Goal: Task Accomplishment & Management: Use online tool/utility

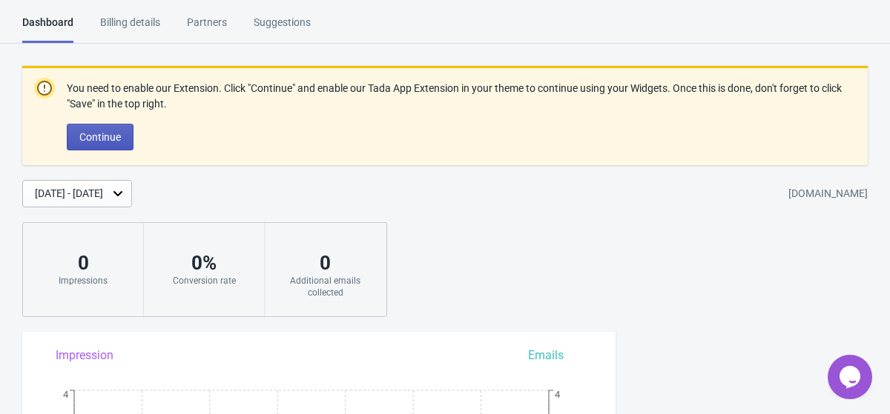
click at [90, 145] on button "Continue" at bounding box center [100, 137] width 67 height 27
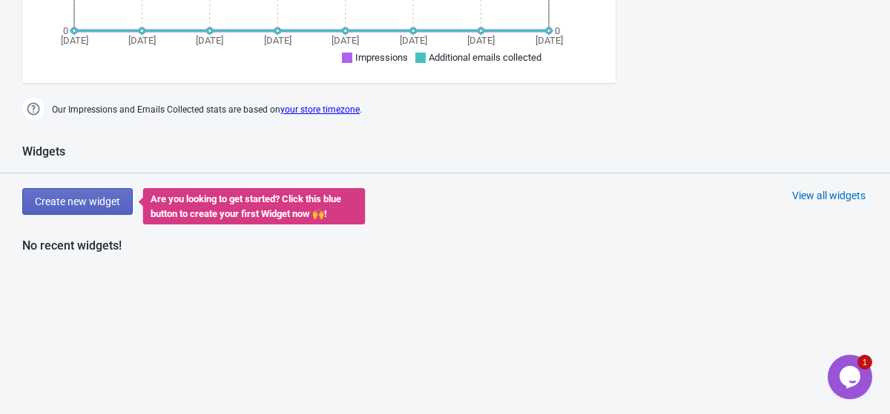
scroll to position [626, 0]
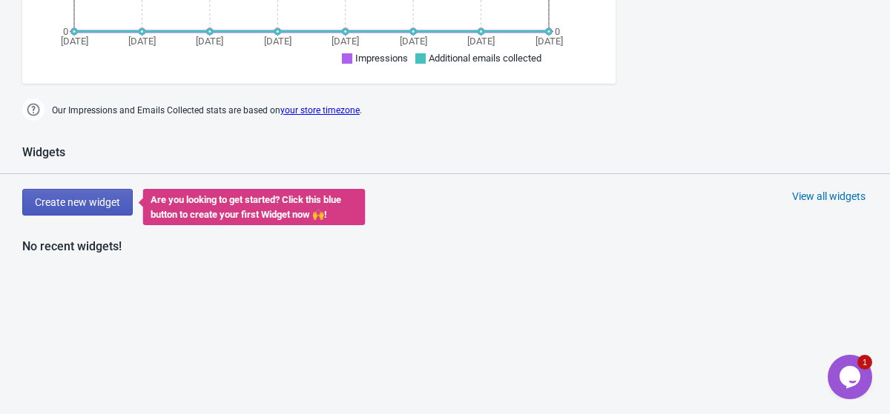
click at [99, 195] on button "Create new widget" at bounding box center [77, 202] width 110 height 27
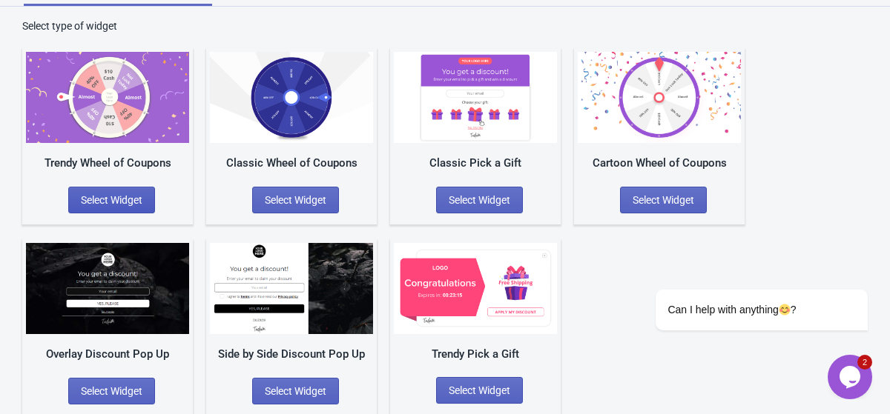
click at [121, 194] on span "Select Widget" at bounding box center [112, 200] width 62 height 12
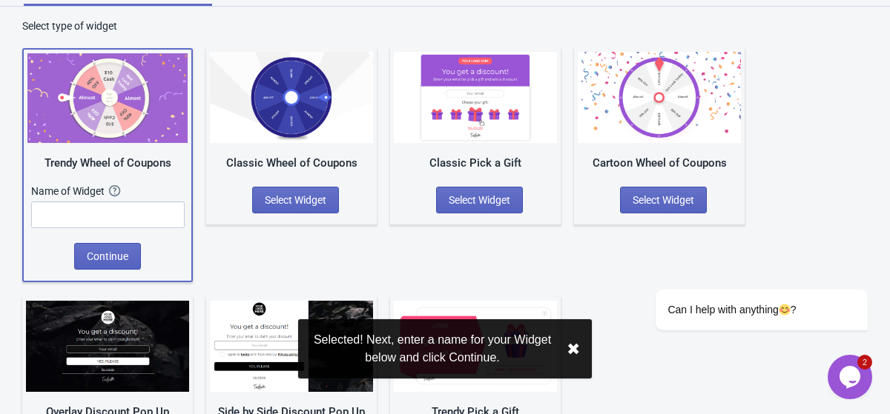
click at [86, 228] on div "Name of Widget The name of your Widget won’t be shown to your visitors. It’s a …" at bounding box center [107, 208] width 153 height 48
click at [83, 214] on input "text" at bounding box center [107, 215] width 153 height 27
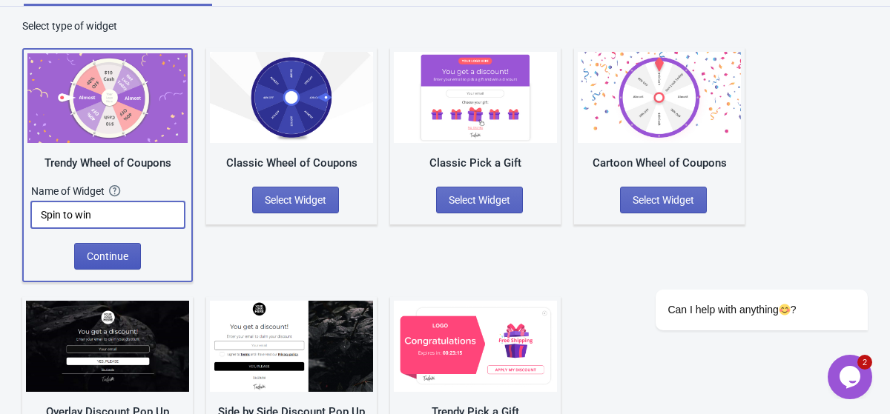
type input "Spin to win"
click at [106, 260] on span "Continue" at bounding box center [108, 257] width 42 height 12
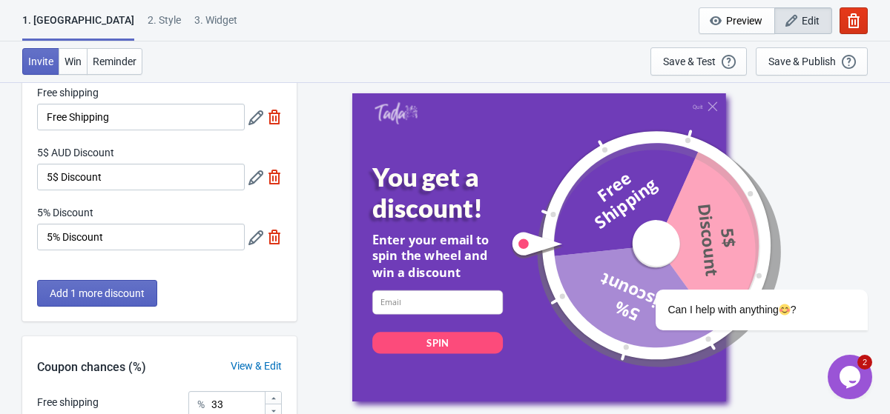
scroll to position [91, 0]
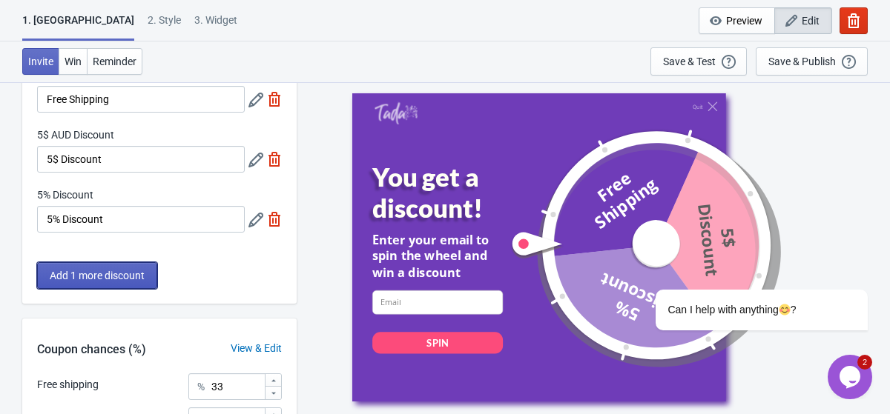
click at [124, 274] on span "Add 1 more discount" at bounding box center [97, 276] width 95 height 12
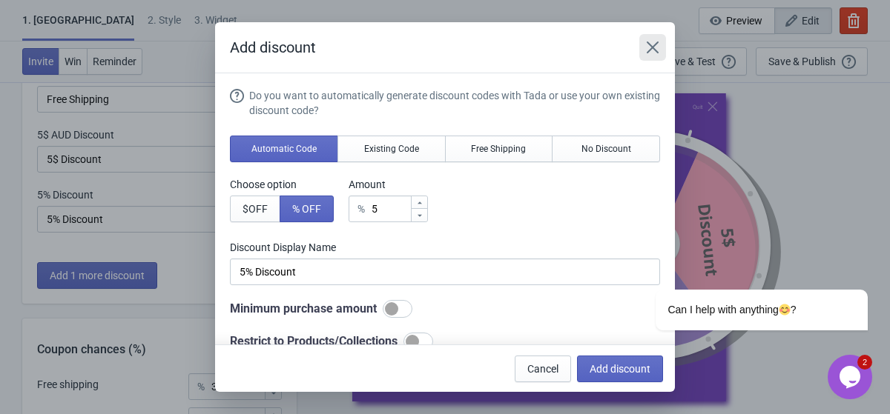
click at [655, 48] on icon "Close" at bounding box center [652, 47] width 15 height 15
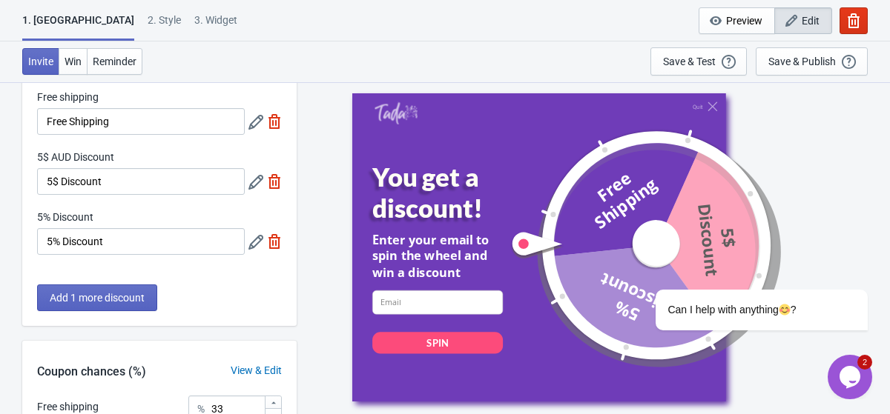
scroll to position [55, 0]
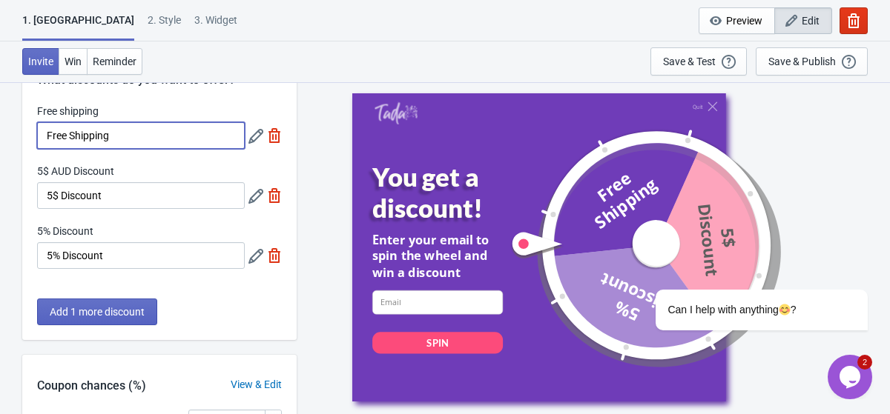
click at [162, 133] on input "Free Shipping" at bounding box center [141, 135] width 208 height 27
click at [251, 142] on icon at bounding box center [255, 136] width 15 height 15
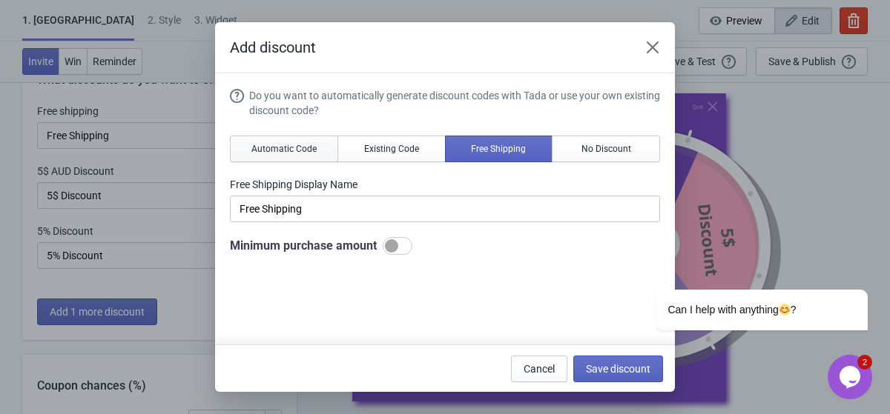
click at [263, 147] on span "Automatic Code" at bounding box center [283, 149] width 65 height 12
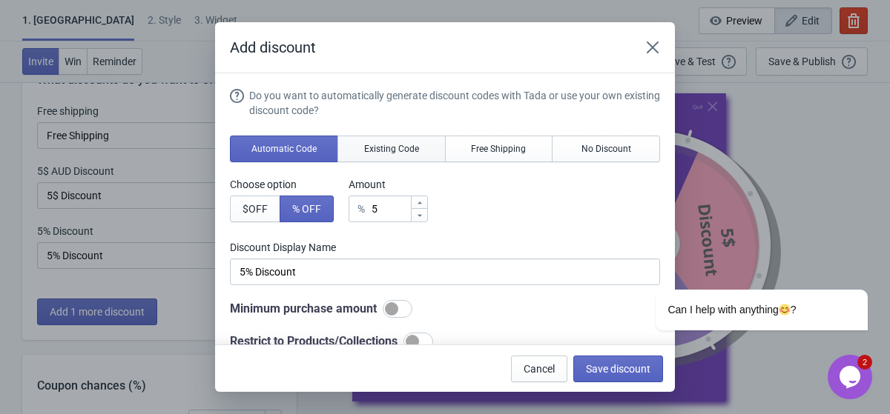
click at [360, 148] on button "Existing Code" at bounding box center [391, 149] width 108 height 27
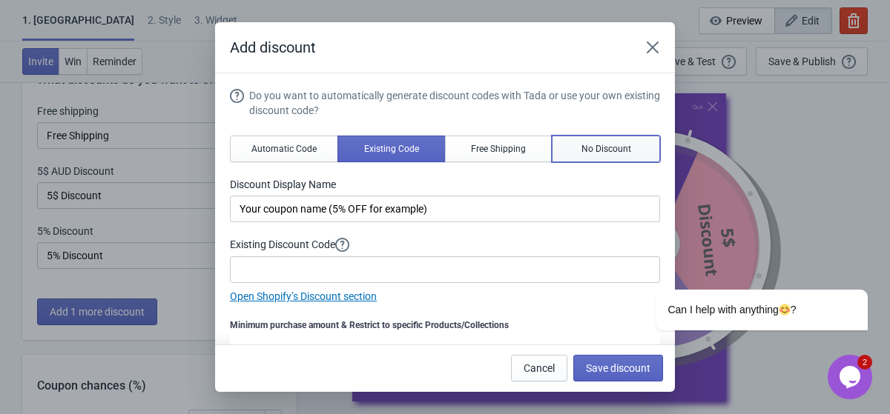
click at [599, 153] on span "No Discount" at bounding box center [606, 149] width 50 height 12
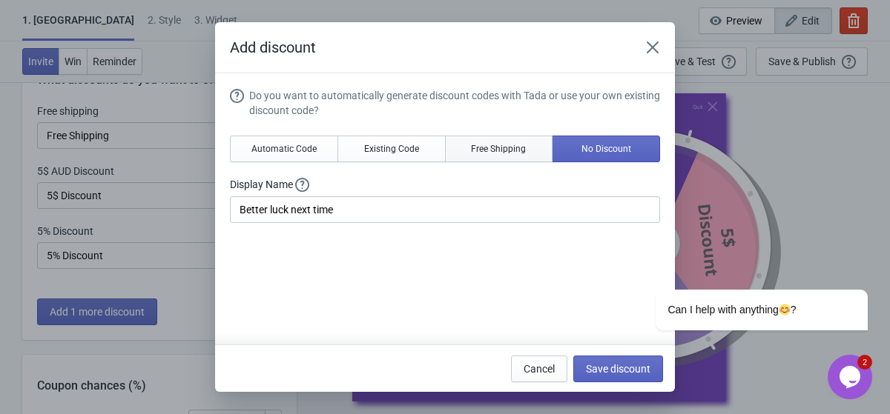
click at [512, 145] on span "Free Shipping" at bounding box center [498, 149] width 55 height 12
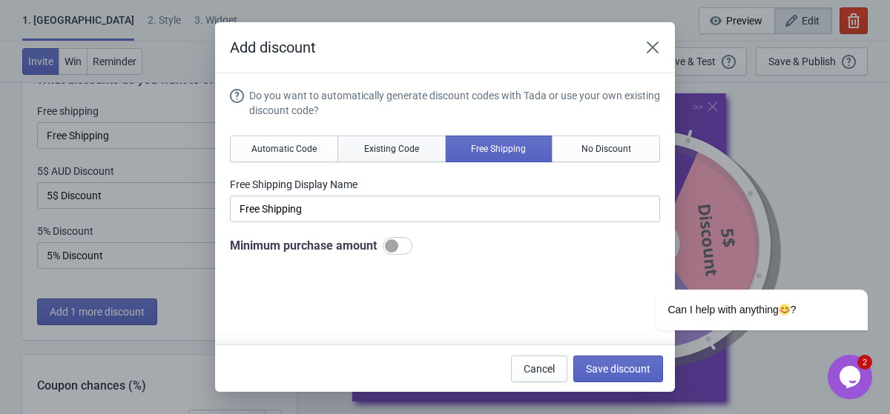
click at [397, 145] on span "Existing Code" at bounding box center [391, 149] width 55 height 12
type input "Your coupon name (5% OFF for example)"
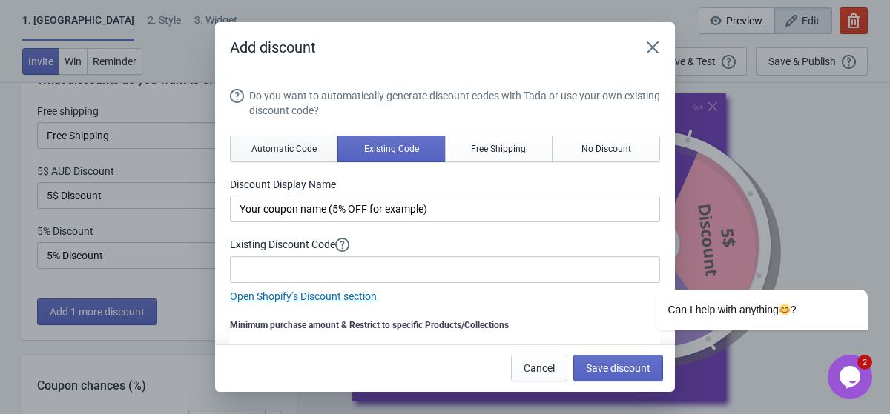
click at [302, 150] on span "Automatic Code" at bounding box center [283, 149] width 65 height 12
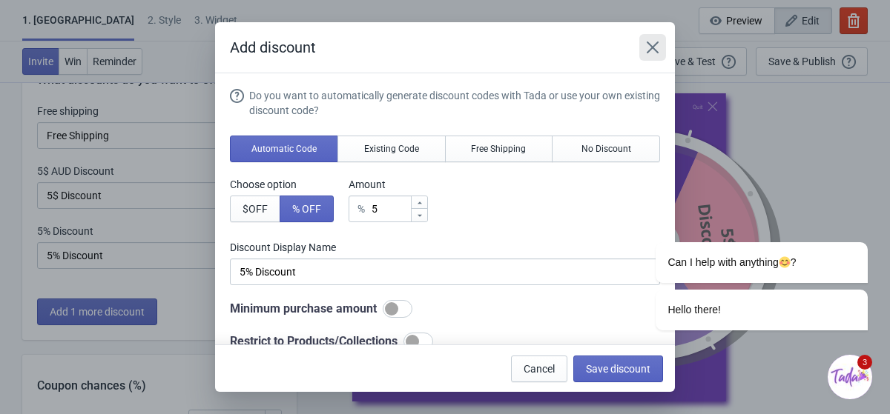
click at [652, 45] on icon "Close" at bounding box center [652, 47] width 15 height 15
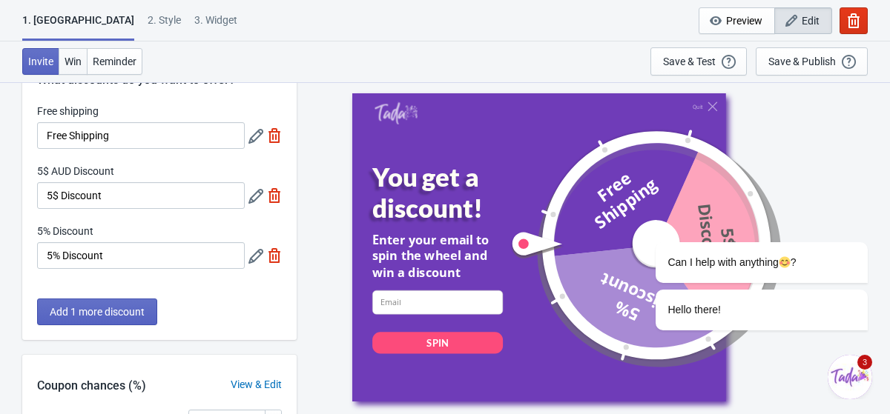
click at [71, 62] on span "Win" at bounding box center [72, 62] width 17 height 12
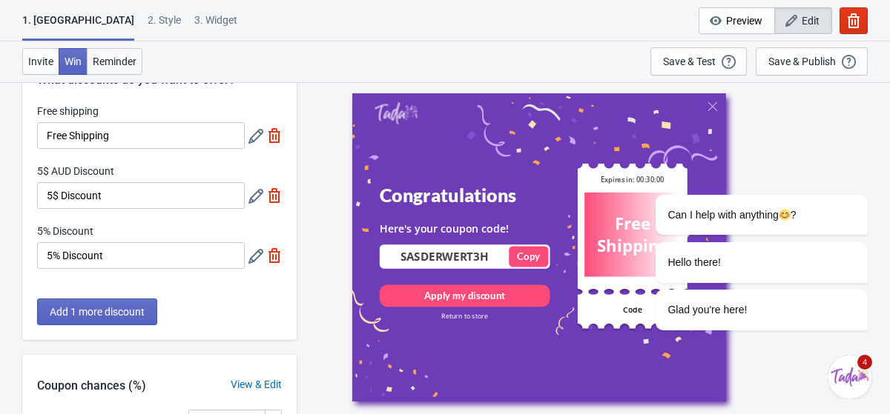
click at [121, 70] on button "Reminder" at bounding box center [115, 61] width 56 height 27
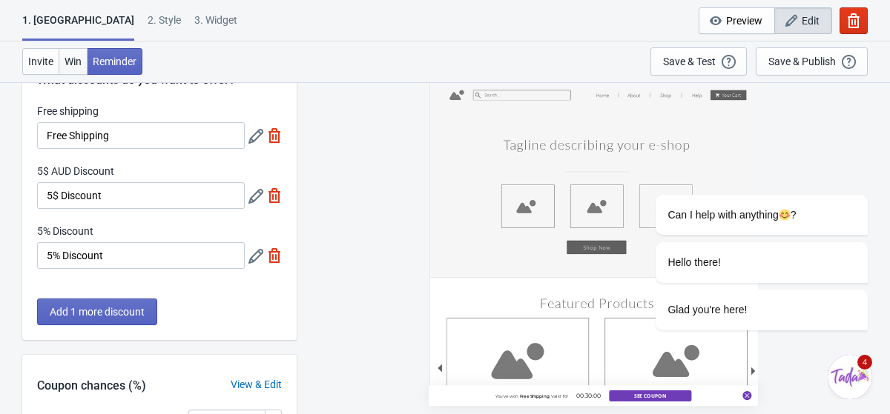
click at [79, 62] on span "Win" at bounding box center [72, 62] width 17 height 12
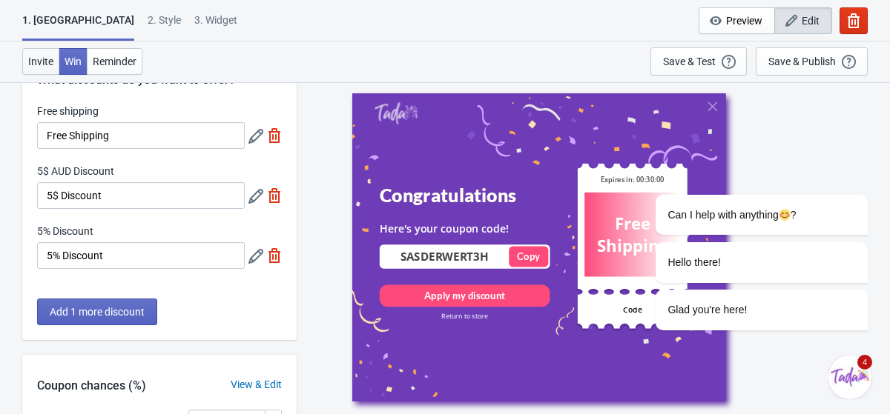
click at [46, 65] on span "Invite" at bounding box center [40, 62] width 25 height 12
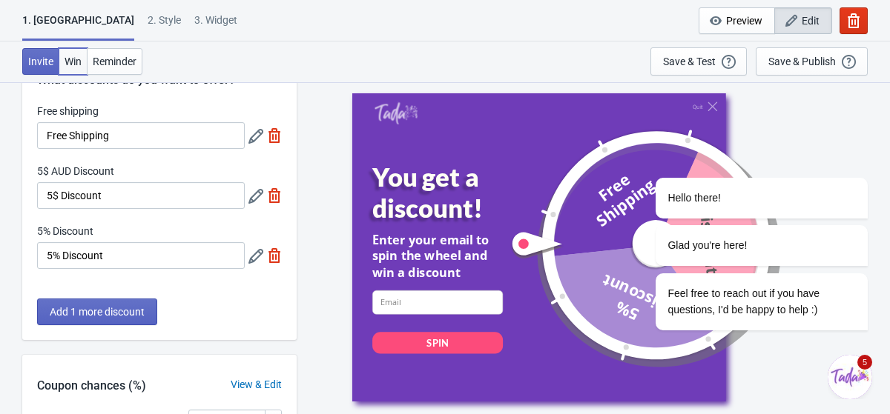
click at [71, 69] on button "Win" at bounding box center [73, 61] width 29 height 27
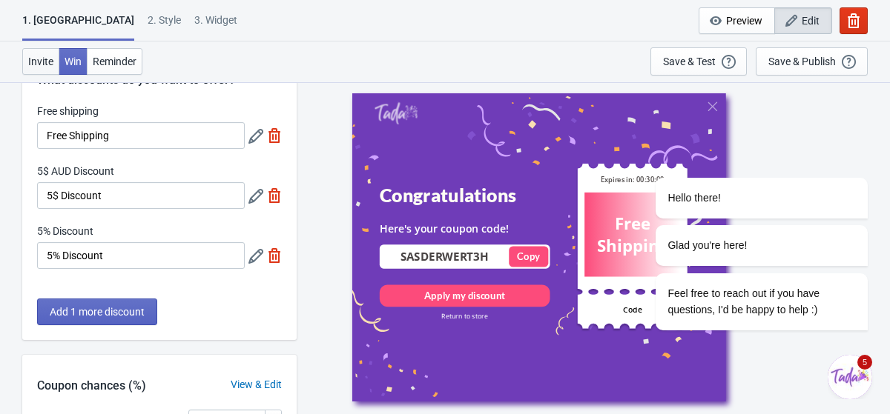
click at [50, 67] on button "Invite" at bounding box center [40, 61] width 37 height 27
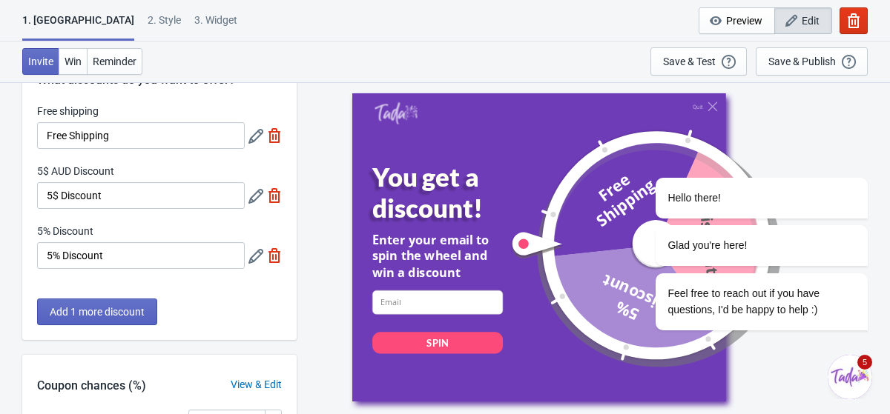
scroll to position [0, 0]
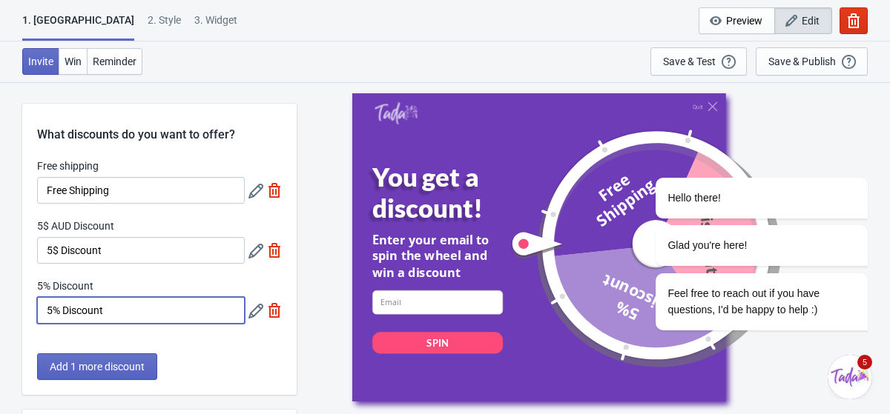
drag, startPoint x: 123, startPoint y: 311, endPoint x: 23, endPoint y: 297, distance: 101.1
click at [23, 297] on div "Free shipping Free Shipping 5$ AUD Discount 5$ Discount 5% Discount 5% Discount" at bounding box center [159, 249] width 274 height 180
click at [130, 371] on span "Add 1 more discount" at bounding box center [97, 367] width 95 height 12
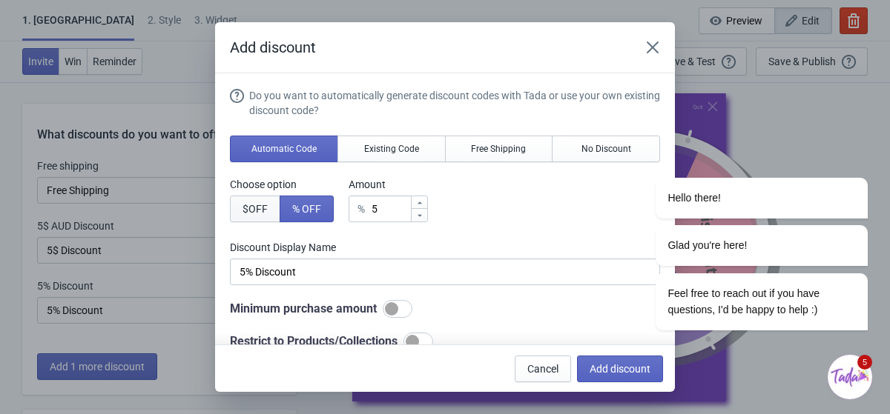
click at [279, 201] on button "$ OFF" at bounding box center [255, 209] width 50 height 27
click at [292, 214] on button "% OFF" at bounding box center [306, 209] width 54 height 27
type input "5% Discount"
click at [424, 201] on icon at bounding box center [419, 203] width 9 height 9
type input "6"
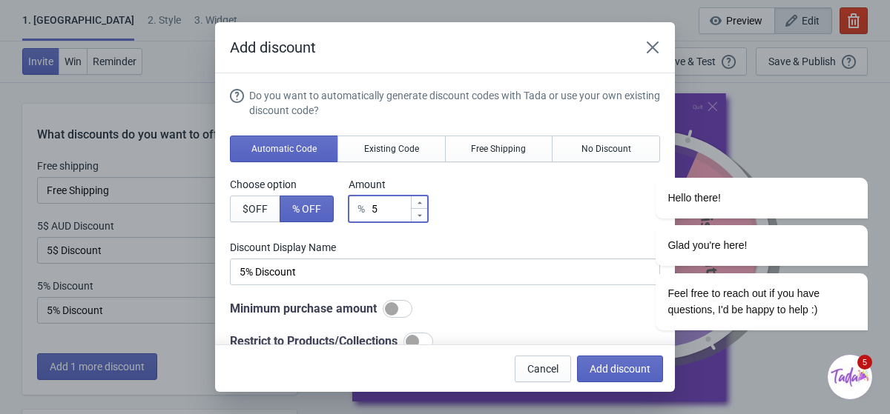
type input "6% Discount"
click at [424, 201] on icon at bounding box center [419, 203] width 9 height 9
type input "7"
type input "7% Discount"
click at [424, 201] on icon at bounding box center [419, 203] width 9 height 9
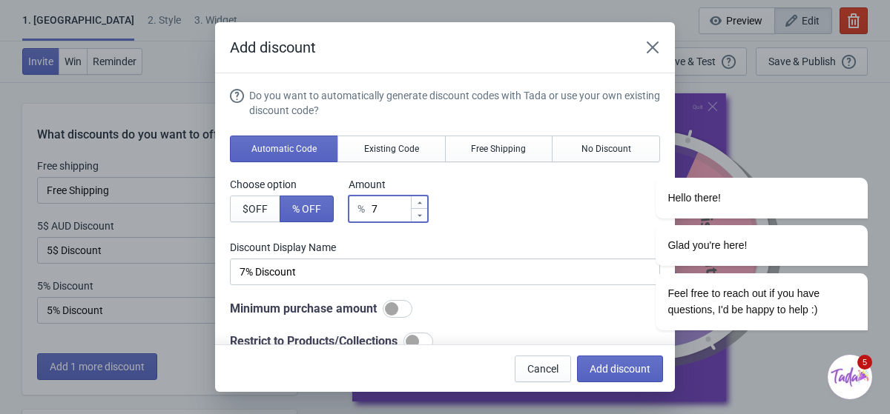
type input "8"
type input "8% Discount"
click at [424, 201] on icon at bounding box center [419, 203] width 9 height 9
type input "9"
type input "9% Discount"
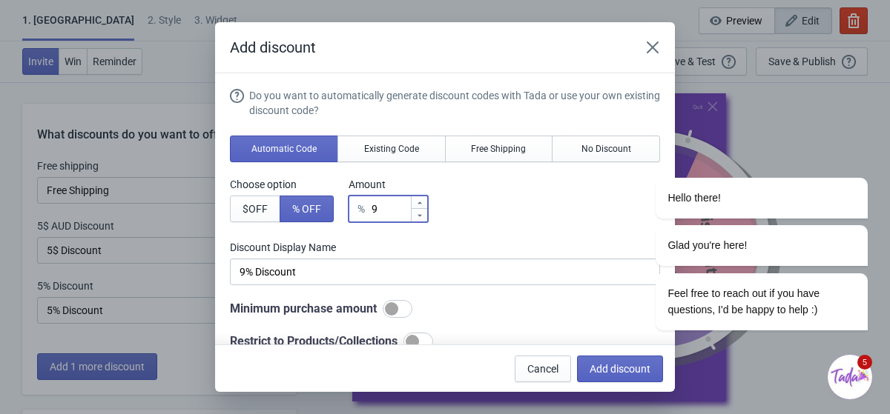
click at [424, 201] on icon at bounding box center [419, 203] width 9 height 9
type input "10"
type input "10% Discount"
click at [424, 201] on icon at bounding box center [419, 203] width 9 height 9
type input "11"
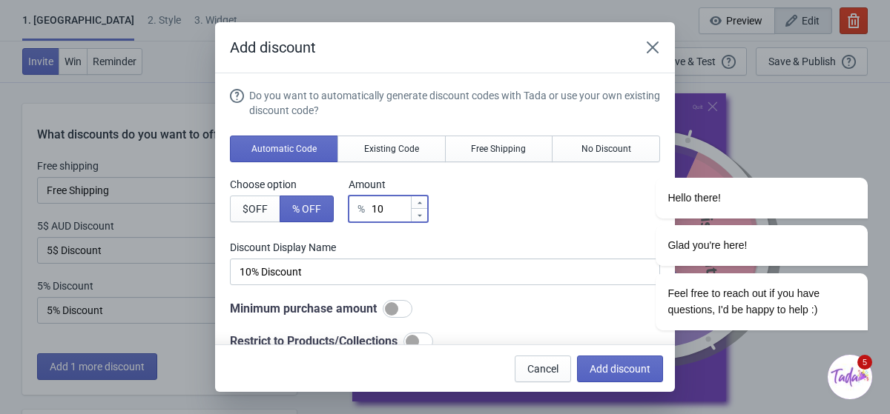
type input "11% Discount"
click at [424, 201] on icon at bounding box center [419, 203] width 9 height 9
type input "12"
type input "12% Discount"
type input "13"
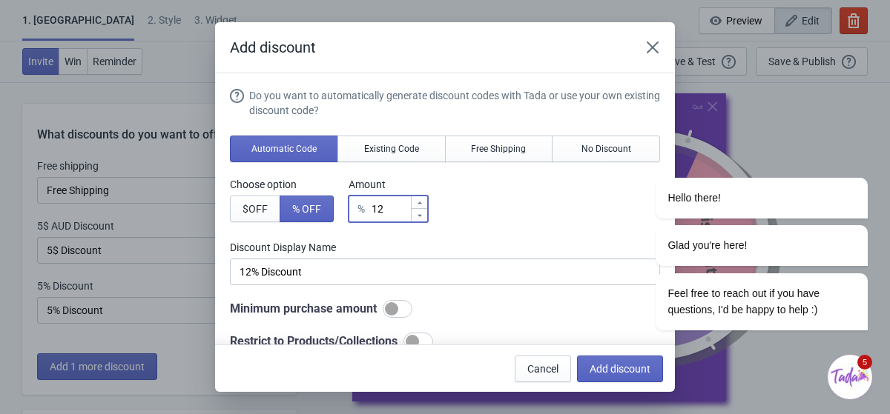
type input "13% Discount"
click at [424, 201] on icon at bounding box center [419, 203] width 9 height 9
type input "14"
type input "14% Discount"
click at [424, 201] on icon at bounding box center [419, 203] width 9 height 9
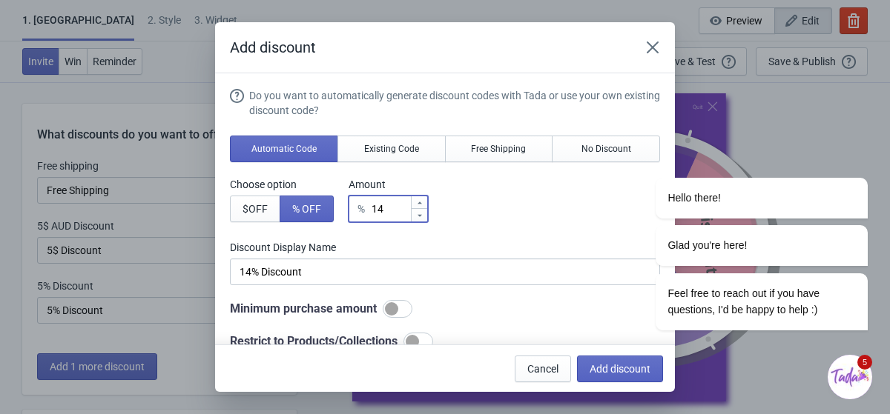
type input "15"
type input "15% Discount"
click at [424, 199] on icon at bounding box center [419, 203] width 9 height 9
type input "16"
type input "16% Discount"
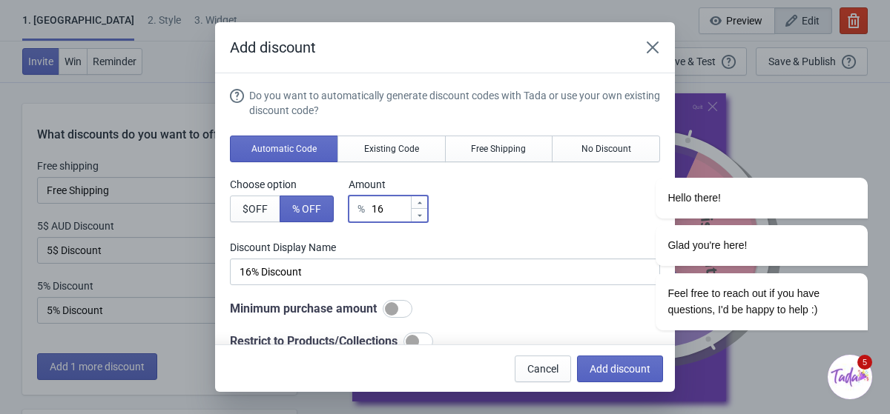
click at [424, 199] on icon at bounding box center [419, 203] width 9 height 9
type input "17"
type input "17% Discount"
click at [424, 199] on icon at bounding box center [419, 203] width 9 height 9
type input "18"
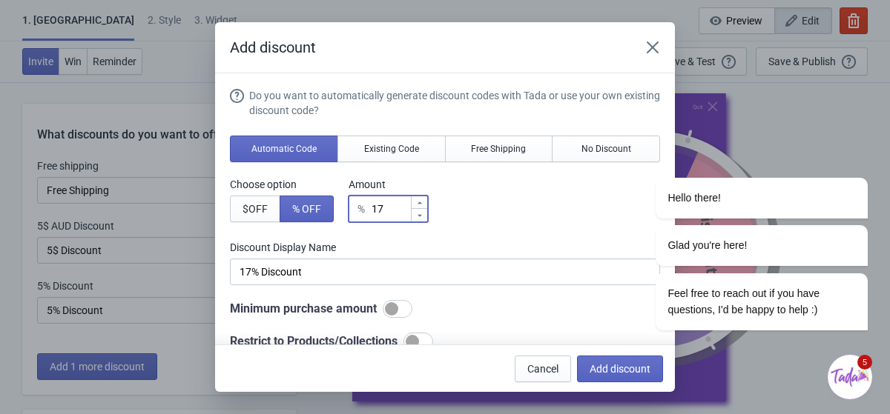
type input "18% Discount"
click at [424, 199] on icon at bounding box center [419, 203] width 9 height 9
type input "19"
type input "19% Discount"
click at [424, 199] on icon at bounding box center [419, 203] width 9 height 9
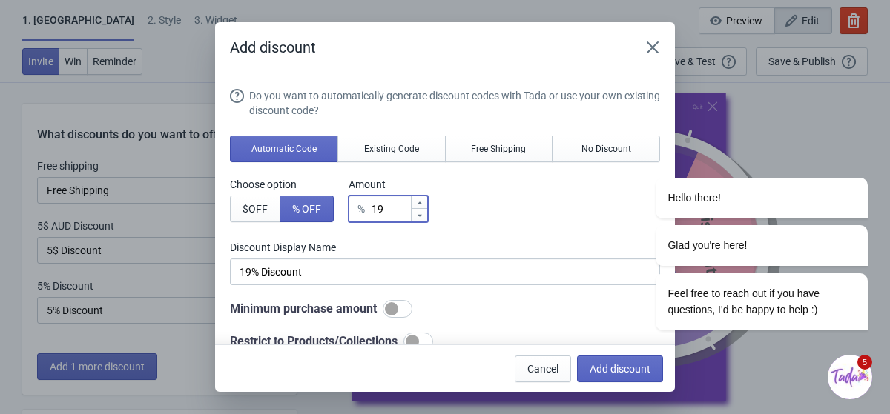
type input "20"
click at [334, 192] on label "Discount Display Name" at bounding box center [282, 184] width 104 height 15
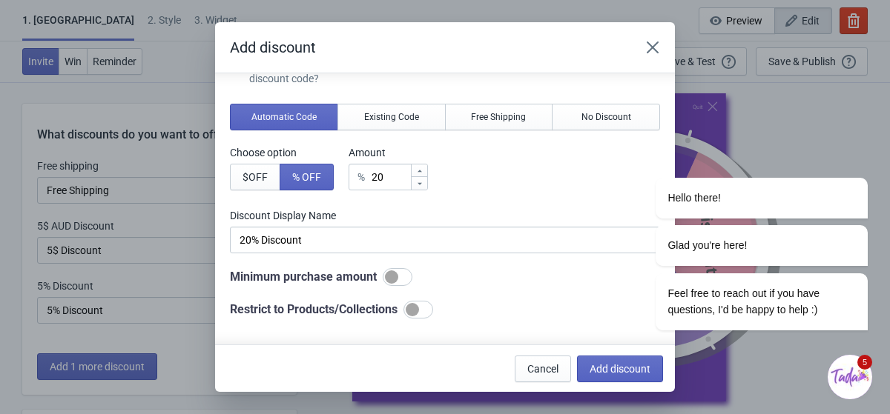
scroll to position [33, 0]
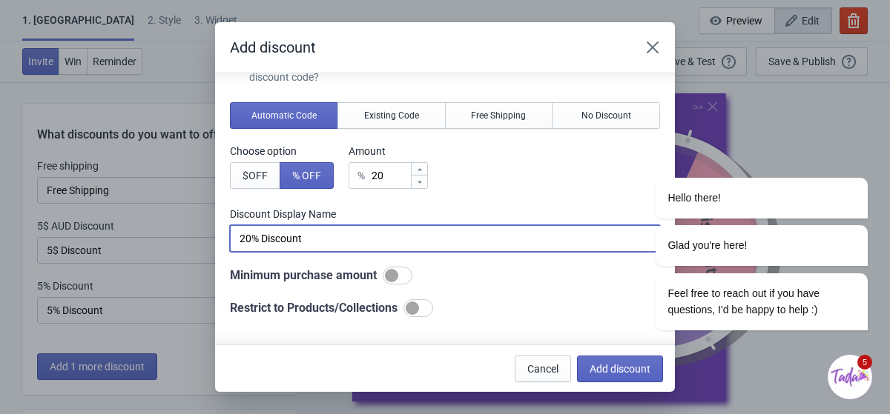
click at [362, 233] on input "20% Discount" at bounding box center [445, 238] width 430 height 27
drag, startPoint x: 356, startPoint y: 239, endPoint x: 266, endPoint y: 239, distance: 89.7
click at [266, 239] on input "20% Discount" at bounding box center [445, 238] width 430 height 27
type input "20% OFF"
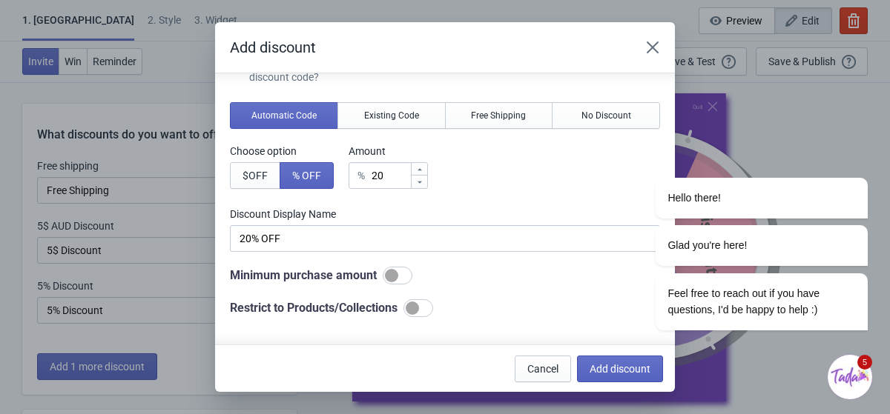
click at [563, 180] on div "Choose option $ OFF % OFF Amount % 20" at bounding box center [445, 166] width 430 height 45
click at [419, 306] on div at bounding box center [411, 308] width 13 height 13
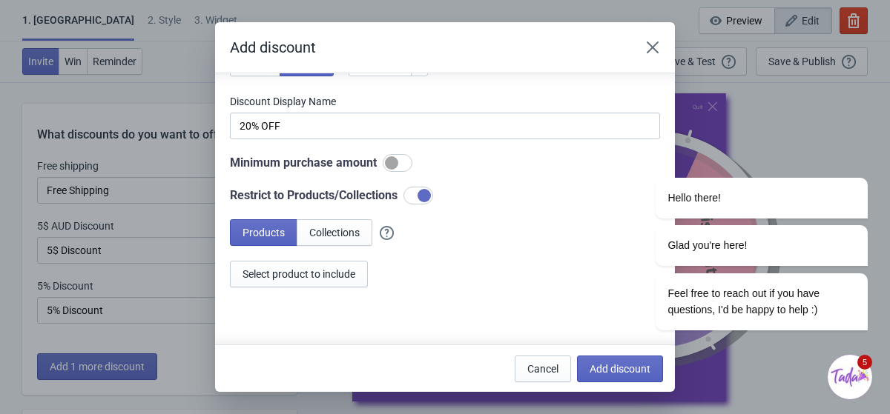
scroll to position [149, 0]
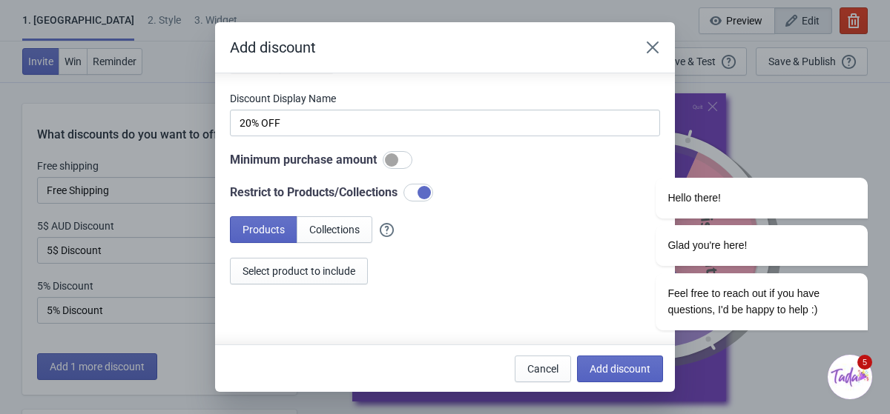
click at [431, 188] on div at bounding box center [423, 192] width 13 height 13
checkbox input "false"
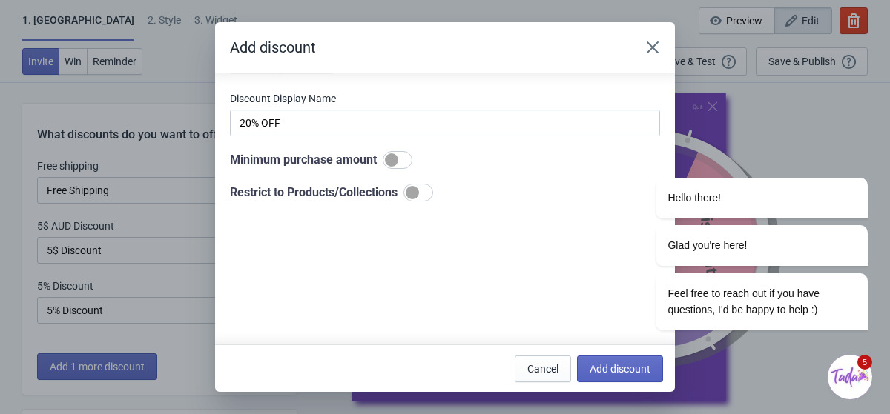
click at [476, 222] on div "Do you want to automatically generate discount codes with Tada or use your own …" at bounding box center [445, 155] width 430 height 432
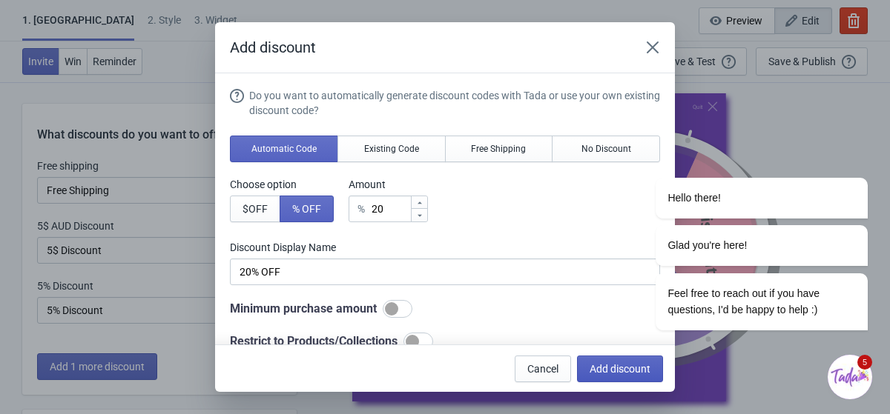
click at [622, 377] on button "Add discount" at bounding box center [620, 369] width 86 height 27
type input "25"
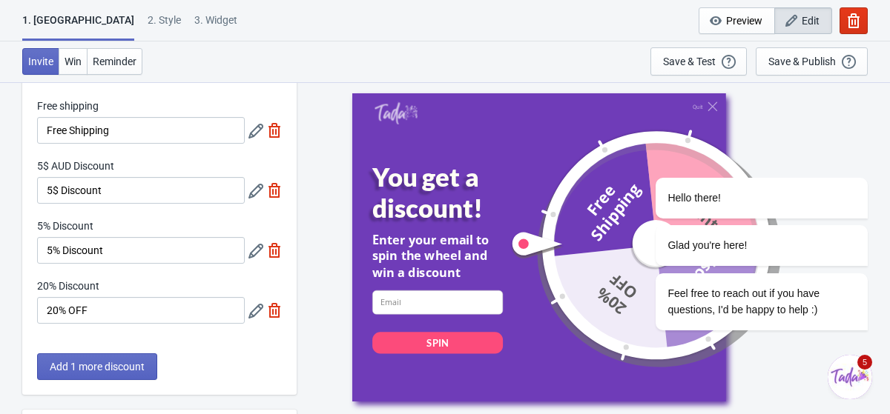
scroll to position [50, 0]
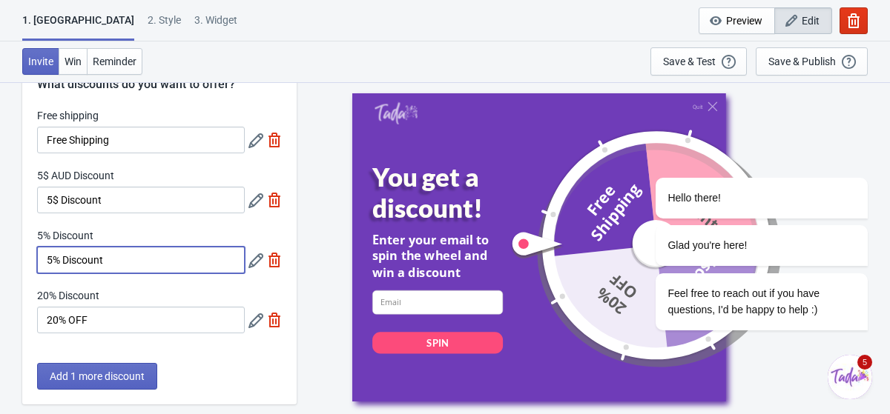
click at [118, 265] on input "5% Discount" at bounding box center [141, 260] width 208 height 27
click at [272, 259] on img at bounding box center [274, 260] width 15 height 15
type input "33"
type input "34"
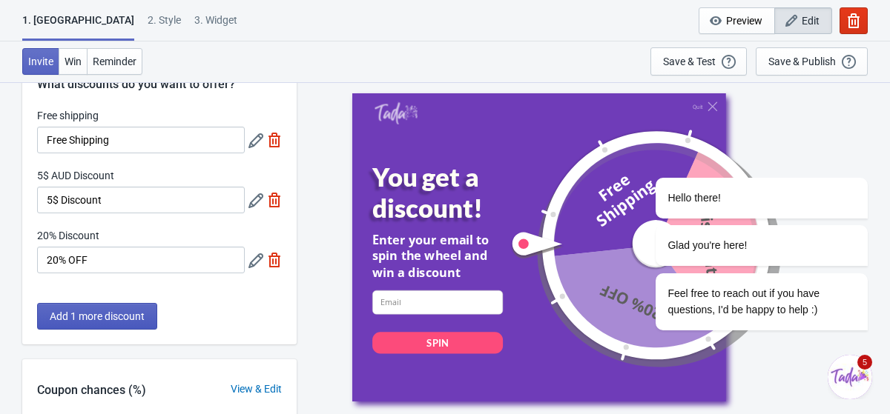
click at [87, 311] on span "Add 1 more discount" at bounding box center [97, 317] width 95 height 12
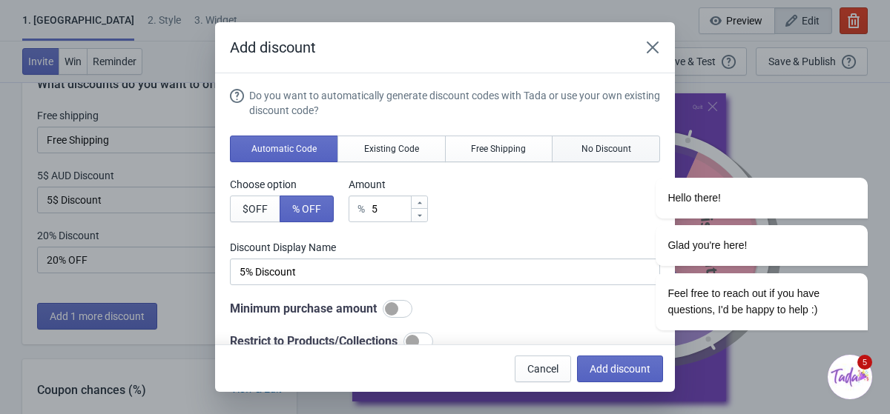
click at [589, 149] on span "No Discount" at bounding box center [606, 149] width 50 height 12
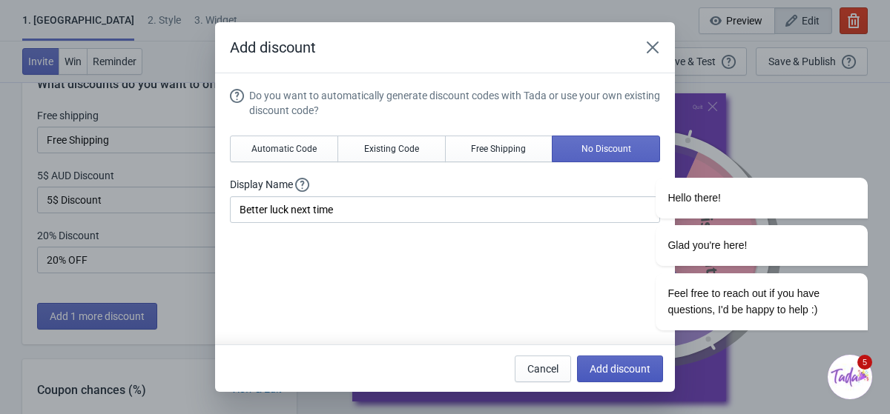
click at [613, 367] on span "Add discount" at bounding box center [619, 369] width 61 height 12
type input "25"
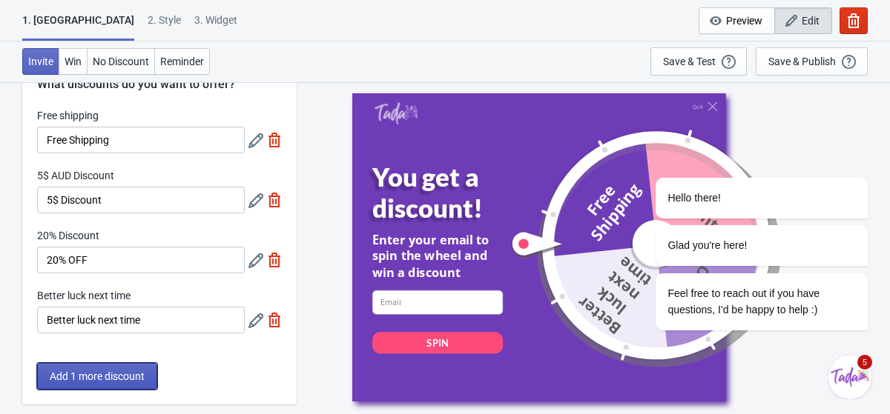
click at [127, 371] on span "Add 1 more discount" at bounding box center [97, 377] width 95 height 12
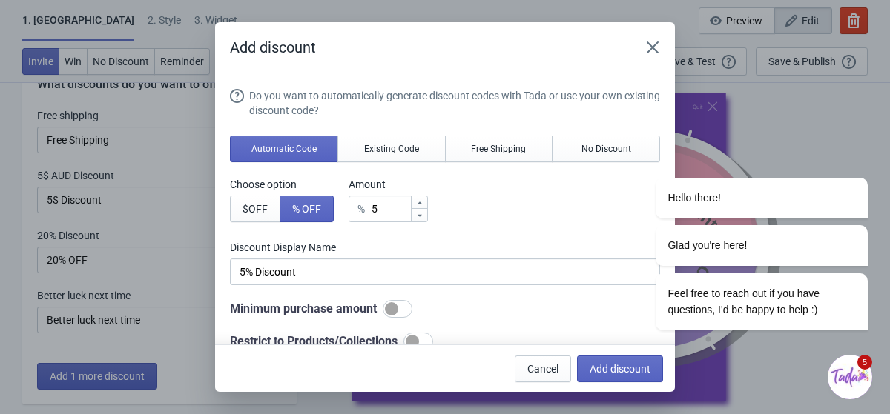
scroll to position [0, 0]
click at [609, 144] on div "Hello there! Glad you're here! Feel free to reach out if you have questions, I'…" at bounding box center [741, 121] width 267 height 446
click at [594, 139] on button "No Discount" at bounding box center [605, 149] width 108 height 27
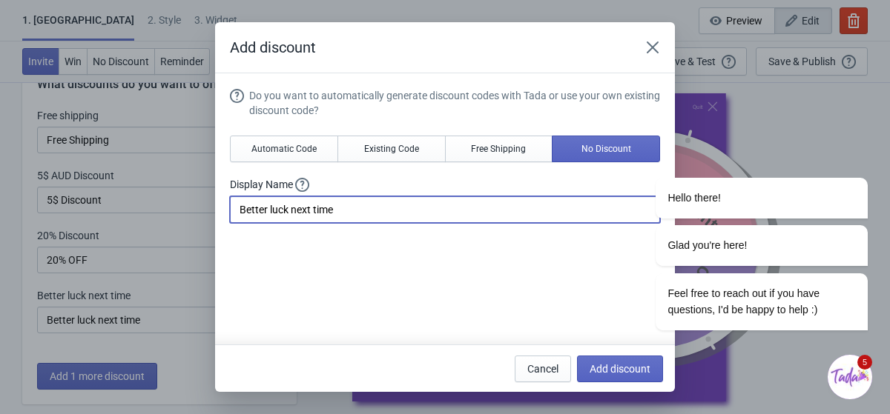
drag, startPoint x: 361, startPoint y: 209, endPoint x: 238, endPoint y: 192, distance: 124.2
click at [238, 192] on div "Display Name Better luck next time" at bounding box center [445, 200] width 430 height 46
type input "Sorry..."
click at [622, 371] on span "Add discount" at bounding box center [619, 369] width 61 height 12
type input "20"
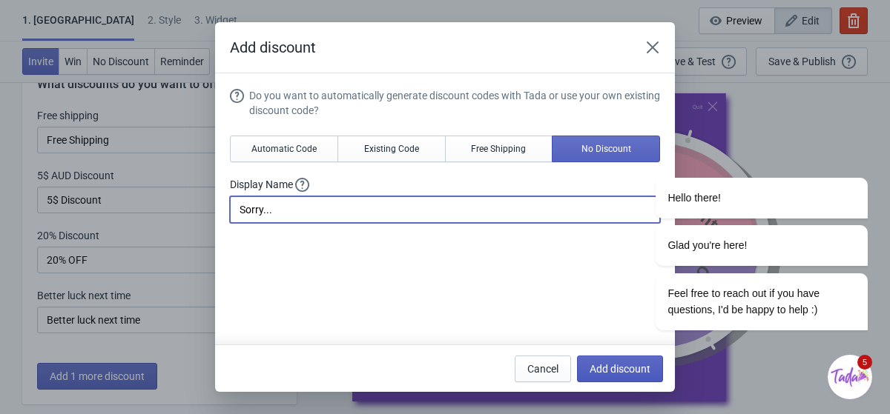
type input "20"
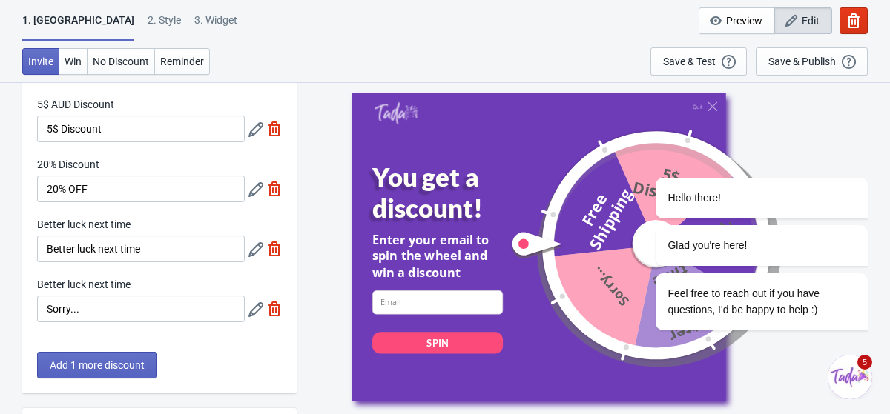
scroll to position [124, 0]
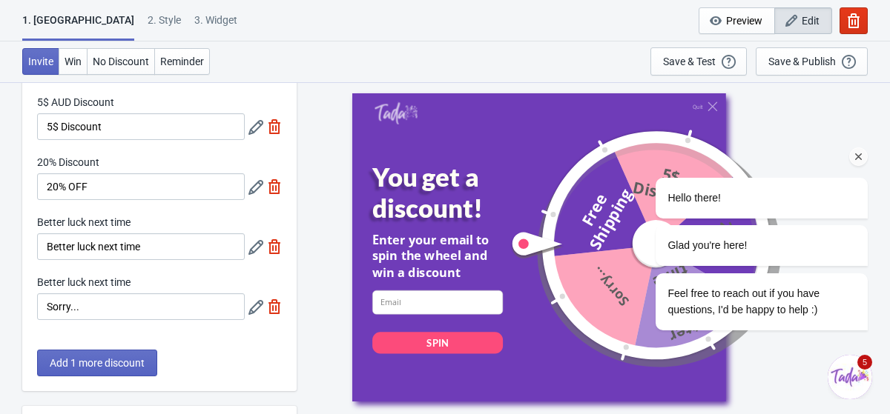
click at [864, 161] on icon "Chat attention grabber" at bounding box center [858, 156] width 13 height 13
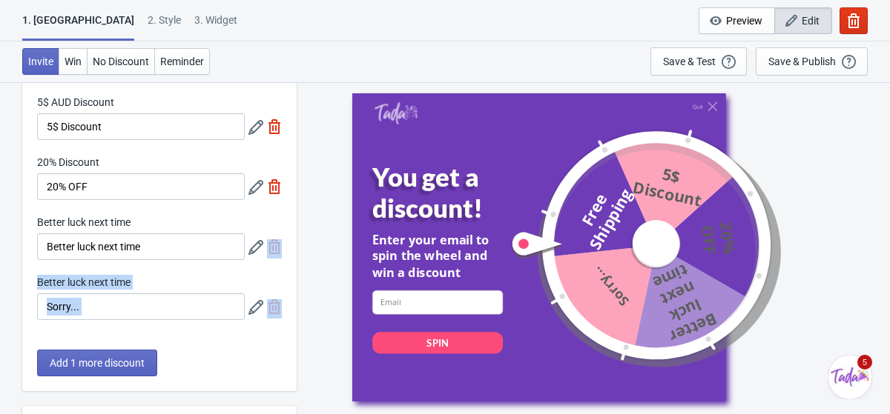
drag, startPoint x: 255, startPoint y: 306, endPoint x: 249, endPoint y: 240, distance: 66.2
click at [249, 240] on div "Free shipping Free Shipping 5$ AUD Discount 5$ Discount 20% Discount 20% OFF Be…" at bounding box center [159, 185] width 274 height 300
click at [342, 191] on div "Quit You get a discount! Enter your email to spin the wheel and win a discount …" at bounding box center [593, 248] width 578 height 332
drag, startPoint x: 619, startPoint y: 211, endPoint x: 614, endPoint y: 273, distance: 62.4
click at [614, 271] on div at bounding box center [636, 246] width 254 height 254
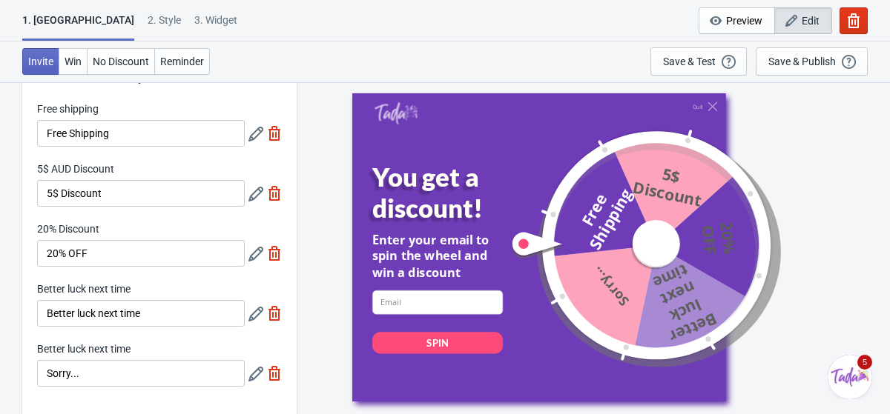
scroll to position [62, 0]
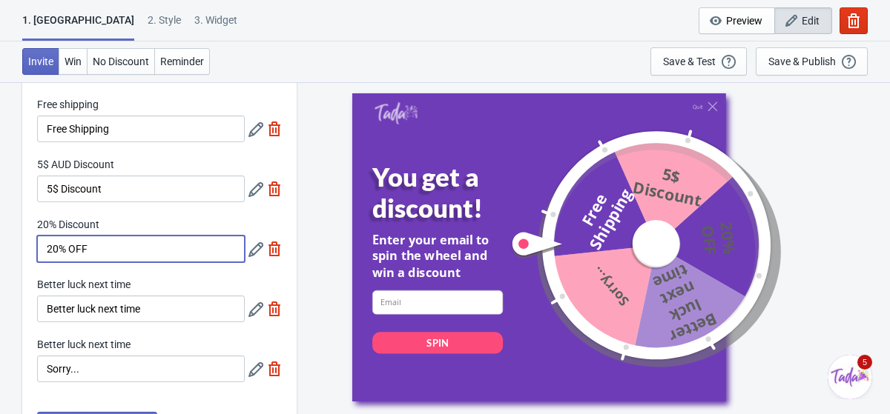
click at [179, 254] on input "20% OFF" at bounding box center [141, 249] width 208 height 27
drag, startPoint x: 179, startPoint y: 254, endPoint x: 21, endPoint y: 244, distance: 158.2
click at [22, 244] on div "Free shipping Free Shipping 5$ AUD Discount 5$ Discount 20% Discount 20% OFF Be…" at bounding box center [159, 247] width 274 height 300
click at [259, 247] on icon at bounding box center [255, 249] width 15 height 15
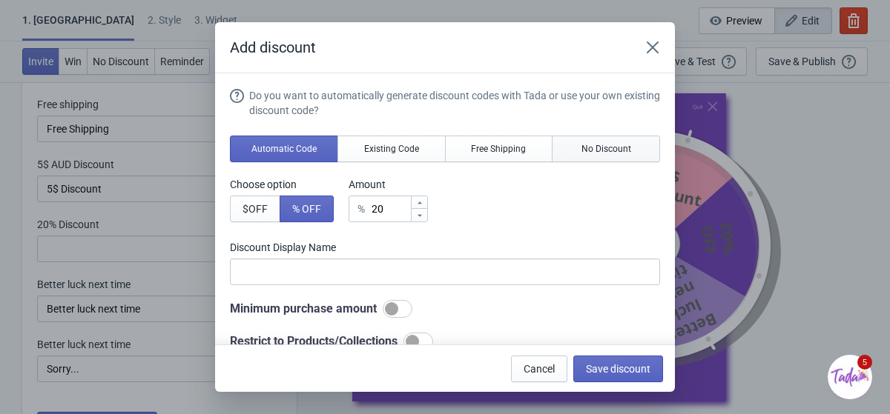
click at [603, 145] on span "No Discount" at bounding box center [606, 149] width 50 height 12
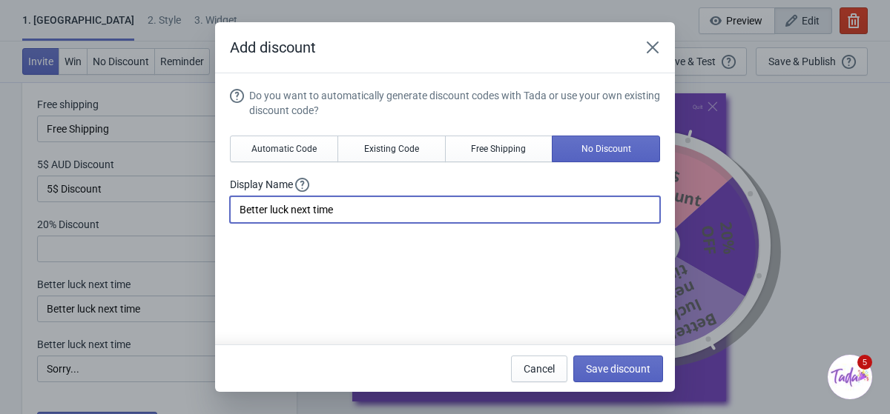
drag, startPoint x: 352, startPoint y: 211, endPoint x: 220, endPoint y: 206, distance: 132.0
click at [220, 206] on section "Do you want to automatically generate discount codes with Tada or use your own …" at bounding box center [445, 302] width 460 height 459
type input "Sorry..."
click at [647, 367] on span "Save discount" at bounding box center [618, 369] width 64 height 12
type input "Sorry..."
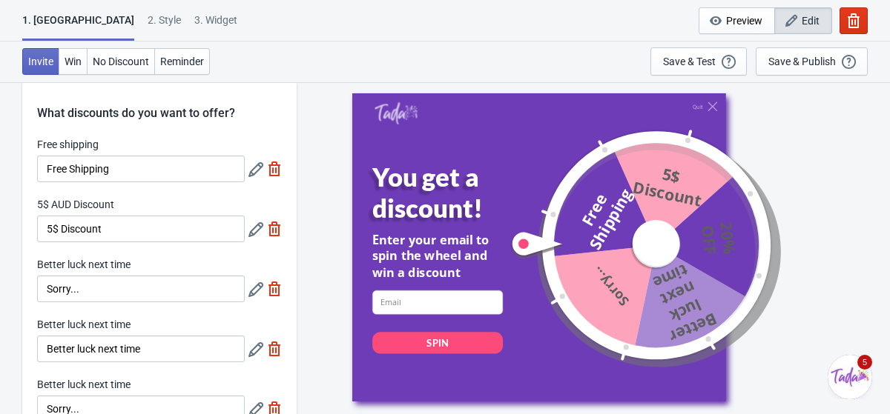
scroll to position [0, 0]
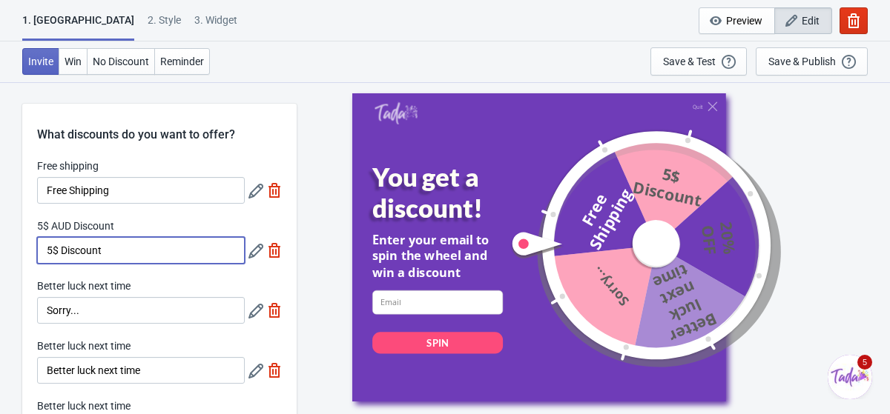
drag, startPoint x: 120, startPoint y: 255, endPoint x: 93, endPoint y: 255, distance: 27.4
click at [93, 255] on input "5$ Discount" at bounding box center [141, 250] width 208 height 27
click at [252, 257] on icon at bounding box center [255, 251] width 15 height 15
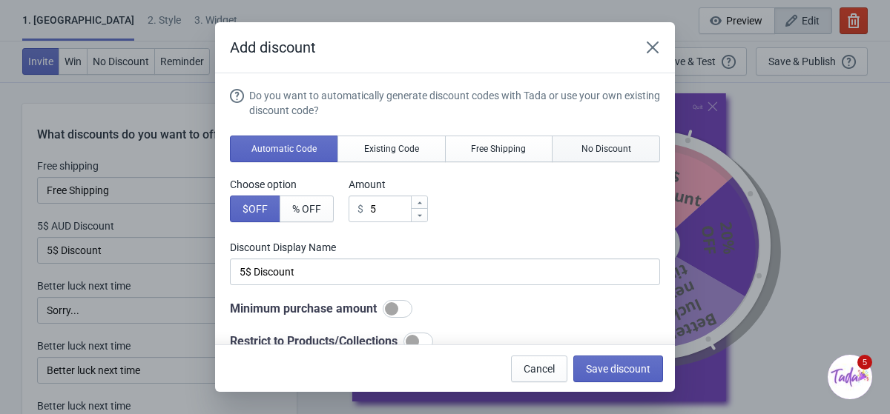
click at [601, 143] on span "No Discount" at bounding box center [606, 149] width 50 height 12
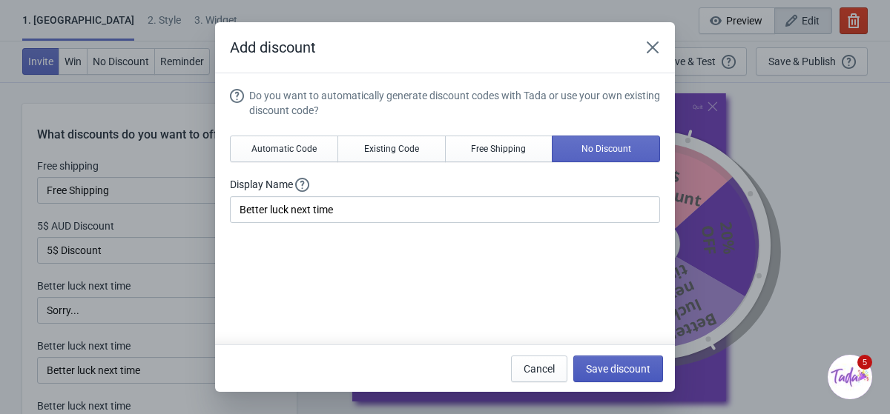
click at [602, 363] on span "Save discount" at bounding box center [618, 369] width 64 height 12
type input "Better luck next time"
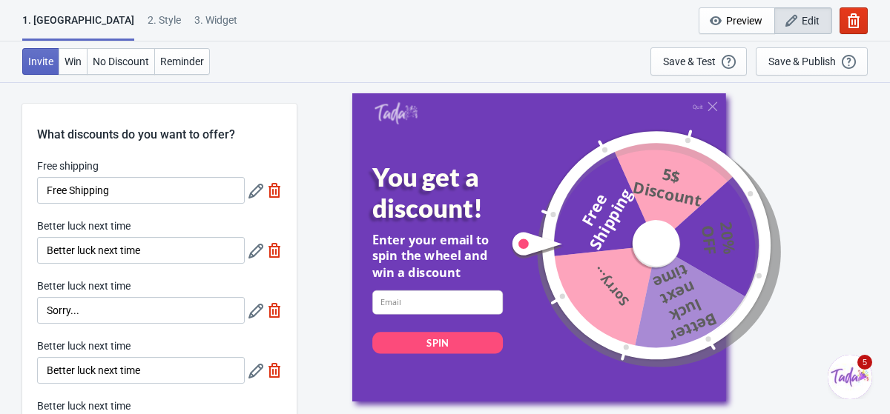
click at [251, 315] on icon at bounding box center [255, 311] width 15 height 15
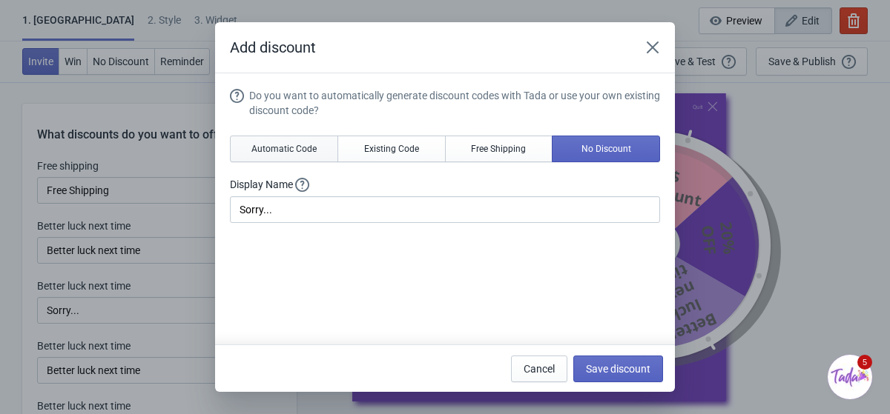
click at [309, 154] on span "Automatic Code" at bounding box center [283, 149] width 65 height 12
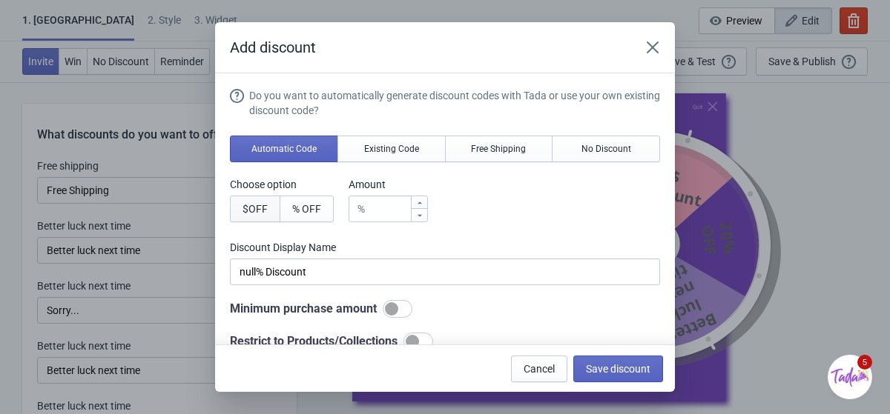
click at [268, 211] on span "$ OFF" at bounding box center [254, 209] width 25 height 12
type input "null$ Discount"
click at [424, 203] on icon at bounding box center [419, 203] width 9 height 9
type input "1"
type input "1$ Discount"
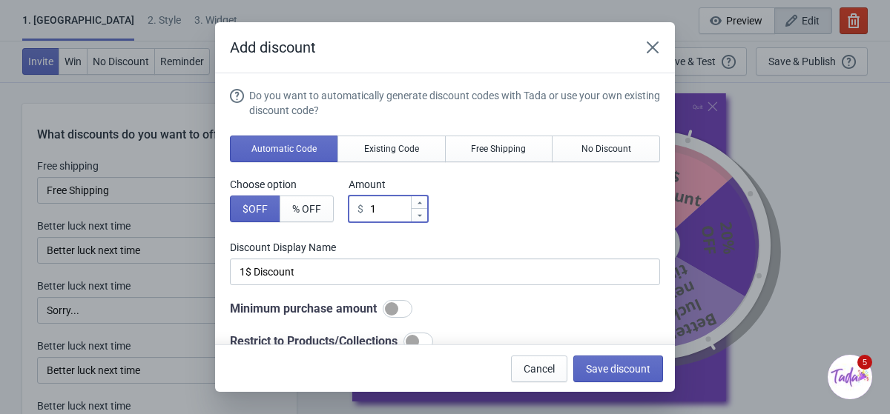
click at [424, 203] on icon at bounding box center [419, 203] width 9 height 9
type input "2"
type input "2$ Discount"
click at [424, 203] on icon at bounding box center [419, 203] width 9 height 9
type input "3"
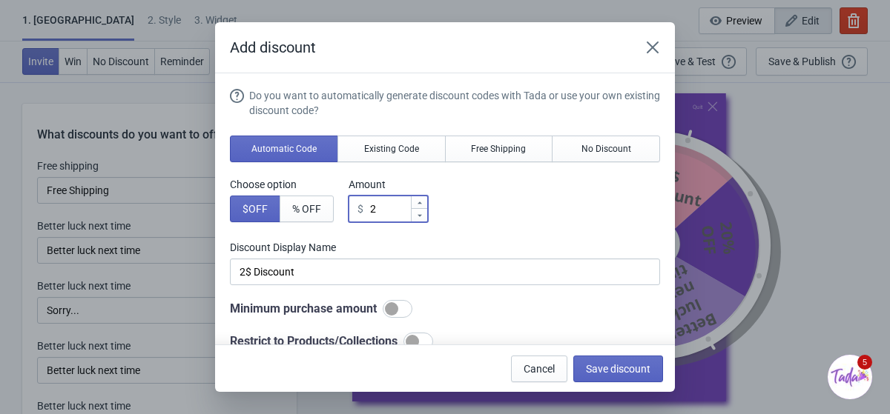
type input "3$ Discount"
click at [424, 203] on icon at bounding box center [419, 203] width 9 height 9
type input "4"
type input "4$ Discount"
click at [424, 203] on icon at bounding box center [419, 203] width 9 height 9
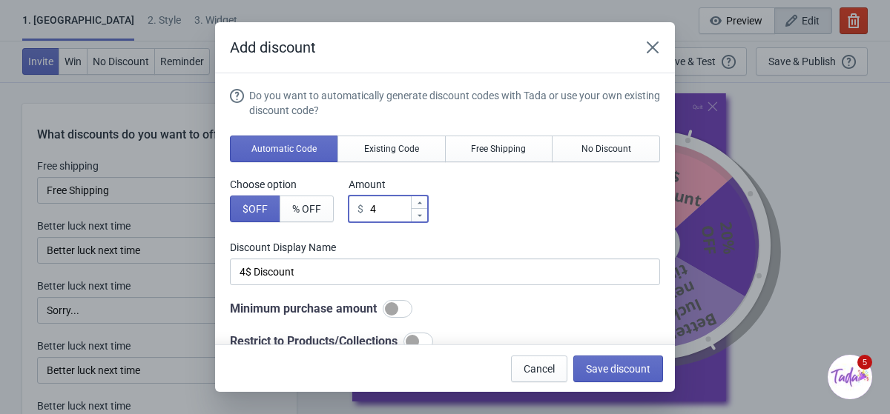
type input "5"
type input "5$ Discount"
click at [466, 230] on div "Do you want to automatically generate discount codes with Tada or use your own …" at bounding box center [445, 219] width 430 height 262
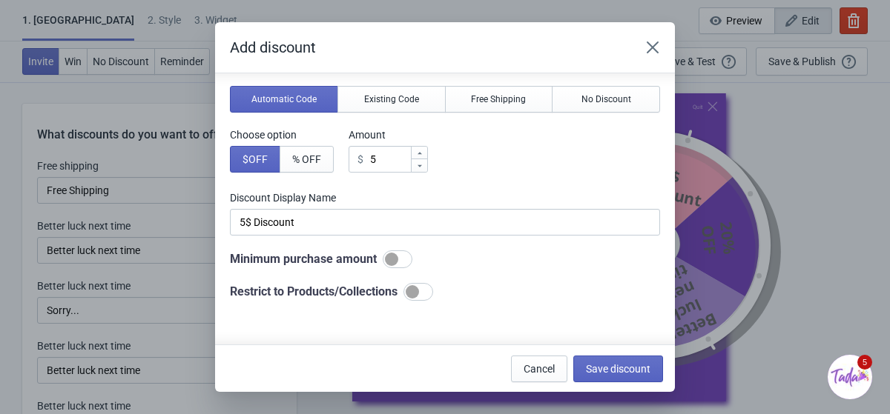
scroll to position [55, 0]
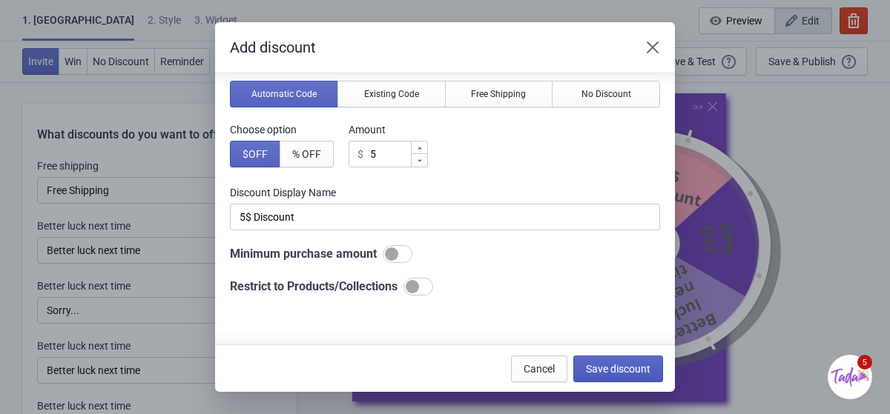
click at [616, 361] on button "Save discount" at bounding box center [618, 369] width 90 height 27
type input "5$ Discount"
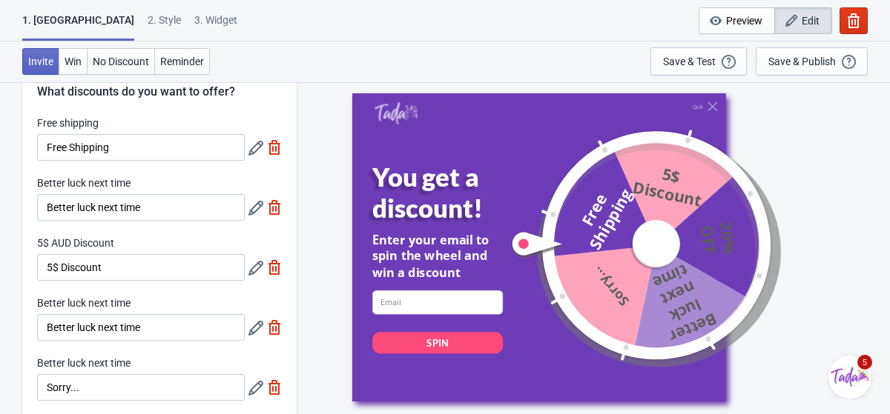
scroll to position [53, 0]
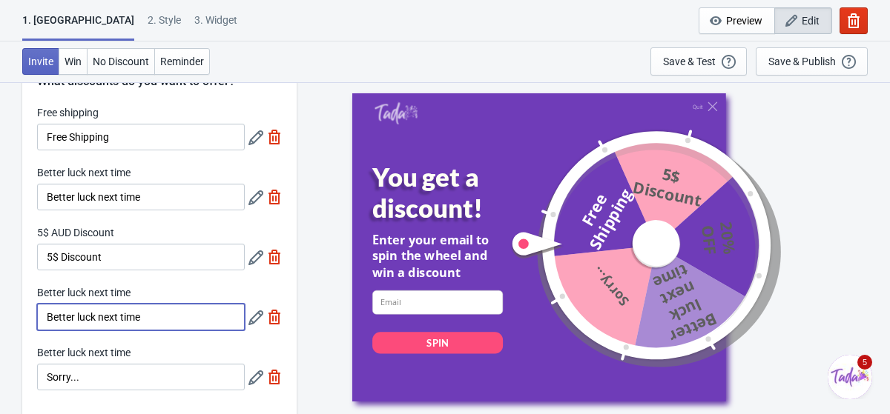
drag, startPoint x: 154, startPoint y: 322, endPoint x: 7, endPoint y: 297, distance: 148.9
type input "Sorry..."
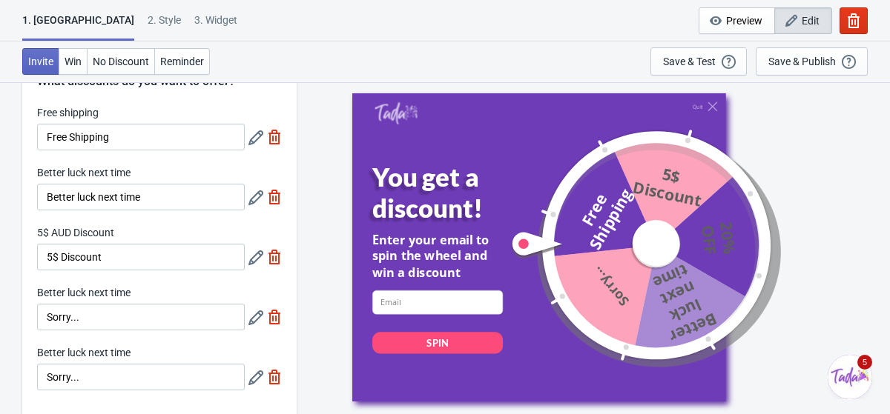
click at [176, 289] on div "Better luck next time" at bounding box center [141, 294] width 208 height 19
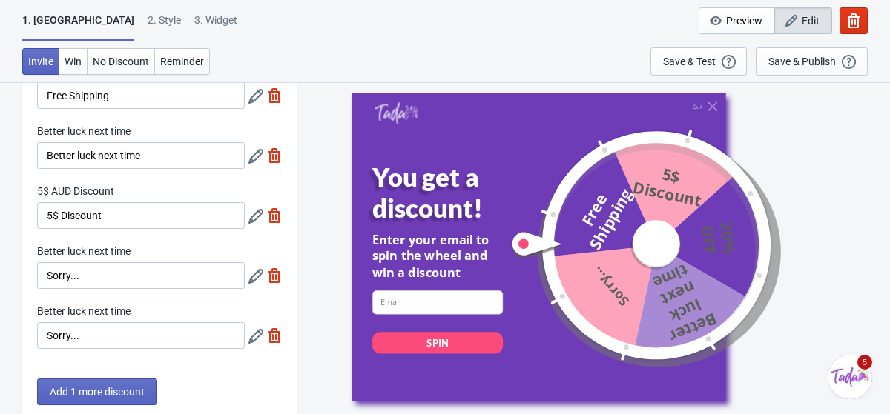
scroll to position [146, 0]
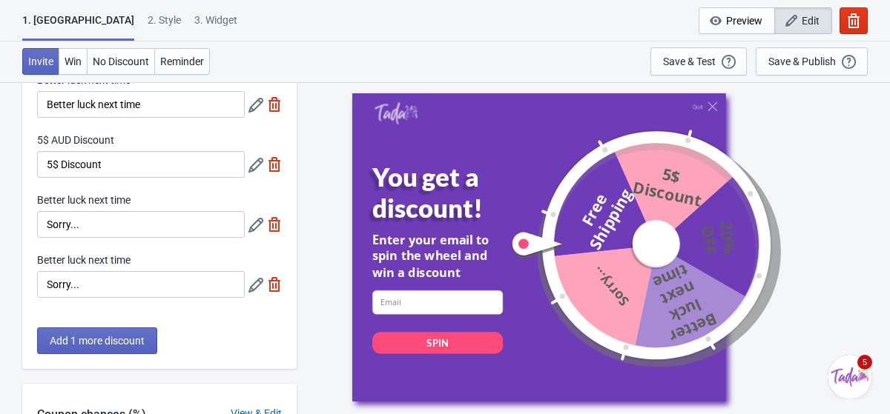
click at [250, 291] on icon at bounding box center [255, 285] width 15 height 15
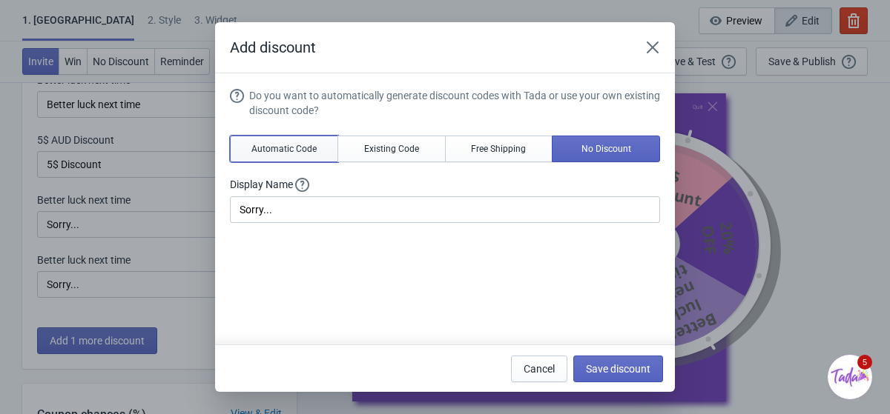
click at [317, 154] on span "Automatic Code" at bounding box center [283, 149] width 65 height 12
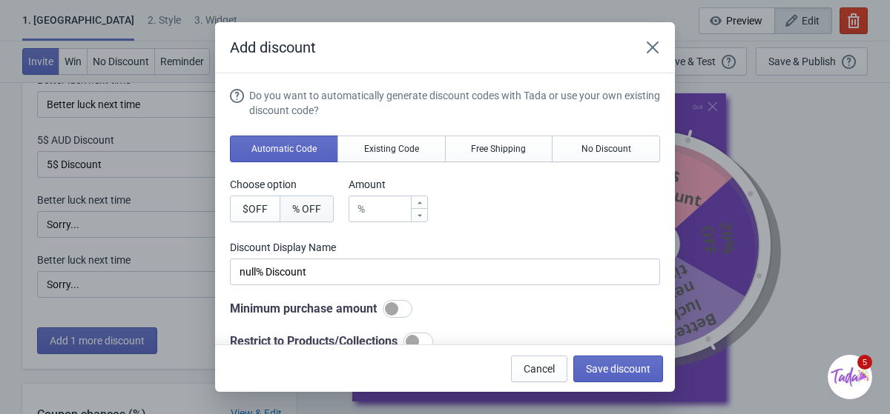
click at [304, 215] on button "% OFF" at bounding box center [306, 209] width 54 height 27
click at [397, 213] on input "number" at bounding box center [390, 209] width 39 height 27
type input "1"
type input "1% Discount"
click at [422, 203] on icon at bounding box center [419, 203] width 4 height 2
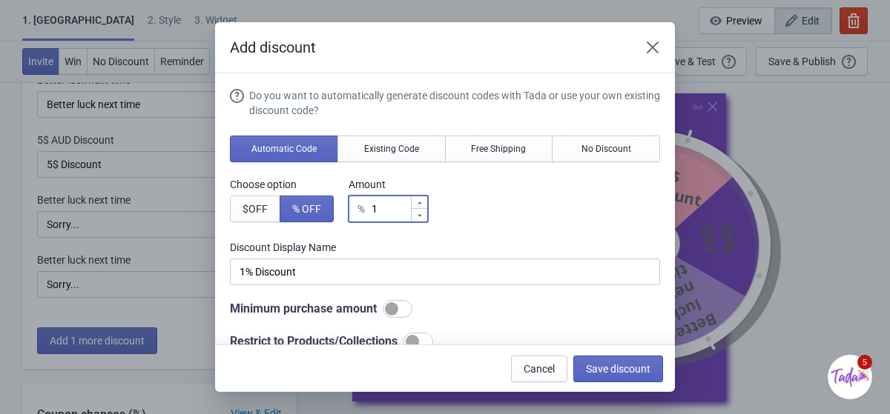
type input "2"
type input "2% Discount"
click at [422, 203] on icon at bounding box center [419, 203] width 4 height 2
type input "3"
type input "3% Discount"
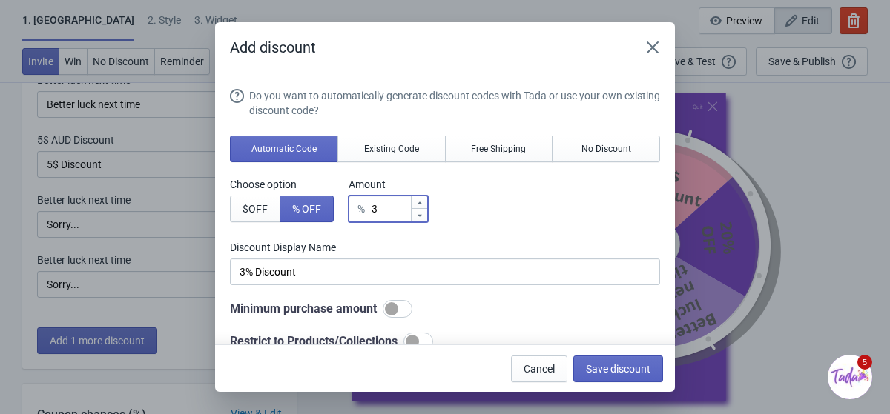
click at [422, 203] on icon at bounding box center [419, 203] width 4 height 2
type input "4"
type input "4% Discount"
click at [422, 203] on icon at bounding box center [419, 203] width 4 height 2
type input "5"
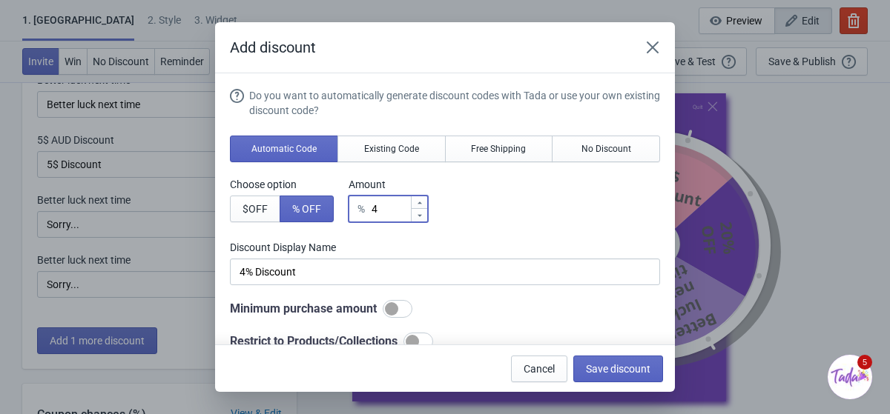
type input "5% Discount"
click at [422, 203] on icon at bounding box center [419, 203] width 4 height 2
type input "6"
type input "6% Discount"
click at [422, 203] on icon at bounding box center [419, 203] width 4 height 2
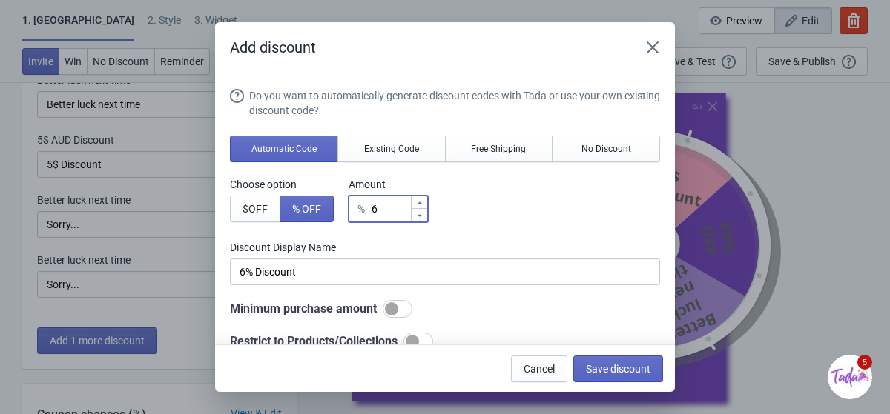
type input "7"
type input "7% Discount"
click at [422, 203] on icon at bounding box center [419, 203] width 4 height 2
type input "8"
type input "8% Discount"
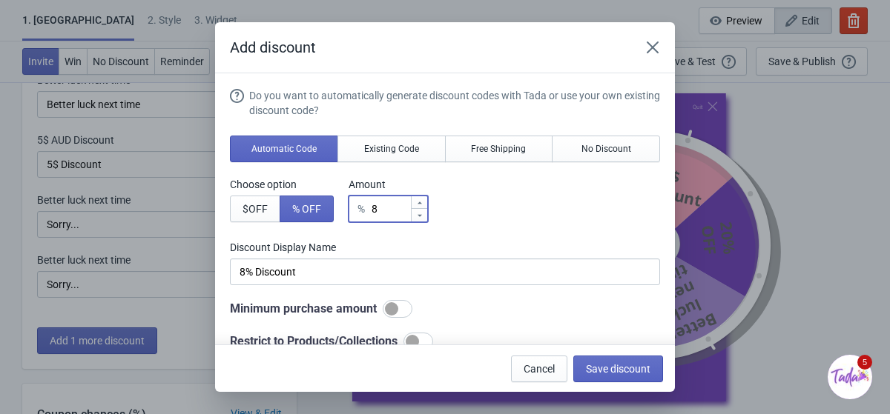
click at [422, 203] on icon at bounding box center [419, 203] width 4 height 2
type input "9"
type input "9% Discount"
click at [422, 203] on icon at bounding box center [419, 203] width 4 height 2
type input "10"
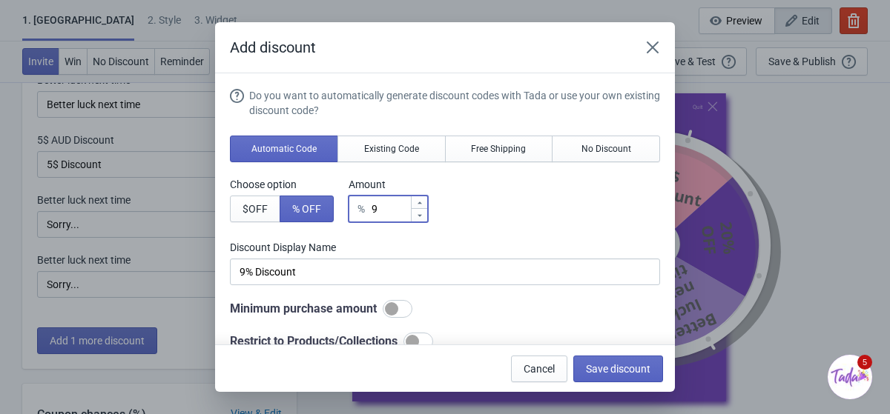
type input "10% Discount"
click at [422, 203] on icon at bounding box center [419, 203] width 4 height 2
type input "11"
type input "11% Discount"
click at [422, 203] on icon at bounding box center [419, 203] width 4 height 2
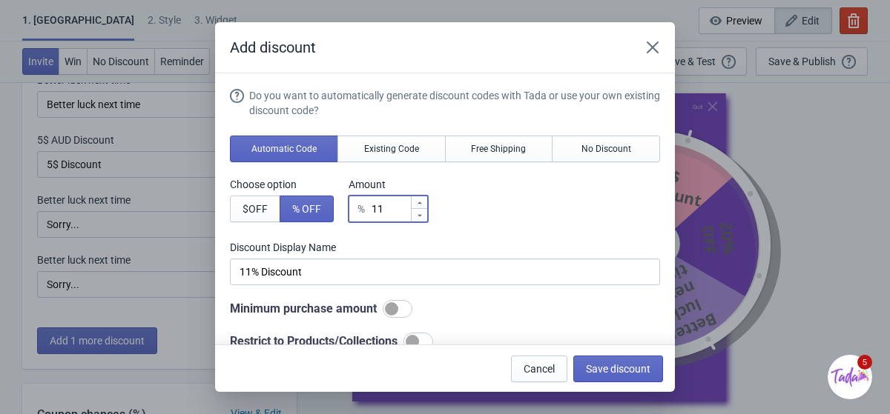
type input "12"
type input "12% Discount"
click at [422, 203] on icon at bounding box center [419, 203] width 4 height 2
type input "13"
type input "13% Discount"
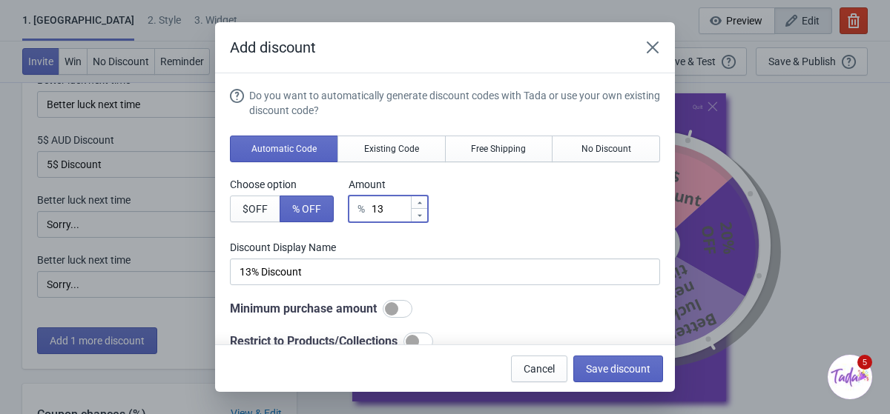
click at [422, 203] on icon at bounding box center [419, 203] width 4 height 2
type input "14"
type input "14% Discount"
click at [422, 203] on icon at bounding box center [419, 203] width 4 height 2
type input "15"
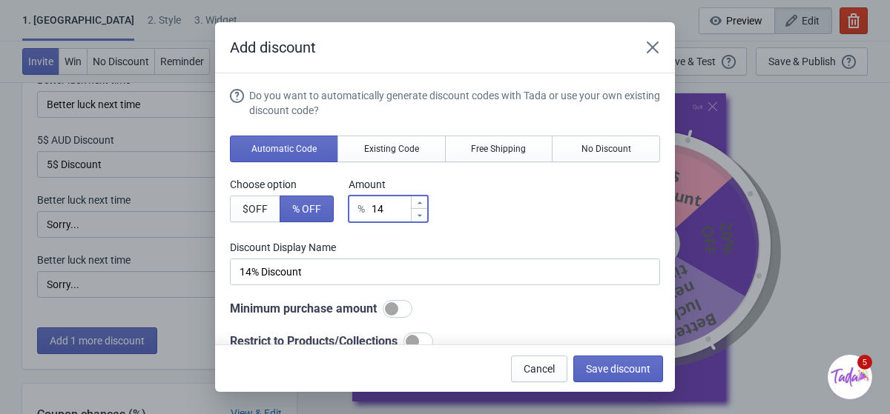
type input "15% Discount"
click at [422, 203] on icon at bounding box center [419, 203] width 4 height 2
type input "16"
type input "16% Discount"
click at [422, 203] on icon at bounding box center [419, 203] width 4 height 2
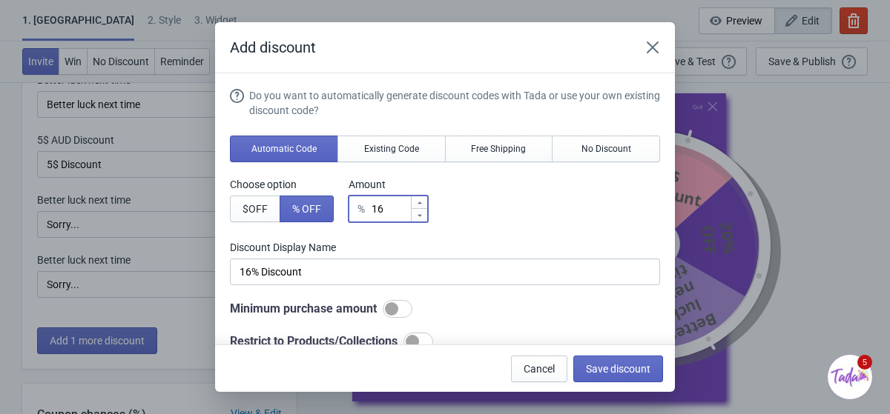
type input "17"
type input "17% Discount"
click at [422, 203] on icon at bounding box center [419, 203] width 4 height 2
type input "18"
type input "18% Discount"
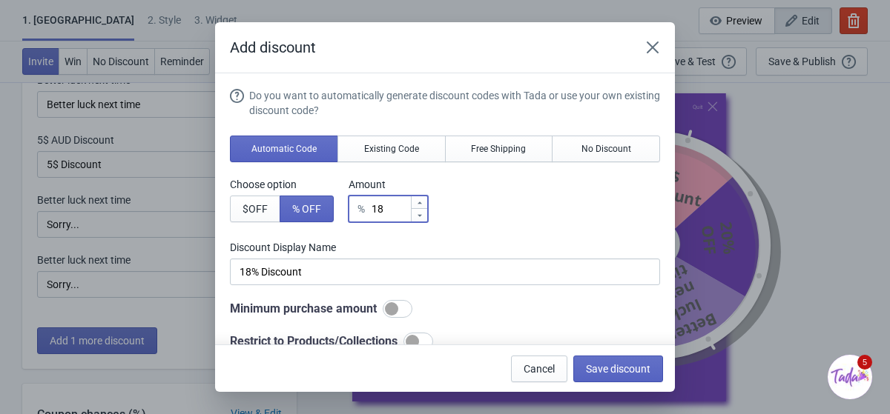
click at [422, 203] on icon at bounding box center [419, 203] width 4 height 2
type input "19"
type input "19% Discount"
click at [422, 203] on icon at bounding box center [419, 203] width 4 height 2
type input "20"
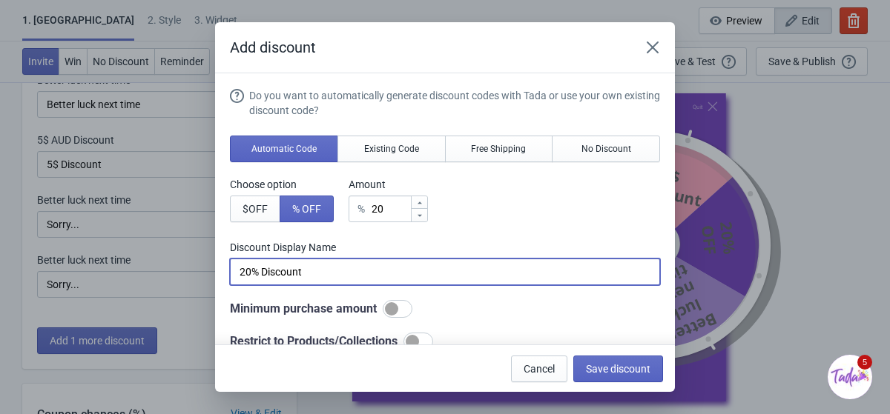
drag, startPoint x: 309, startPoint y: 276, endPoint x: 265, endPoint y: 274, distance: 43.8
click at [265, 274] on input "20% Discount" at bounding box center [445, 272] width 430 height 27
type input "20% OFF"
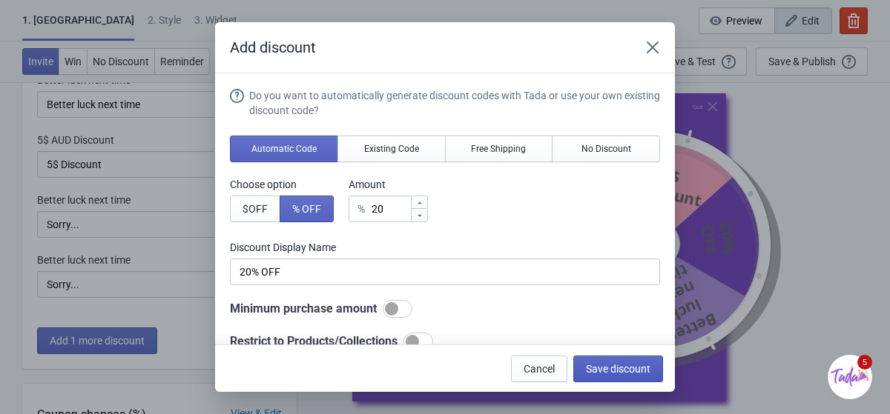
click at [589, 361] on button "Save discount" at bounding box center [618, 369] width 90 height 27
type input "20% OFF"
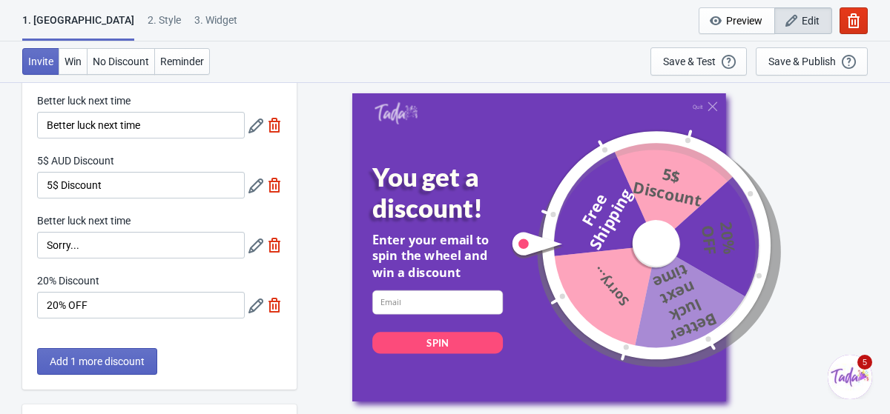
scroll to position [122, 0]
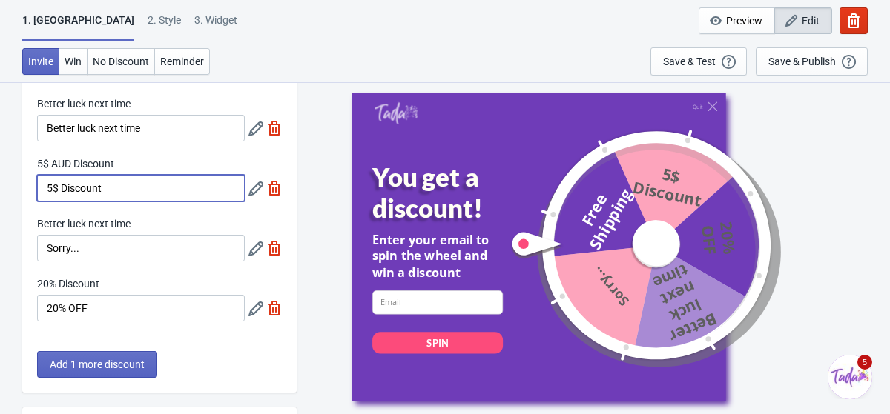
click at [118, 196] on input "5$ Discount" at bounding box center [141, 188] width 208 height 27
drag, startPoint x: 118, startPoint y: 196, endPoint x: 88, endPoint y: 191, distance: 30.2
click at [89, 191] on input "5$ Discount" at bounding box center [141, 188] width 208 height 27
type input "5$ OFF"
click at [299, 47] on div "Invite Win No Discount Reminder Save & Test Open a Widget Preview of your site …" at bounding box center [445, 62] width 890 height 41
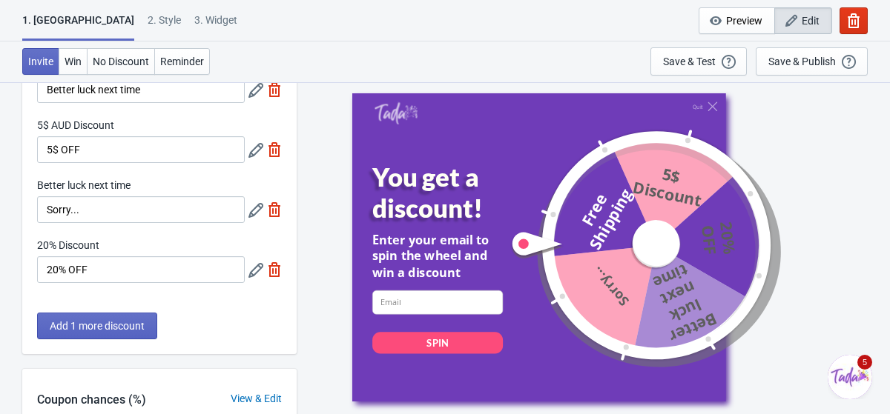
scroll to position [163, 0]
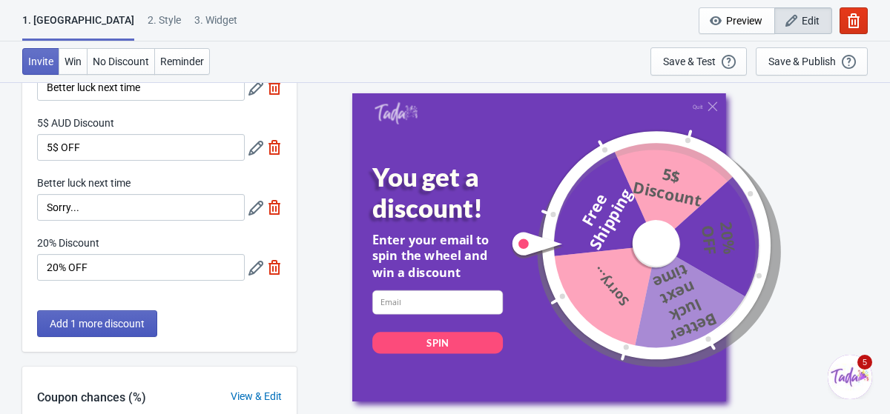
click at [130, 319] on span "Add 1 more discount" at bounding box center [97, 324] width 95 height 12
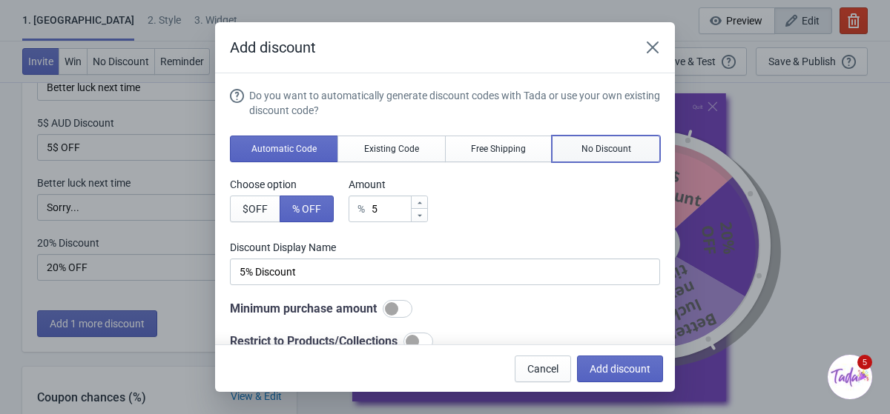
click at [584, 154] on span "No Discount" at bounding box center [606, 149] width 50 height 12
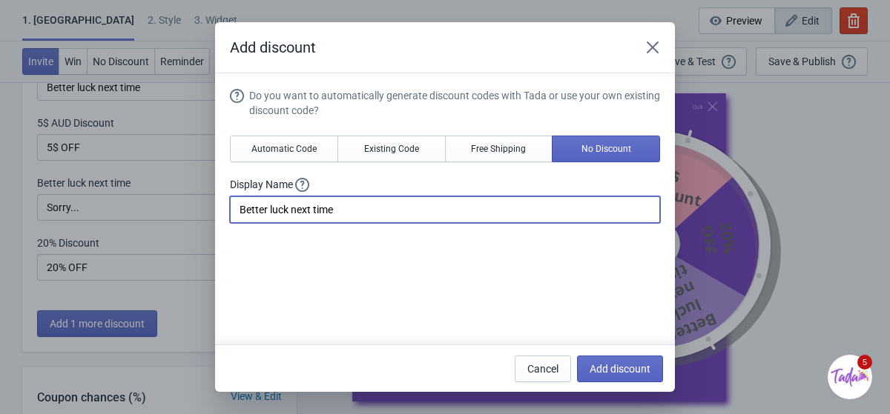
drag, startPoint x: 357, startPoint y: 210, endPoint x: 204, endPoint y: 213, distance: 152.7
click at [204, 213] on div "Add discount Do you want to automatically generate discount codes with Tada or …" at bounding box center [445, 207] width 890 height 370
type input "N"
type input "Unlucky"
click at [632, 364] on span "Add discount" at bounding box center [619, 369] width 61 height 12
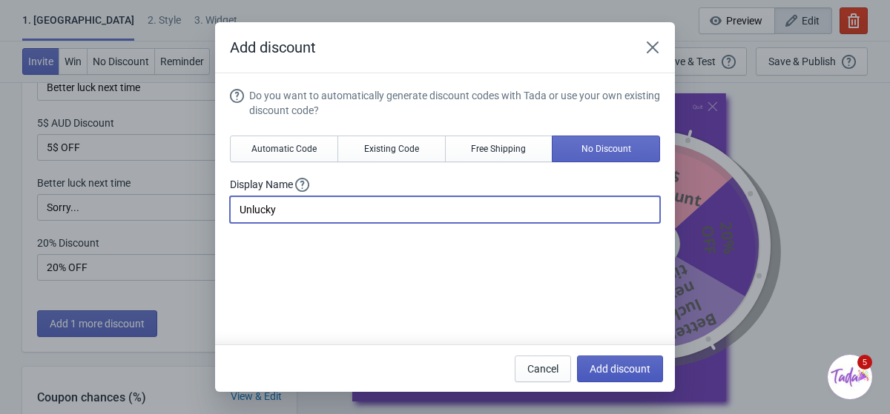
type input "16"
type input "17"
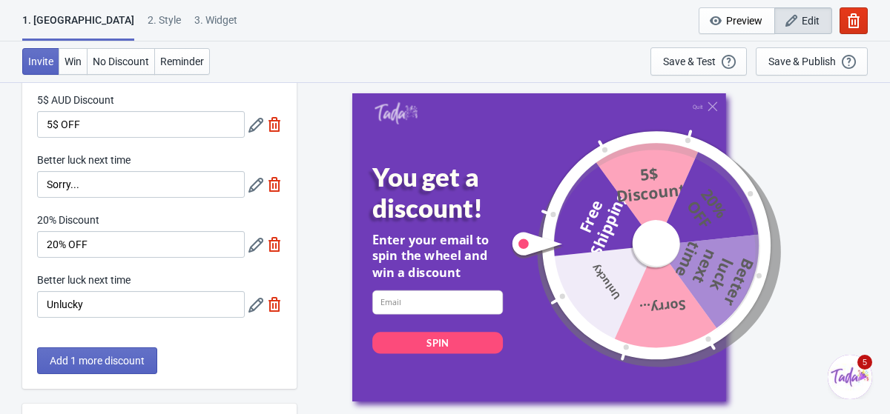
scroll to position [191, 0]
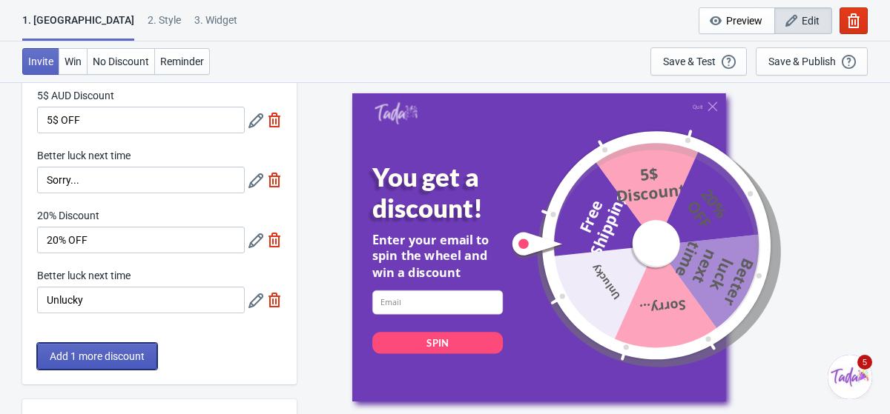
click at [99, 349] on button "Add 1 more discount" at bounding box center [97, 356] width 120 height 27
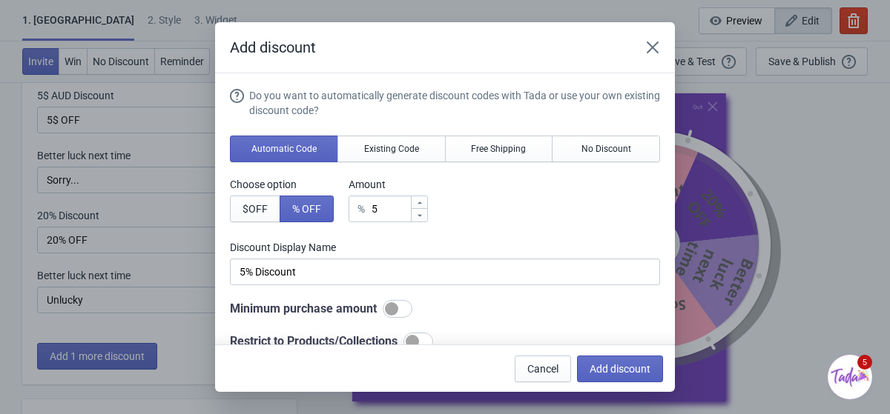
click at [421, 205] on icon at bounding box center [419, 203] width 9 height 9
type input "6"
type input "6% Discount"
click at [421, 205] on icon at bounding box center [419, 203] width 9 height 9
type input "7"
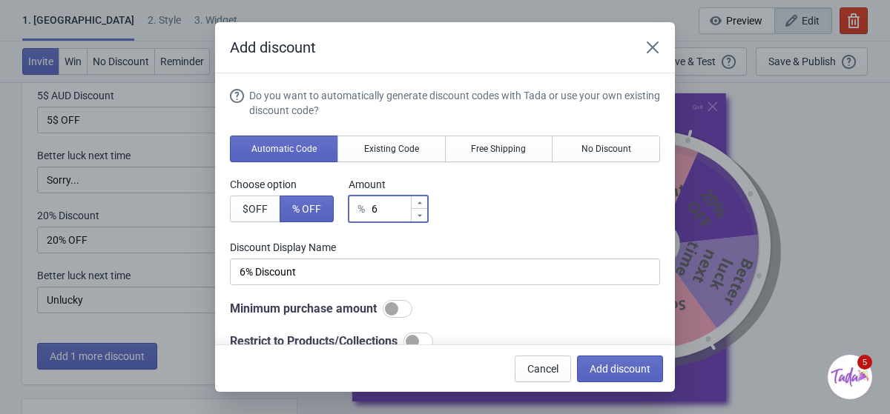
type input "7% Discount"
click at [421, 205] on icon at bounding box center [419, 203] width 9 height 9
type input "8"
type input "8% Discount"
click at [421, 205] on icon at bounding box center [419, 203] width 9 height 9
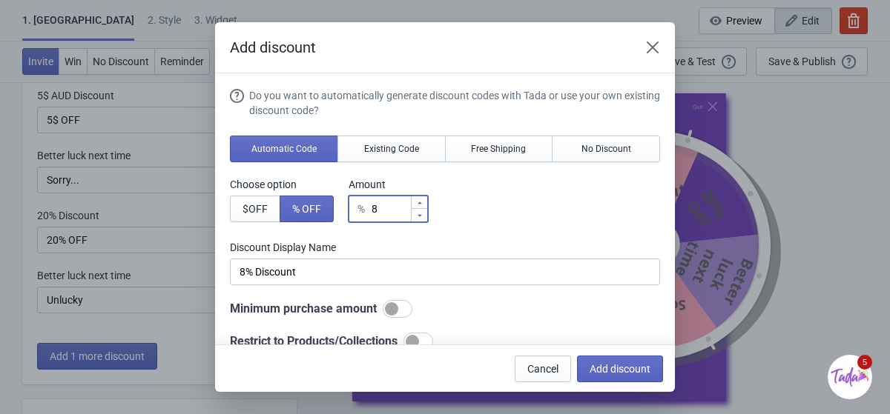
type input "9"
type input "9% Discount"
click at [421, 205] on icon at bounding box center [419, 203] width 9 height 9
type input "10"
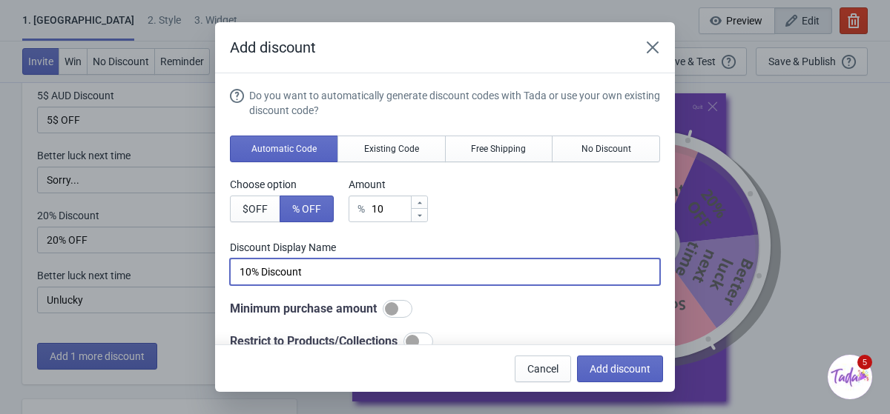
drag, startPoint x: 314, startPoint y: 276, endPoint x: 262, endPoint y: 276, distance: 51.9
click at [262, 276] on input "10% Discount" at bounding box center [445, 272] width 430 height 27
type input "10% OFF"
click at [494, 220] on div "Choose option $ OFF % OFF Amount % 10" at bounding box center [445, 199] width 430 height 45
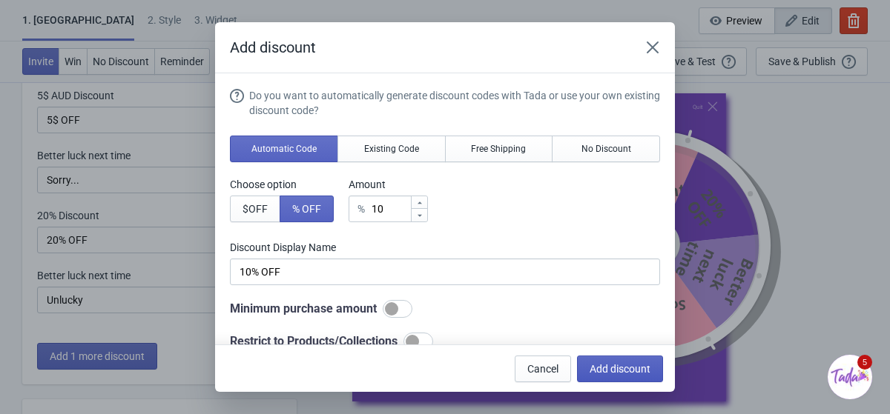
click at [594, 363] on span "Add discount" at bounding box center [619, 369] width 61 height 12
type input "14"
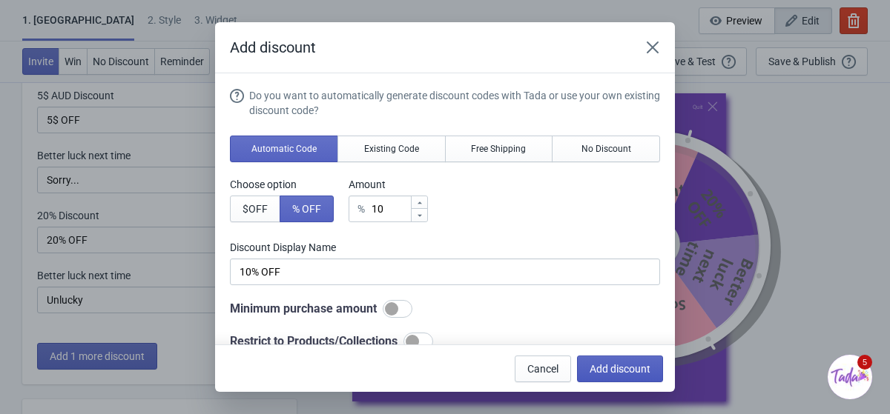
type input "14"
type input "15"
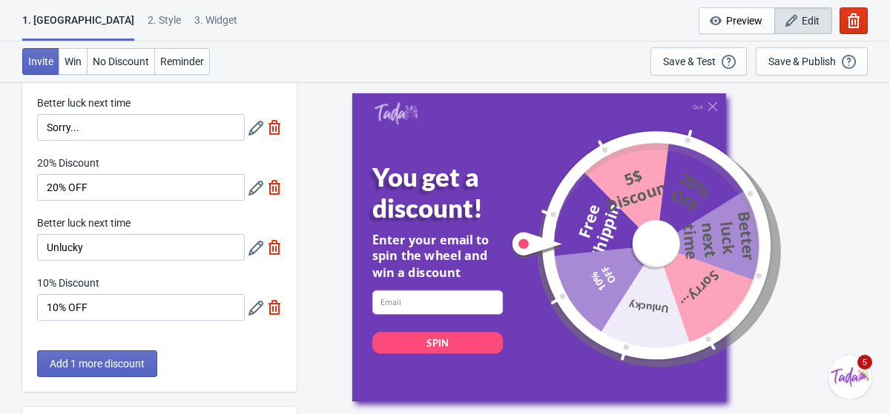
scroll to position [239, 0]
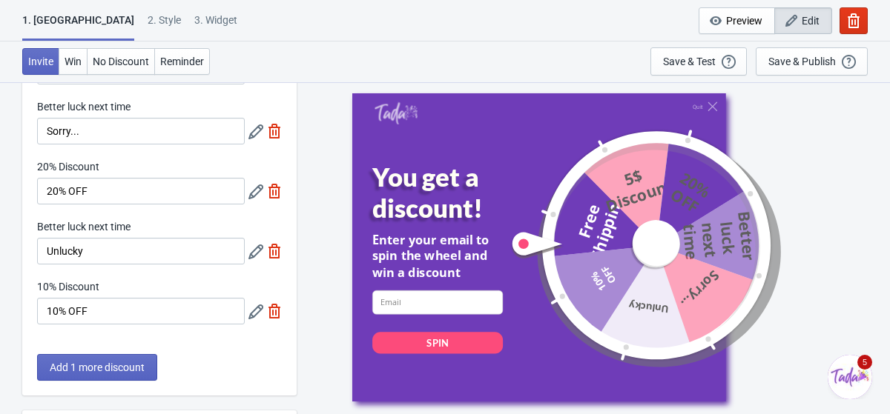
click at [145, 348] on div "What discounts do you want to offer? Free shipping Free Shipping Better luck ne…" at bounding box center [159, 129] width 274 height 531
click at [139, 359] on button "Add 1 more discount" at bounding box center [97, 367] width 120 height 27
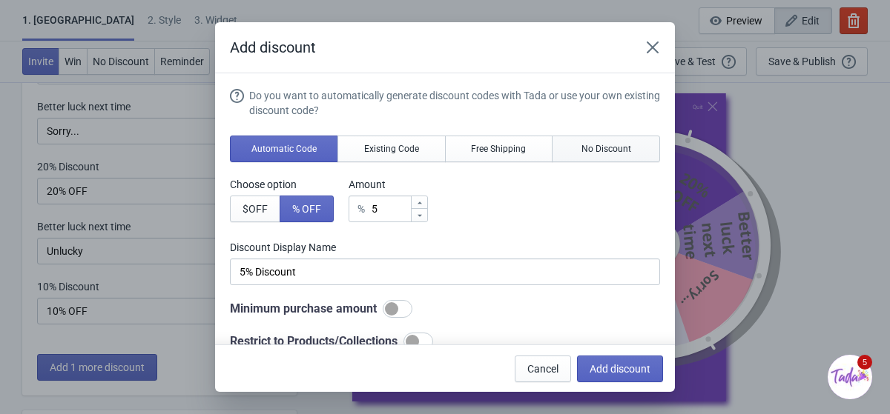
click at [583, 142] on button "No Discount" at bounding box center [605, 149] width 108 height 27
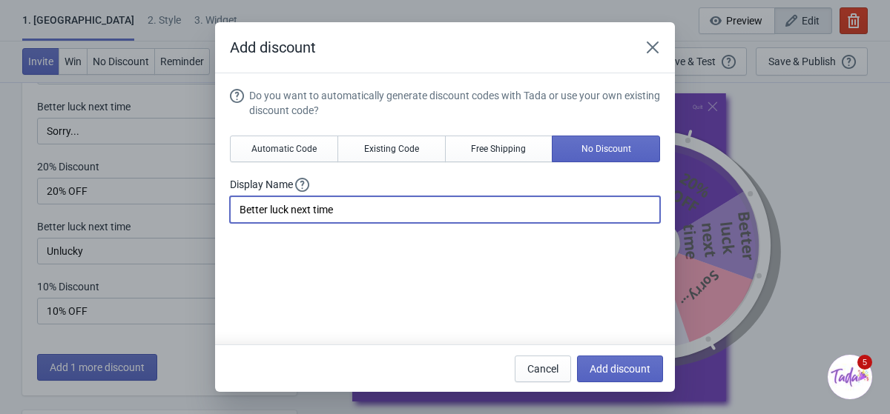
drag, startPoint x: 350, startPoint y: 216, endPoint x: 213, endPoint y: 211, distance: 137.2
click at [213, 211] on div "Add discount Do you want to automatically generate discount codes with Tada or …" at bounding box center [445, 207] width 890 height 370
type input "A"
type input "So close"
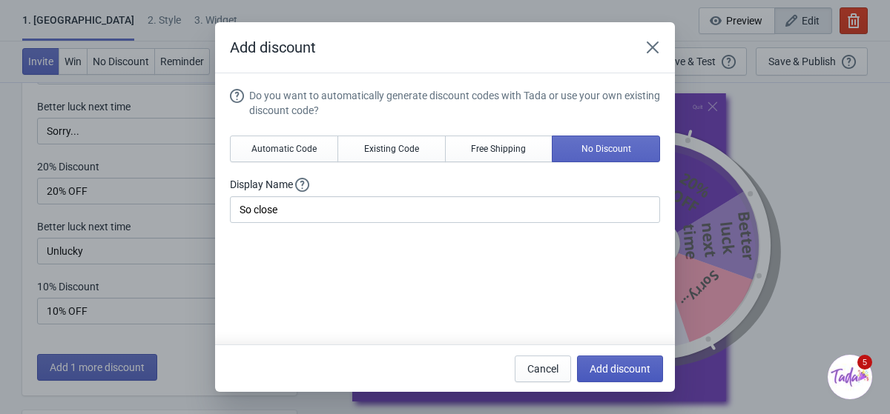
click at [591, 366] on span "Add discount" at bounding box center [619, 369] width 61 height 12
type input "12"
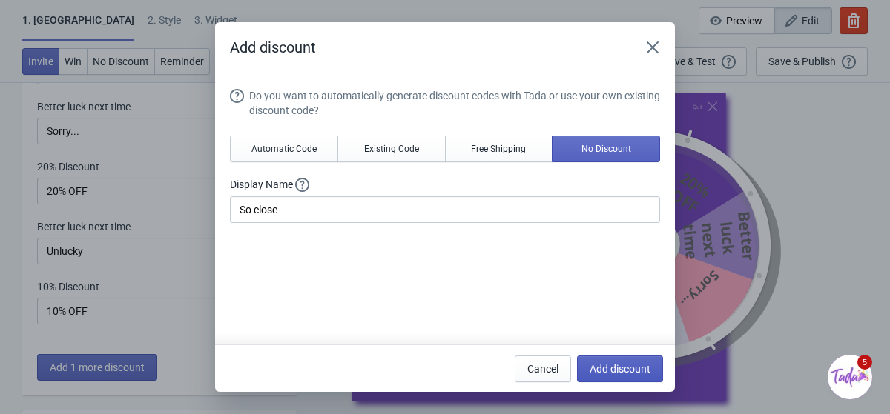
type input "13"
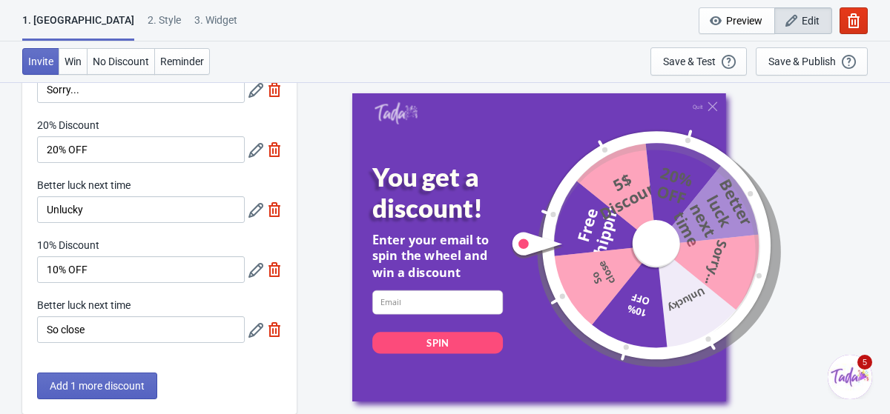
scroll to position [282, 0]
click at [99, 386] on span "Add 1 more discount" at bounding box center [97, 385] width 95 height 12
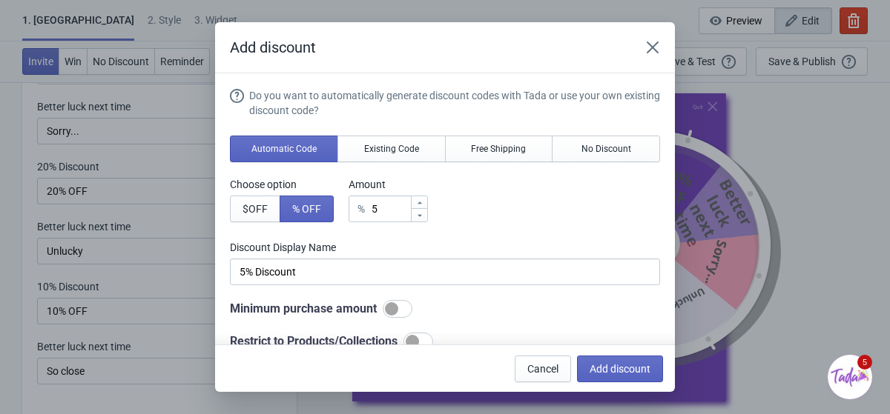
scroll to position [0, 0]
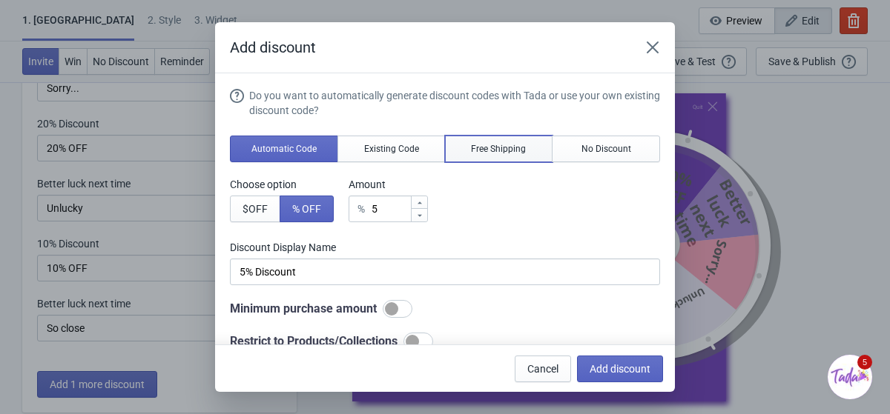
click at [474, 148] on span "Free Shipping" at bounding box center [498, 149] width 55 height 12
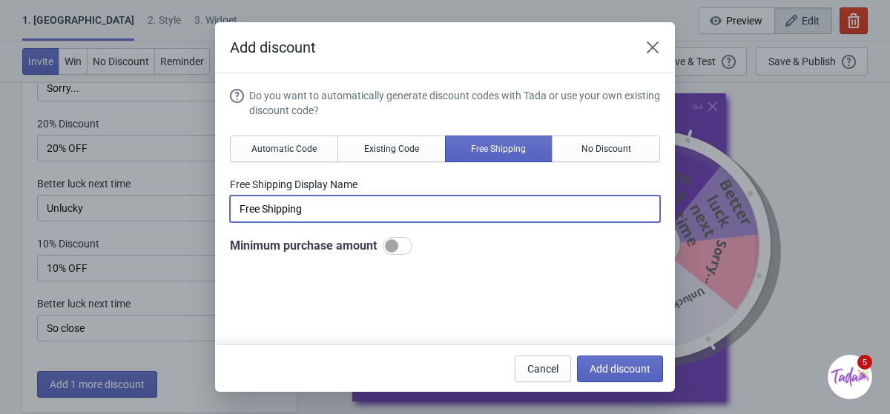
click at [328, 211] on input "Free Shipping" at bounding box center [445, 209] width 430 height 27
click at [409, 243] on div at bounding box center [397, 246] width 30 height 18
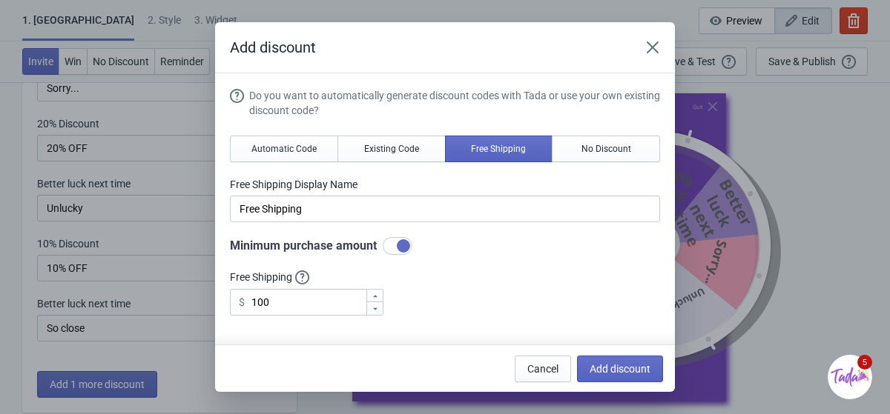
click at [408, 243] on div at bounding box center [403, 245] width 13 height 13
checkbox input "false"
click at [603, 360] on button "Add discount" at bounding box center [620, 369] width 86 height 27
type input "11"
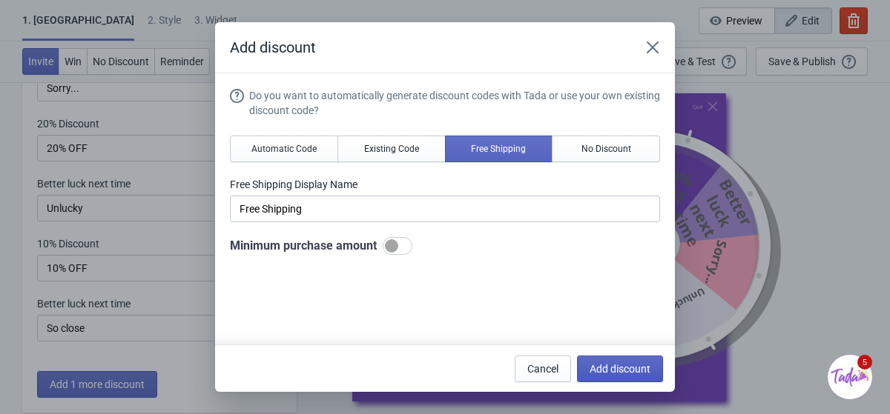
type input "11"
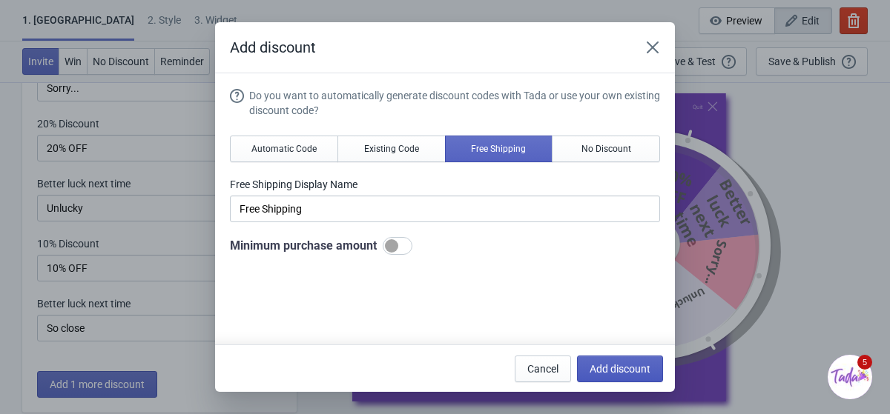
type input "11"
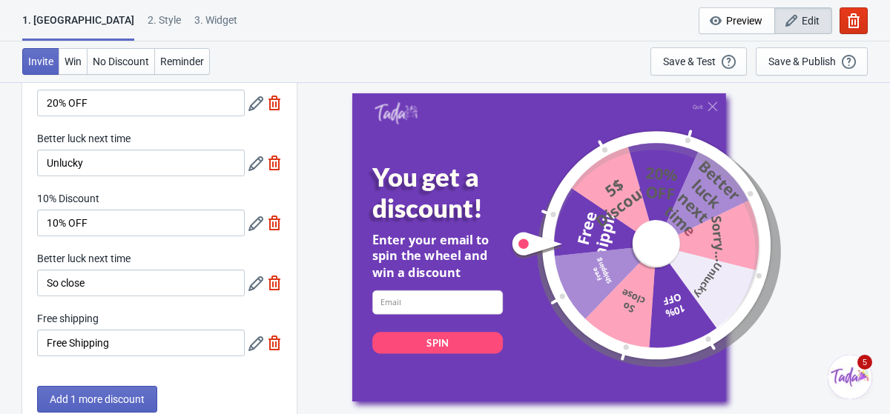
scroll to position [367, 0]
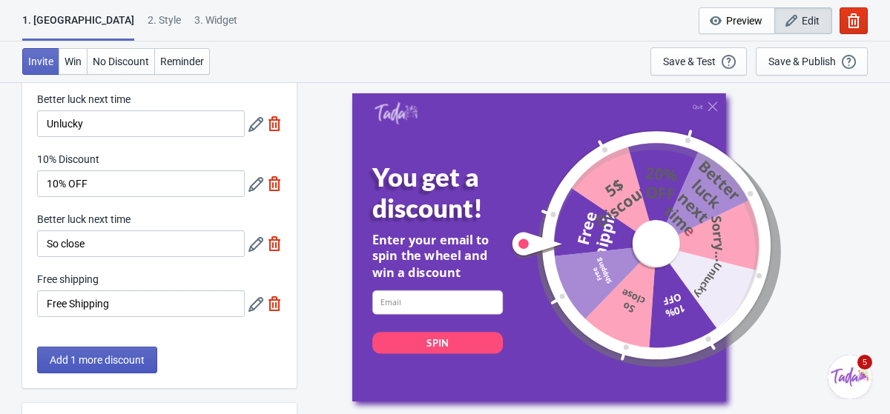
click at [133, 359] on span "Add 1 more discount" at bounding box center [97, 360] width 95 height 12
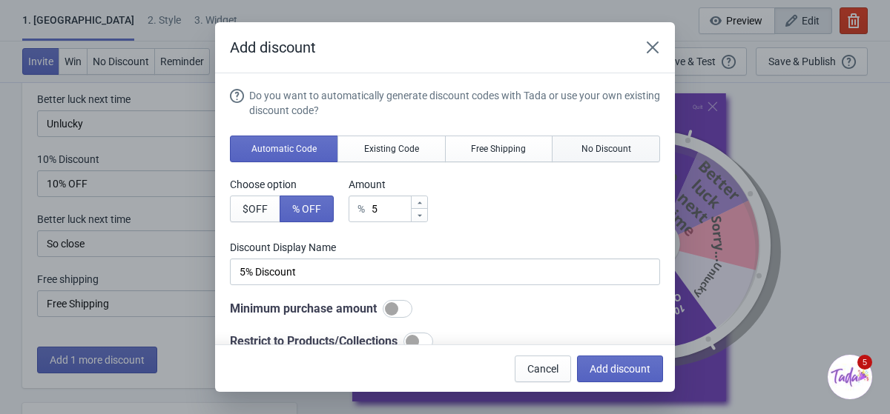
click at [589, 141] on button "No Discount" at bounding box center [605, 149] width 108 height 27
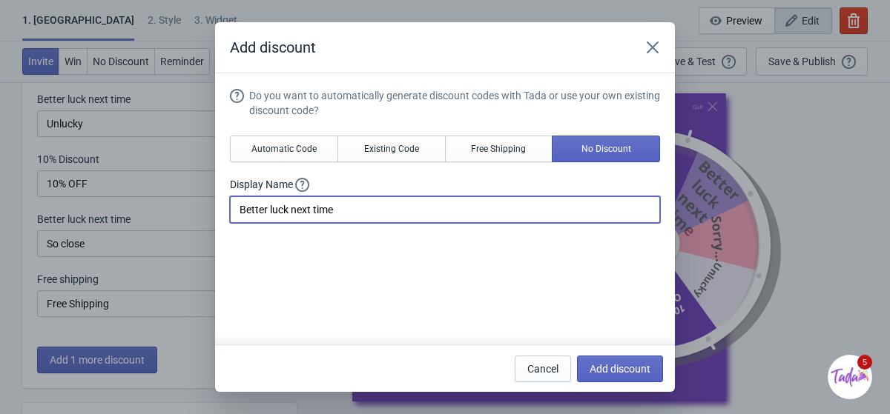
drag, startPoint x: 344, startPoint y: 211, endPoint x: 205, endPoint y: 207, distance: 138.7
click at [205, 207] on div "Add discount Do you want to automatically generate discount codes with Tada or …" at bounding box center [445, 207] width 890 height 370
type input "Almost"
click at [638, 366] on span "Add discount" at bounding box center [619, 369] width 61 height 12
type input "10"
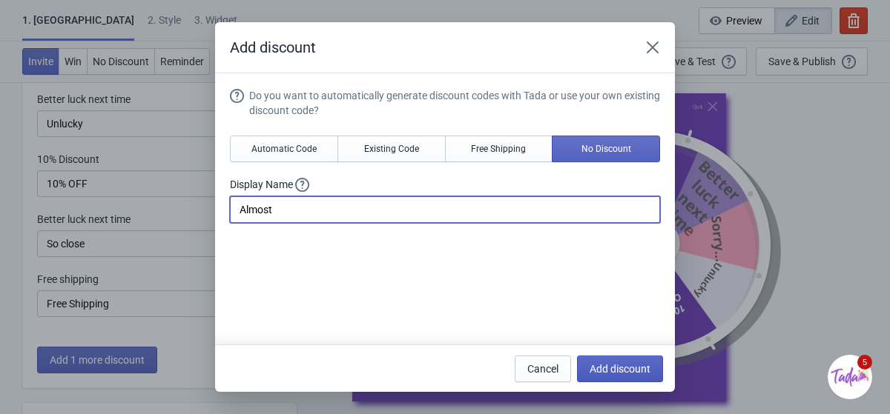
type input "10"
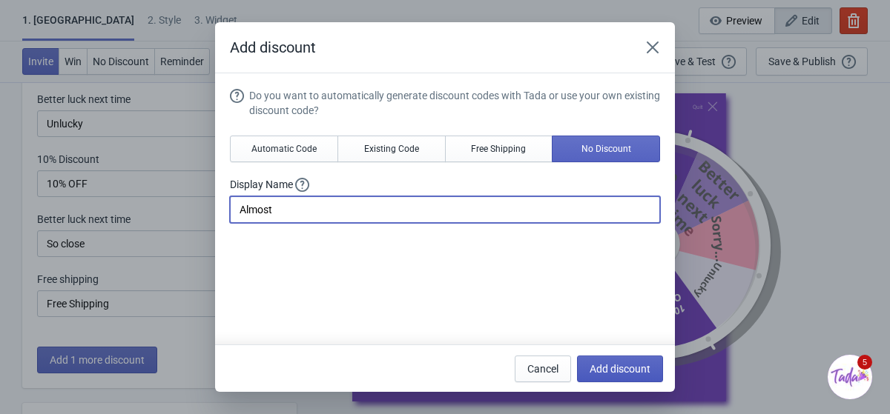
type input "10"
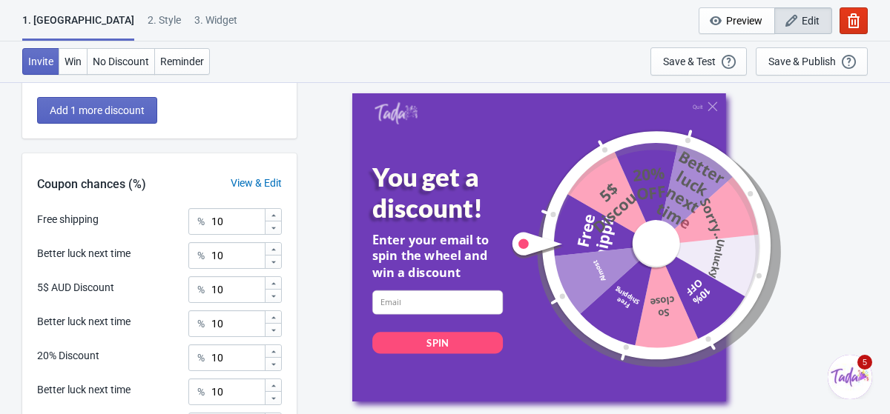
scroll to position [681, 0]
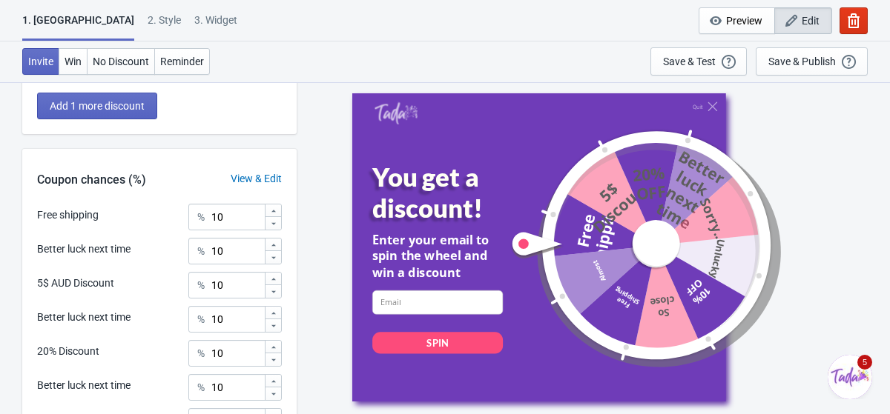
click at [270, 211] on icon at bounding box center [273, 211] width 9 height 9
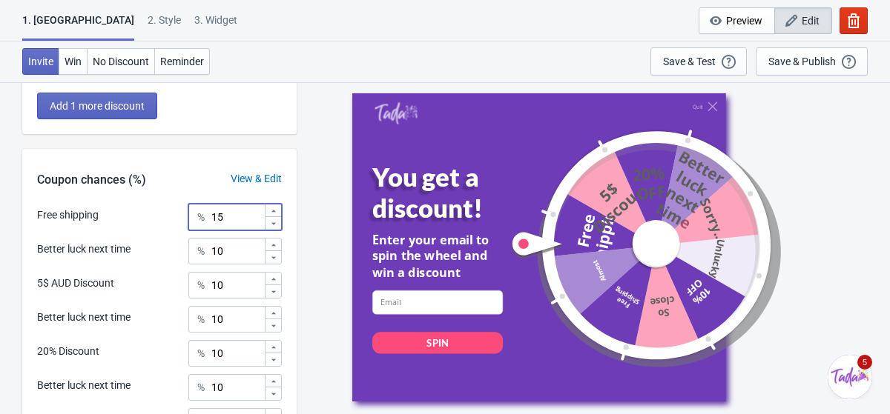
click at [270, 211] on icon at bounding box center [273, 211] width 9 height 9
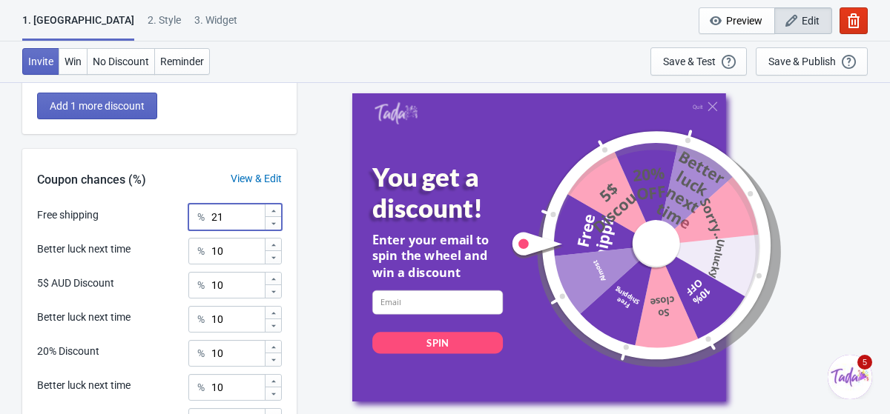
click at [270, 211] on icon at bounding box center [273, 211] width 9 height 9
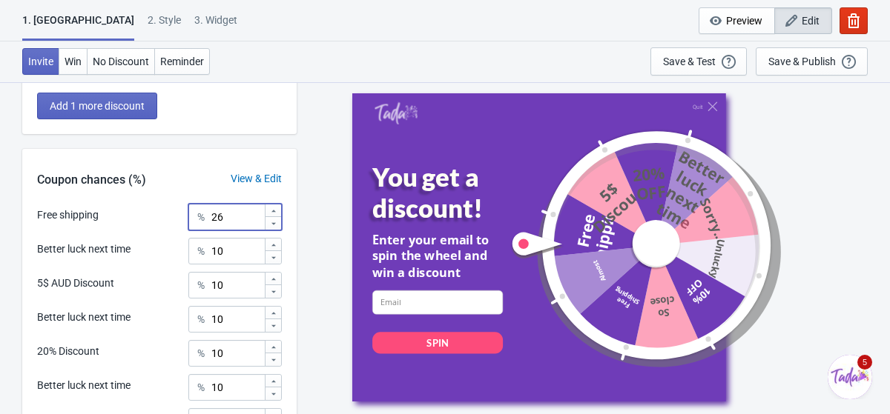
click at [270, 211] on icon at bounding box center [273, 211] width 9 height 9
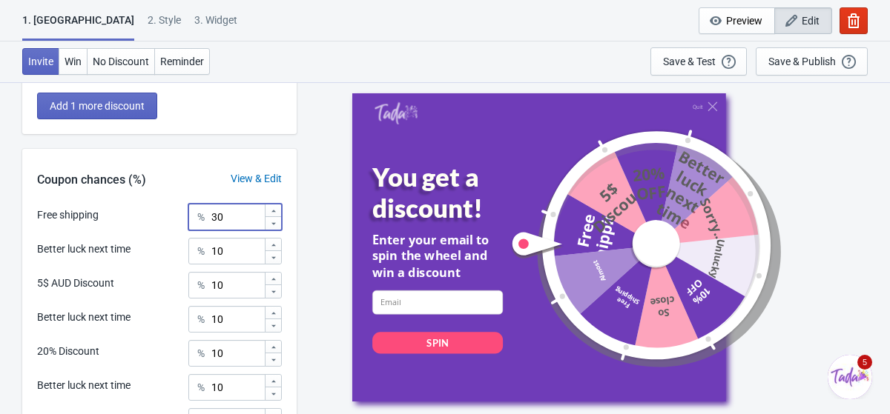
type input "31"
click at [298, 213] on div "What discounts do you want to offer? Free shipping Free Shipping Better luck ne…" at bounding box center [445, 36] width 890 height 1273
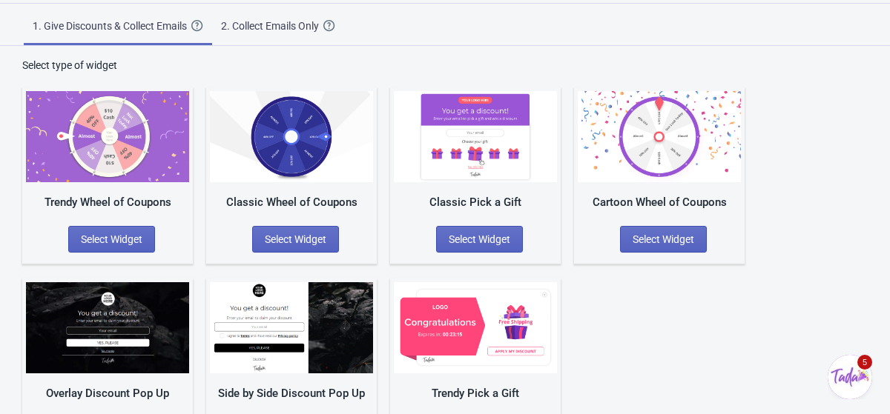
scroll to position [54, 0]
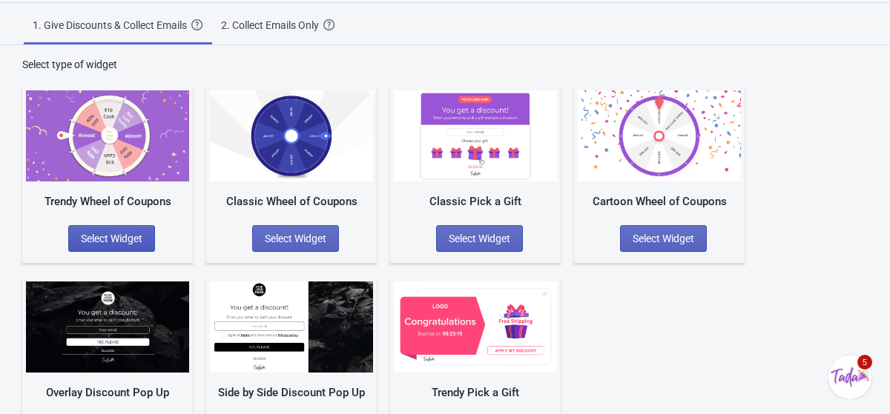
click at [133, 229] on button "Select Widget" at bounding box center [111, 238] width 87 height 27
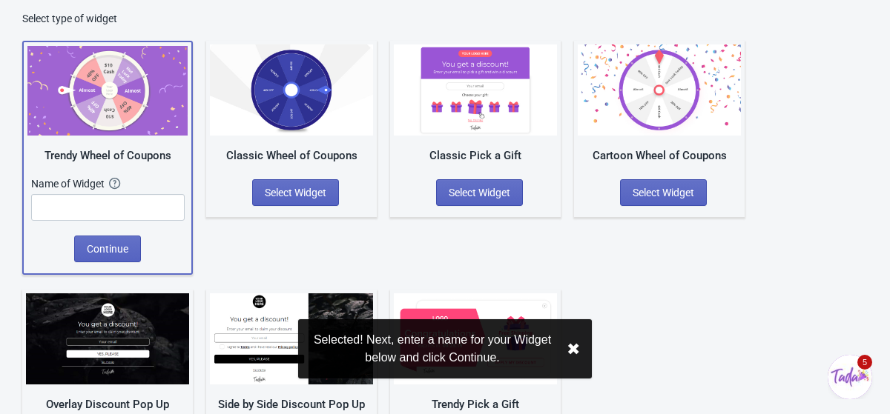
scroll to position [151, 0]
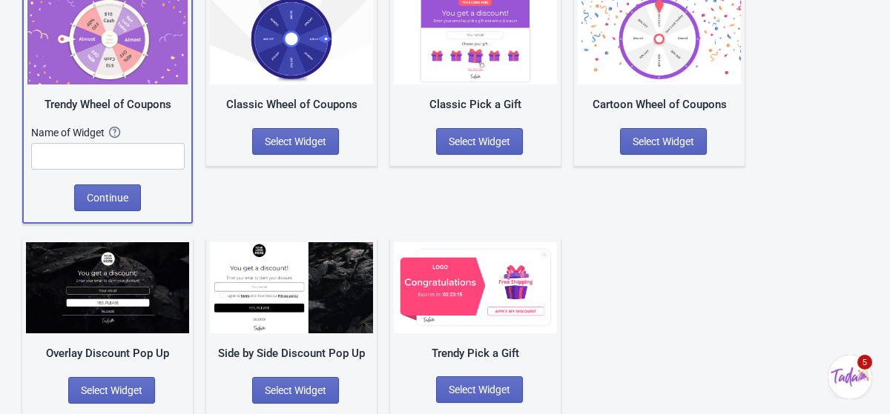
click at [294, 202] on div "Trendy Wheel of Coupons Name of Widget The name of your Widget won’t be shown t…" at bounding box center [444, 195] width 845 height 440
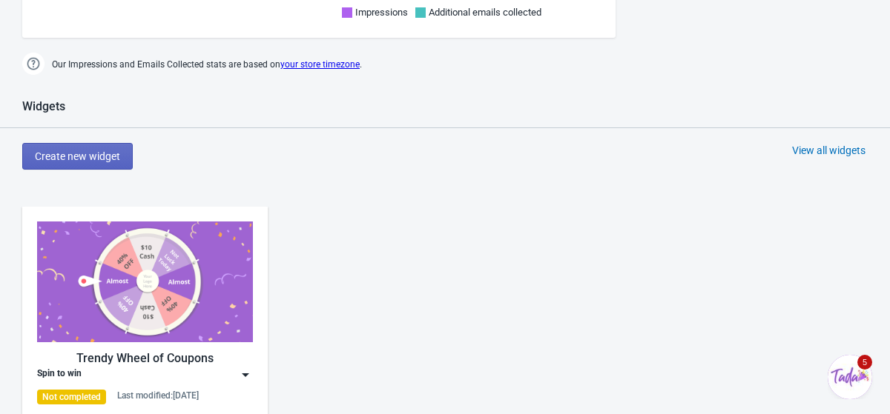
scroll to position [726, 0]
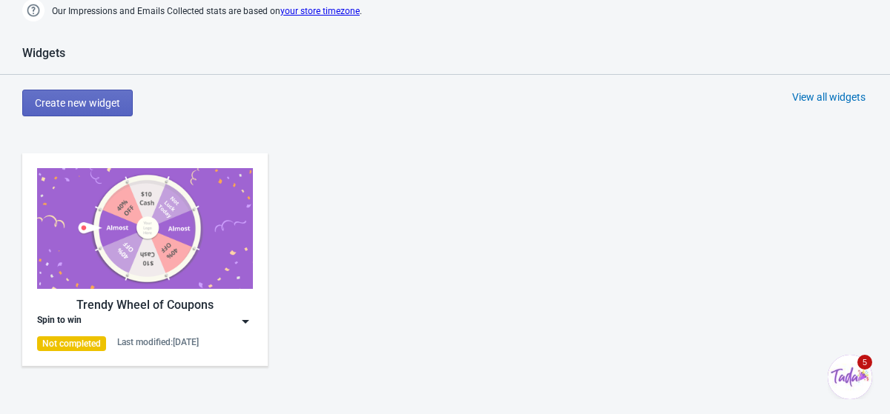
click at [142, 248] on img at bounding box center [145, 228] width 216 height 121
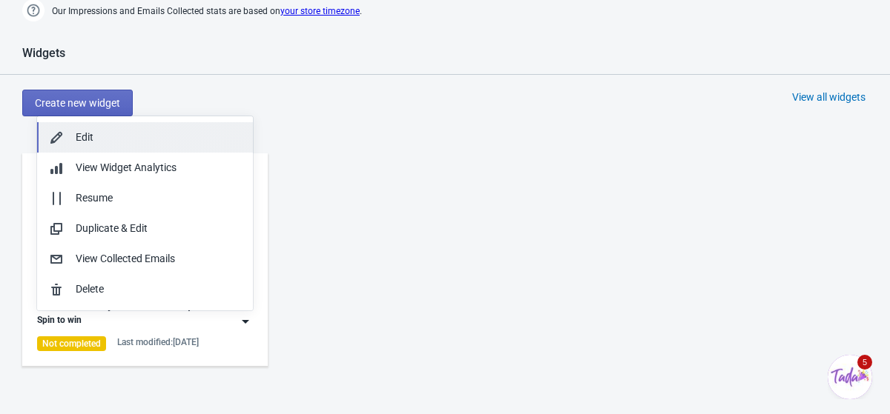
click at [190, 139] on div "Edit" at bounding box center [158, 138] width 165 height 16
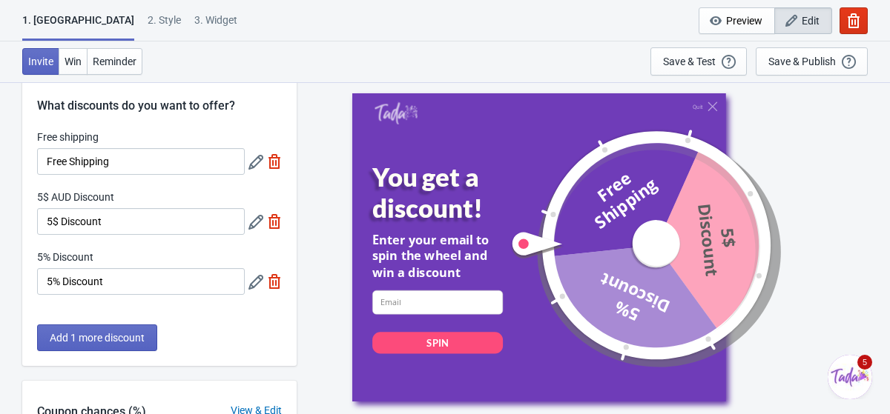
scroll to position [27, 0]
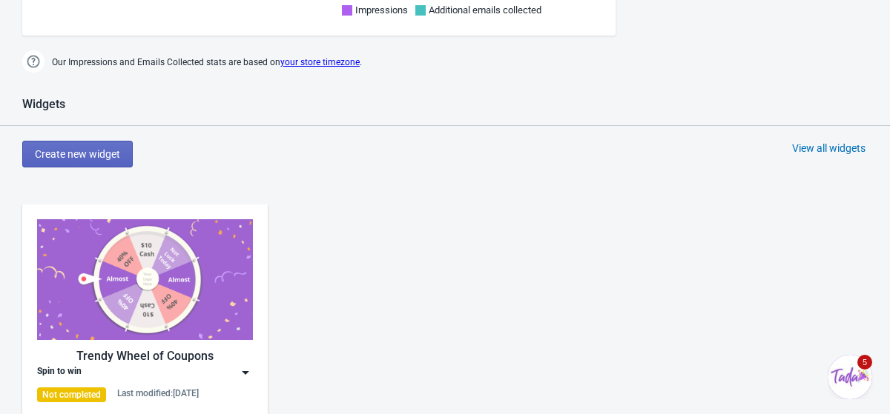
scroll to position [686, 0]
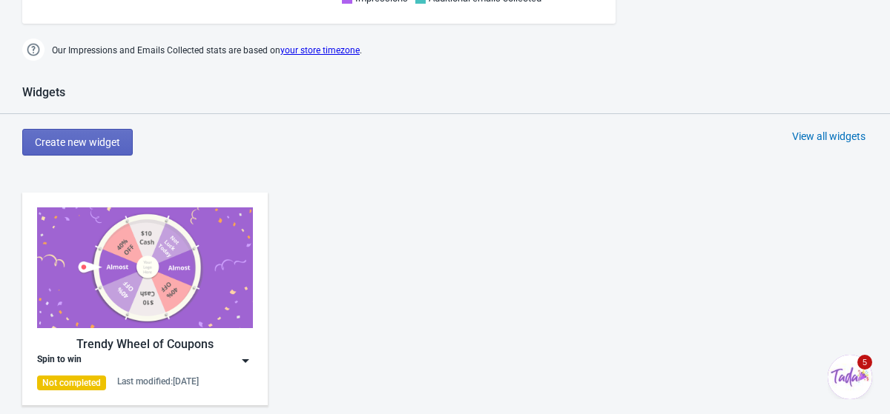
click at [153, 342] on div "Trendy Wheel of Coupons" at bounding box center [145, 345] width 216 height 18
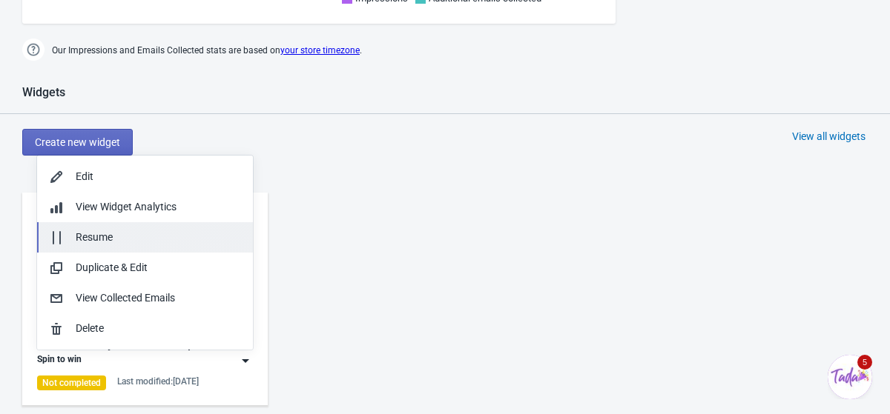
click at [123, 245] on div "Resume" at bounding box center [158, 238] width 165 height 16
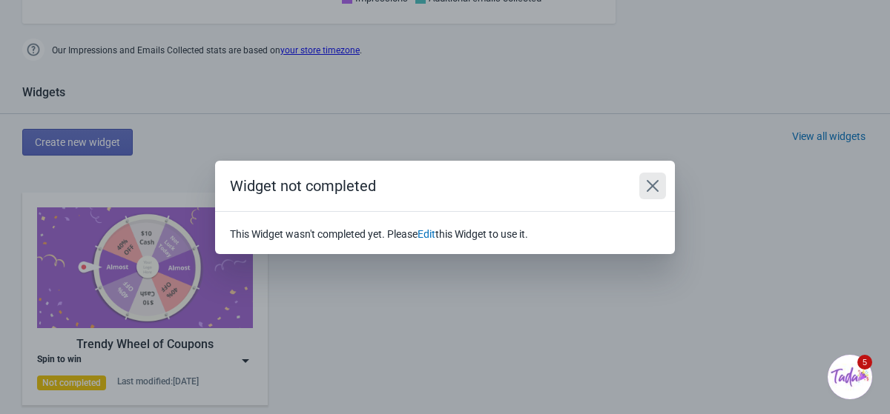
click at [656, 182] on icon "Close" at bounding box center [652, 185] width 12 height 12
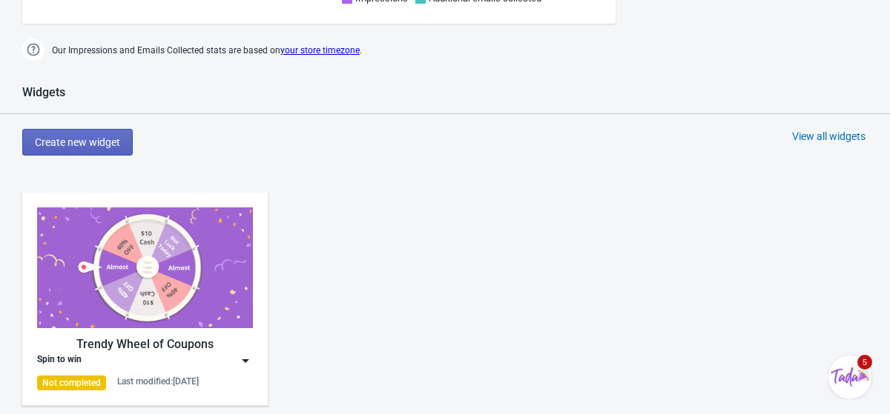
click at [125, 348] on div "Trendy Wheel of Coupons" at bounding box center [145, 345] width 216 height 18
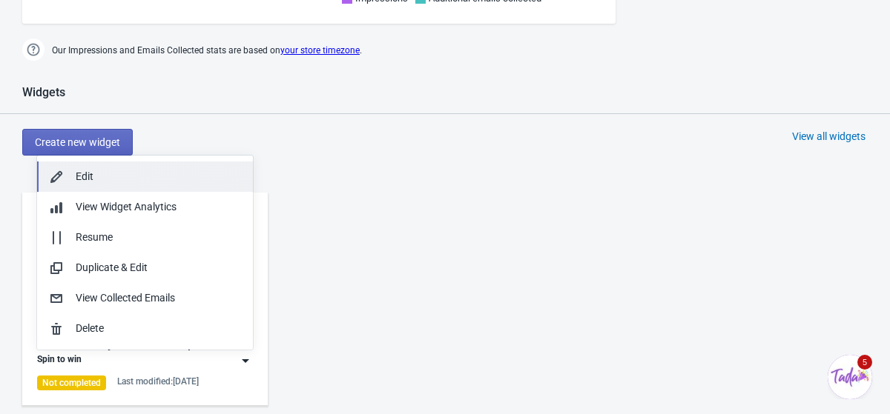
click at [123, 181] on div "Edit" at bounding box center [158, 177] width 165 height 16
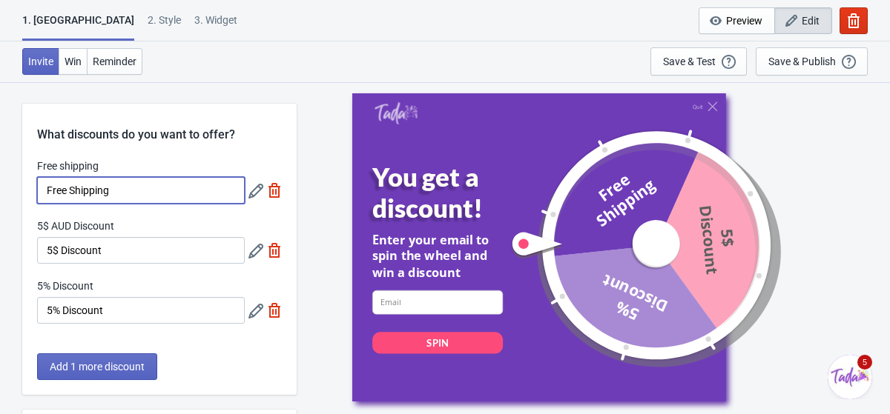
drag, startPoint x: 124, startPoint y: 189, endPoint x: 21, endPoint y: 191, distance: 102.3
click at [21, 191] on div "What discounts do you want to offer? Free shipping Free Shipping 5$ AUD Discoun…" at bounding box center [445, 389] width 890 height 614
click at [250, 195] on icon at bounding box center [255, 191] width 15 height 15
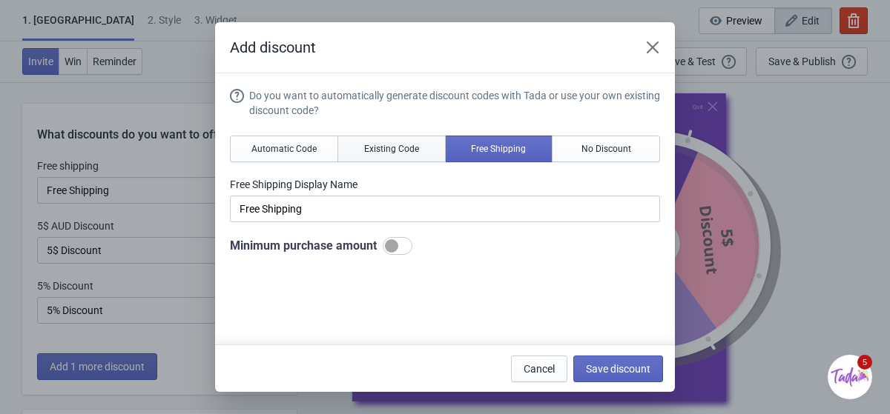
click at [374, 142] on button "Existing Code" at bounding box center [391, 149] width 108 height 27
type input "Your coupon name (5% OFF for example)"
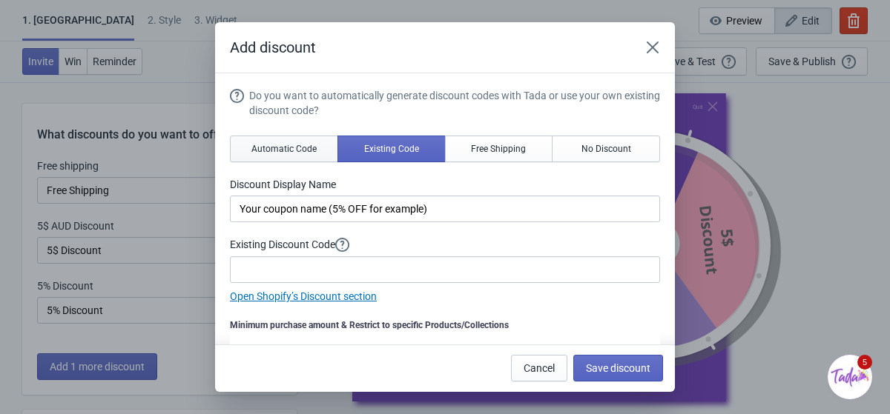
click at [302, 148] on span "Automatic Code" at bounding box center [283, 149] width 65 height 12
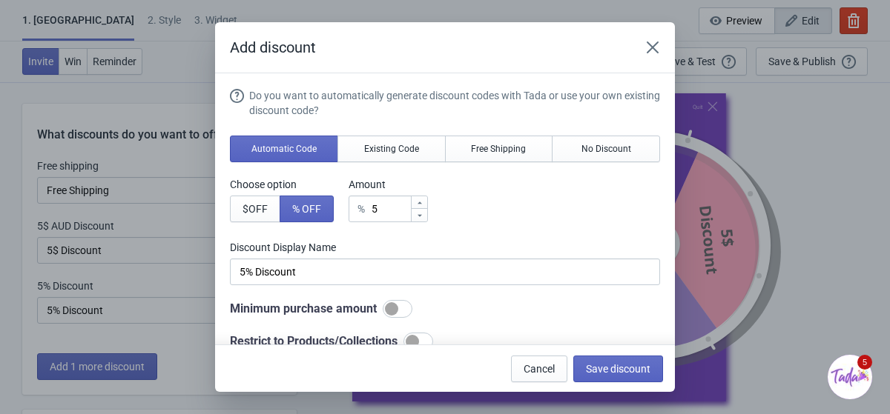
click at [424, 202] on icon at bounding box center [419, 203] width 9 height 9
type input "6"
type input "6% Discount"
type input "7"
type input "7% Discount"
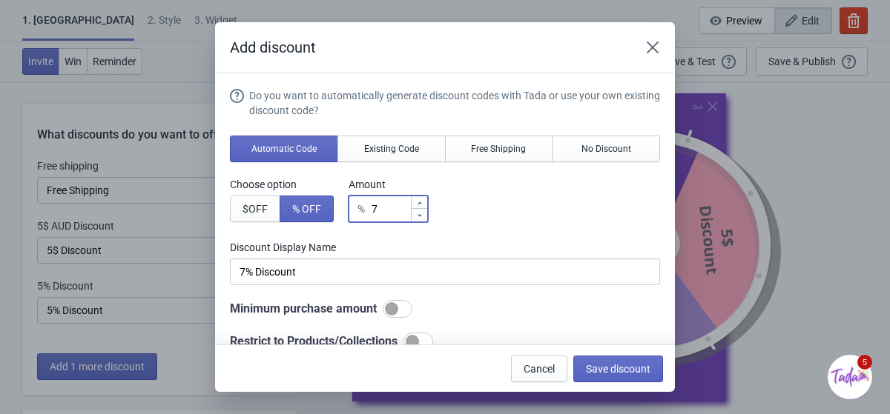
click at [424, 202] on icon at bounding box center [419, 203] width 9 height 9
type input "8"
type input "8% Discount"
click at [424, 202] on icon at bounding box center [419, 203] width 9 height 9
type input "9"
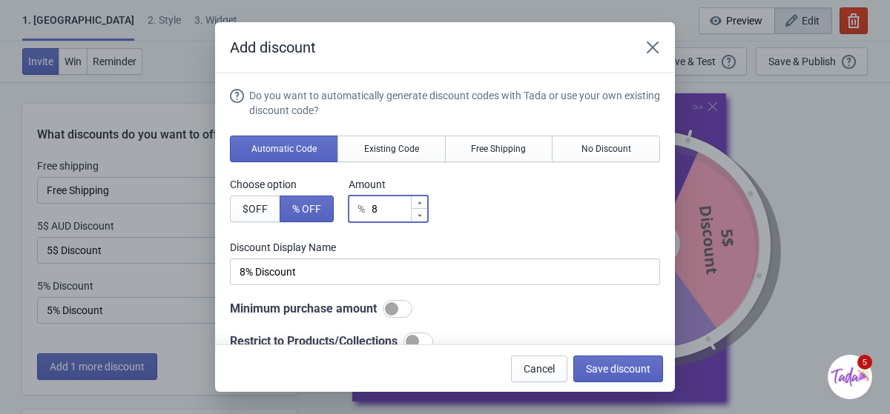
type input "9% Discount"
click at [424, 202] on icon at bounding box center [419, 203] width 9 height 9
type input "10"
type input "10% Discount"
click at [424, 202] on icon at bounding box center [419, 203] width 9 height 9
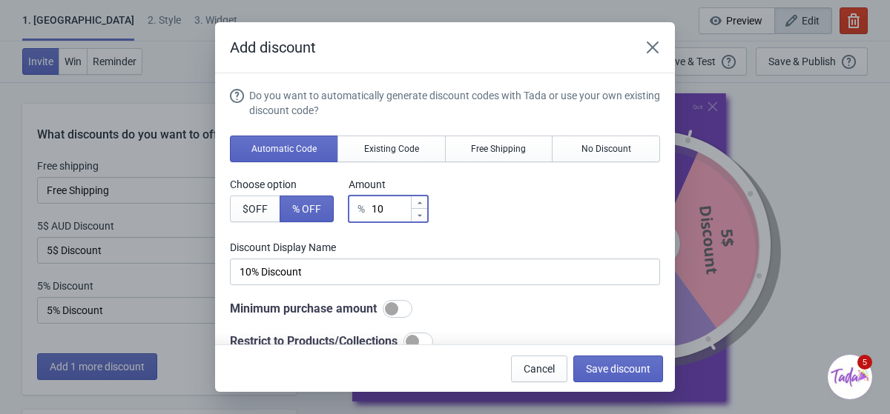
type input "11"
type input "11% Discount"
click at [424, 202] on icon at bounding box center [419, 203] width 9 height 9
type input "12"
type input "12% Discount"
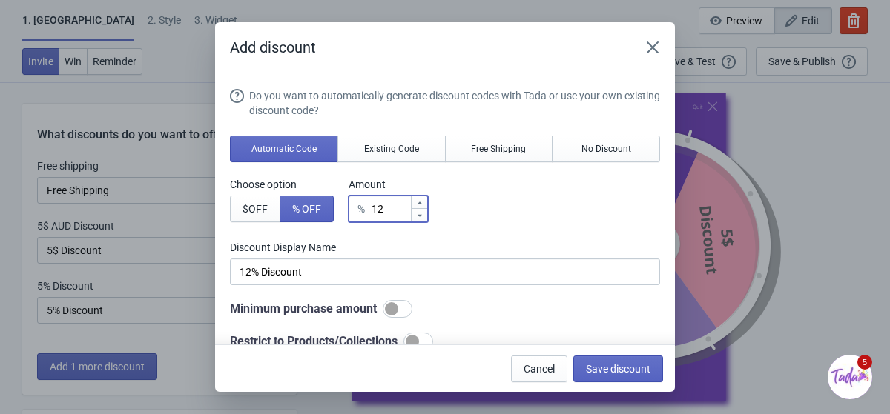
click at [424, 202] on icon at bounding box center [419, 203] width 9 height 9
type input "13"
type input "13% Discount"
click at [424, 202] on icon at bounding box center [419, 203] width 9 height 9
type input "14"
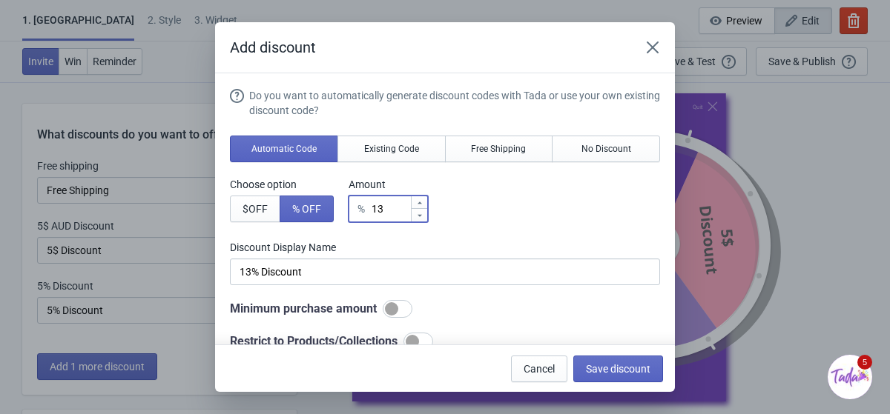
type input "14% Discount"
click at [424, 202] on icon at bounding box center [419, 203] width 9 height 9
type input "15"
click at [465, 230] on div "Do you want to automatically generate discount codes with Tada or use your own …" at bounding box center [445, 219] width 430 height 262
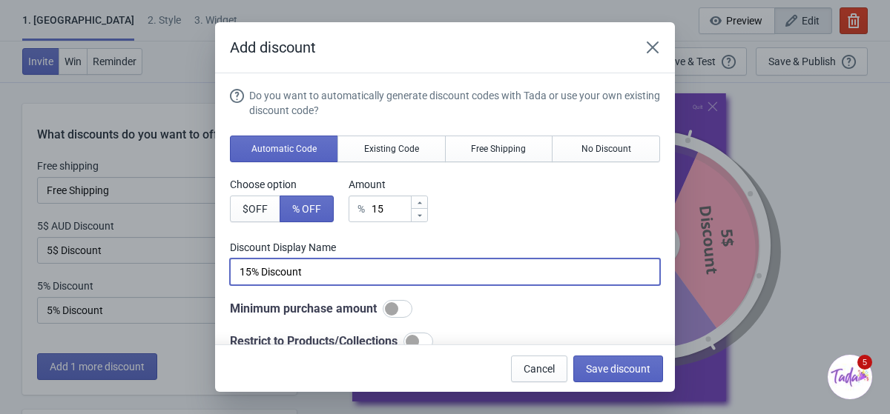
drag, startPoint x: 316, startPoint y: 271, endPoint x: 264, endPoint y: 270, distance: 51.9
click at [264, 270] on input "15% Discount" at bounding box center [445, 272] width 430 height 27
type input "15% OFF"
click at [624, 370] on span "Save discount" at bounding box center [618, 369] width 64 height 12
type input "15% OFF"
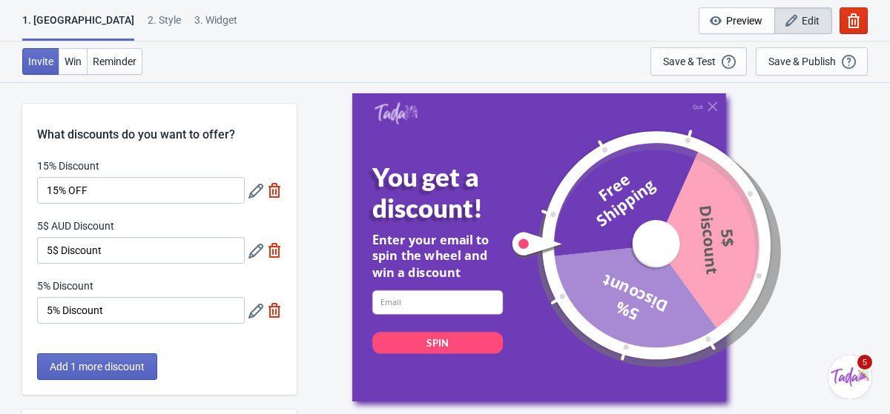
click at [262, 256] on icon at bounding box center [255, 251] width 15 height 15
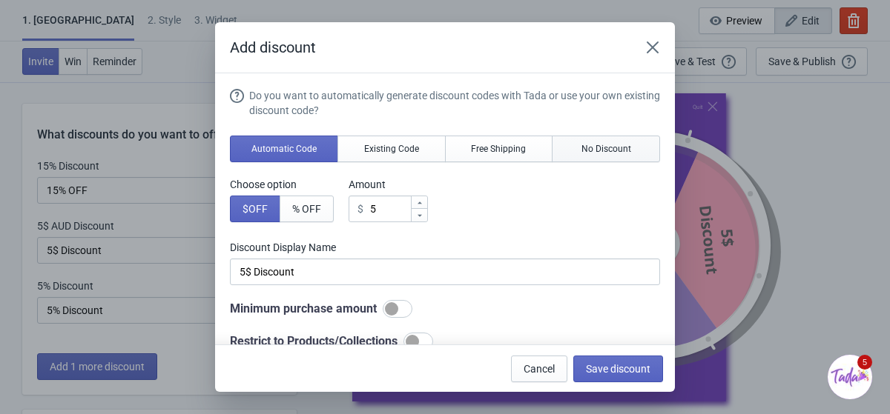
click at [591, 138] on button "No Discount" at bounding box center [605, 149] width 108 height 27
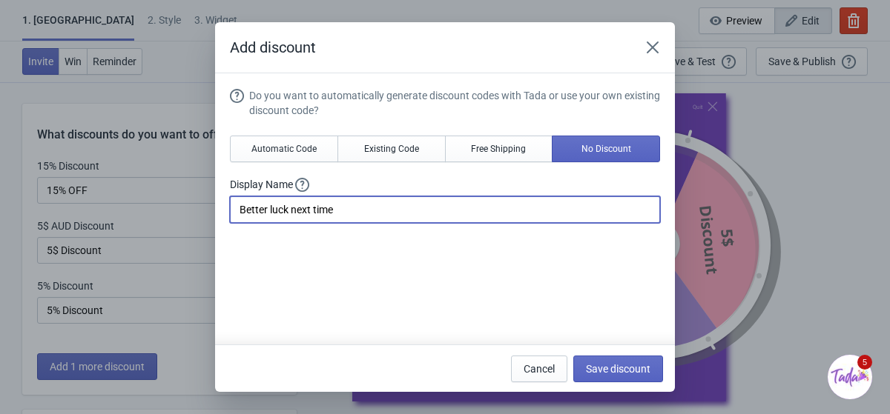
drag, startPoint x: 341, startPoint y: 211, endPoint x: 204, endPoint y: 199, distance: 137.6
click at [204, 199] on div "Add discount Do you want to automatically generate discount codes with Tada or …" at bounding box center [445, 207] width 890 height 370
type input "No luck"
click at [617, 360] on button "Save discount" at bounding box center [618, 369] width 90 height 27
type input "No luck"
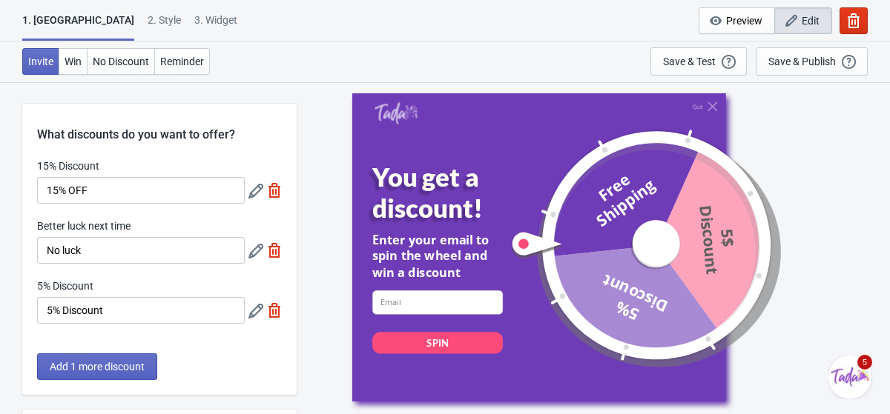
click at [248, 316] on icon at bounding box center [255, 311] width 15 height 15
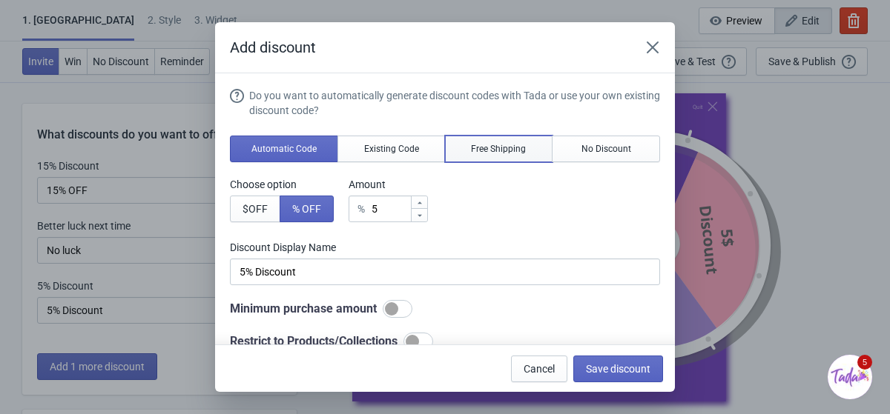
click at [477, 153] on span "Free Shipping" at bounding box center [498, 149] width 55 height 12
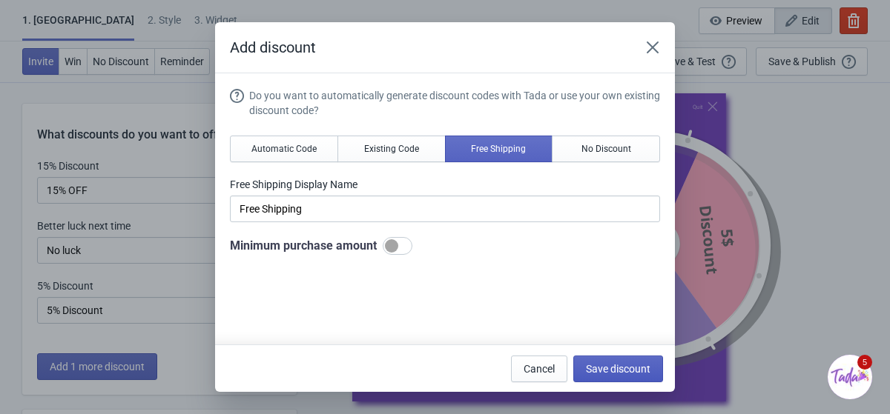
click at [598, 368] on span "Save discount" at bounding box center [618, 369] width 64 height 12
type input "Free Shipping"
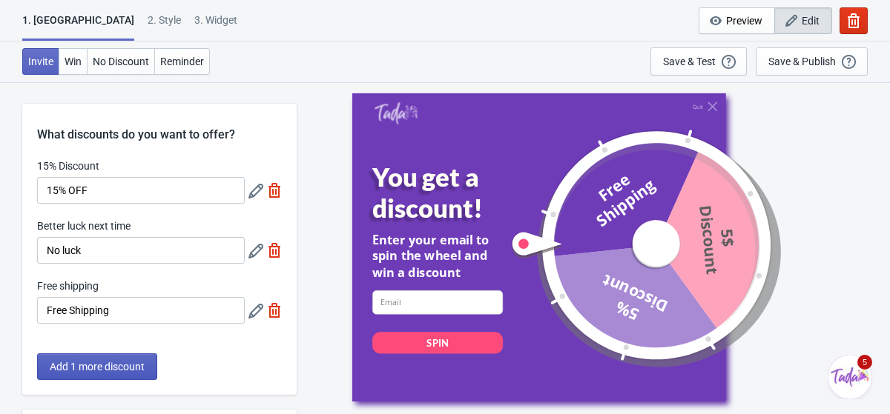
click at [122, 361] on span "Add 1 more discount" at bounding box center [97, 367] width 95 height 12
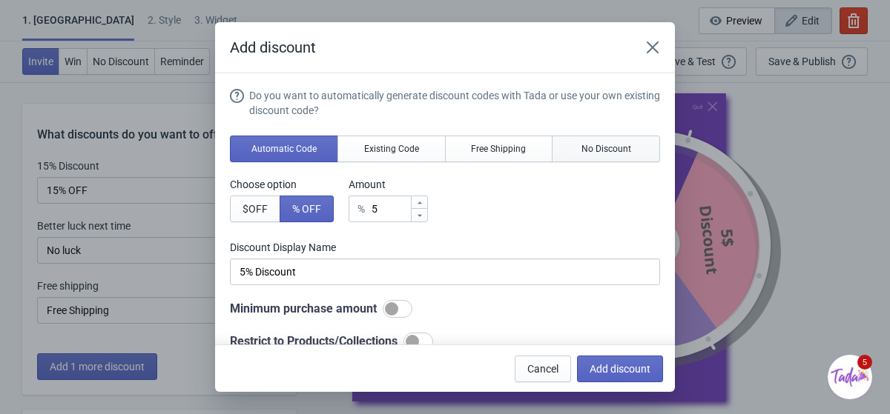
click at [619, 144] on span "No Discount" at bounding box center [606, 149] width 50 height 12
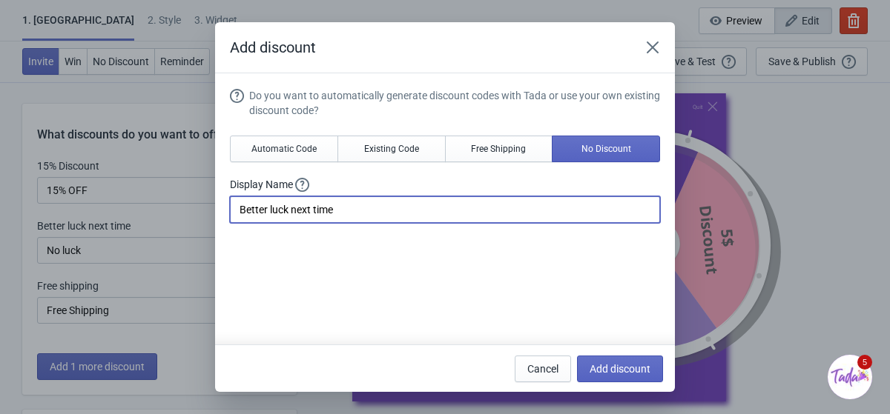
drag, startPoint x: 343, startPoint y: 208, endPoint x: 208, endPoint y: 206, distance: 134.9
click at [208, 206] on div "Add discount Do you want to automatically generate discount codes with Tada or …" at bounding box center [445, 207] width 890 height 370
click at [360, 235] on div "Do you want to automatically generate discount codes with Tada or use your own …" at bounding box center [445, 304] width 430 height 432
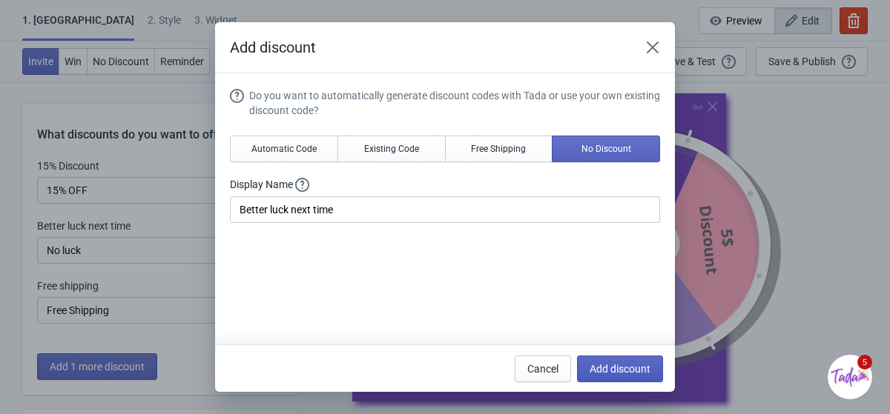
click at [607, 368] on span "Add discount" at bounding box center [619, 369] width 61 height 12
type input "25"
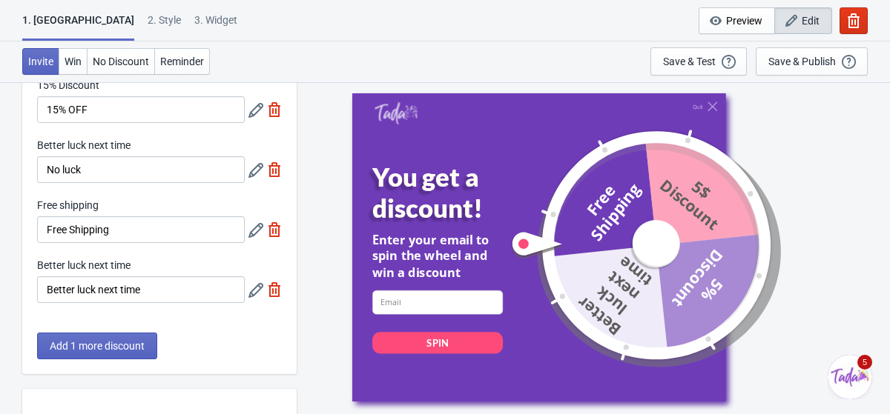
scroll to position [85, 0]
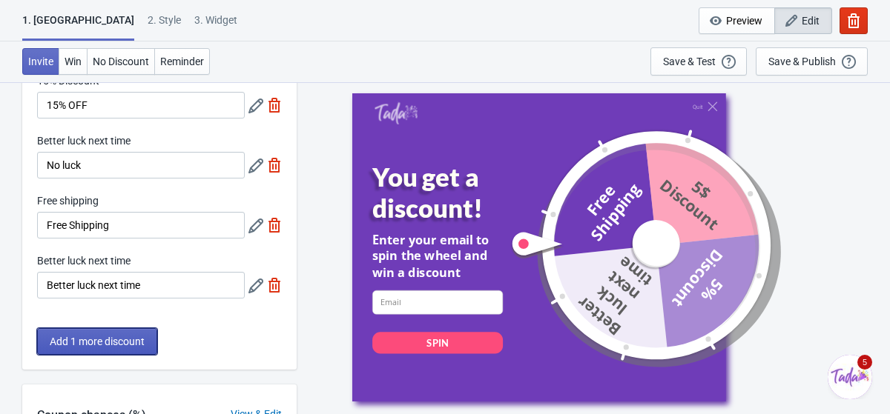
click at [107, 337] on span "Add 1 more discount" at bounding box center [97, 342] width 95 height 12
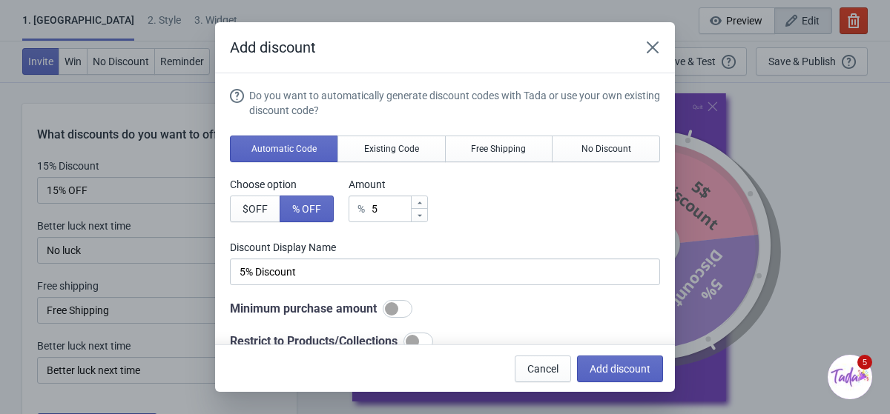
scroll to position [0, 0]
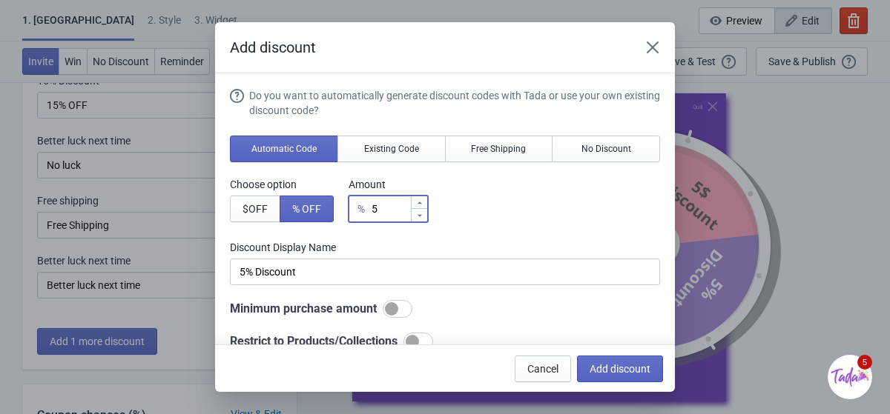
click at [423, 205] on icon at bounding box center [419, 203] width 9 height 9
type input "6"
type input "6% Discount"
click at [423, 205] on icon at bounding box center [419, 203] width 9 height 9
type input "7"
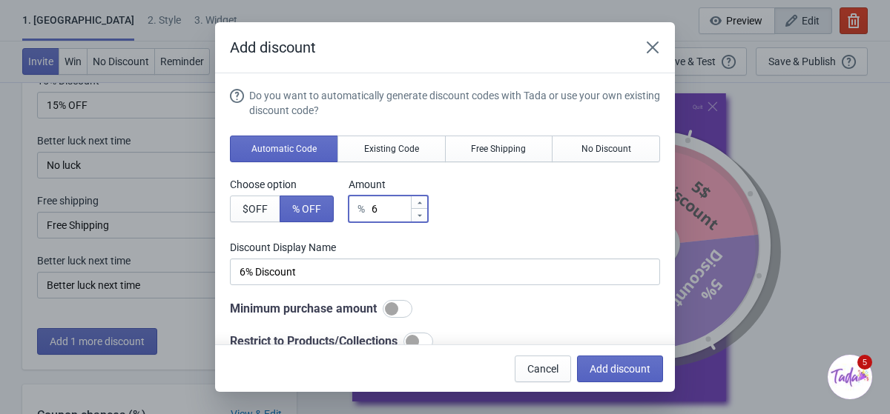
type input "7% Discount"
click at [423, 205] on icon at bounding box center [419, 203] width 9 height 9
type input "8"
type input "8% Discount"
click at [423, 205] on icon at bounding box center [419, 203] width 9 height 9
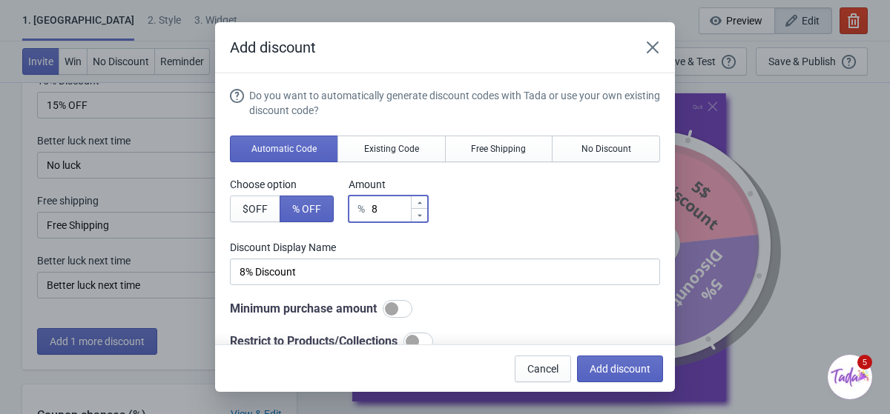
type input "9"
type input "9% Discount"
click at [423, 205] on icon at bounding box center [419, 203] width 9 height 9
type input "10"
type input "10% Discount"
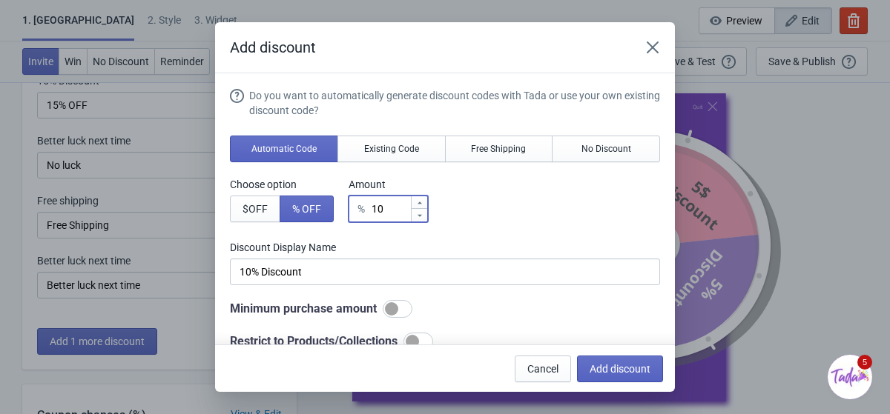
click at [423, 205] on icon at bounding box center [419, 203] width 9 height 9
type input "11"
type input "11% Discount"
click at [423, 205] on icon at bounding box center [419, 203] width 9 height 9
type input "12"
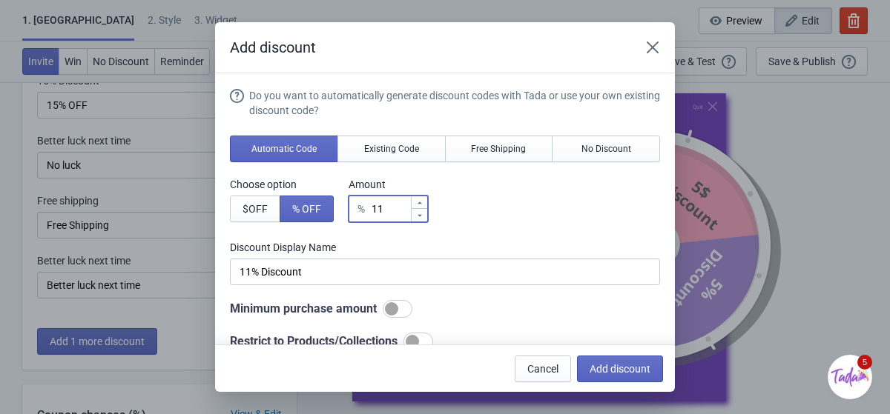
type input "12% Discount"
click at [423, 205] on icon at bounding box center [419, 203] width 9 height 9
type input "13"
type input "13% Discount"
click at [423, 205] on icon at bounding box center [419, 203] width 9 height 9
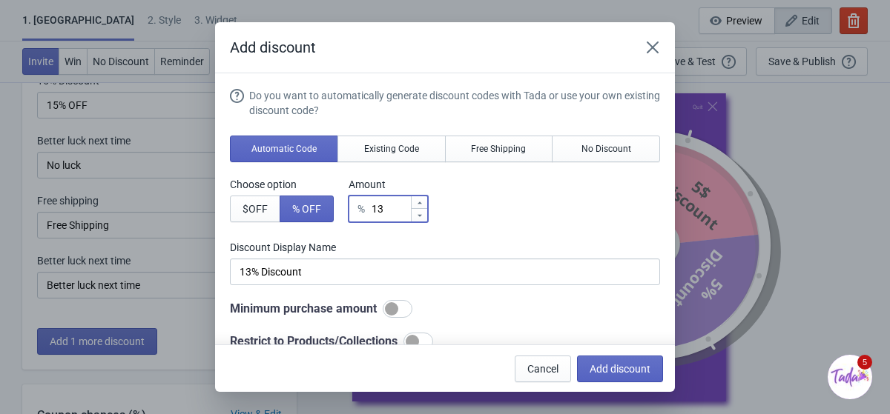
type input "14"
type input "14% Discount"
click at [423, 205] on icon at bounding box center [419, 203] width 9 height 9
type input "15"
type input "15% Discount"
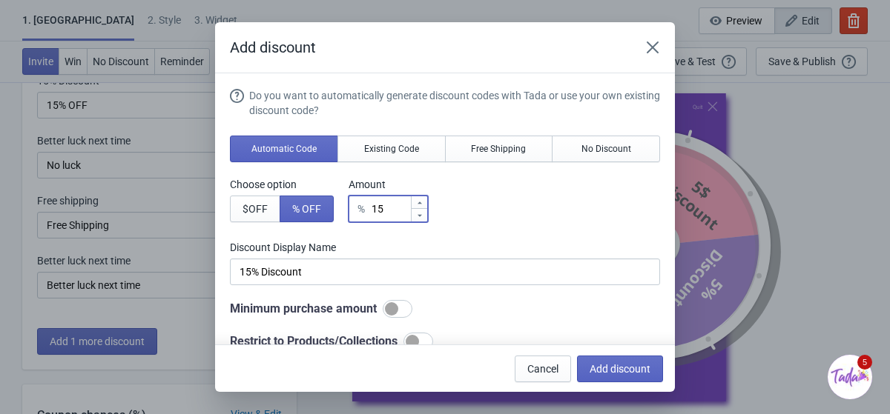
click at [423, 205] on icon at bounding box center [419, 203] width 9 height 9
type input "16"
type input "16% Discount"
click at [423, 205] on icon at bounding box center [419, 203] width 9 height 9
type input "17"
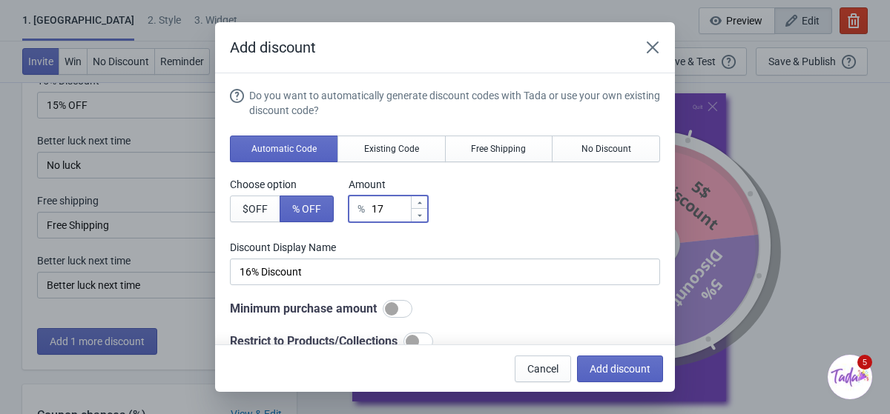
type input "17% Discount"
click at [423, 205] on icon at bounding box center [419, 203] width 9 height 9
type input "18"
type input "18% Discount"
click at [423, 205] on icon at bounding box center [419, 203] width 9 height 9
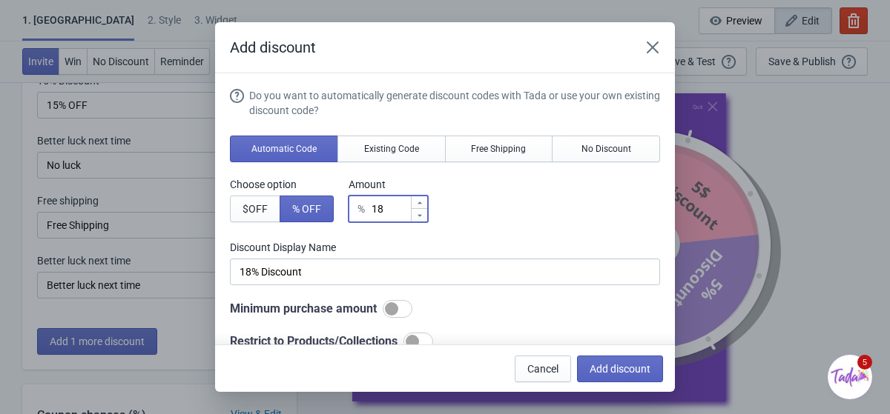
type input "19"
type input "19% Discount"
click at [423, 205] on icon at bounding box center [419, 203] width 9 height 9
type input "20"
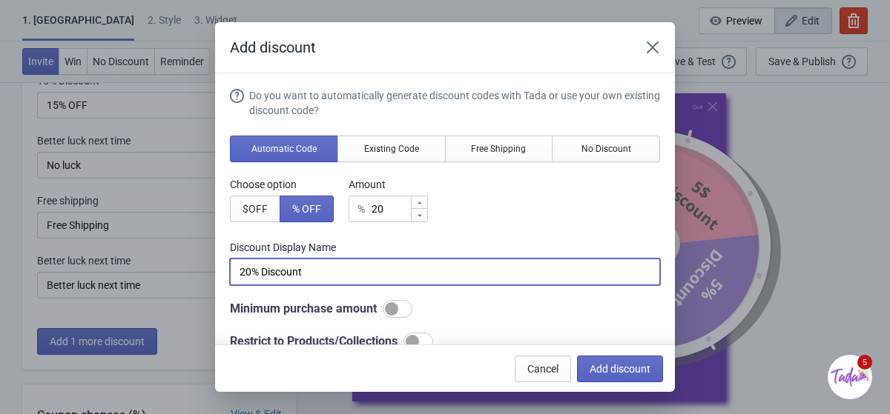
drag, startPoint x: 311, startPoint y: 274, endPoint x: 266, endPoint y: 274, distance: 45.2
click at [266, 274] on input "20% Discount" at bounding box center [445, 272] width 430 height 27
type input "20% OFF"
click at [624, 363] on span "Add discount" at bounding box center [619, 369] width 61 height 12
type input "20"
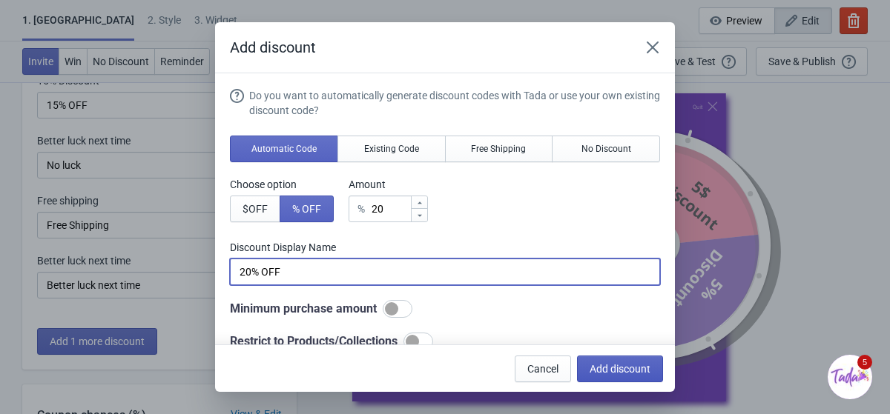
type input "20"
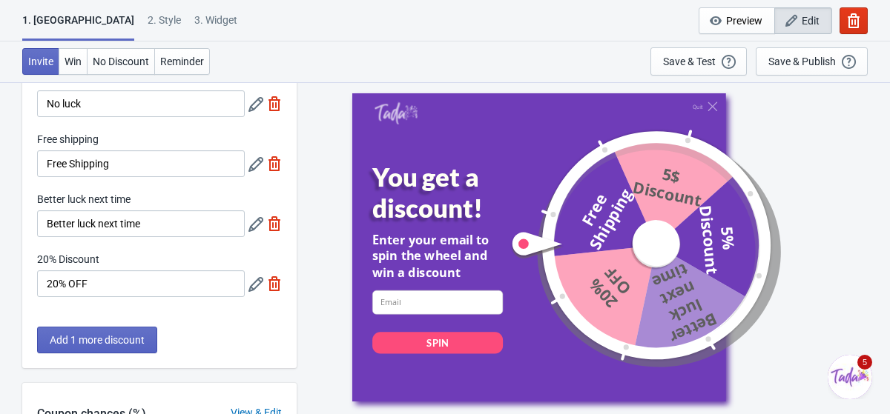
scroll to position [148, 0]
click at [131, 333] on span "Add 1 more discount" at bounding box center [97, 339] width 95 height 12
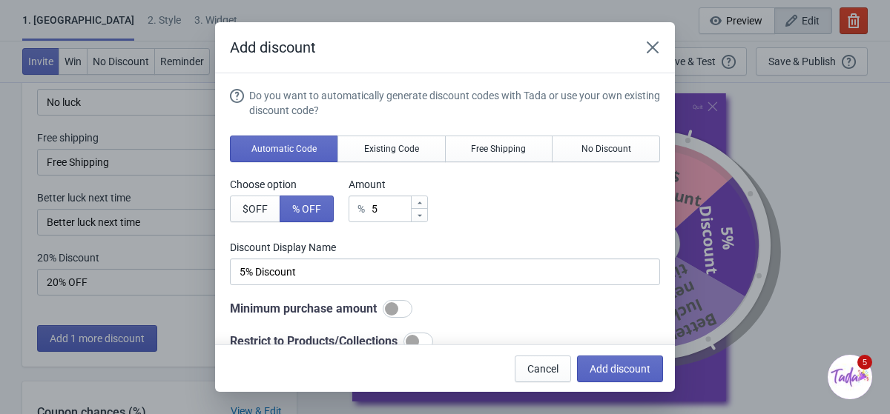
scroll to position [0, 0]
click at [600, 148] on span "No Discount" at bounding box center [606, 149] width 50 height 12
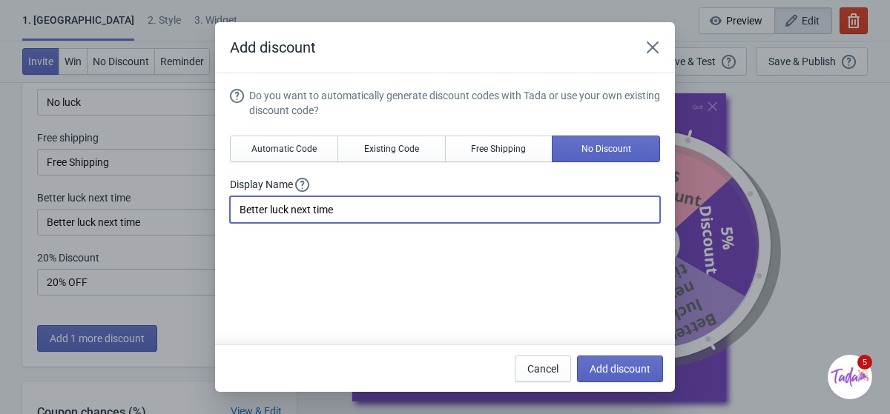
drag, startPoint x: 348, startPoint y: 211, endPoint x: 206, endPoint y: 205, distance: 142.4
click at [206, 205] on div "Add discount Do you want to automatically generate discount codes with Tada or …" at bounding box center [445, 207] width 890 height 370
type input "Sorry..."
click at [642, 368] on span "Add discount" at bounding box center [619, 369] width 61 height 12
type input "16"
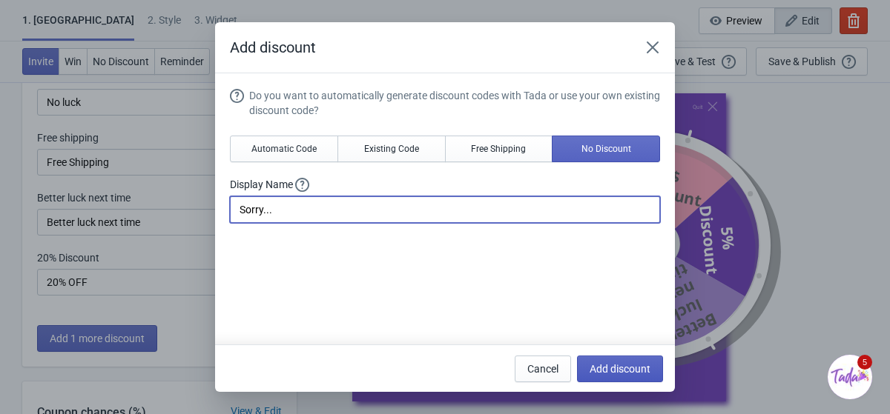
type input "16"
type input "17"
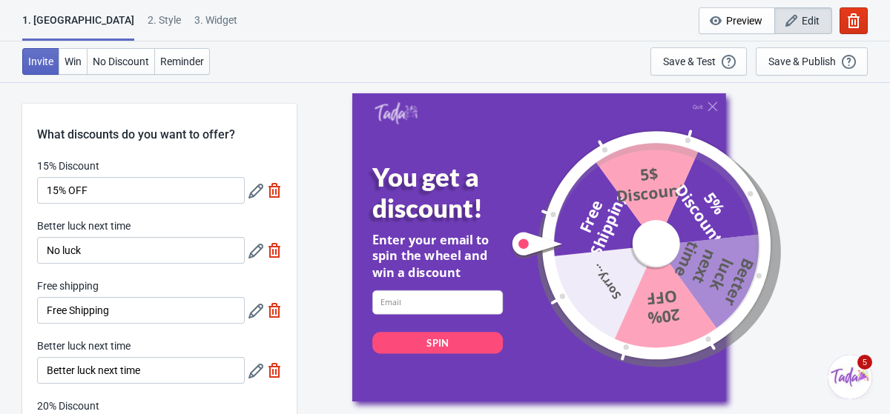
scroll to position [19, 0]
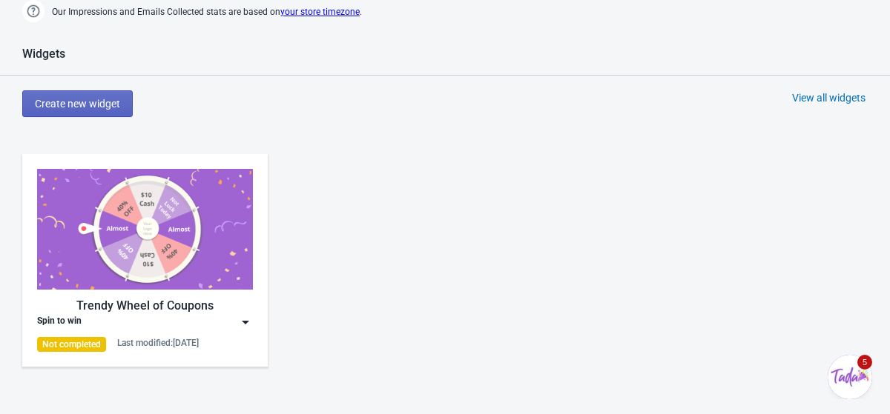
scroll to position [759, 0]
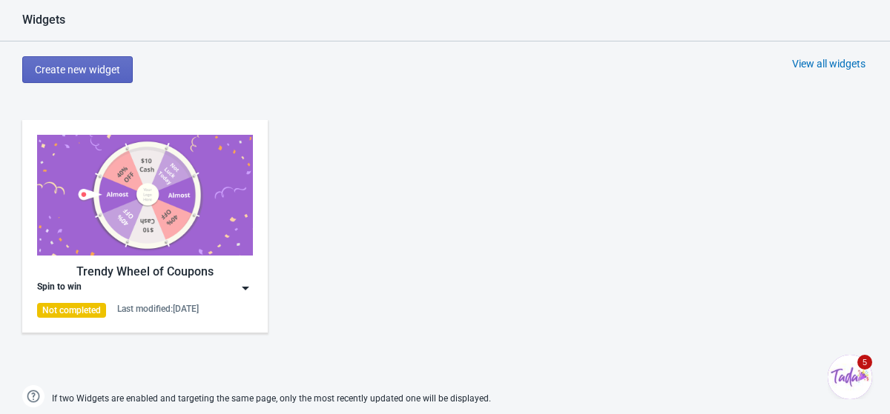
click at [130, 278] on div "Trendy Wheel of Coupons" at bounding box center [145, 272] width 216 height 18
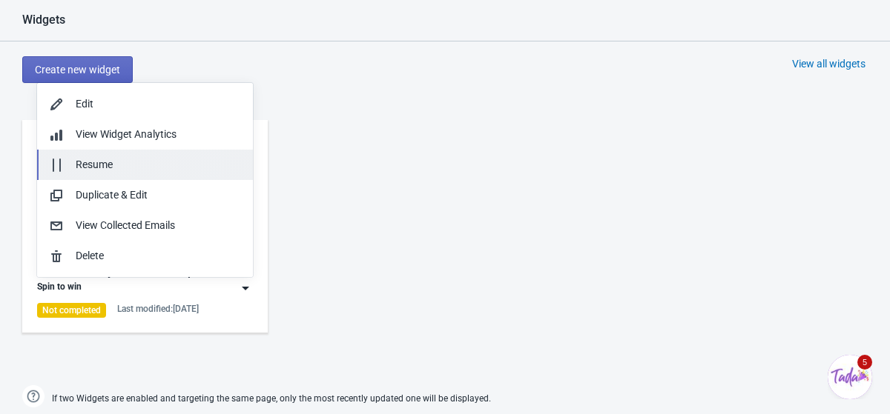
click at [124, 168] on div "Resume" at bounding box center [158, 165] width 165 height 16
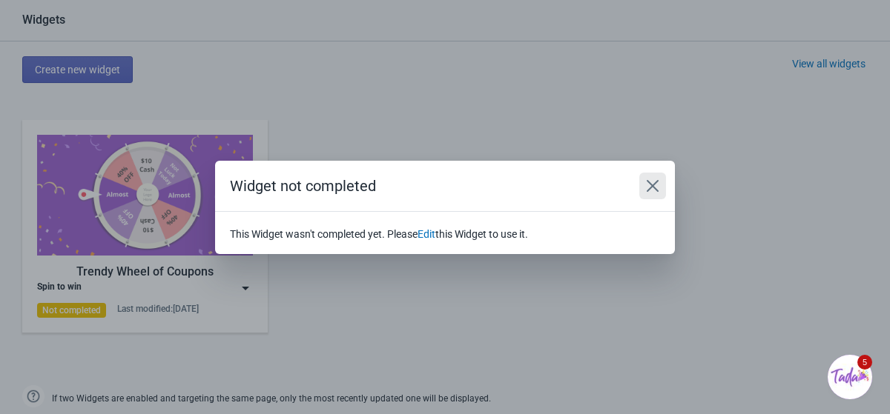
click at [648, 179] on icon "Close" at bounding box center [652, 186] width 15 height 15
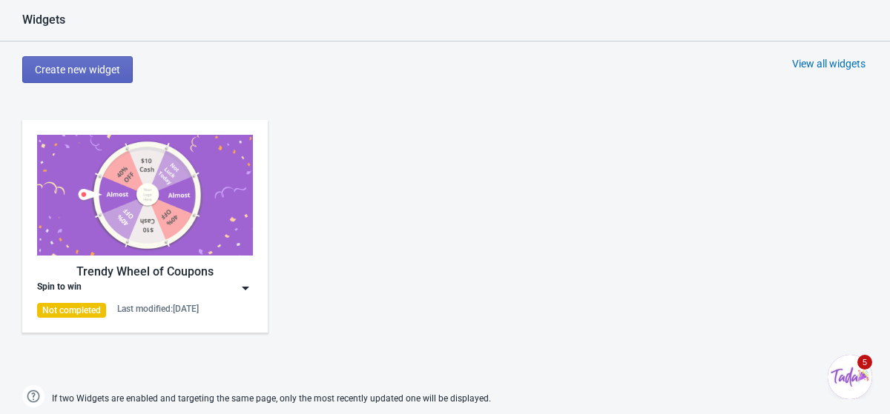
click at [135, 212] on img at bounding box center [145, 195] width 216 height 121
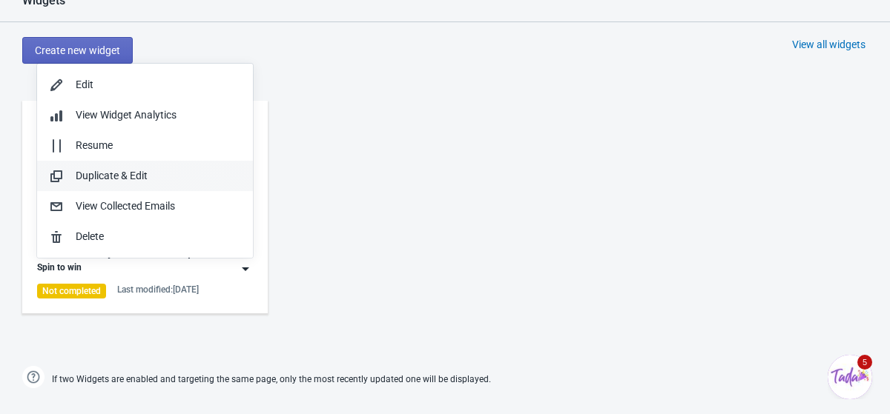
scroll to position [774, 0]
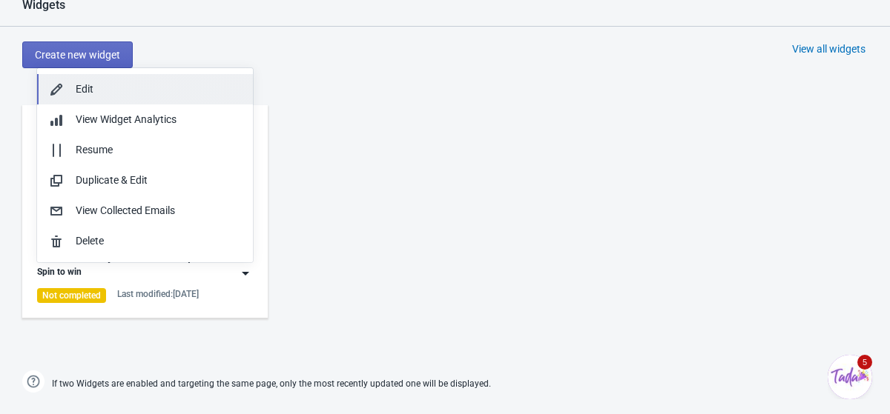
click at [133, 89] on div "Edit" at bounding box center [158, 90] width 165 height 16
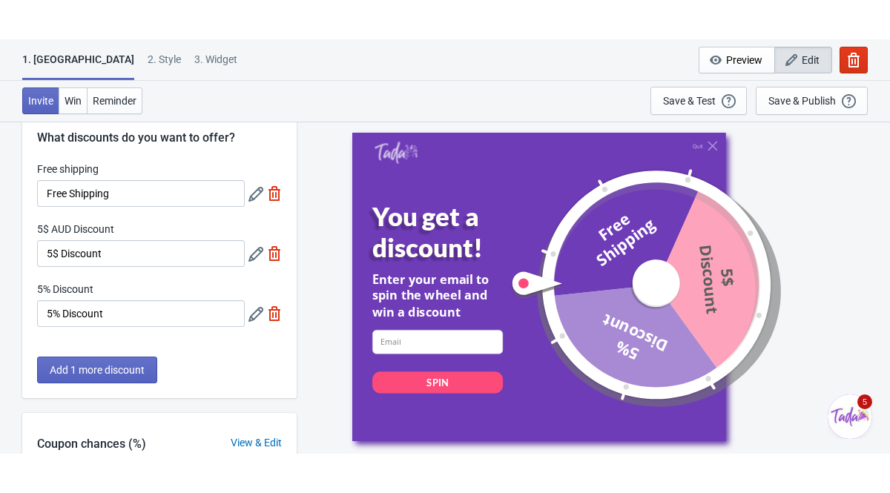
scroll to position [35, 0]
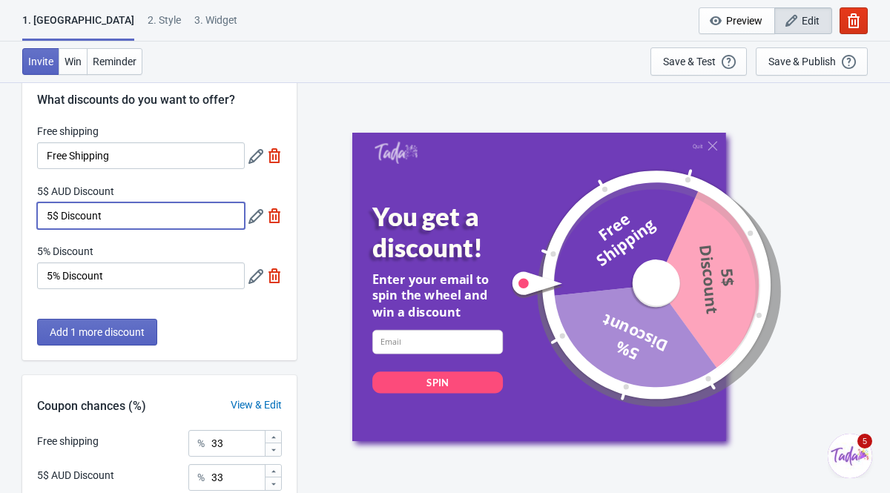
click at [125, 212] on input "5$ Discount" at bounding box center [141, 215] width 208 height 27
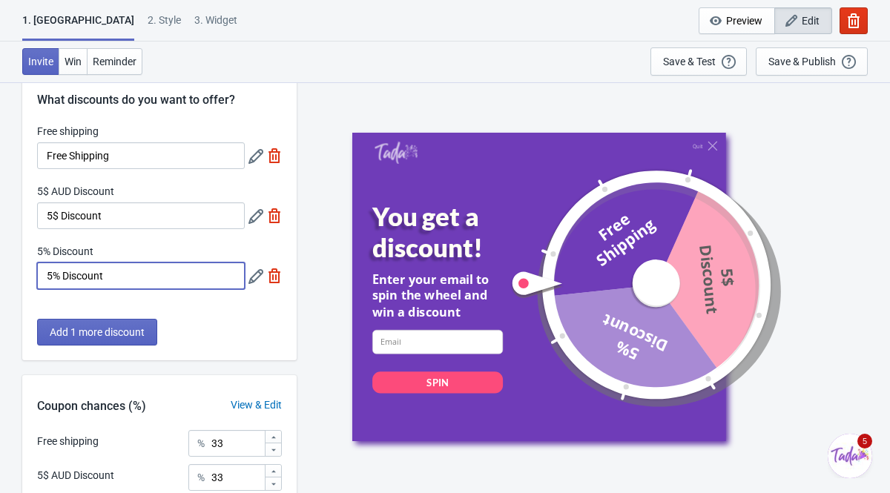
drag, startPoint x: 125, startPoint y: 276, endPoint x: 19, endPoint y: 272, distance: 106.8
click at [19, 272] on div "What discounts do you want to offer? Free shipping Free Shipping 5$ AUD Discoun…" at bounding box center [445, 354] width 890 height 614
click at [250, 278] on icon at bounding box center [255, 276] width 15 height 15
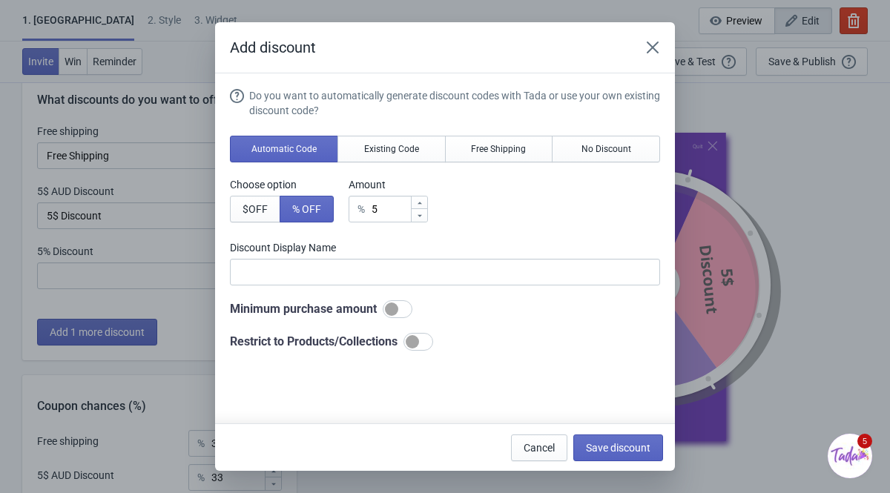
scroll to position [0, 0]
click at [578, 144] on button "No Discount" at bounding box center [605, 149] width 108 height 27
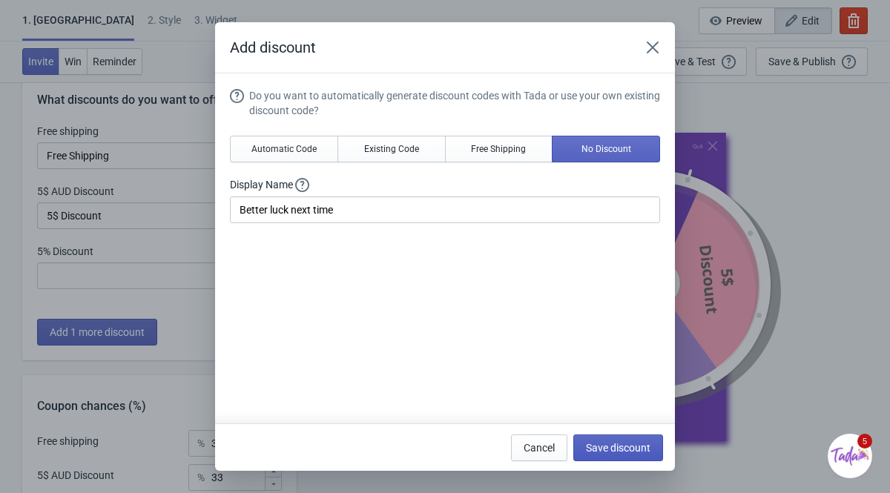
click at [647, 414] on span "Save discount" at bounding box center [618, 448] width 64 height 12
type input "Better luck next time"
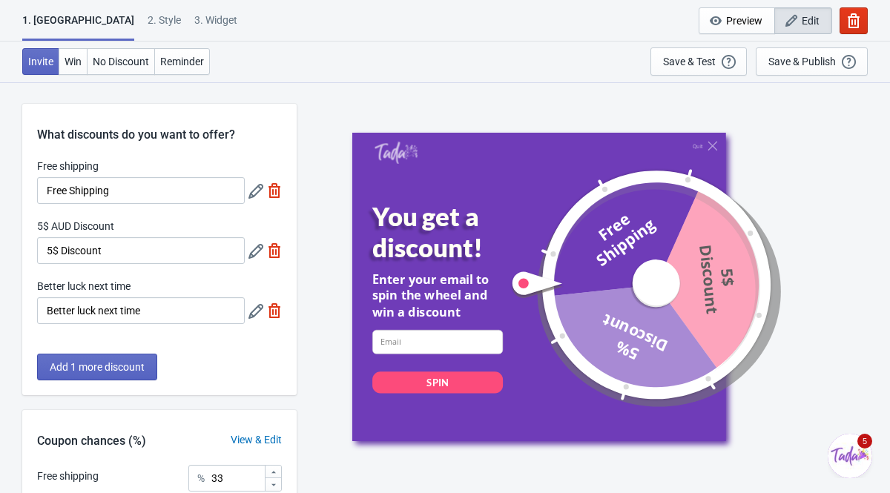
scroll to position [35, 0]
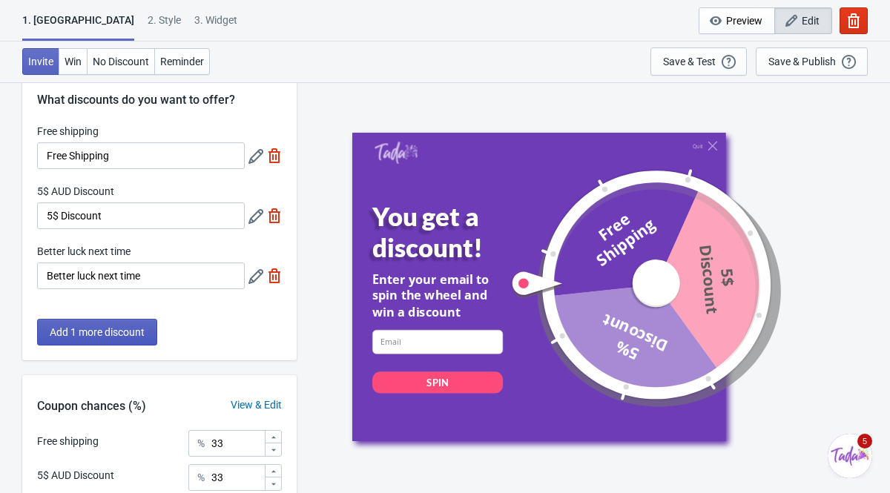
click at [106, 323] on button "Add 1 more discount" at bounding box center [97, 332] width 120 height 27
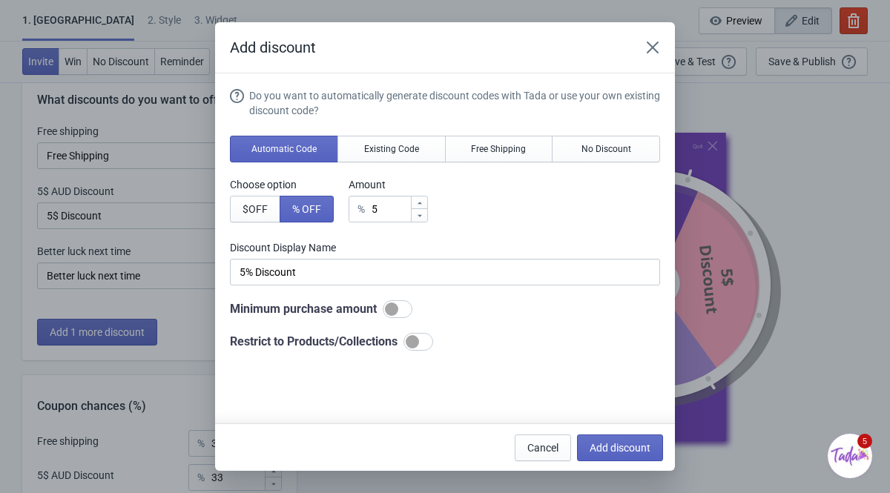
click at [421, 203] on icon at bounding box center [419, 203] width 9 height 9
type input "6"
type input "6% Discount"
click at [421, 203] on icon at bounding box center [419, 203] width 9 height 9
type input "7"
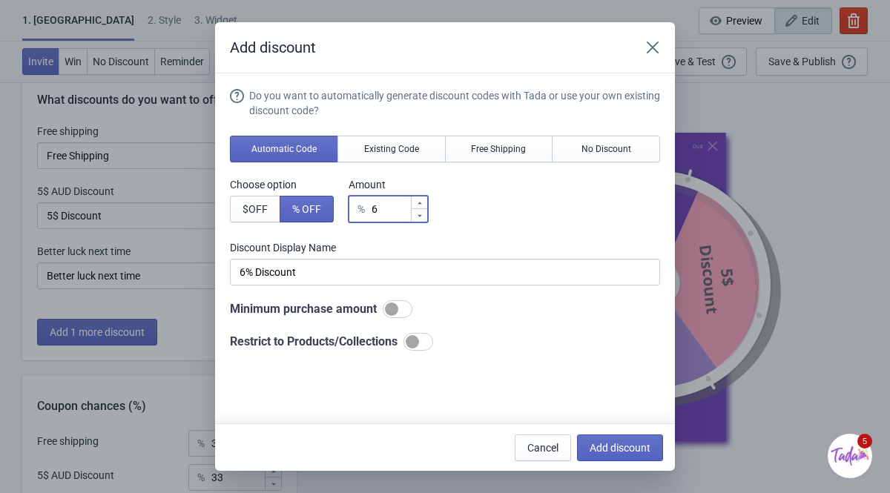
type input "7% Discount"
click at [421, 203] on icon at bounding box center [419, 203] width 9 height 9
type input "8"
type input "8% Discount"
click at [421, 203] on icon at bounding box center [419, 203] width 9 height 9
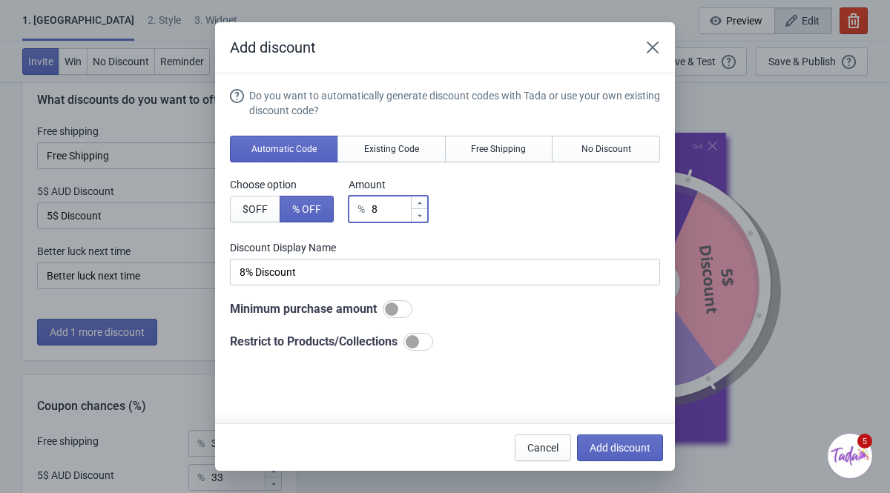
type input "9"
type input "9% Discount"
click at [421, 203] on icon at bounding box center [419, 203] width 9 height 9
type input "10"
type input "10% Discount"
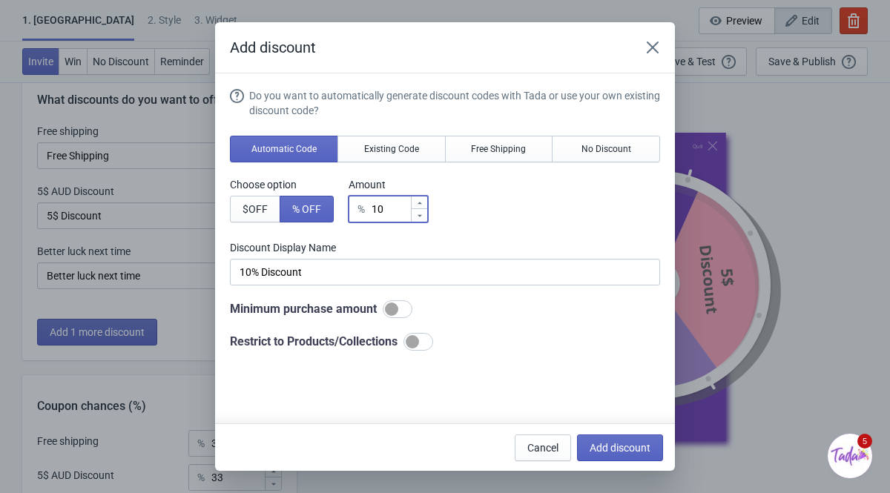
click at [421, 203] on icon at bounding box center [419, 203] width 9 height 9
type input "11"
type input "11% Discount"
click at [421, 203] on icon at bounding box center [419, 203] width 9 height 9
type input "12"
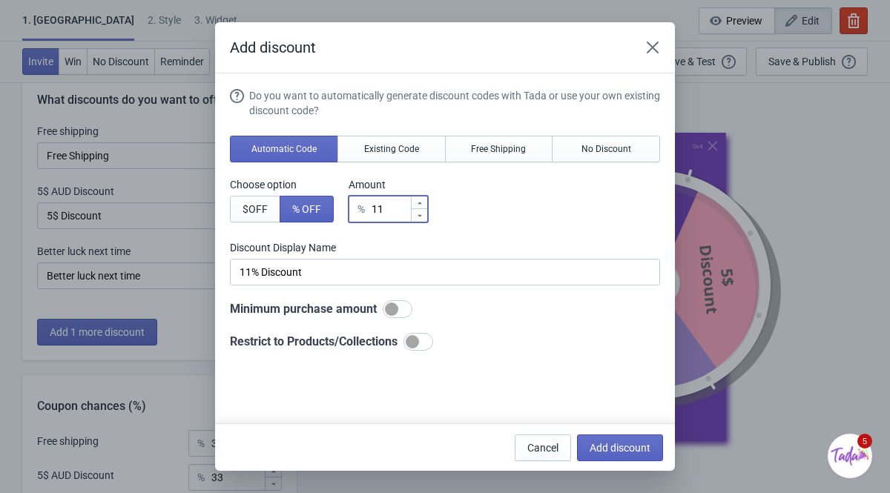
type input "12% Discount"
click at [421, 203] on icon at bounding box center [419, 203] width 9 height 9
type input "13"
type input "13% Discount"
click at [421, 203] on icon at bounding box center [419, 203] width 9 height 9
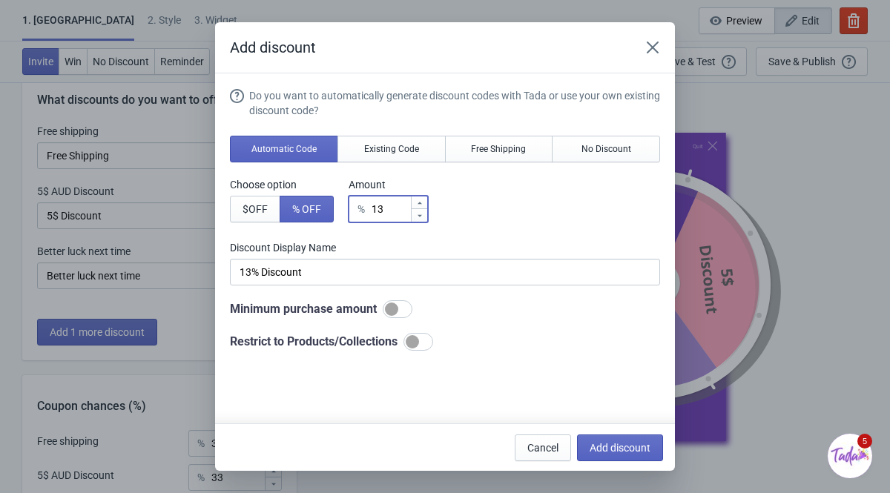
type input "14"
type input "14% Discount"
click at [421, 203] on icon at bounding box center [419, 203] width 9 height 9
type input "15"
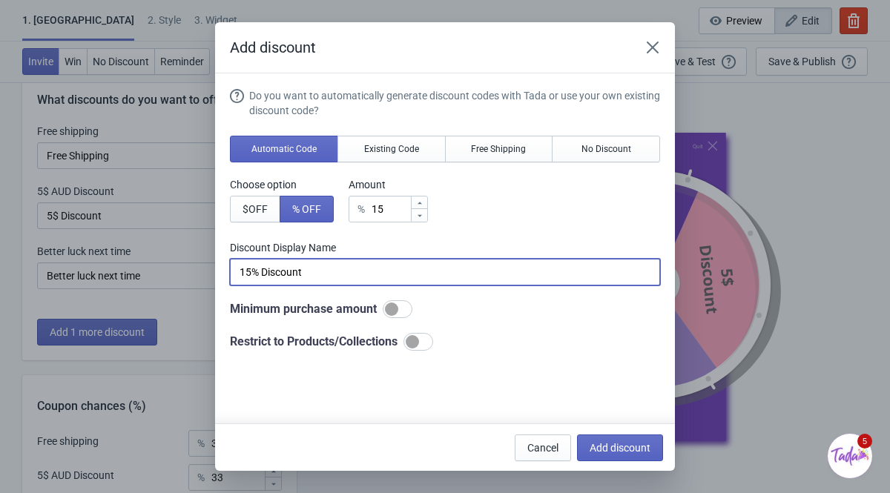
drag, startPoint x: 310, startPoint y: 279, endPoint x: 265, endPoint y: 272, distance: 45.8
click at [265, 272] on input "15% Discount" at bounding box center [445, 272] width 430 height 27
type input "15% OFF"
click at [604, 414] on span "Add discount" at bounding box center [619, 448] width 61 height 12
type input "25"
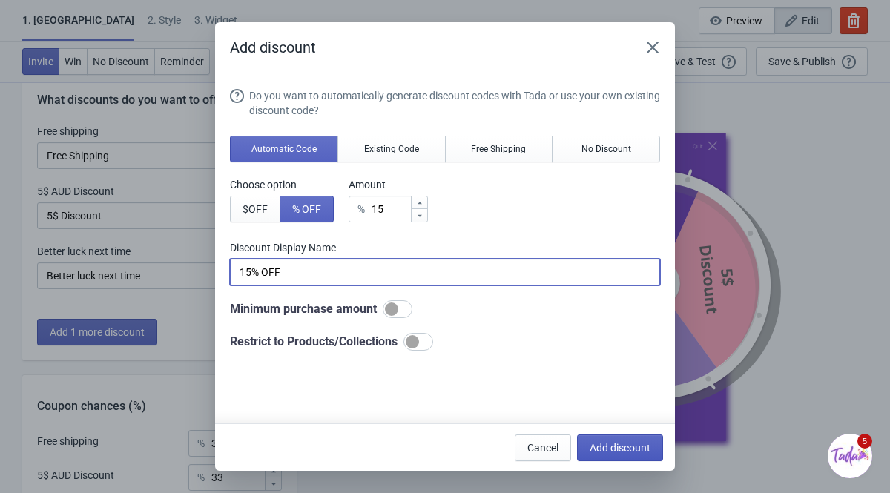
type input "25"
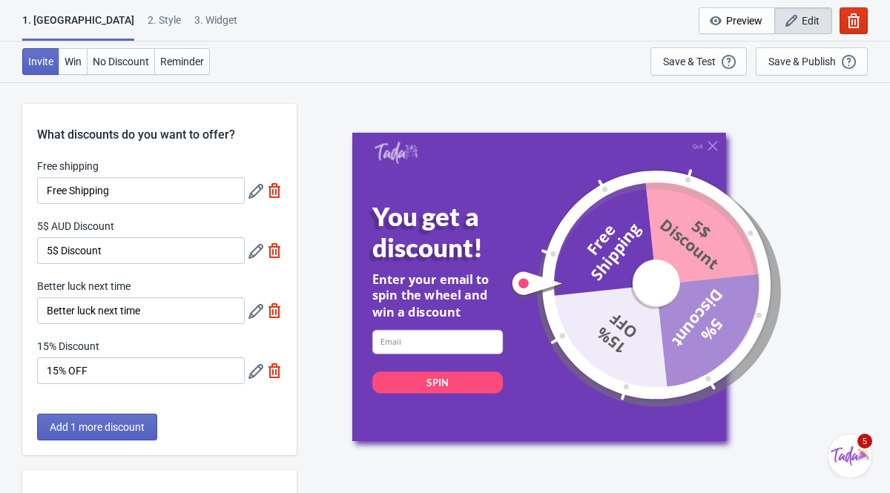
scroll to position [35, 0]
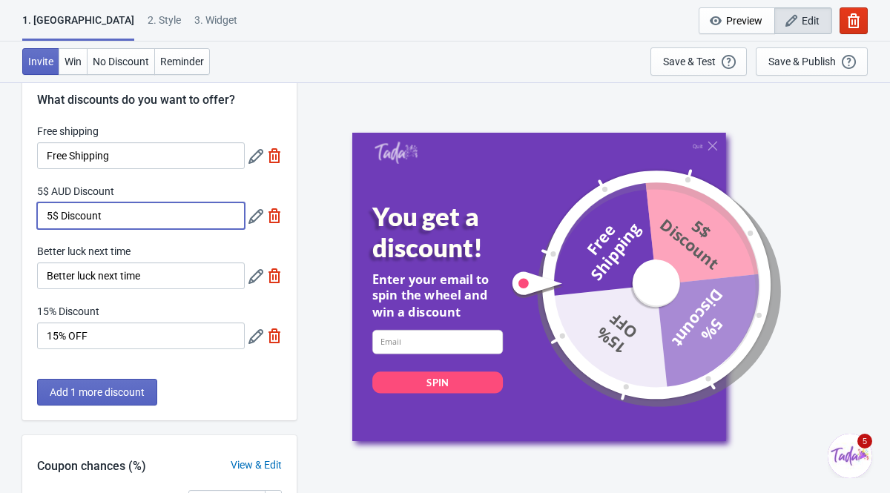
click at [112, 212] on input "5$ Discount" at bounding box center [141, 215] width 208 height 27
drag, startPoint x: 112, startPoint y: 212, endPoint x: 79, endPoint y: 211, distance: 32.6
click at [80, 211] on input "5$ Discount" at bounding box center [141, 215] width 208 height 27
click at [60, 211] on input "5$ OFF" at bounding box center [141, 215] width 208 height 27
type input "$10 OFF"
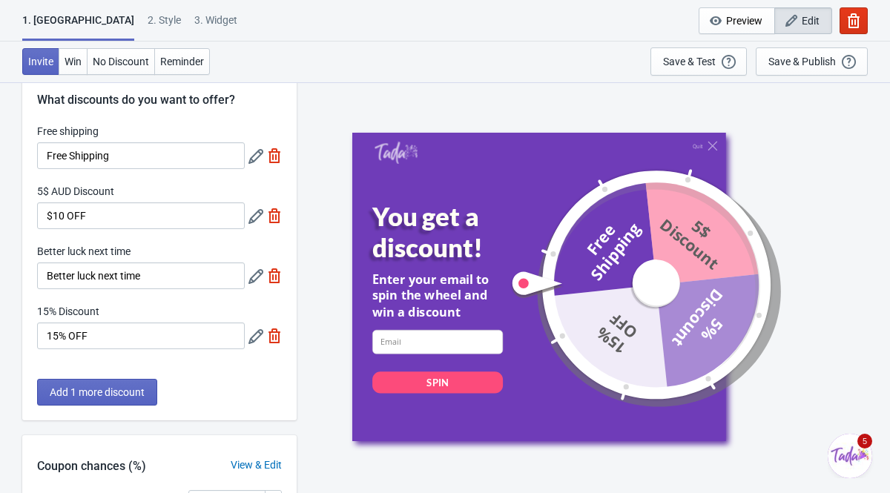
click at [437, 70] on div "Invite Win No Discount Reminder Save & Test Open a Widget Preview of your site …" at bounding box center [445, 62] width 890 height 41
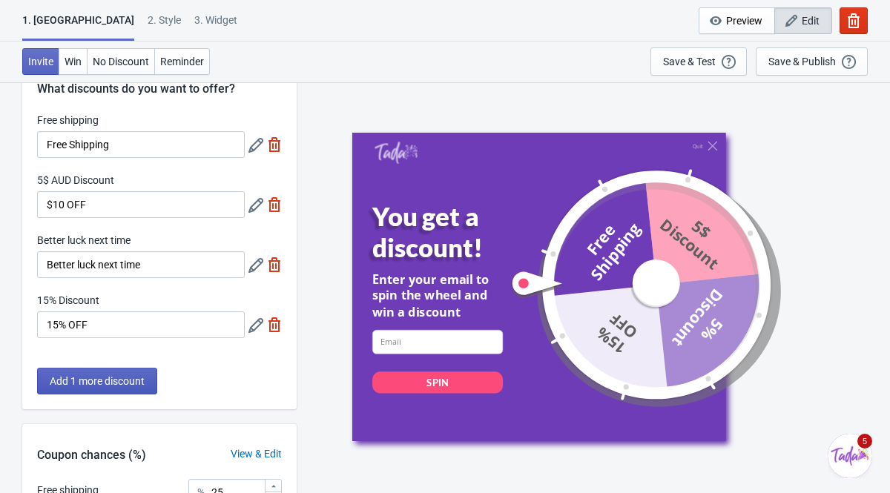
scroll to position [44, 0]
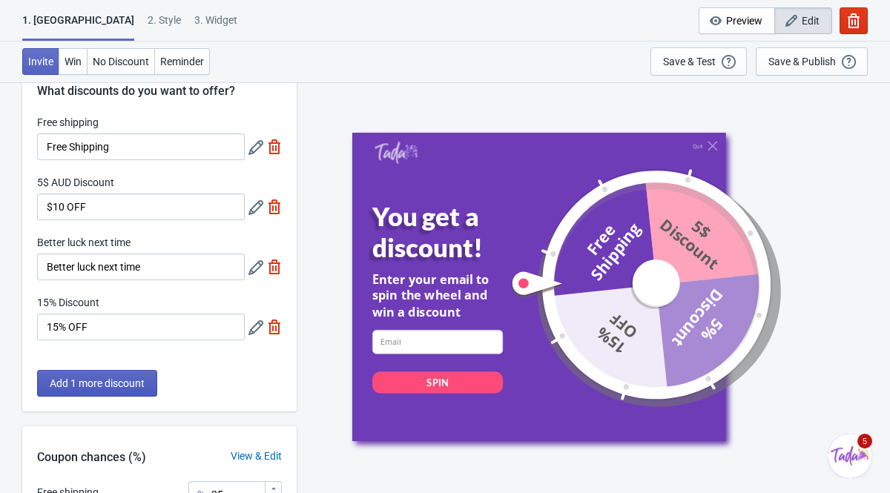
click at [93, 385] on span "Add 1 more discount" at bounding box center [97, 383] width 95 height 12
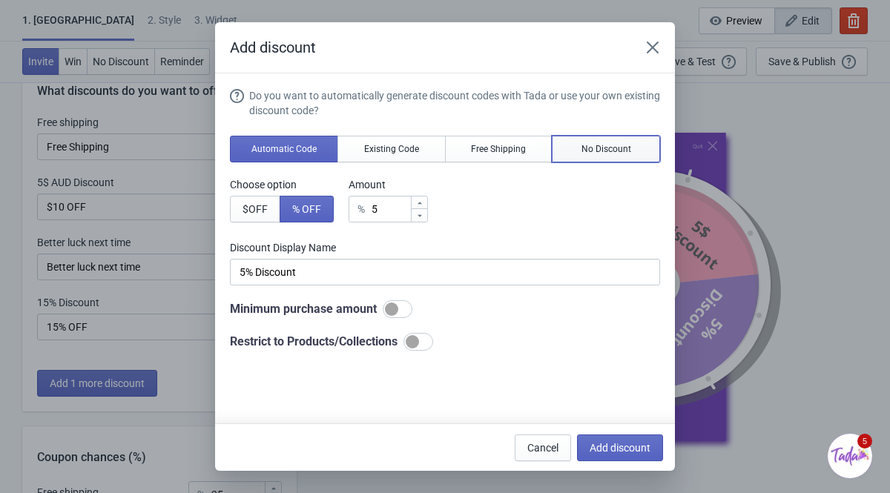
click at [586, 154] on button "No Discount" at bounding box center [605, 149] width 108 height 27
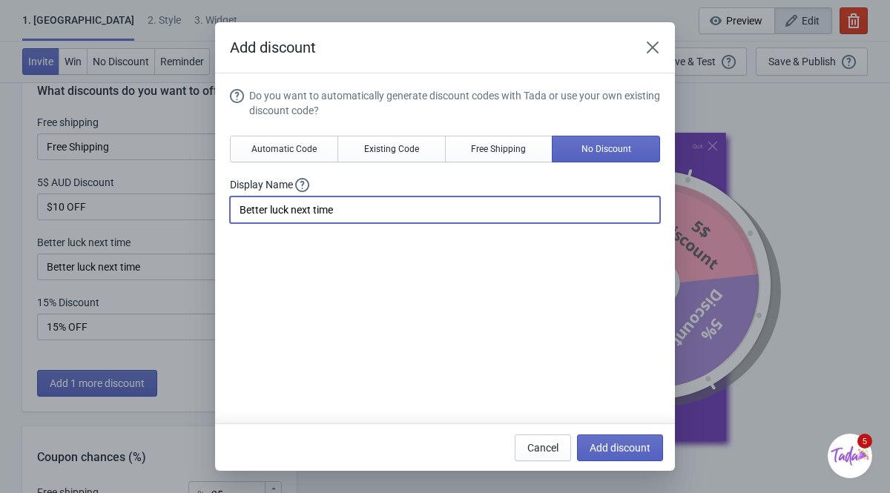
drag, startPoint x: 345, startPoint y: 216, endPoint x: 223, endPoint y: 207, distance: 121.9
click at [223, 207] on section "Do you want to automatically generate discount codes with Tada or use your own …" at bounding box center [445, 302] width 460 height 459
type input "Sorry..."
click at [628, 414] on span "Add discount" at bounding box center [619, 448] width 61 height 12
type input "20"
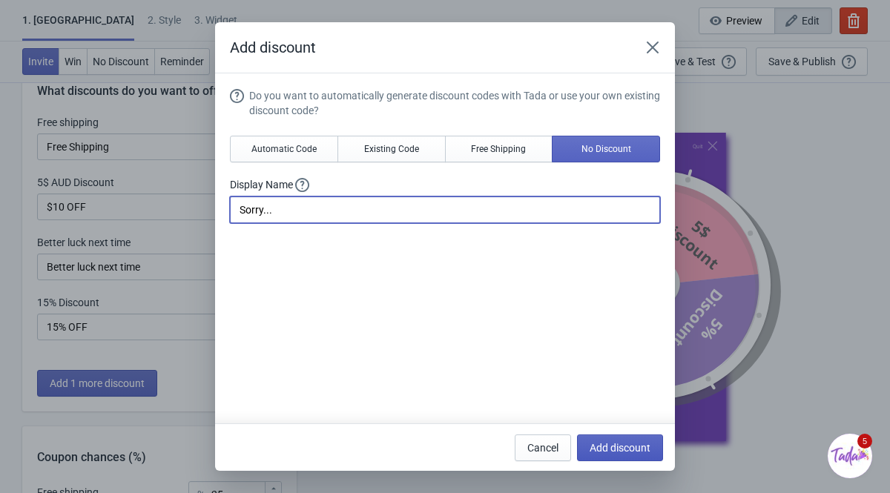
type input "20"
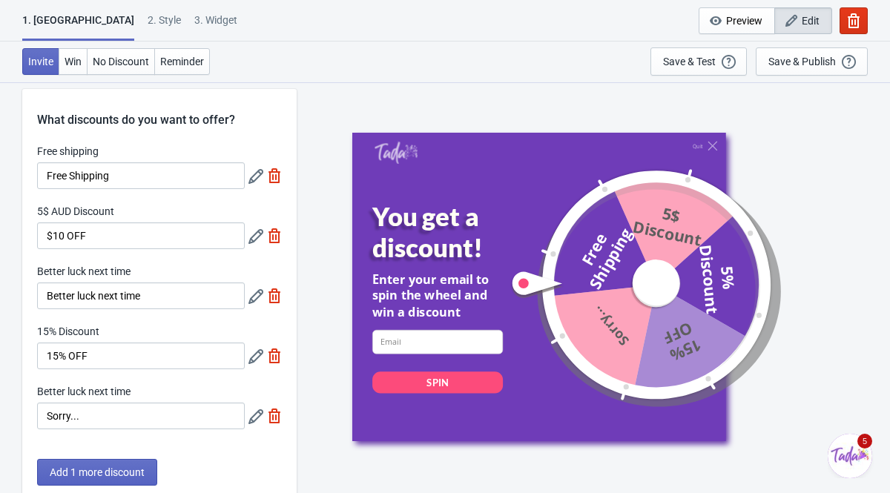
scroll to position [24, 0]
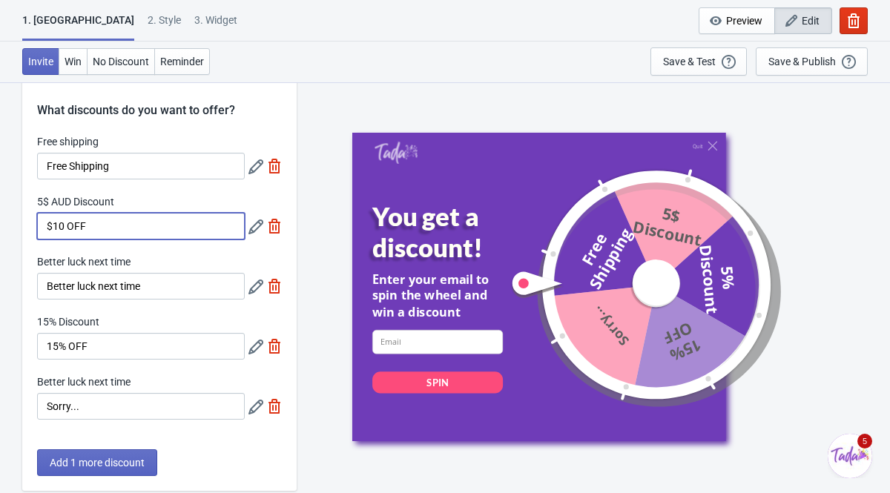
click at [59, 225] on input "$10 OFF" at bounding box center [141, 226] width 208 height 27
click at [337, 50] on div "Invite Win No Discount Reminder Save & Test Open a Widget Preview of your site …" at bounding box center [445, 62] width 890 height 41
click at [59, 231] on input "$5 OFF" at bounding box center [141, 226] width 208 height 27
type input "$10 OFF"
click at [256, 225] on icon at bounding box center [255, 226] width 15 height 15
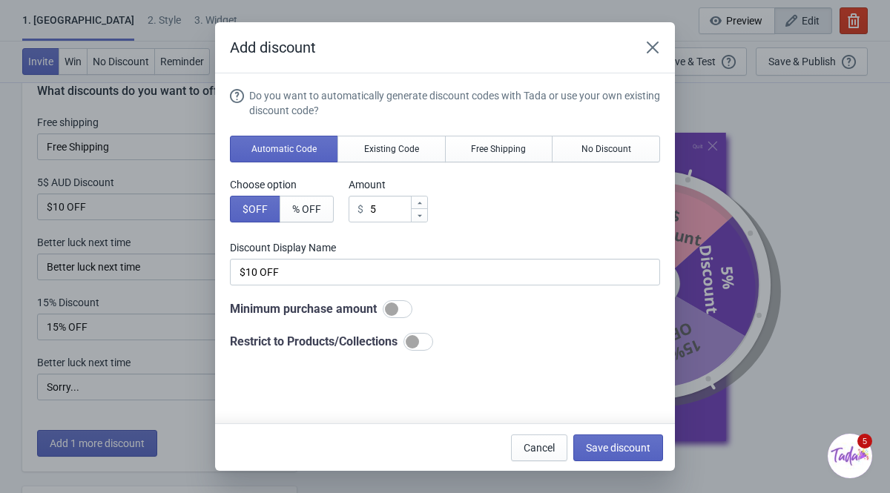
scroll to position [0, 0]
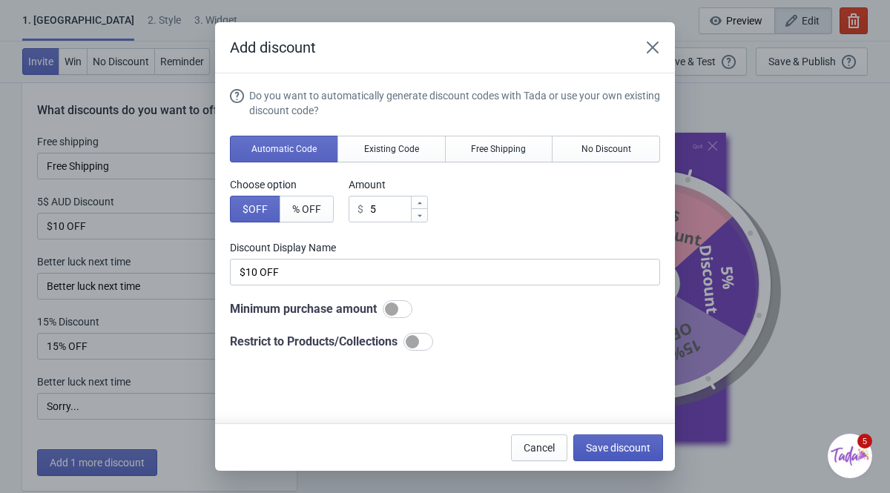
click at [592, 414] on span "Save discount" at bounding box center [618, 448] width 64 height 12
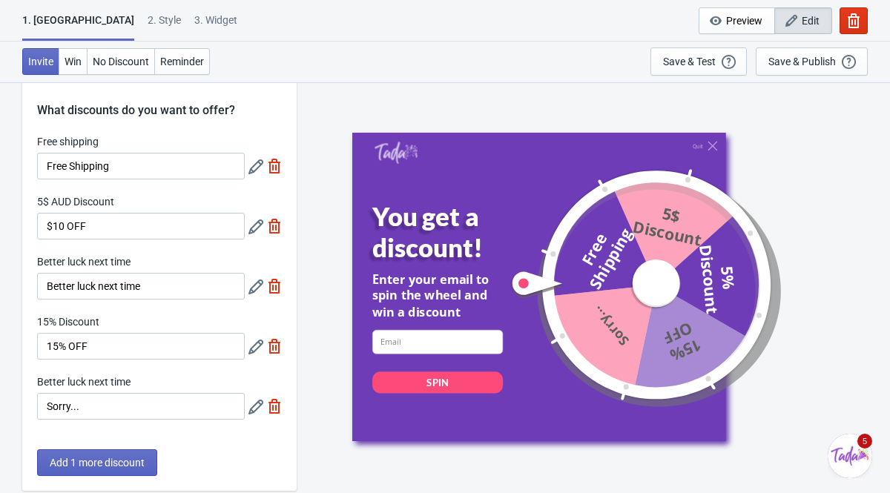
click at [47, 196] on label "5$ AUD Discount" at bounding box center [75, 201] width 77 height 15
click at [47, 213] on input "$10 OFF" at bounding box center [141, 226] width 208 height 27
click at [259, 228] on icon at bounding box center [255, 226] width 15 height 15
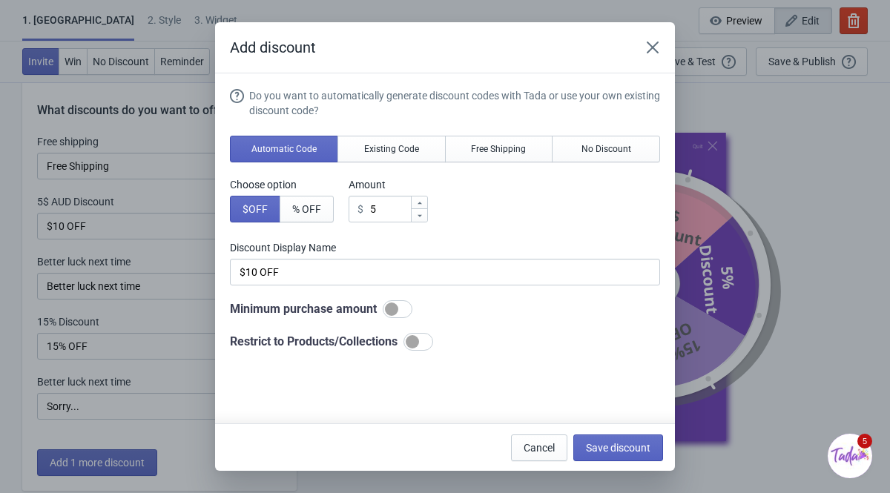
click at [424, 205] on icon at bounding box center [419, 203] width 9 height 9
type input "6"
type input "6$ Discount"
click at [424, 205] on icon at bounding box center [419, 203] width 9 height 9
type input "7"
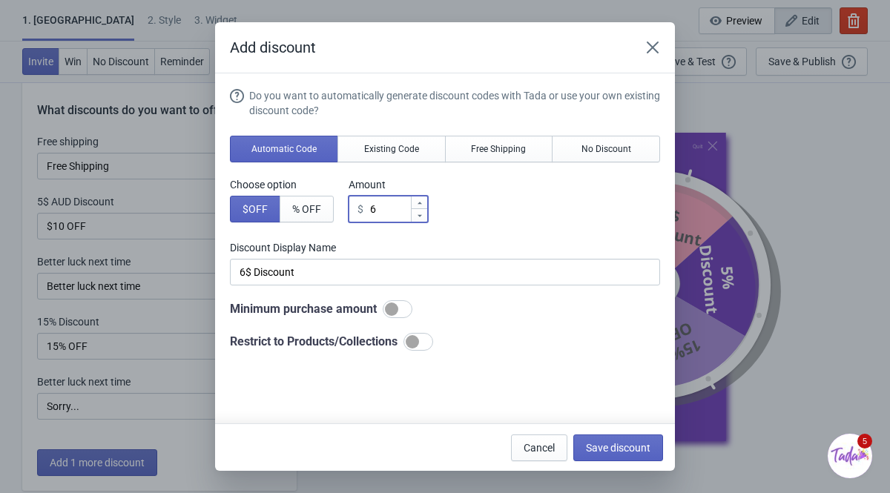
type input "7$ Discount"
click at [424, 205] on icon at bounding box center [419, 203] width 9 height 9
type input "8"
type input "8$ Discount"
click at [424, 205] on icon at bounding box center [419, 203] width 9 height 9
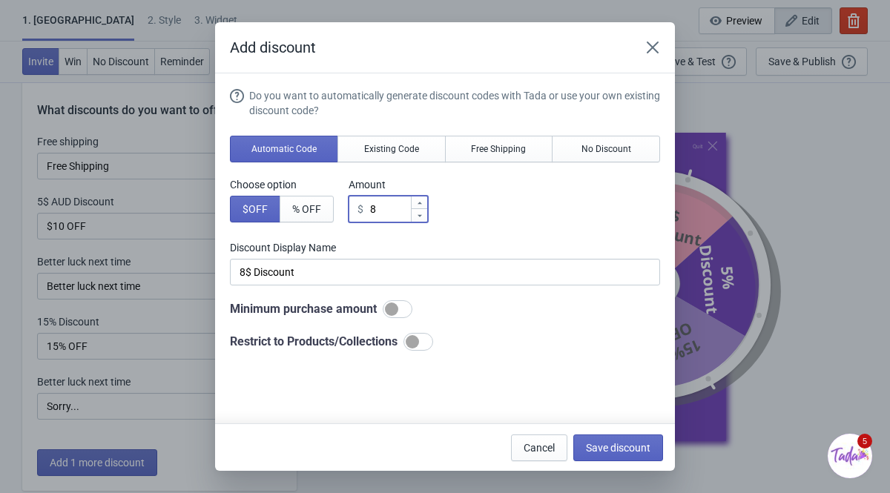
type input "9"
type input "9$ Discount"
click at [424, 205] on icon at bounding box center [419, 203] width 9 height 9
type input "10"
type input "10$ Discount"
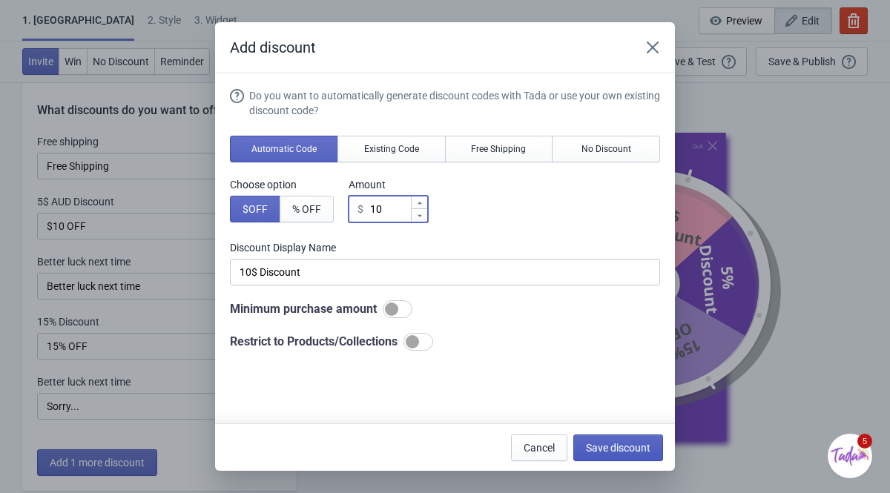
click at [603, 414] on span "Save discount" at bounding box center [618, 448] width 64 height 12
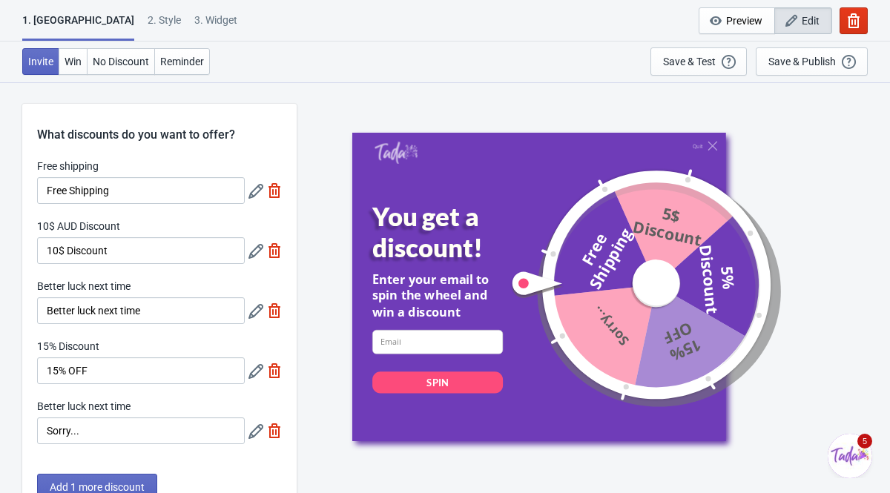
scroll to position [24, 0]
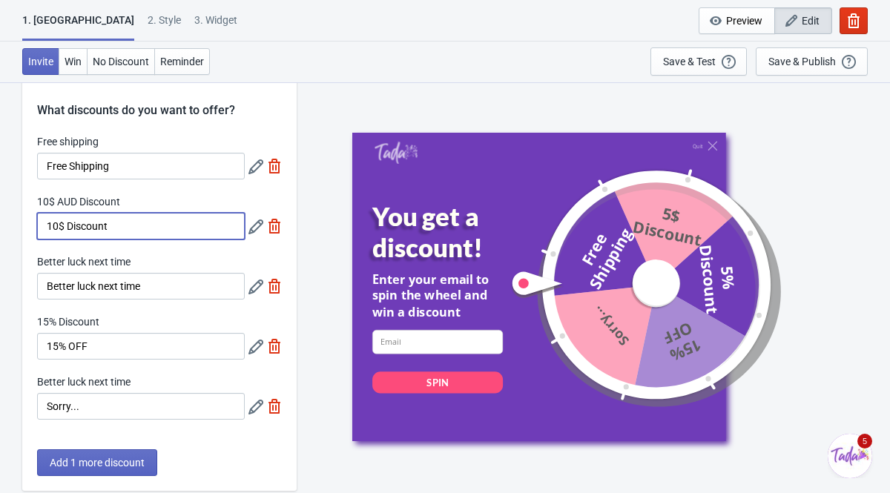
click at [123, 230] on input "10$ Discount" at bounding box center [141, 226] width 208 height 27
drag, startPoint x: 123, startPoint y: 230, endPoint x: 90, endPoint y: 228, distance: 33.4
click at [90, 228] on input "10$ Discount" at bounding box center [141, 226] width 208 height 27
type input "10$ OFF"
click at [388, 98] on div "Quit You get a discount! Enter your email to spin the wheel and win a discount …" at bounding box center [593, 287] width 578 height 411
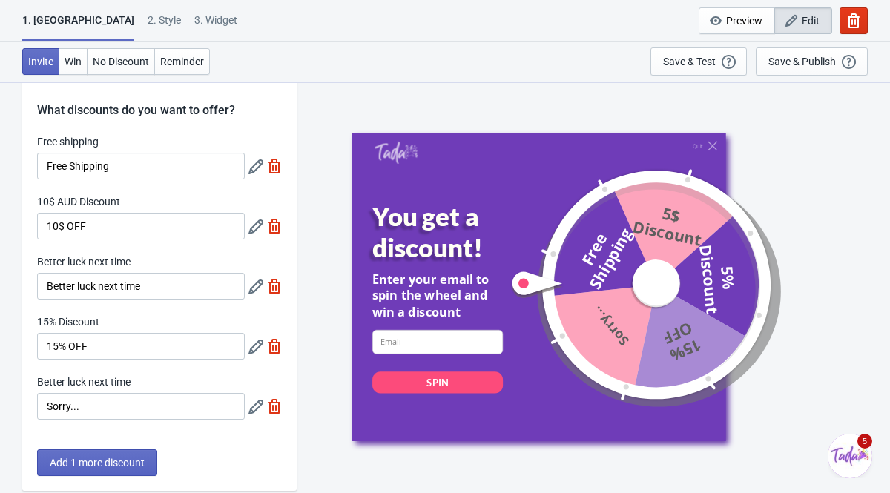
click at [276, 227] on img at bounding box center [274, 226] width 15 height 15
type input "25"
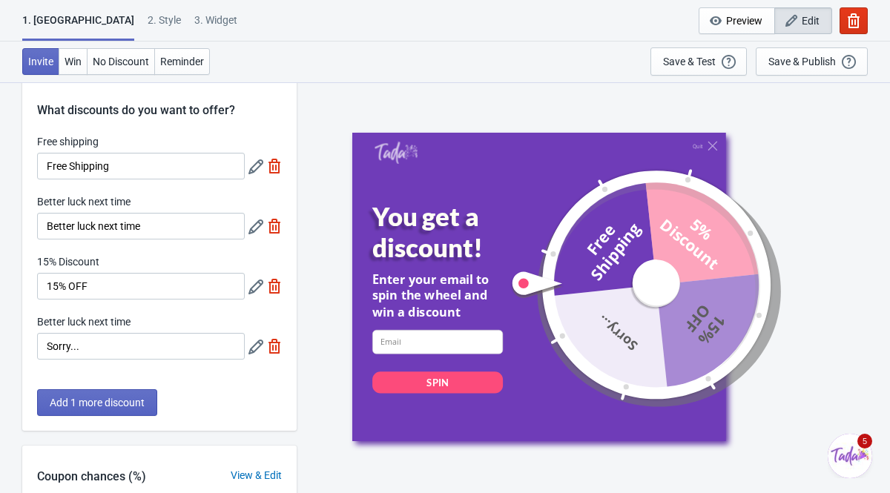
click at [269, 285] on img at bounding box center [274, 286] width 15 height 15
type input "33"
type input "34"
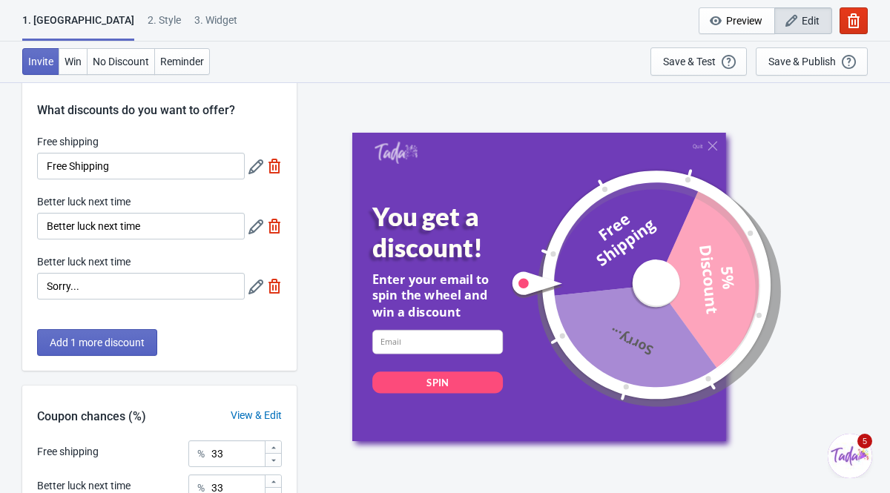
click at [269, 285] on img at bounding box center [274, 286] width 15 height 15
type input "50"
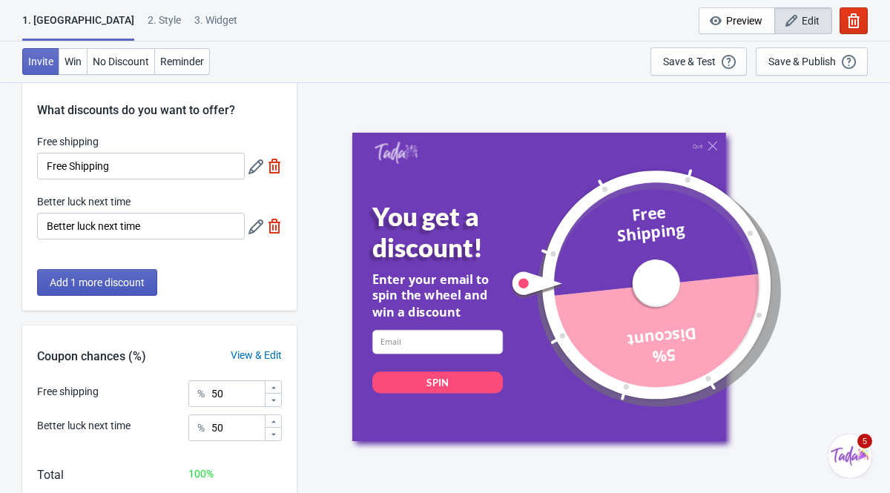
click at [120, 274] on button "Add 1 more discount" at bounding box center [97, 282] width 120 height 27
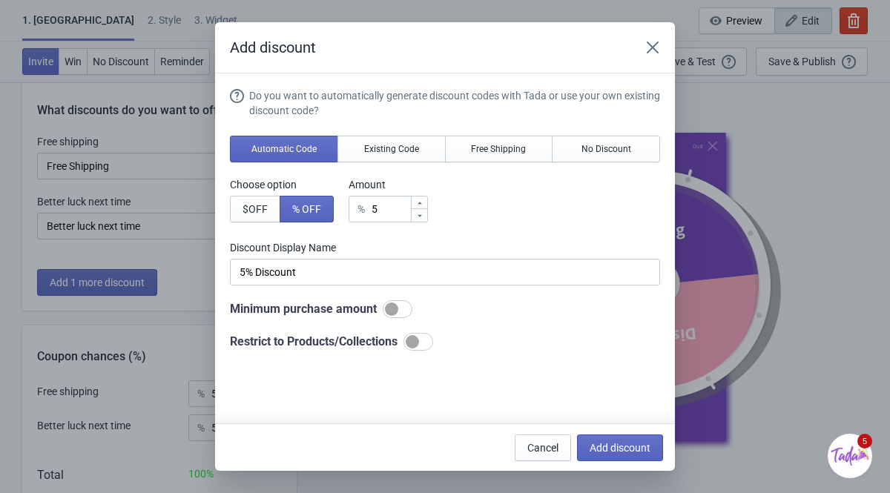
click at [424, 205] on icon at bounding box center [419, 203] width 9 height 9
type input "6"
type input "6% Discount"
click at [424, 205] on icon at bounding box center [419, 203] width 9 height 9
type input "7"
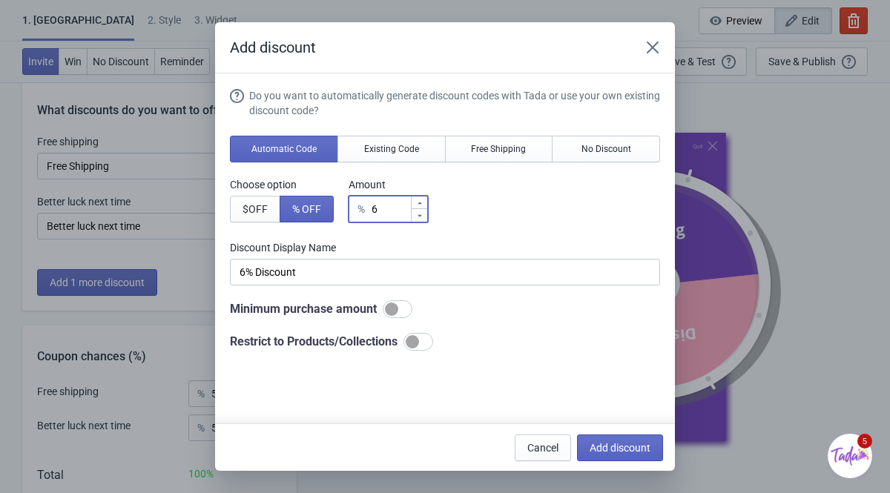
type input "7% Discount"
click at [424, 205] on icon at bounding box center [419, 203] width 9 height 9
type input "8"
type input "8% Discount"
click at [424, 205] on icon at bounding box center [419, 203] width 9 height 9
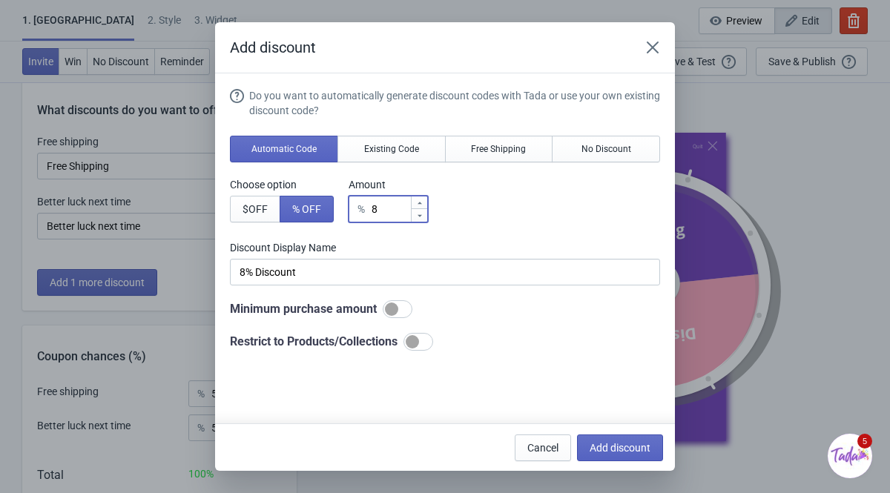
type input "9"
type input "9% Discount"
click at [424, 205] on icon at bounding box center [419, 203] width 9 height 9
type input "10"
type input "10% Discount"
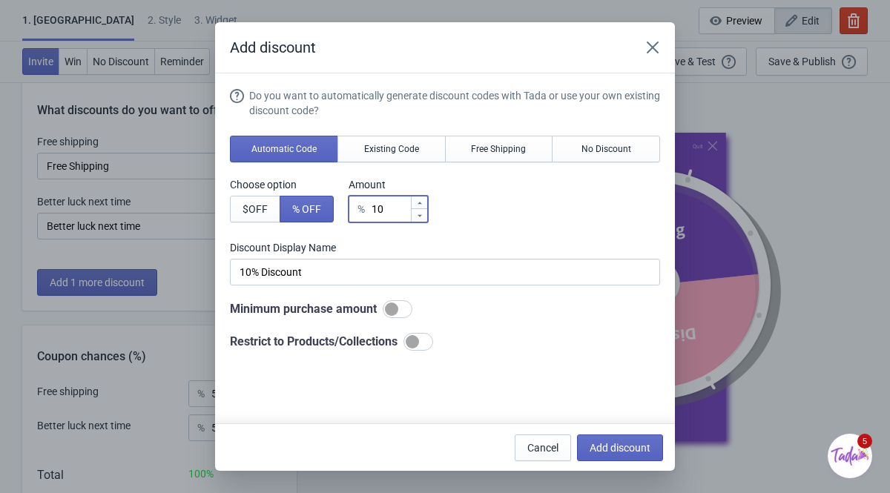
click at [424, 205] on icon at bounding box center [419, 203] width 9 height 9
type input "11"
type input "11% Discount"
click at [424, 205] on icon at bounding box center [419, 203] width 9 height 9
type input "12"
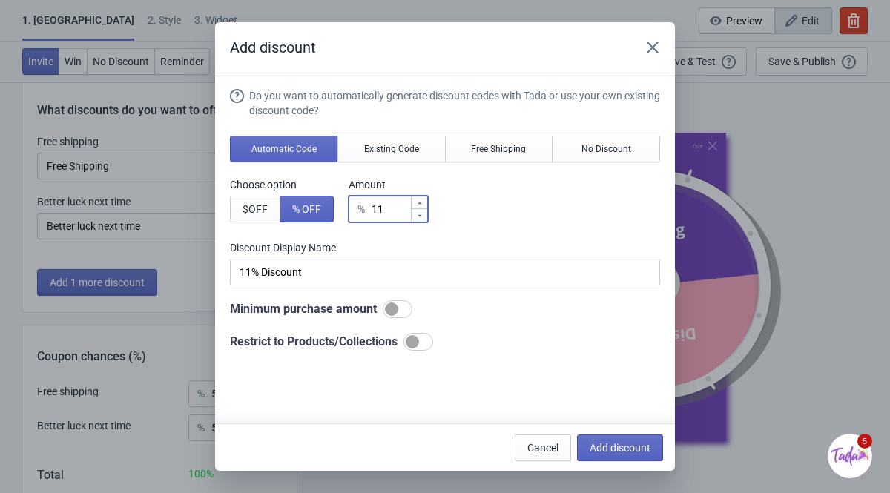
type input "12% Discount"
click at [424, 205] on icon at bounding box center [419, 203] width 9 height 9
type input "13"
type input "13% Discount"
click at [424, 205] on icon at bounding box center [419, 203] width 9 height 9
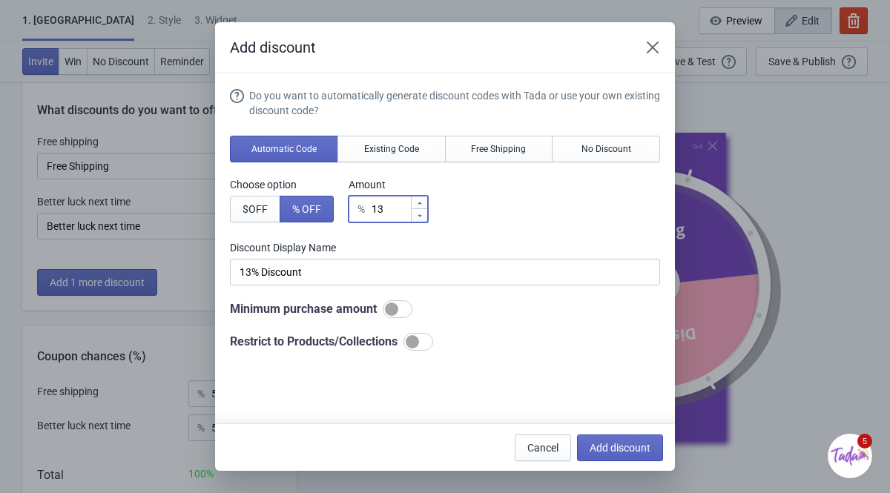
type input "14"
type input "14% Discount"
click at [424, 205] on icon at bounding box center [419, 203] width 9 height 9
type input "15"
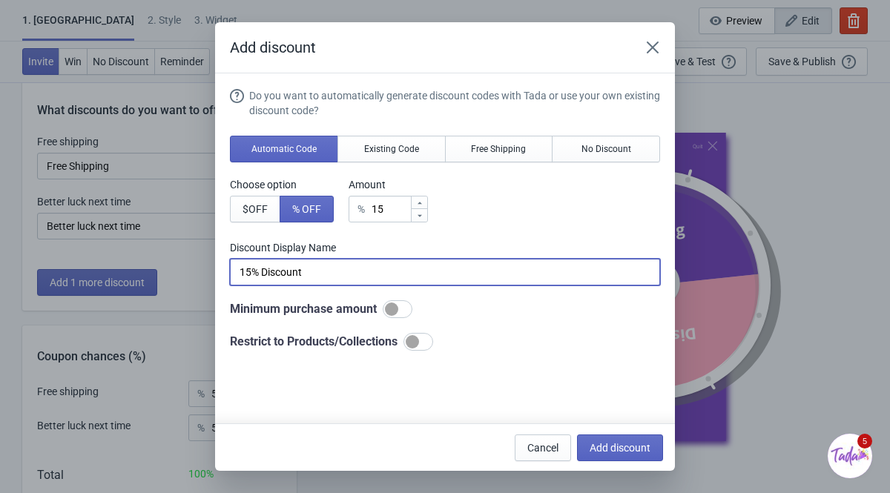
drag, startPoint x: 317, startPoint y: 267, endPoint x: 262, endPoint y: 271, distance: 55.0
click at [262, 271] on input "15% Discount" at bounding box center [445, 272] width 430 height 27
type input "15% OFF"
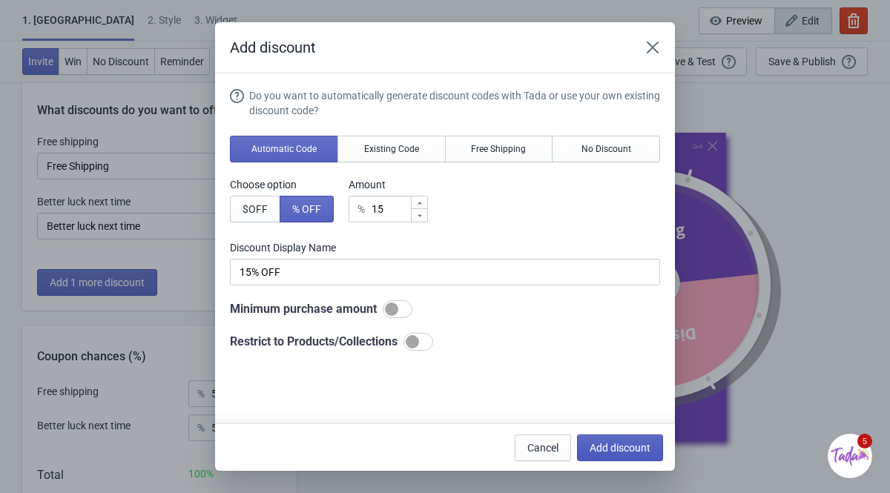
click at [615, 414] on span "Add discount" at bounding box center [619, 448] width 61 height 12
type input "33"
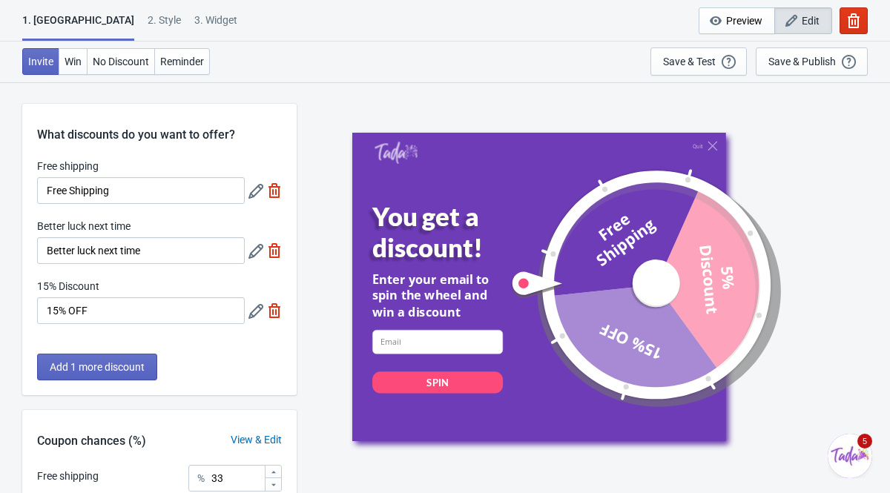
scroll to position [24, 0]
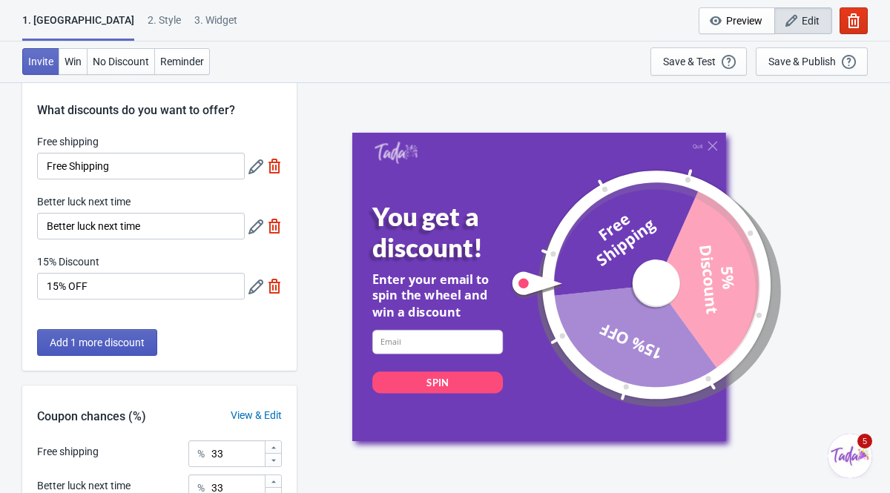
click at [111, 341] on span "Add 1 more discount" at bounding box center [97, 343] width 95 height 12
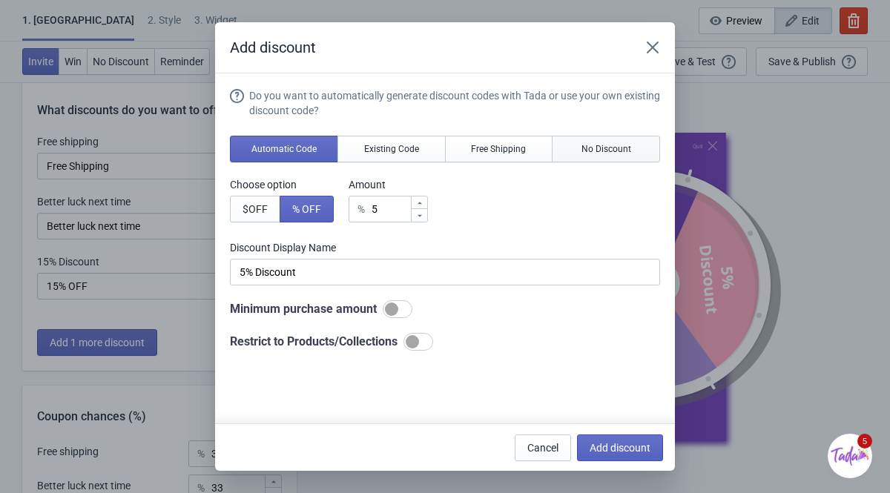
click at [580, 156] on button "No Discount" at bounding box center [605, 149] width 108 height 27
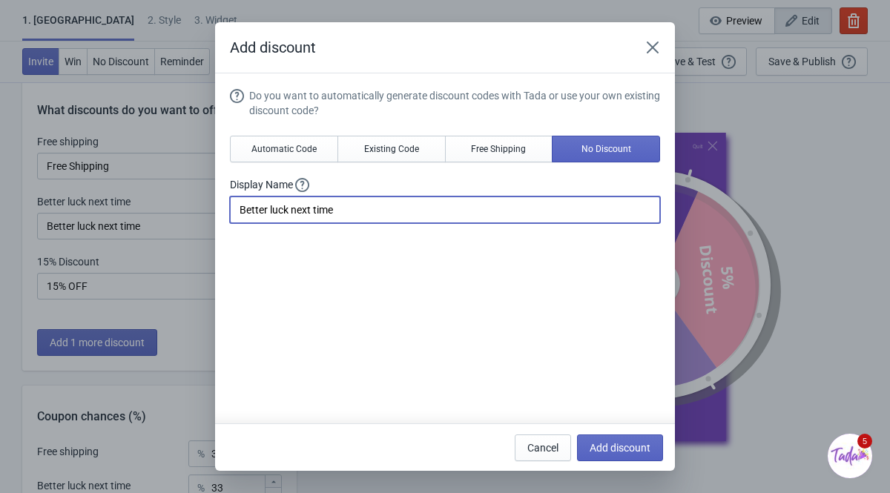
drag, startPoint x: 350, startPoint y: 215, endPoint x: 211, endPoint y: 212, distance: 139.4
click at [211, 212] on div "Add discount Do you want to automatically generate discount codes with Tada or …" at bounding box center [445, 246] width 890 height 448
type input "Sorry..."
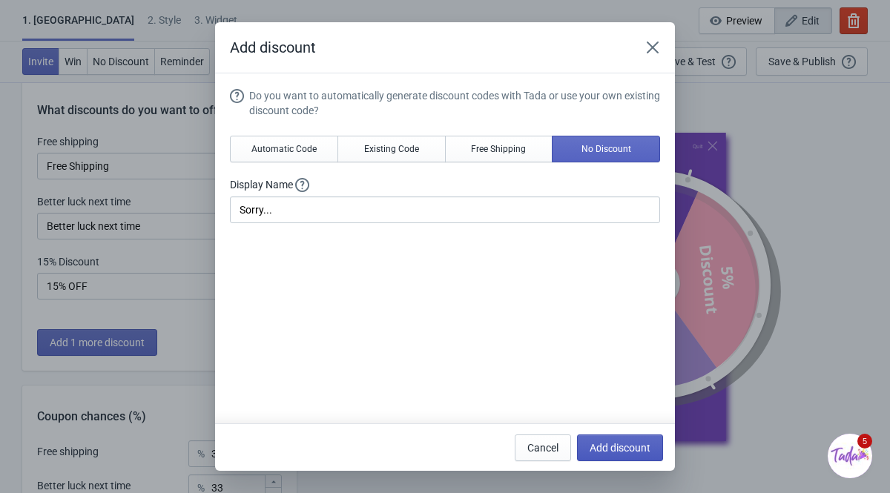
click at [649, 414] on button "Add discount" at bounding box center [620, 447] width 86 height 27
type input "25"
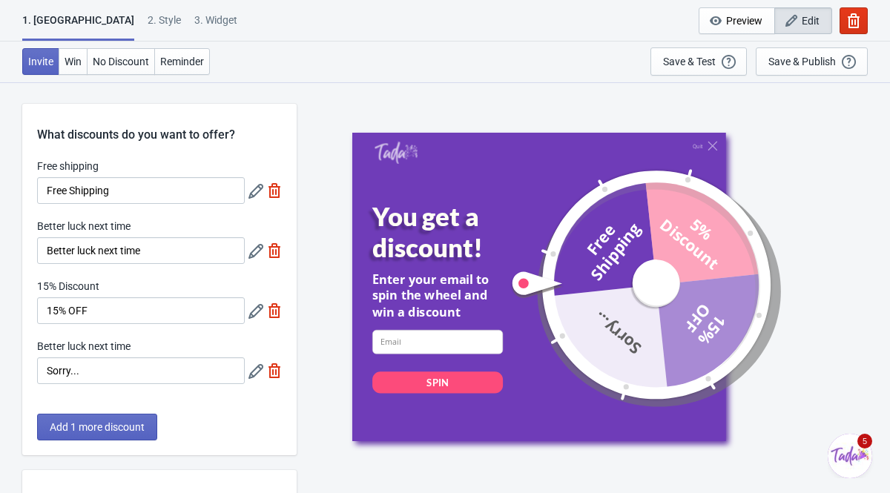
scroll to position [24, 0]
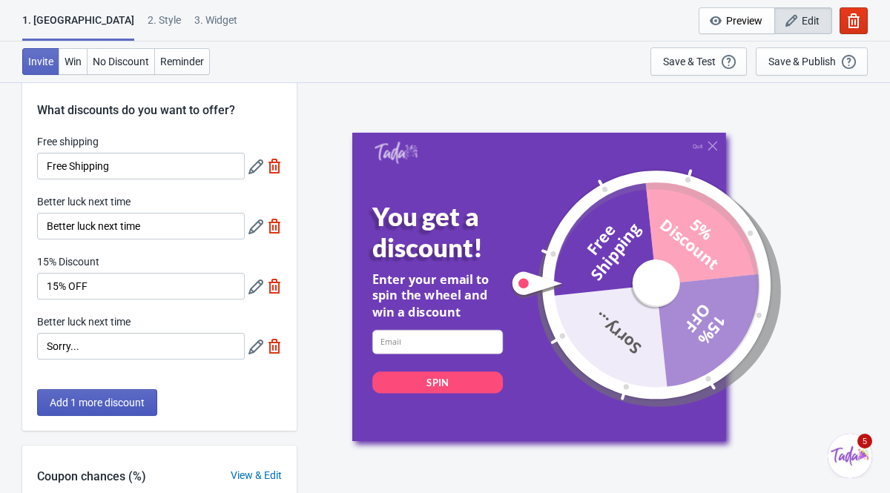
click at [104, 393] on button "Add 1 more discount" at bounding box center [97, 402] width 120 height 27
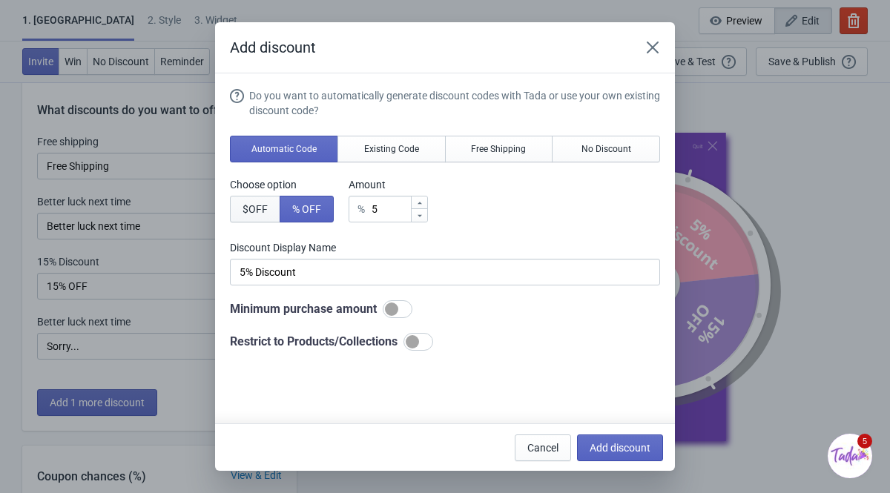
click at [245, 216] on button "$ OFF" at bounding box center [255, 209] width 50 height 27
type input "5$ Discount"
click at [424, 201] on icon at bounding box center [419, 203] width 9 height 9
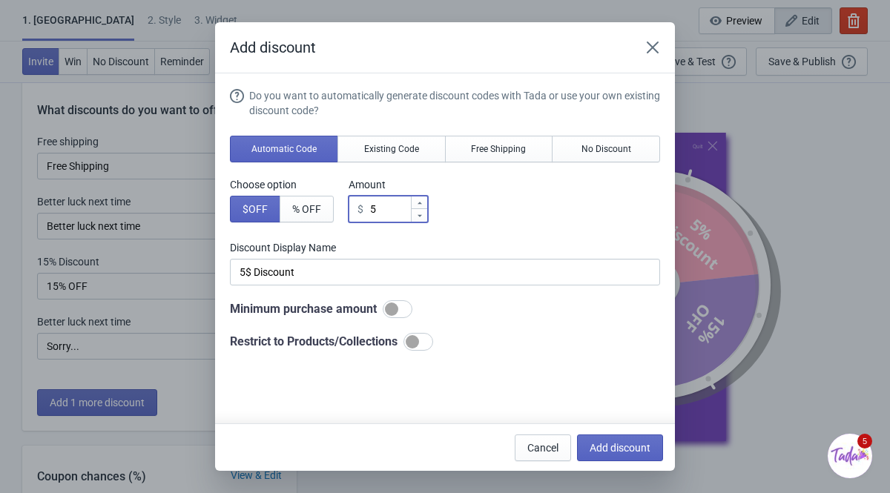
type input "6"
type input "6$ Discount"
click at [424, 201] on icon at bounding box center [419, 203] width 9 height 9
type input "7"
type input "7$ Discount"
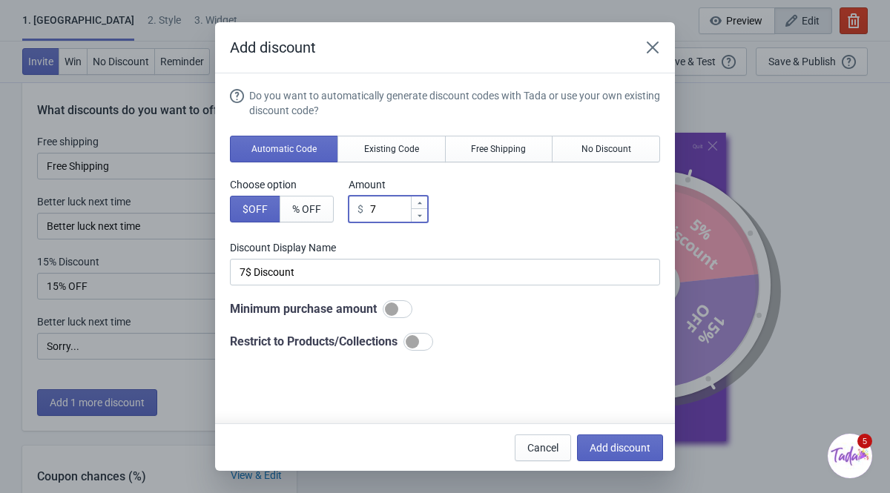
click at [424, 201] on icon at bounding box center [419, 203] width 9 height 9
type input "8"
type input "8$ Discount"
click at [424, 201] on icon at bounding box center [419, 203] width 9 height 9
type input "9"
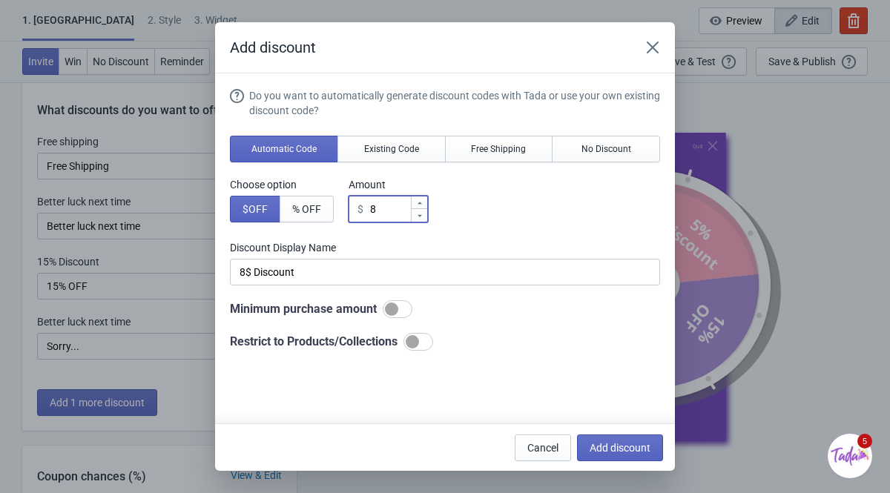
type input "9$ Discount"
click at [424, 201] on icon at bounding box center [419, 203] width 9 height 9
type input "10"
type input "10$ Discount"
click at [494, 228] on div "Do you want to automatically generate discount codes with Tada or use your own …" at bounding box center [445, 219] width 430 height 262
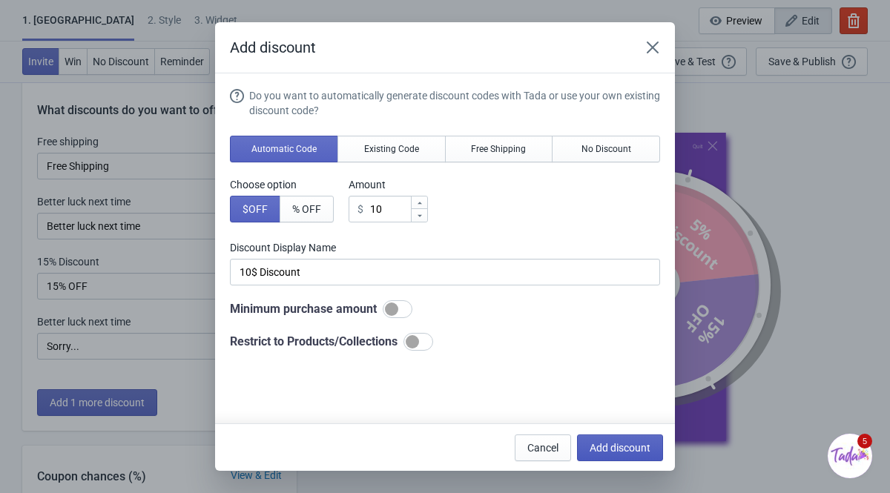
click at [643, 414] on span "Add discount" at bounding box center [619, 448] width 61 height 12
type input "20"
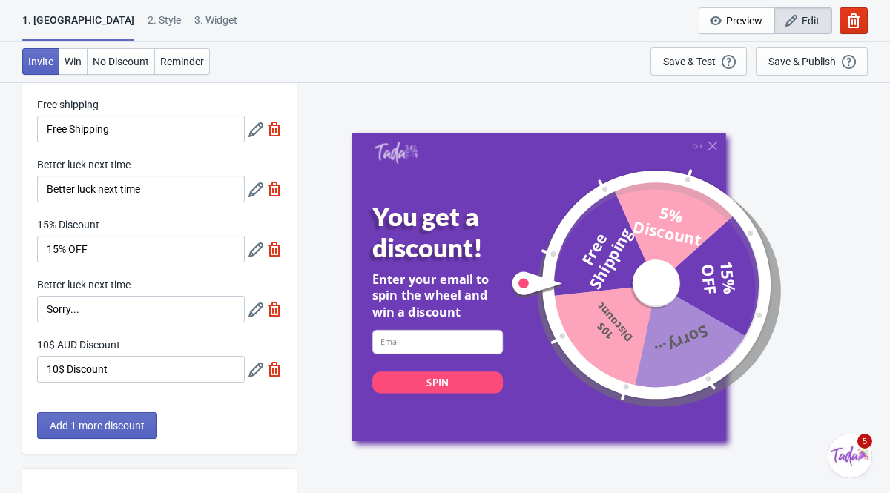
scroll to position [65, 0]
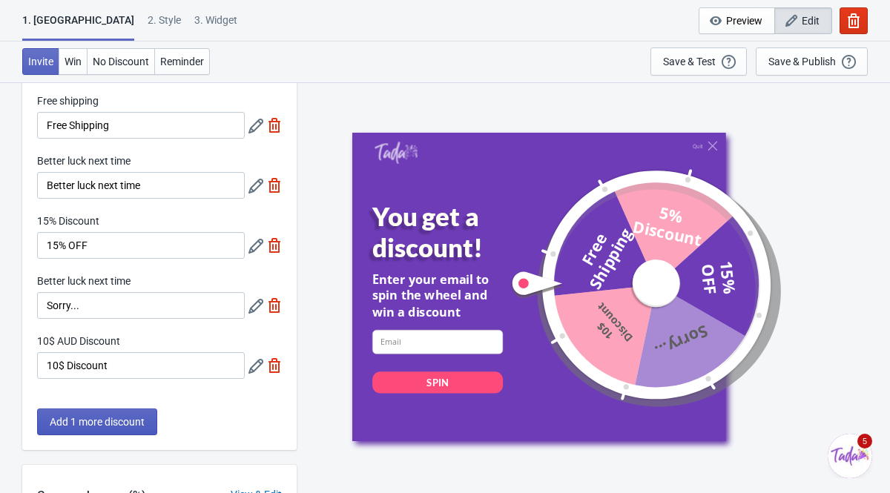
click at [109, 414] on button "Add 1 more discount" at bounding box center [97, 421] width 120 height 27
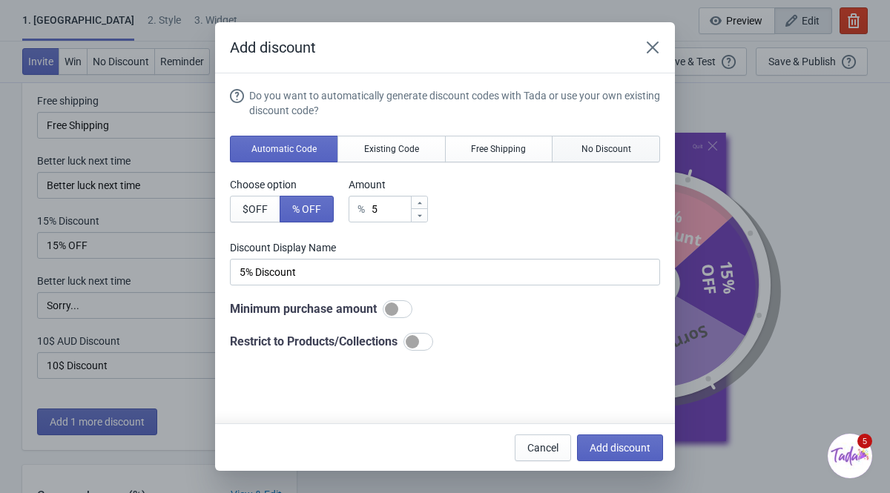
click at [602, 150] on span "No Discount" at bounding box center [606, 149] width 50 height 12
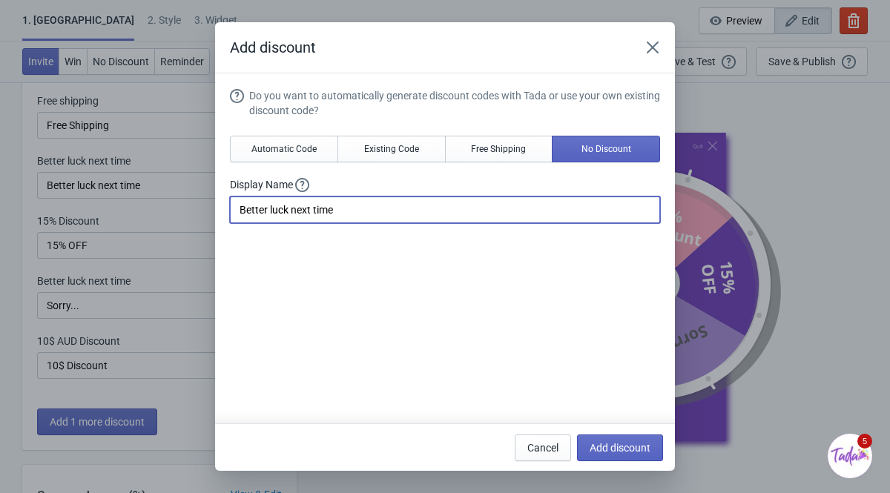
drag, startPoint x: 359, startPoint y: 211, endPoint x: 211, endPoint y: 211, distance: 148.3
click at [211, 211] on div "Add discount Do you want to automatically generate discount codes with Tada or …" at bounding box center [445, 246] width 890 height 448
type input "Unlucky"
click at [621, 414] on span "Add discount" at bounding box center [619, 448] width 61 height 12
type input "16"
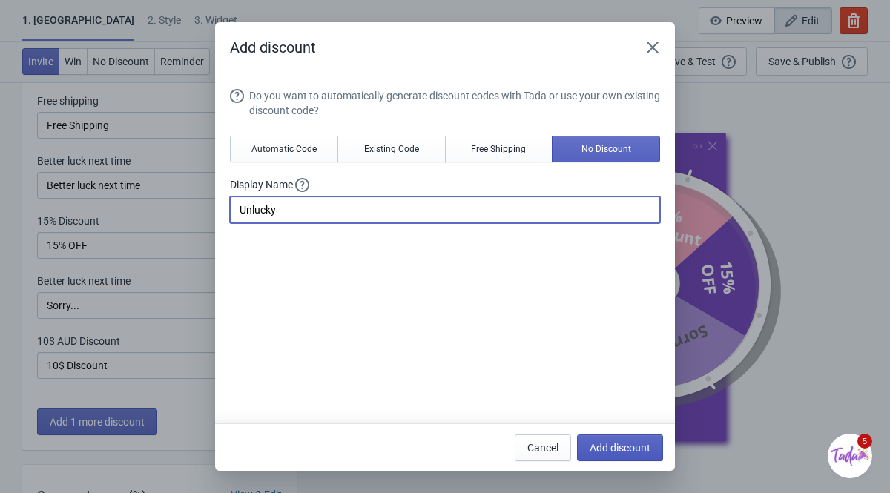
type input "16"
type input "17"
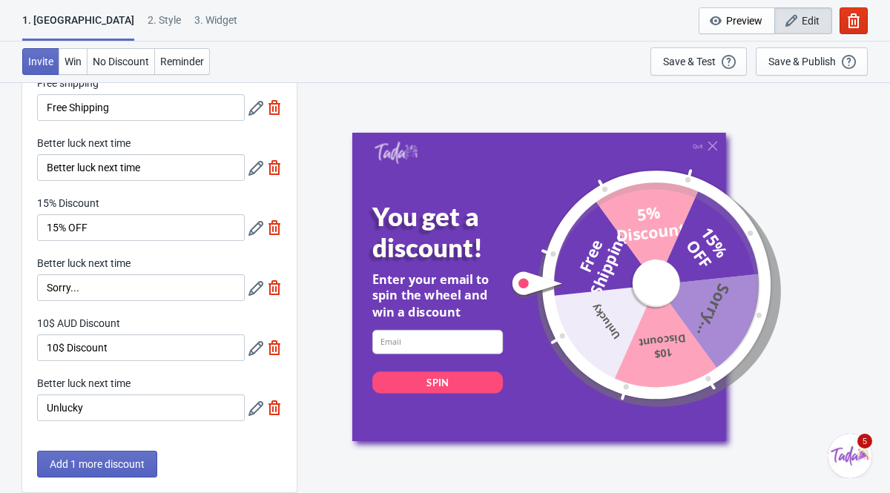
scroll to position [93, 0]
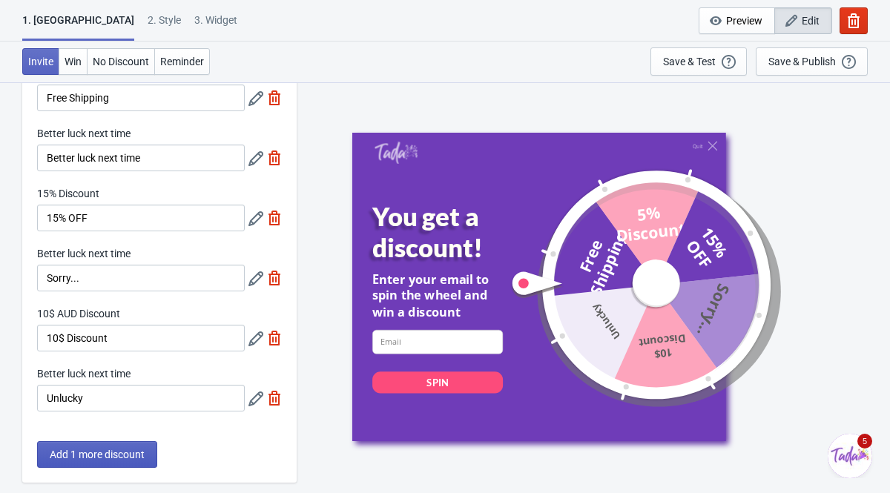
click at [120, 414] on span "Add 1 more discount" at bounding box center [97, 454] width 95 height 12
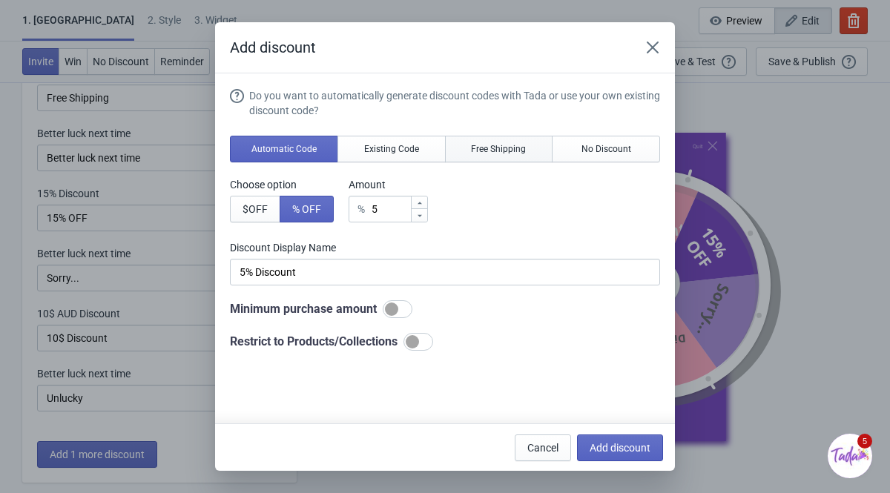
click at [509, 156] on button "Free Shipping" at bounding box center [499, 149] width 108 height 27
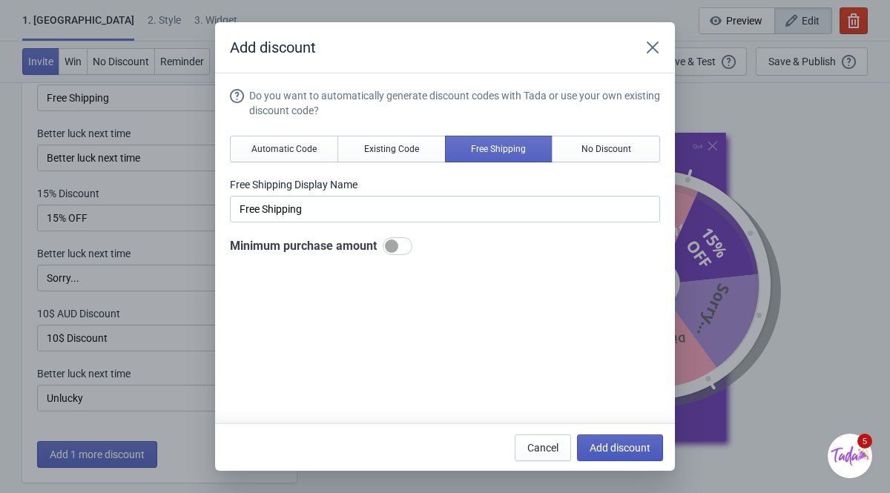
click at [613, 414] on span "Add discount" at bounding box center [619, 448] width 61 height 12
type input "14"
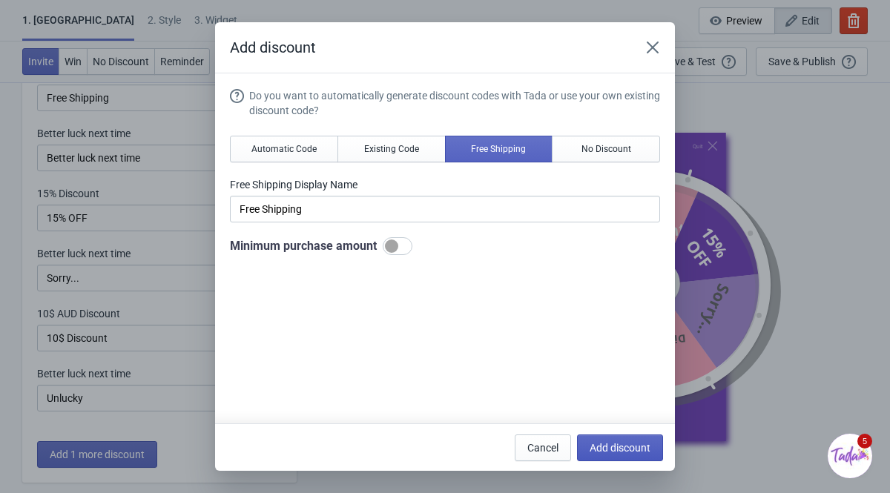
type input "14"
type input "15"
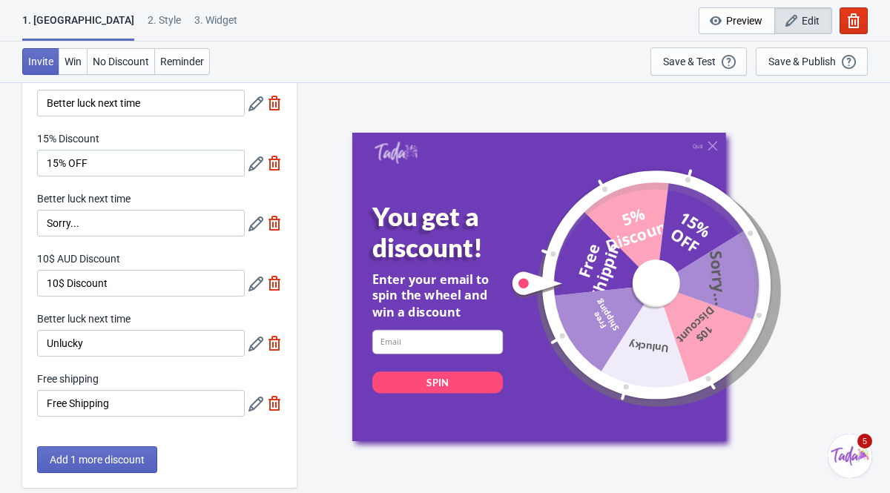
scroll to position [150, 0]
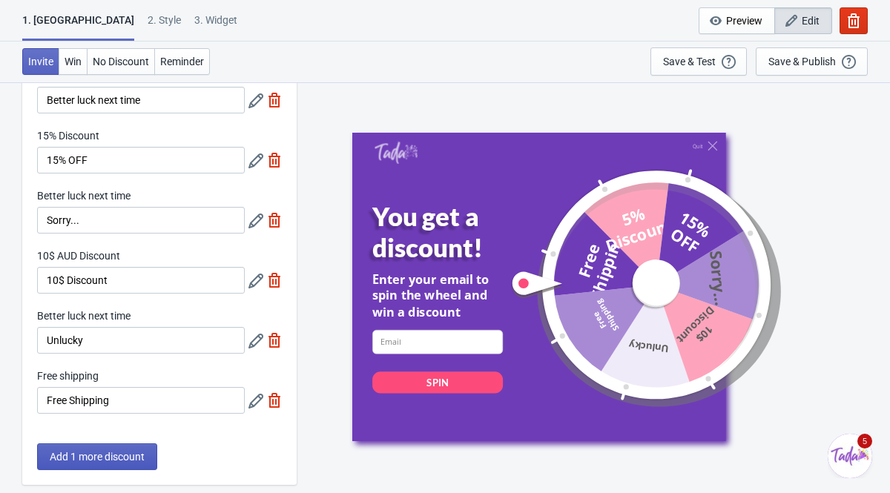
click at [128, 414] on button "Add 1 more discount" at bounding box center [97, 456] width 120 height 27
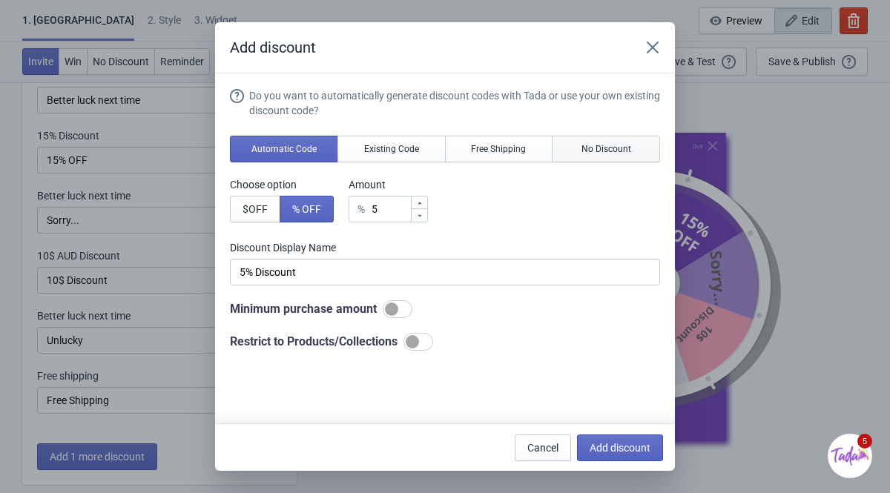
click at [583, 159] on button "No Discount" at bounding box center [605, 149] width 108 height 27
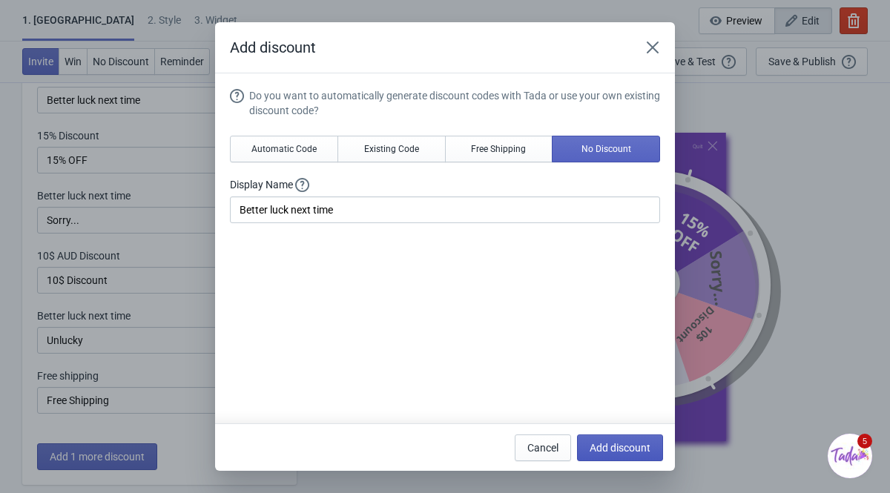
click at [634, 414] on span "Add discount" at bounding box center [619, 448] width 61 height 12
type input "12"
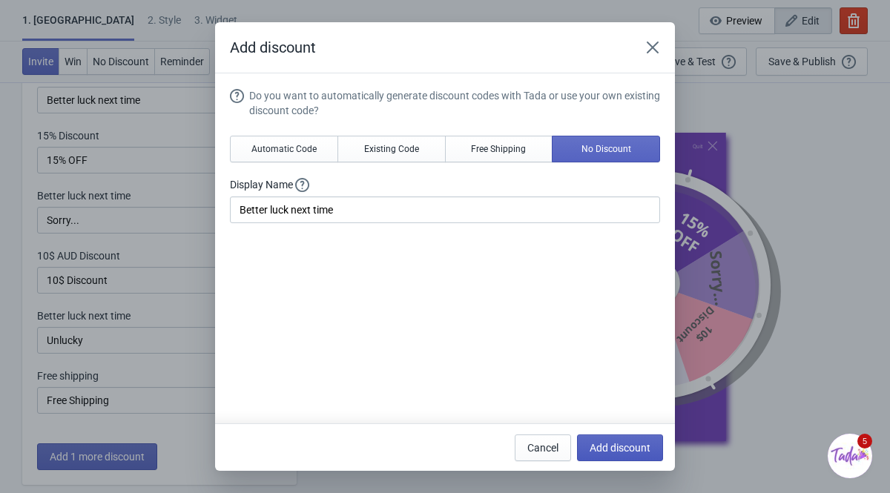
type input "13"
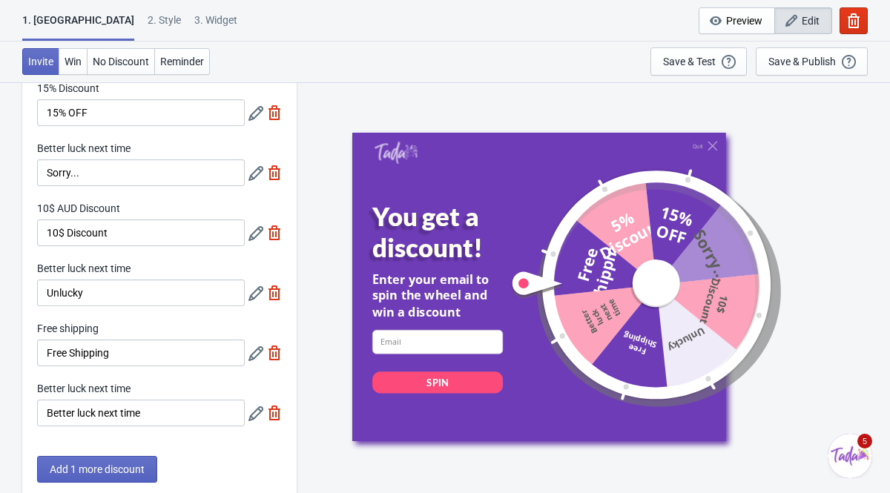
scroll to position [199, 0]
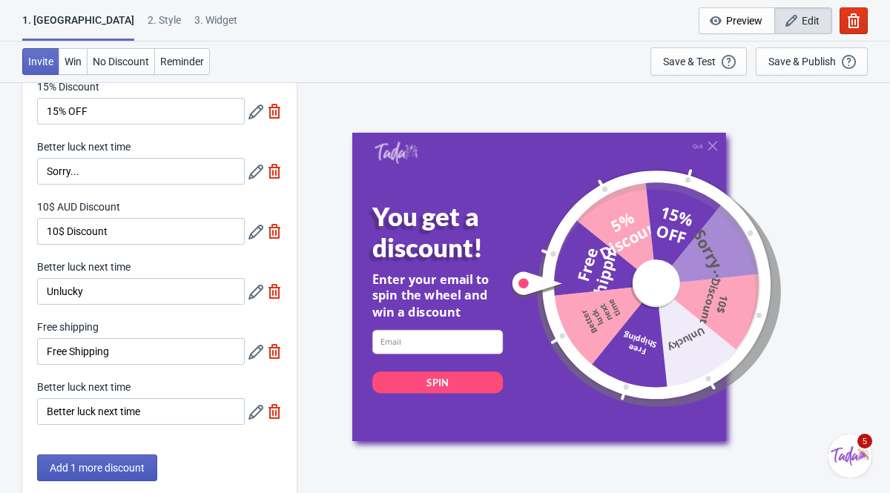
click at [139, 414] on span "Add 1 more discount" at bounding box center [97, 468] width 95 height 12
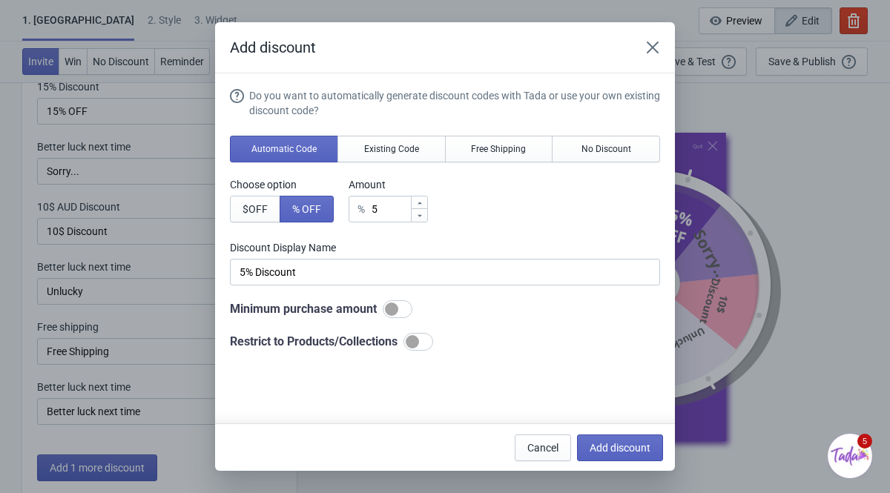
scroll to position [0, 0]
click at [424, 200] on icon at bounding box center [419, 203] width 9 height 9
type input "6"
type input "6% Discount"
click at [424, 200] on icon at bounding box center [419, 203] width 9 height 9
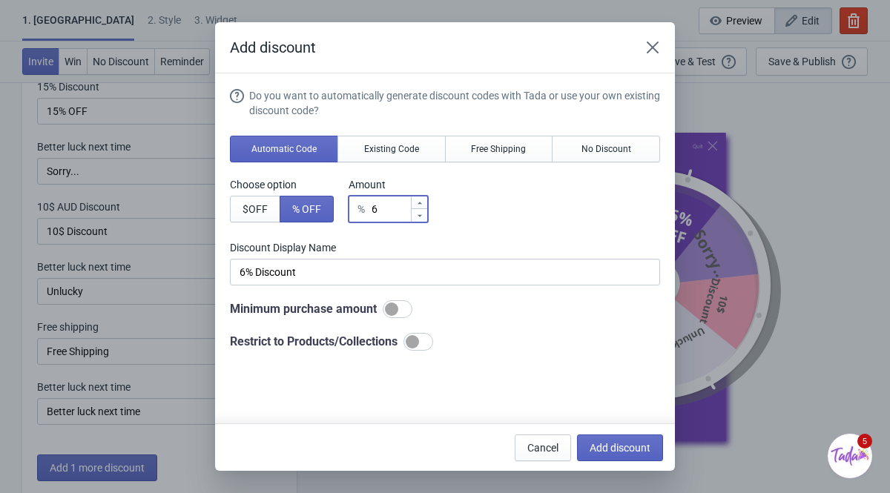
type input "7"
type input "7% Discount"
type input "8"
type input "8% Discount"
type input "9"
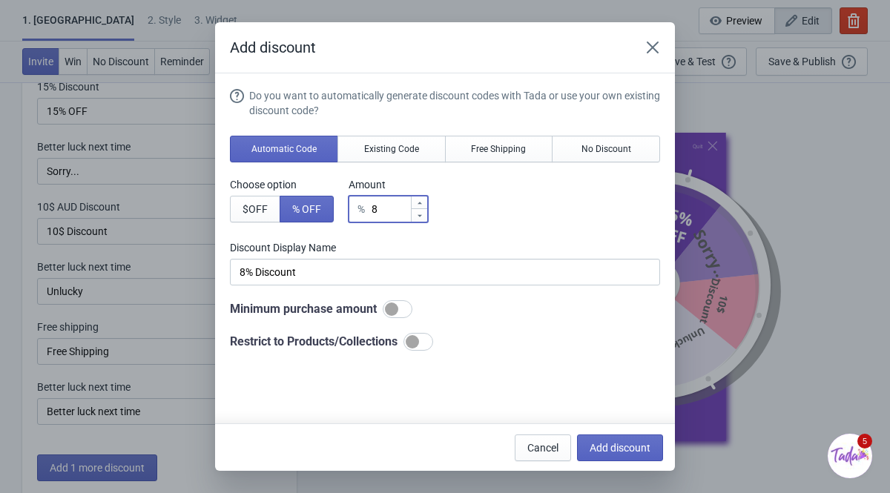
type input "9% Discount"
type input "10"
type input "10% Discount"
type input "11"
type input "11% Discount"
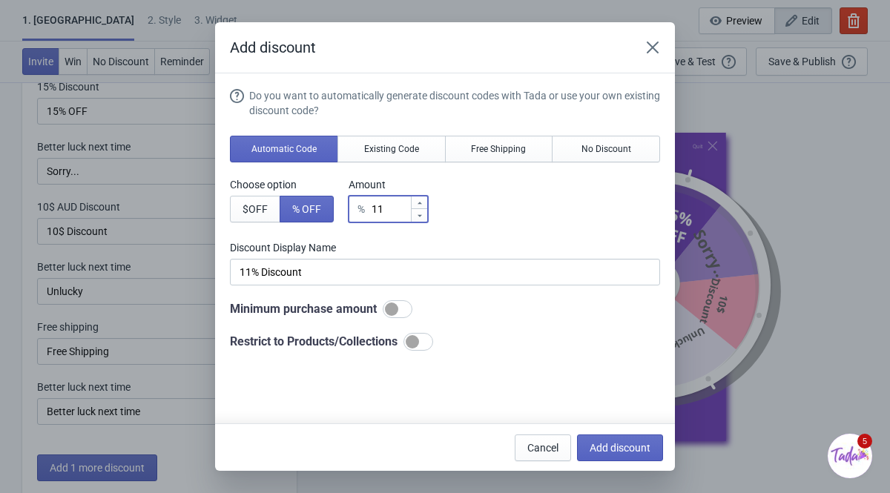
type input "12"
type input "12% Discount"
type input "13"
type input "13% Discount"
click at [424, 200] on icon at bounding box center [419, 203] width 9 height 9
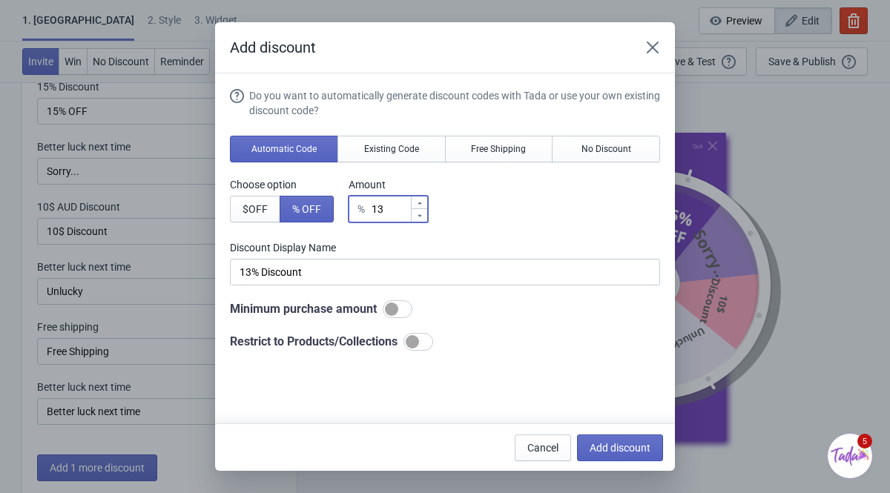
type input "14"
type input "14% Discount"
click at [424, 200] on icon at bounding box center [419, 203] width 9 height 9
type input "15"
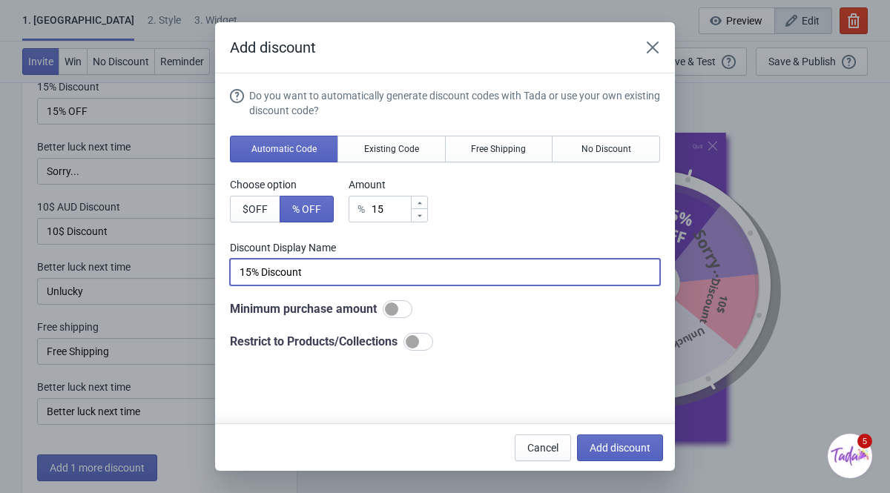
drag, startPoint x: 311, startPoint y: 272, endPoint x: 265, endPoint y: 272, distance: 45.2
click at [265, 272] on input "15% Discount" at bounding box center [445, 272] width 430 height 27
type input "15% OFF"
click at [613, 414] on button "Add discount" at bounding box center [620, 447] width 86 height 27
type input "11"
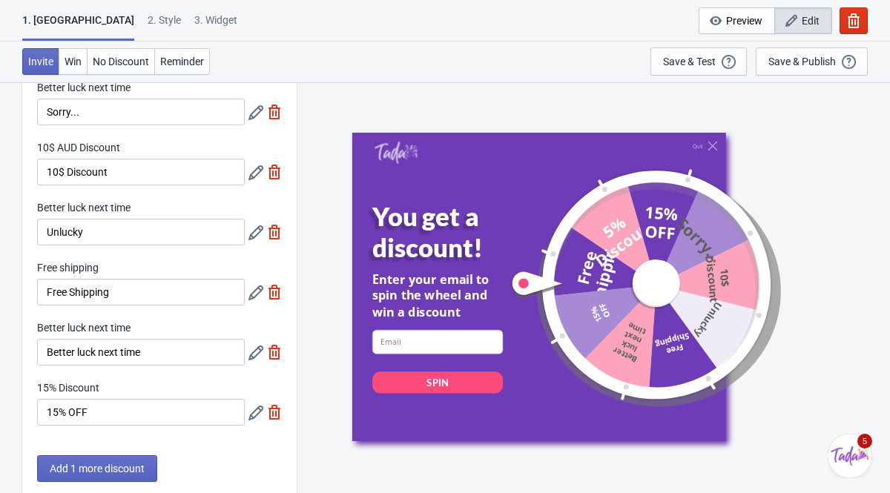
scroll to position [265, 0]
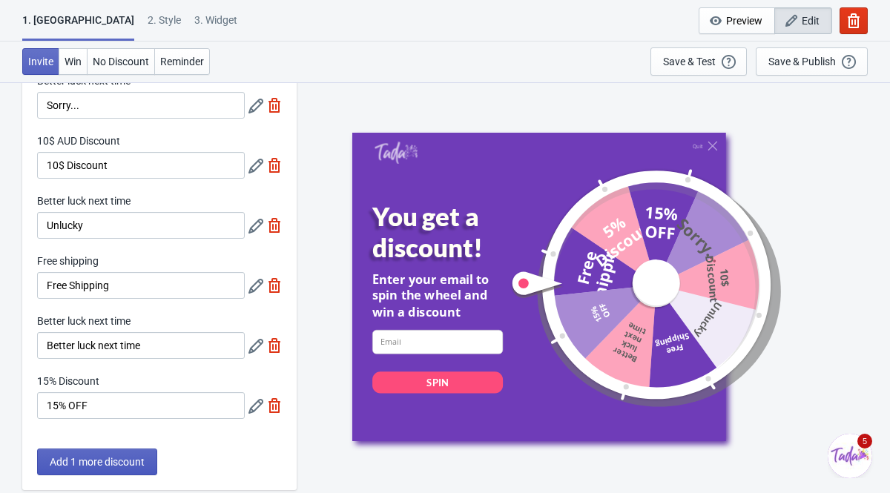
click at [132, 414] on button "Add 1 more discount" at bounding box center [97, 461] width 120 height 27
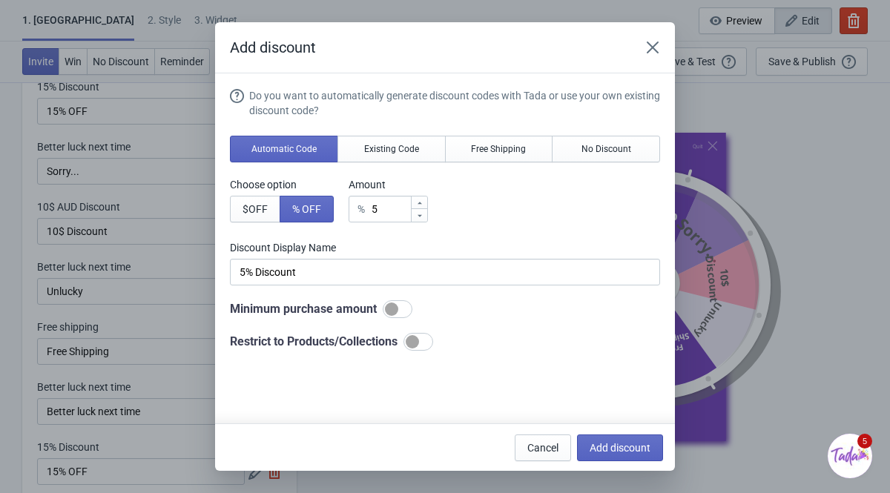
scroll to position [0, 0]
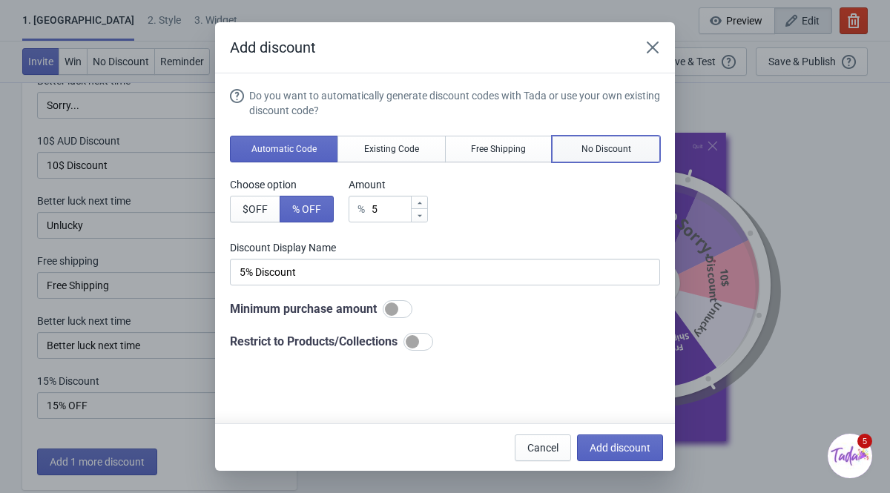
click at [575, 149] on button "No Discount" at bounding box center [605, 149] width 108 height 27
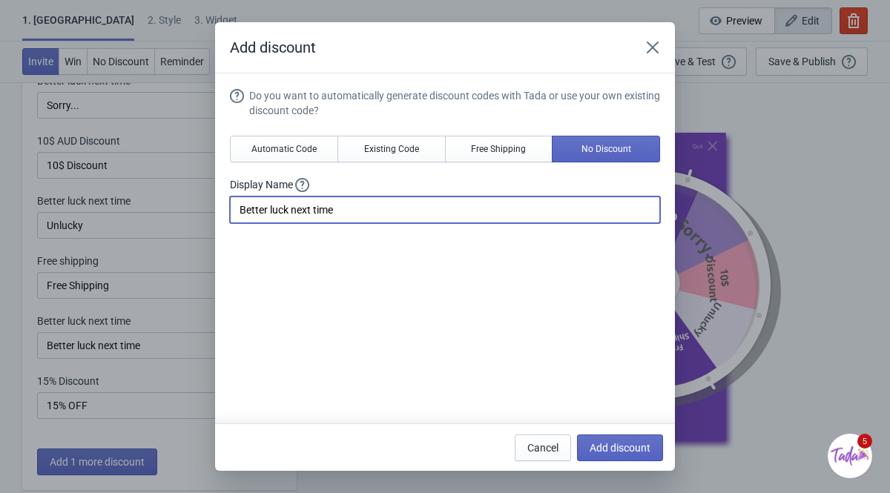
drag, startPoint x: 350, startPoint y: 214, endPoint x: 212, endPoint y: 211, distance: 137.9
click at [212, 211] on div "Add discount Do you want to automatically generate discount codes with Tada or …" at bounding box center [445, 246] width 890 height 448
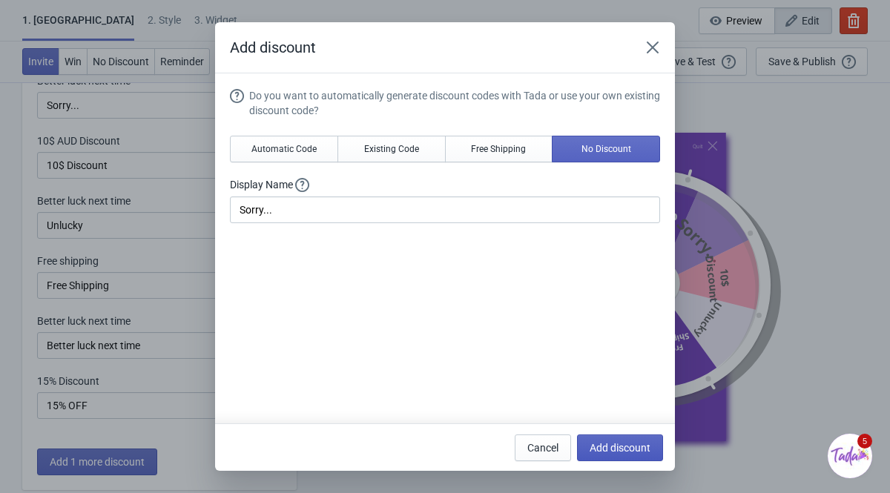
click at [637, 414] on span "Add discount" at bounding box center [619, 448] width 61 height 12
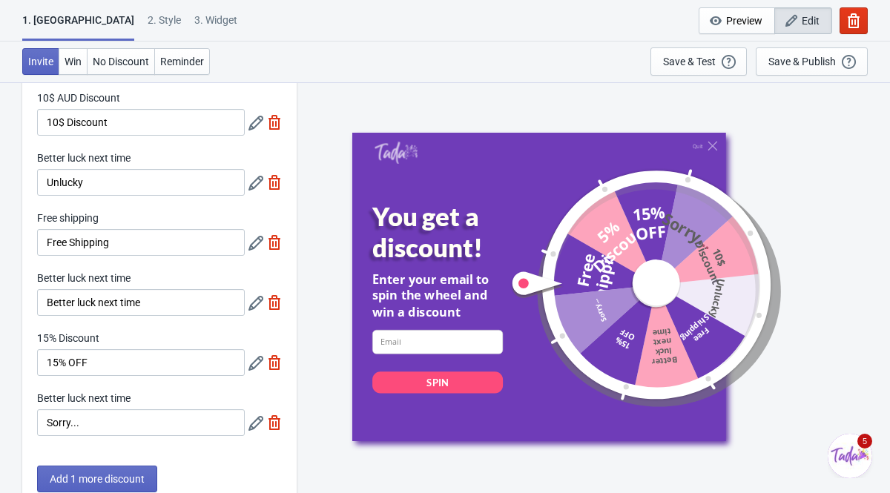
scroll to position [310, 0]
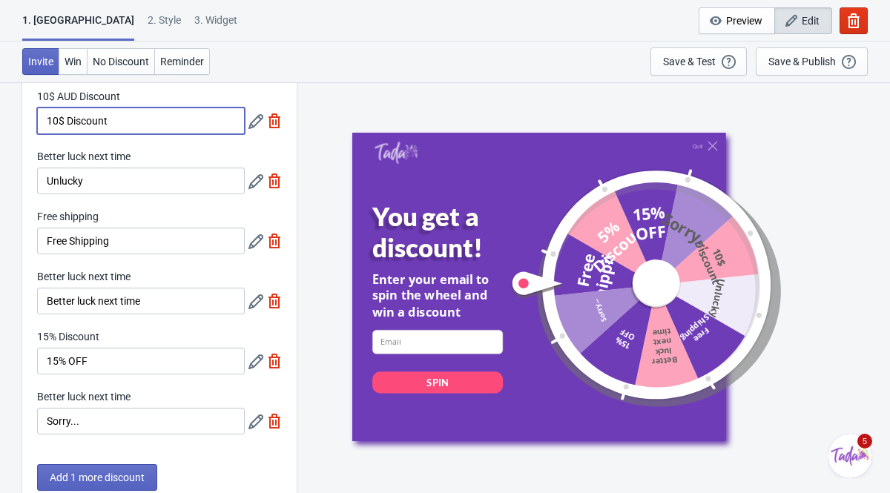
drag, startPoint x: 117, startPoint y: 124, endPoint x: 67, endPoint y: 124, distance: 49.7
click at [67, 124] on input "10$ Discount" at bounding box center [141, 120] width 208 height 27
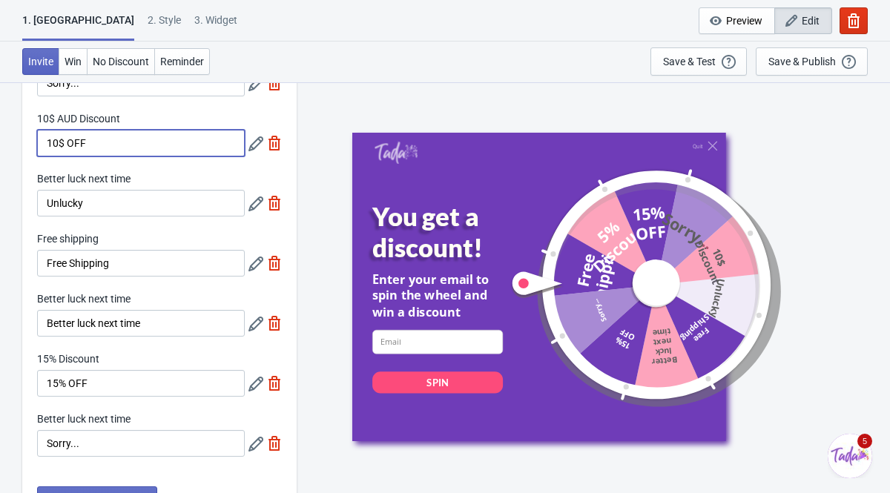
scroll to position [295, 0]
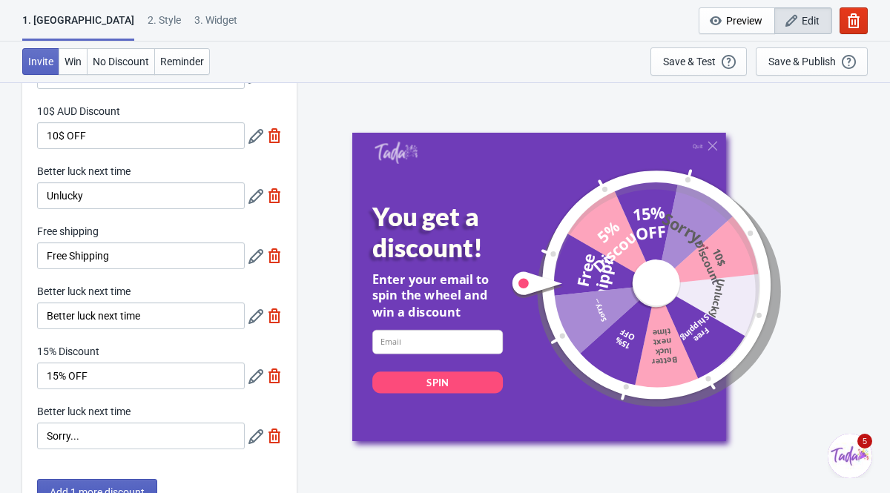
click at [136, 414] on button "Add 1 more discount" at bounding box center [97, 492] width 120 height 27
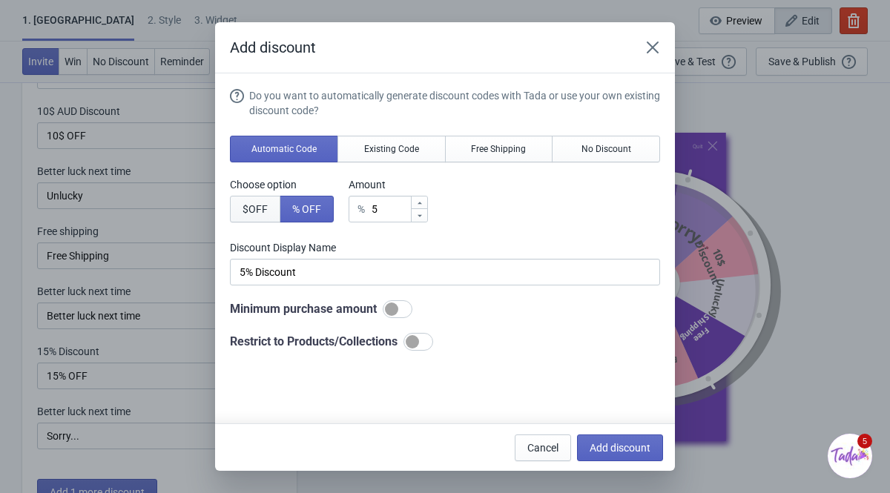
click at [274, 206] on button "$ OFF" at bounding box center [255, 209] width 50 height 27
click at [434, 202] on div "Choose option $ OFF % OFF Amount $ 5" at bounding box center [445, 199] width 430 height 45
click at [421, 199] on icon at bounding box center [419, 203] width 9 height 9
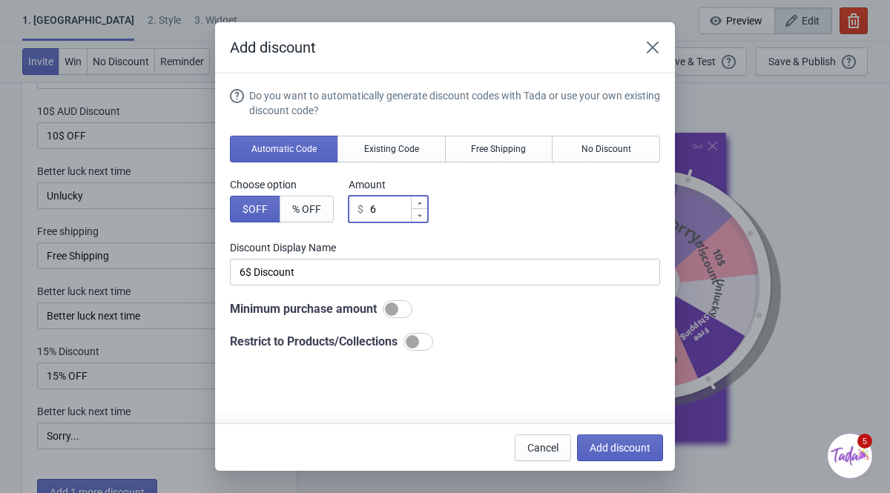
click at [421, 199] on icon at bounding box center [419, 203] width 9 height 9
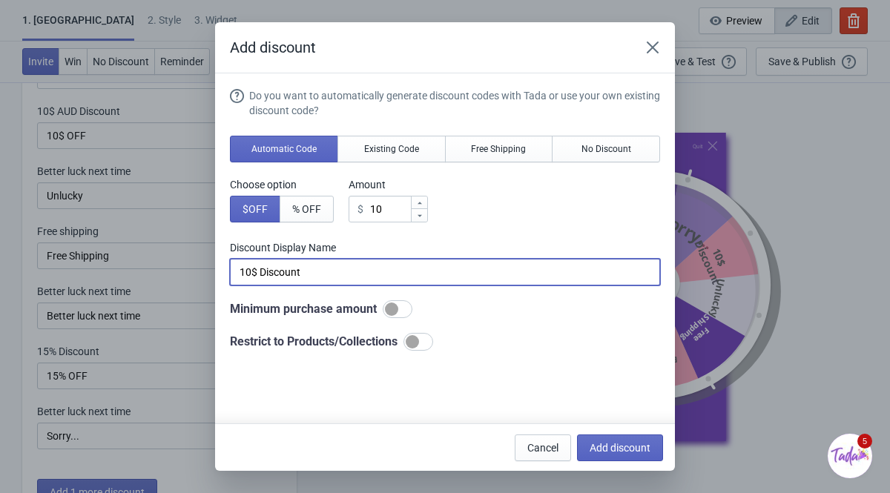
drag, startPoint x: 307, startPoint y: 273, endPoint x: 261, endPoint y: 273, distance: 46.0
click at [261, 273] on input "10$ Discount" at bounding box center [445, 272] width 430 height 27
click at [258, 272] on input "10$ OFF" at bounding box center [445, 272] width 430 height 27
click at [613, 414] on span "Add discount" at bounding box center [619, 448] width 61 height 12
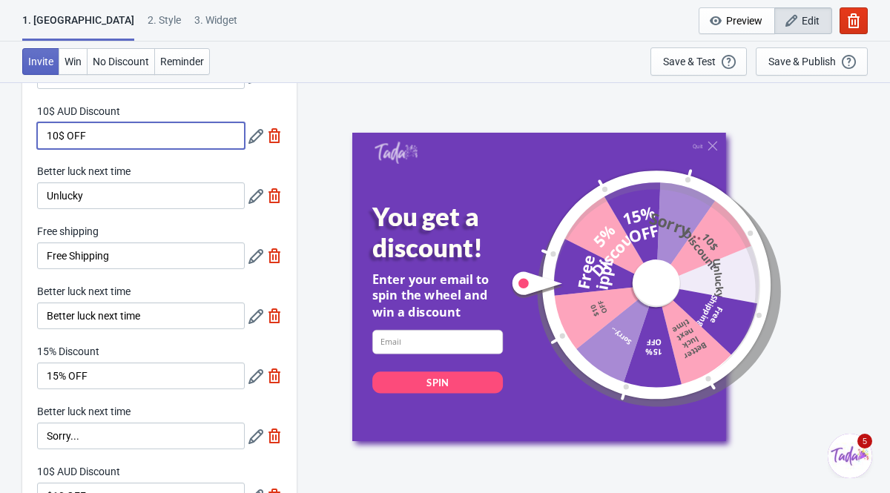
click at [62, 136] on input "10$ OFF" at bounding box center [141, 135] width 208 height 27
click at [331, 109] on div "Quit You get a discount! Enter your email to spin the wheel and win a discount …" at bounding box center [593, 287] width 578 height 411
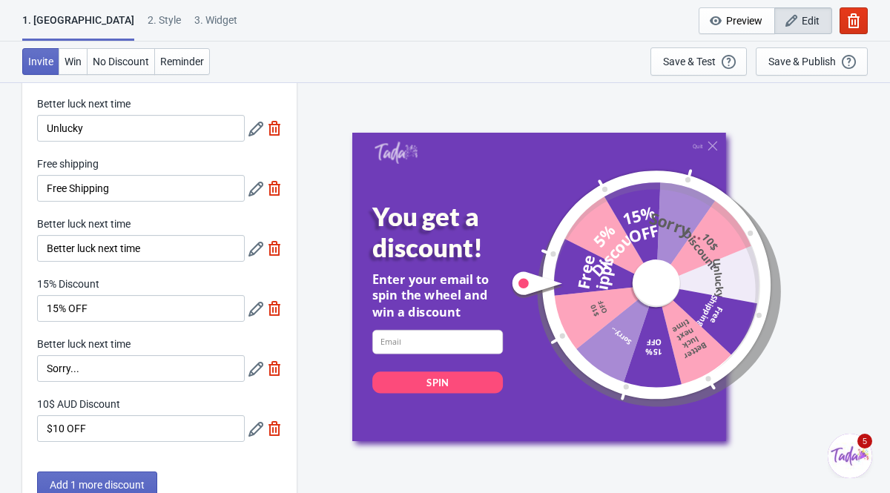
scroll to position [368, 0]
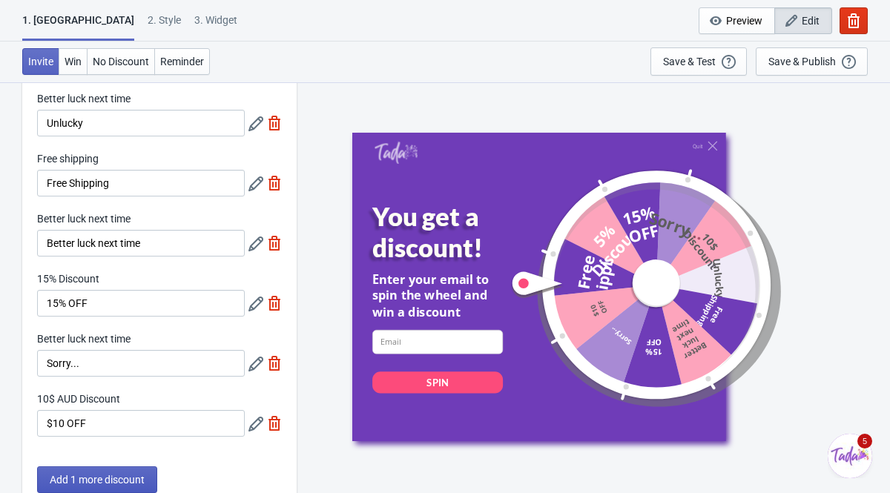
click at [145, 414] on span "Add 1 more discount" at bounding box center [97, 480] width 95 height 12
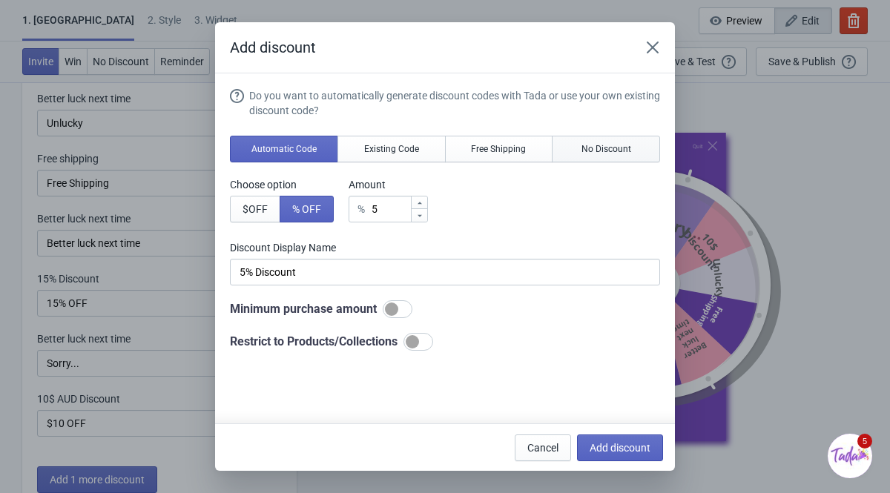
click at [572, 140] on button "No Discount" at bounding box center [605, 149] width 108 height 27
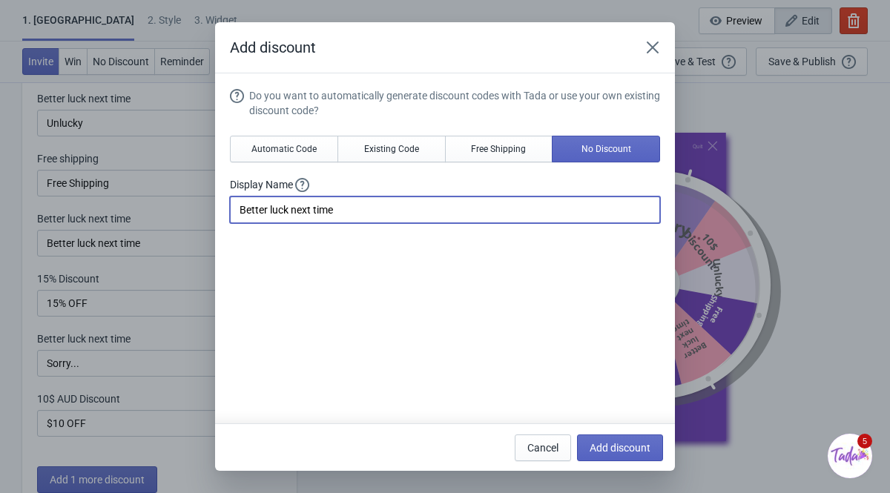
drag, startPoint x: 347, startPoint y: 208, endPoint x: 219, endPoint y: 205, distance: 128.3
click at [219, 205] on section "Do you want to automatically generate discount codes with Tada or use your own …" at bounding box center [445, 302] width 460 height 459
click at [643, 414] on span "Add discount" at bounding box center [619, 448] width 61 height 12
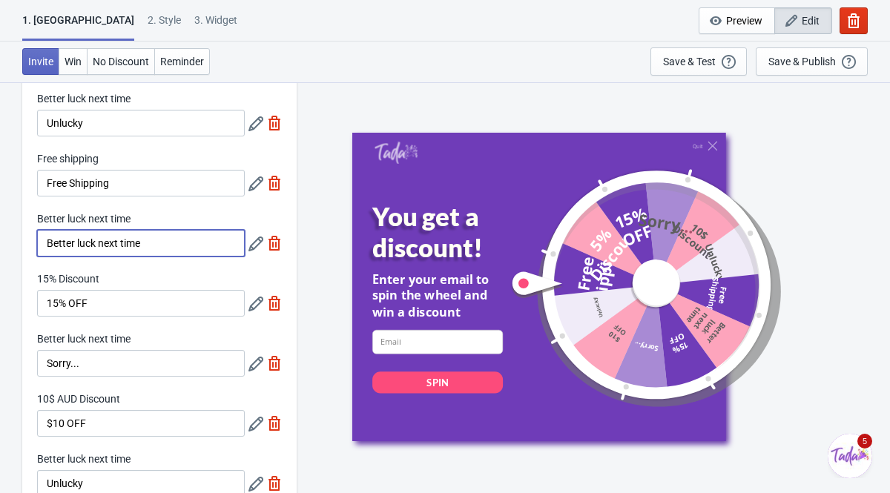
drag, startPoint x: 151, startPoint y: 244, endPoint x: 44, endPoint y: 242, distance: 106.8
click at [44, 242] on input "Better luck next time" at bounding box center [141, 243] width 208 height 27
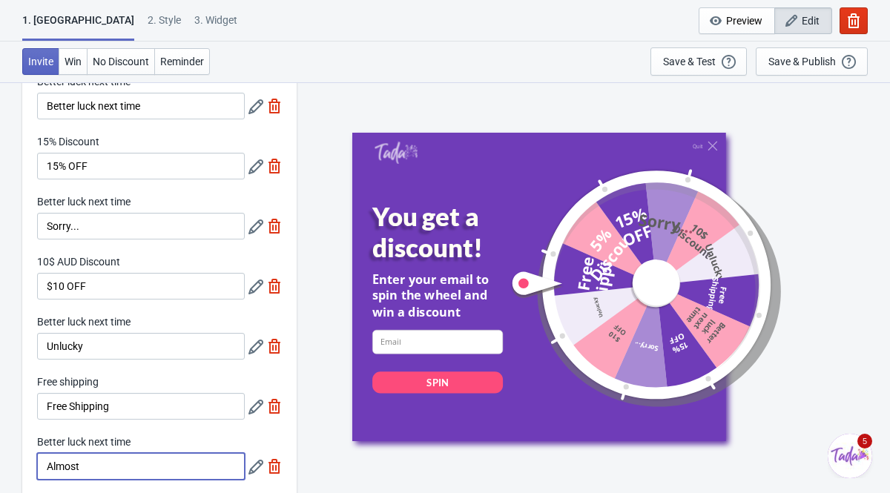
scroll to position [142, 0]
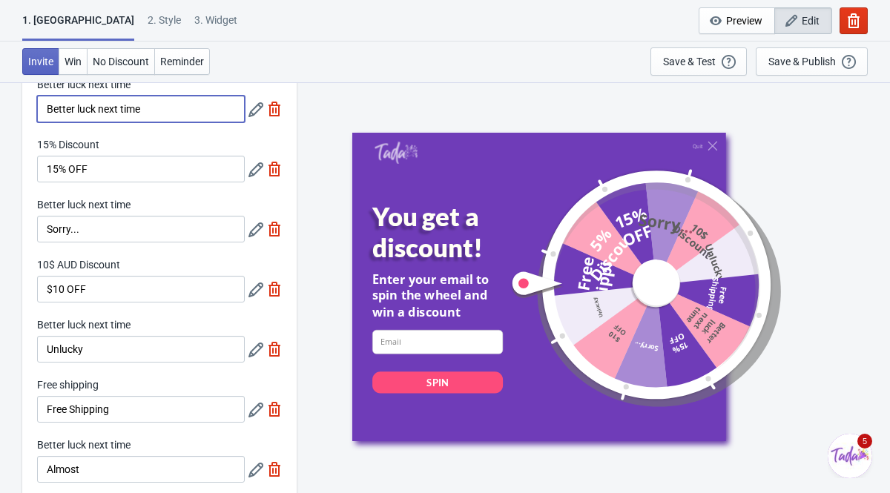
drag, startPoint x: 152, startPoint y: 110, endPoint x: 36, endPoint y: 109, distance: 116.4
click at [36, 109] on div "Free shipping Free Shipping Better luck next time Better luck next time 15% Dis…" at bounding box center [159, 377] width 274 height 720
click at [365, 96] on div "Quit You get a discount! Enter your email to spin the wheel and win a discount …" at bounding box center [593, 287] width 578 height 411
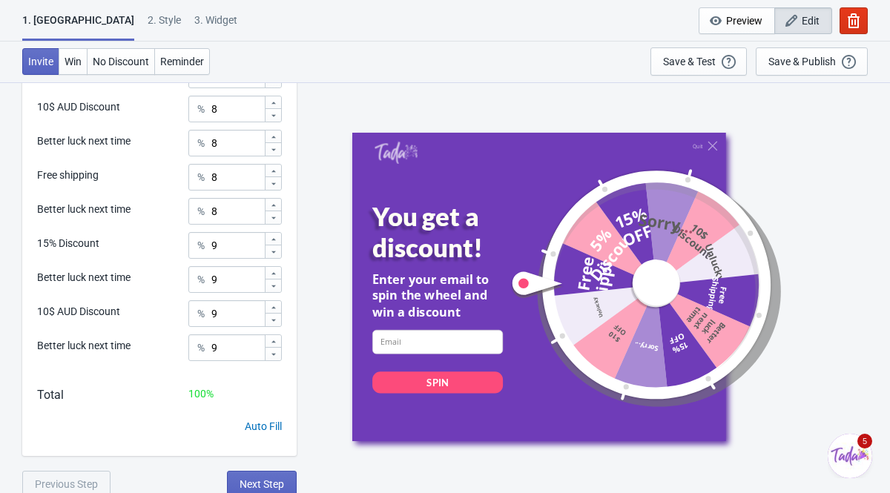
scroll to position [1050, 0]
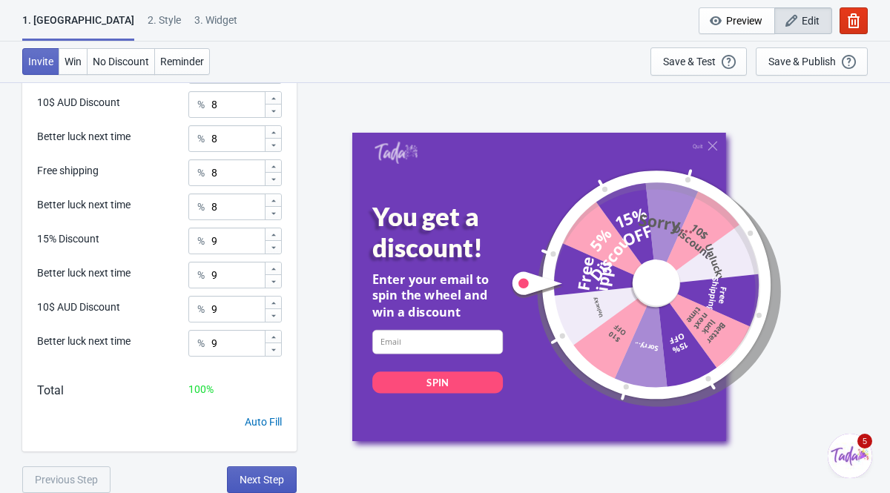
click at [268, 414] on span "Next Step" at bounding box center [261, 480] width 44 height 12
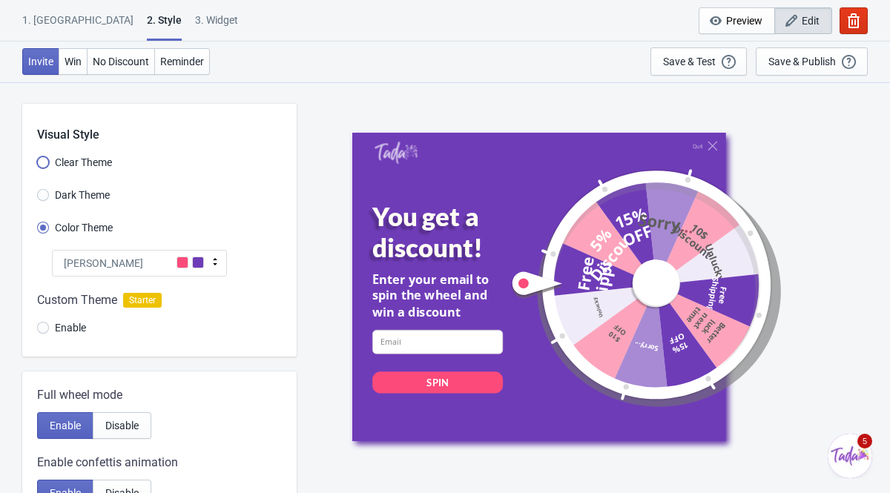
click at [45, 165] on input "Clear Theme" at bounding box center [43, 169] width 12 height 27
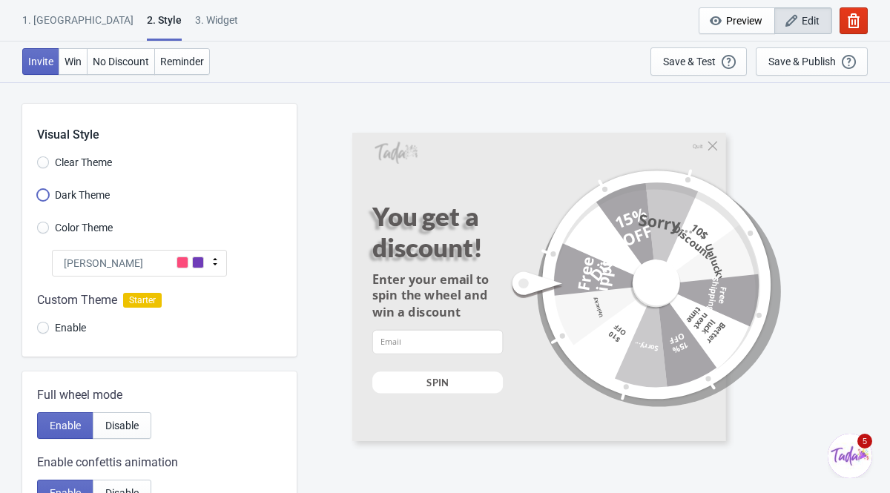
click at [42, 195] on input "Dark Theme" at bounding box center [43, 202] width 12 height 27
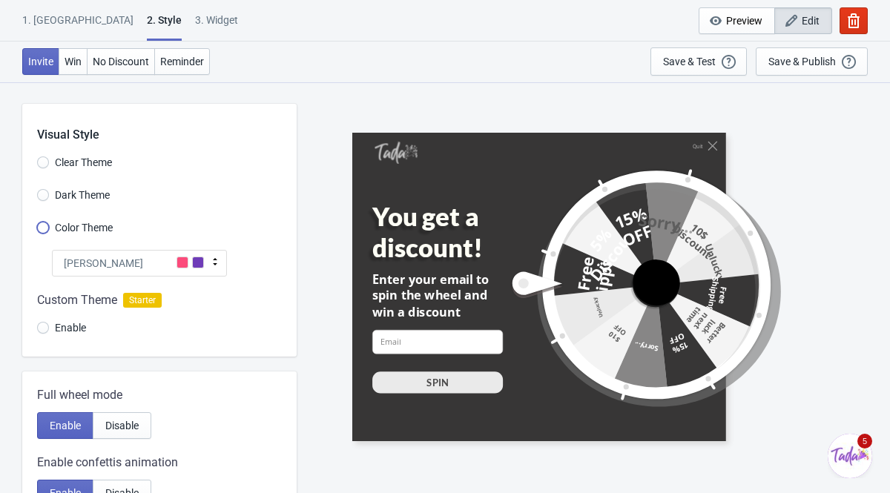
click at [46, 228] on input "Color Theme" at bounding box center [43, 235] width 12 height 27
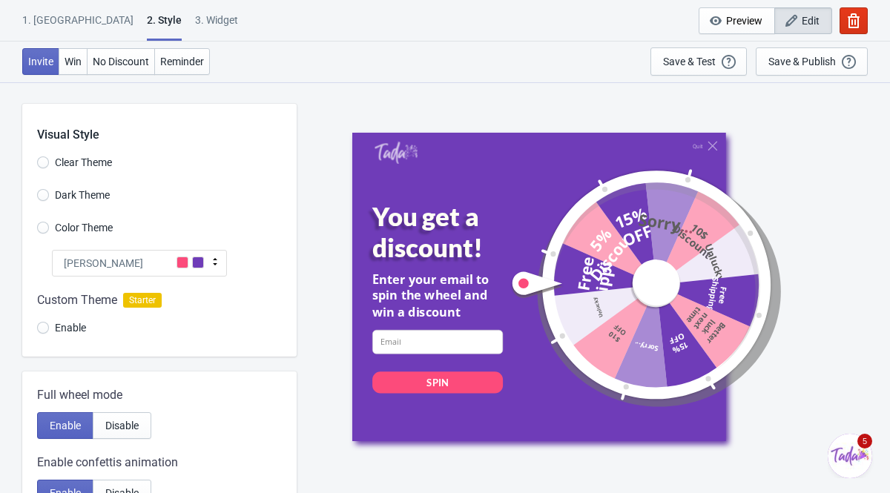
click at [122, 259] on div "Tada" at bounding box center [139, 263] width 175 height 27
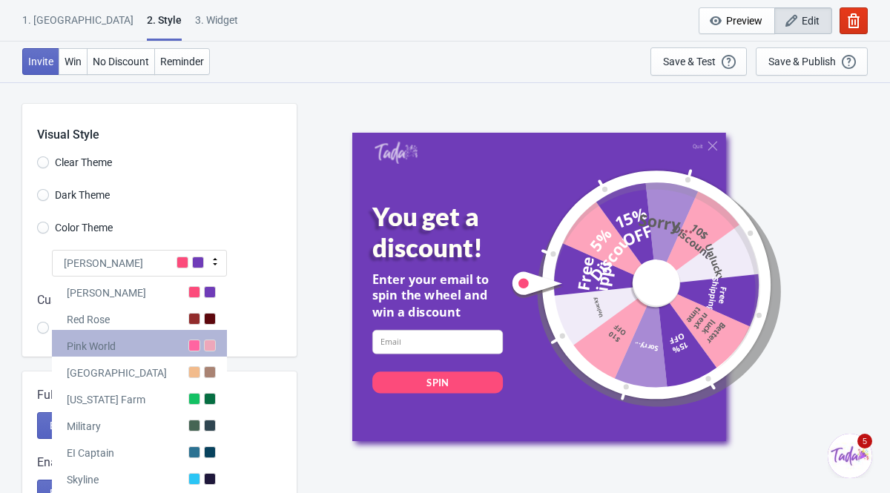
click at [211, 351] on div at bounding box center [210, 345] width 12 height 12
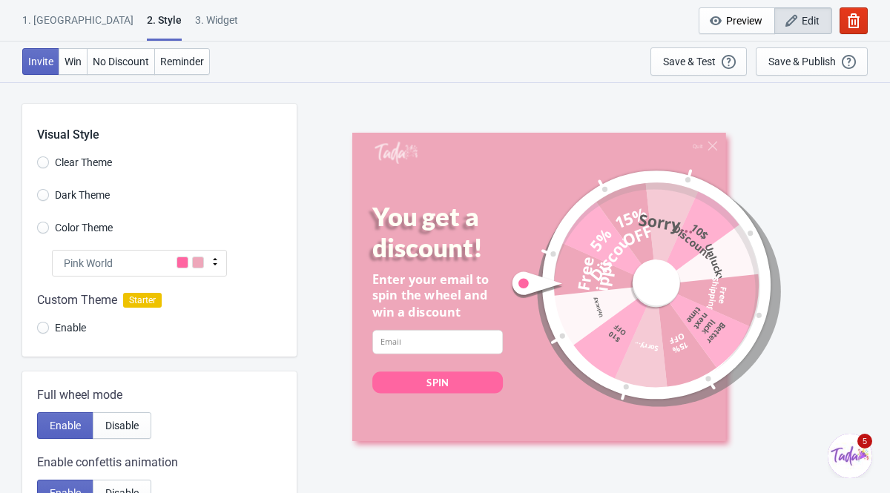
click at [180, 264] on span at bounding box center [182, 262] width 12 height 12
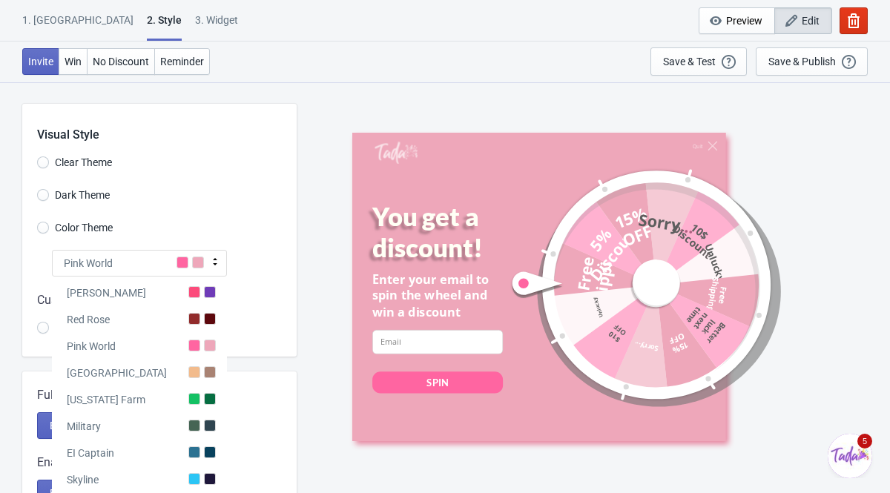
click at [220, 239] on div "Color Theme" at bounding box center [166, 229] width 259 height 24
click at [254, 280] on div at bounding box center [159, 316] width 274 height 80
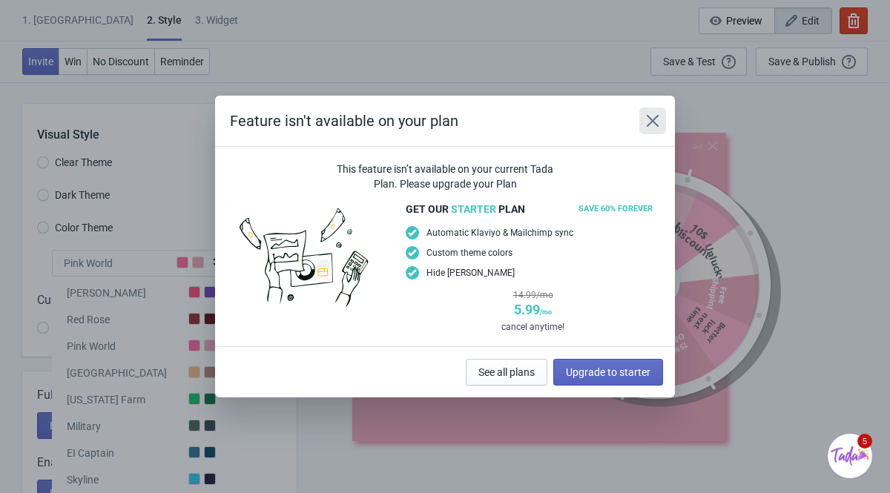
click at [649, 119] on icon "Close" at bounding box center [652, 121] width 12 height 12
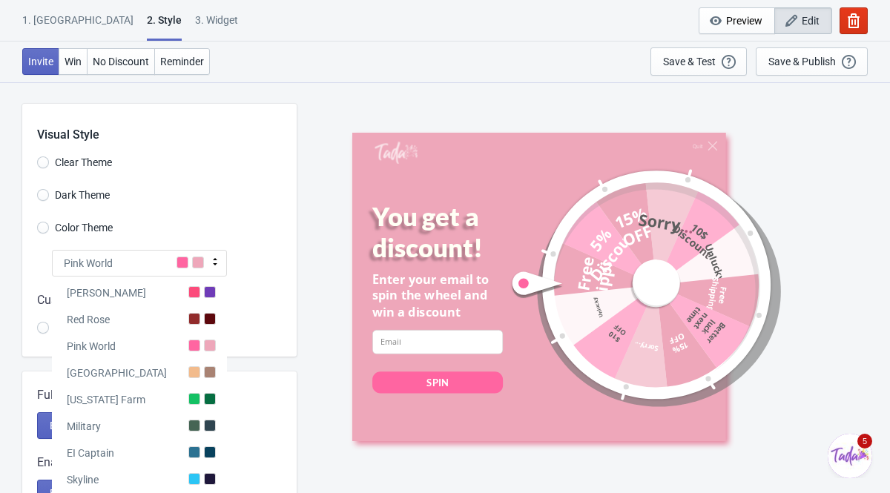
click at [193, 256] on span at bounding box center [198, 262] width 12 height 12
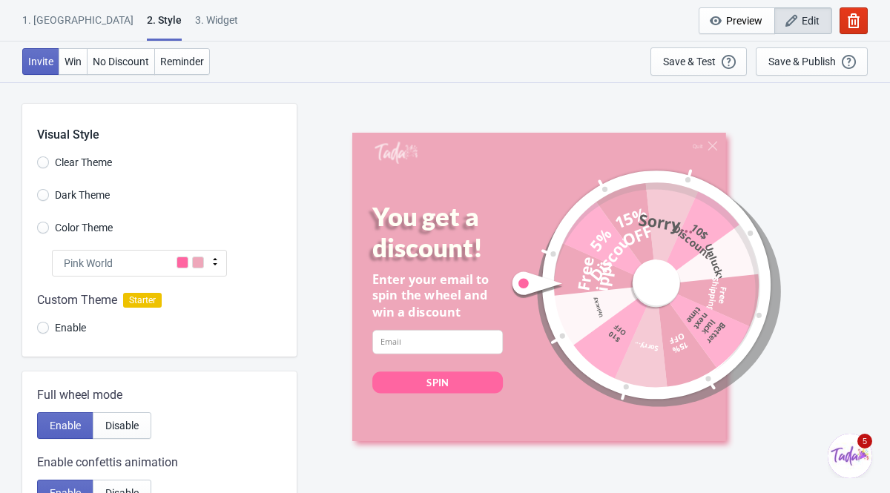
click at [42, 329] on div at bounding box center [159, 316] width 274 height 80
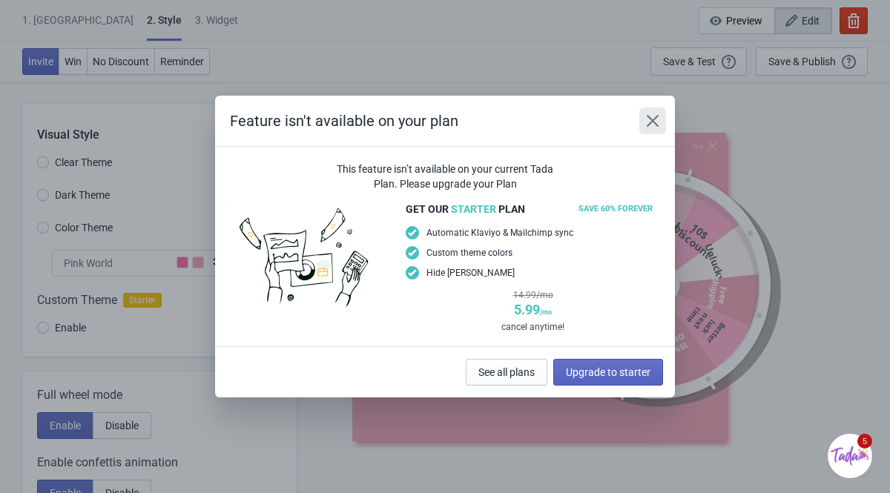
click at [655, 113] on button "Close" at bounding box center [652, 120] width 27 height 27
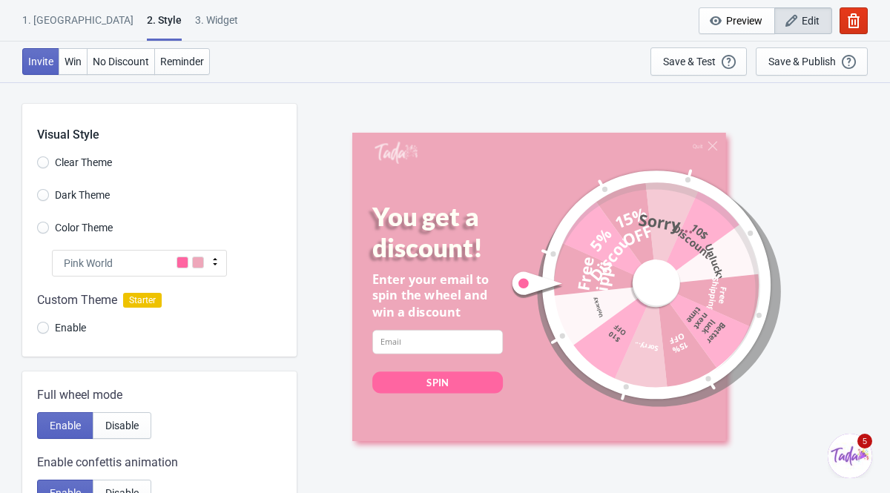
click at [190, 261] on div "Pink World" at bounding box center [139, 263] width 175 height 27
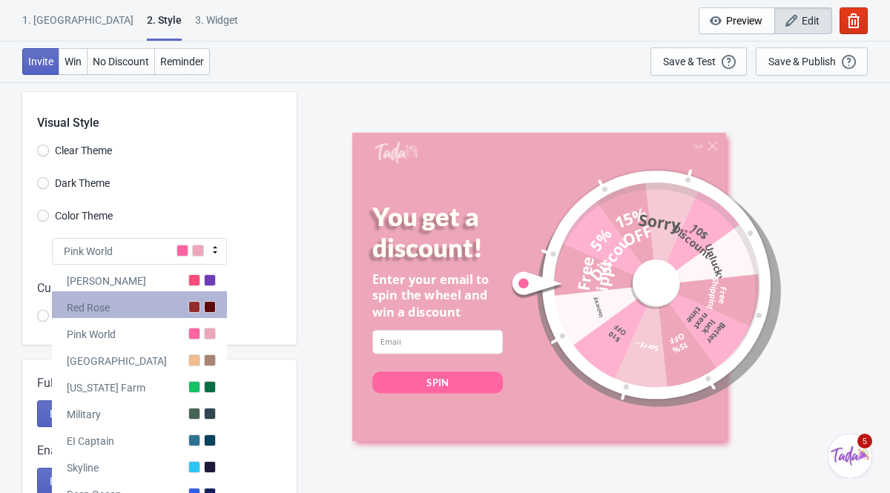
scroll to position [17, 0]
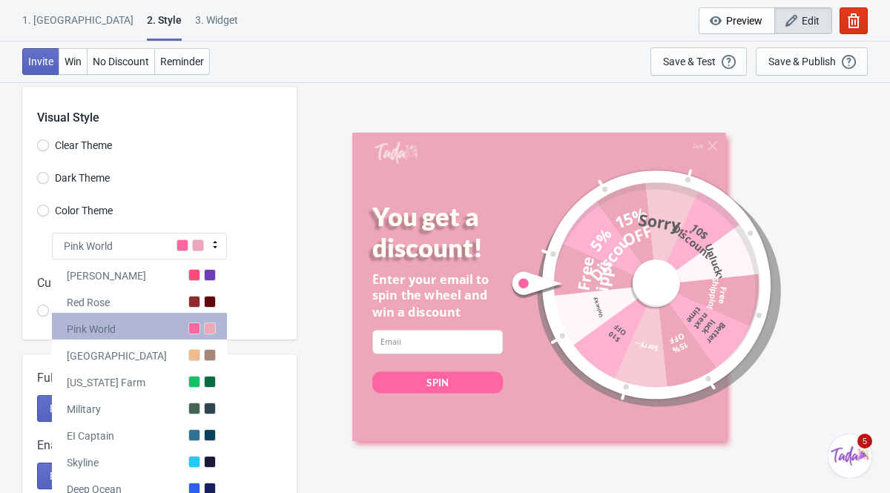
click at [197, 330] on div at bounding box center [194, 328] width 12 height 12
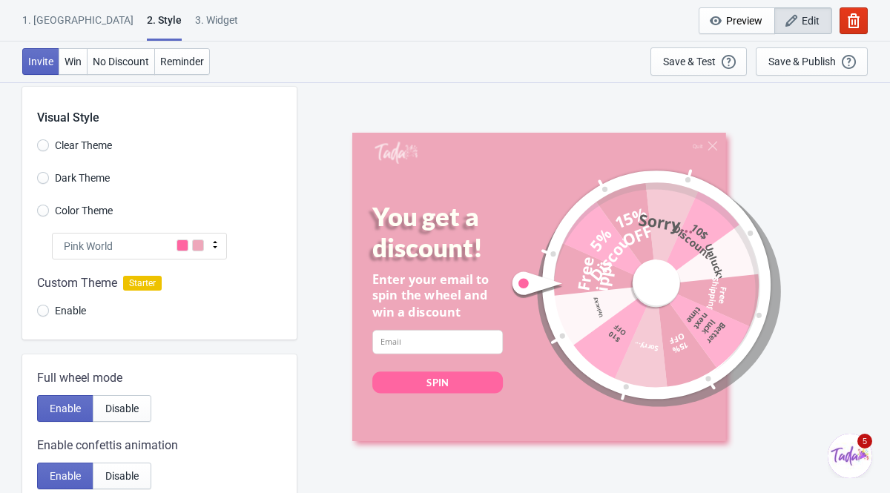
click at [209, 245] on icon at bounding box center [215, 244] width 15 height 15
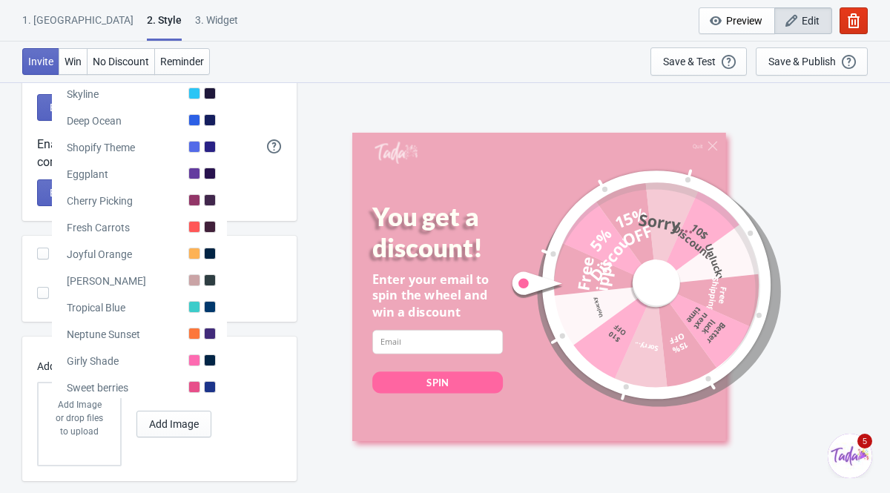
scroll to position [388, 0]
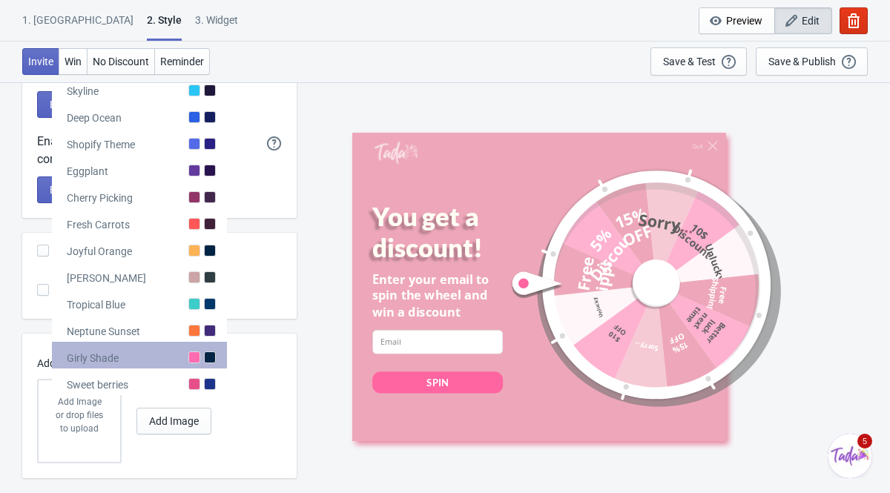
click at [195, 355] on div at bounding box center [194, 357] width 12 height 12
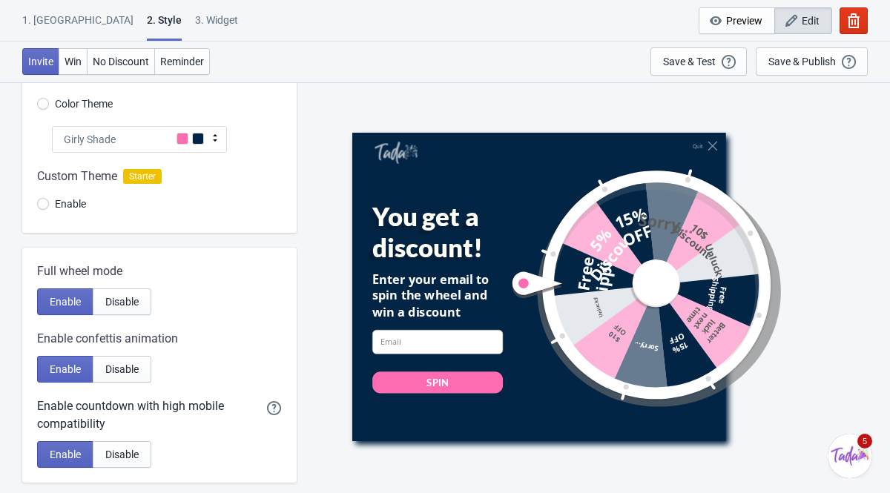
scroll to position [116, 0]
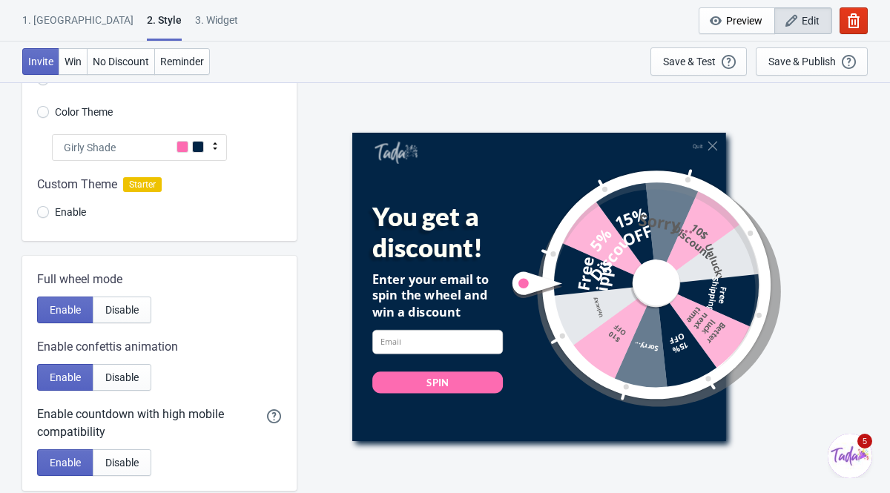
click at [196, 147] on span at bounding box center [198, 147] width 12 height 12
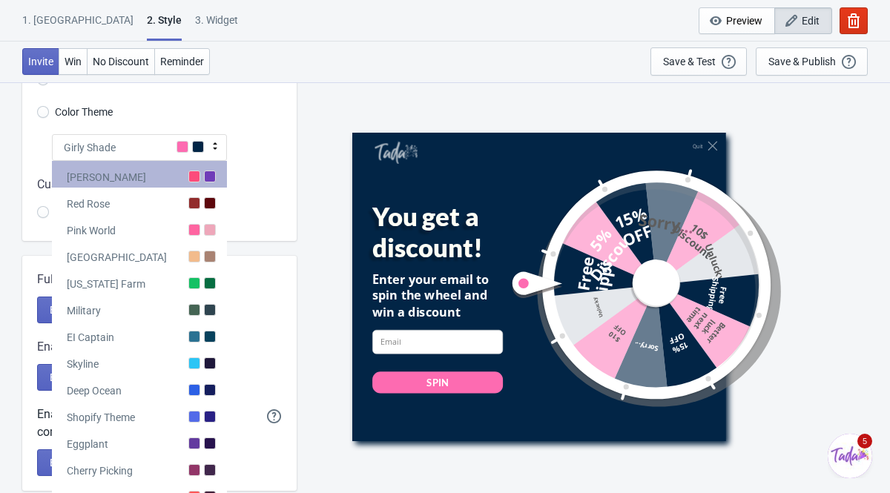
click at [195, 180] on div at bounding box center [194, 176] width 12 height 12
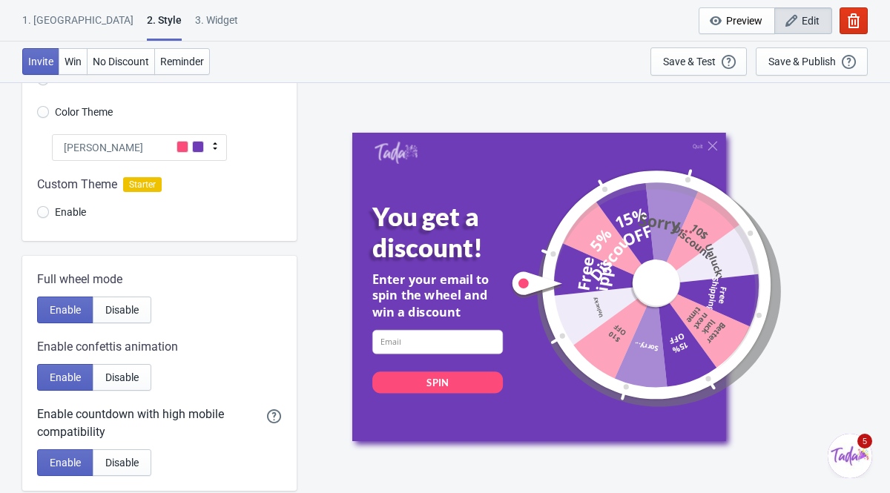
click at [203, 153] on div "Tada" at bounding box center [139, 147] width 175 height 27
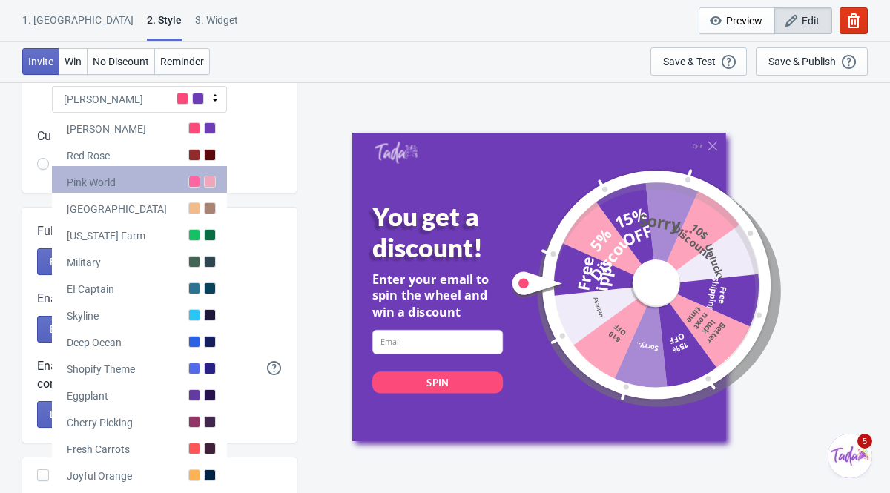
scroll to position [155, 0]
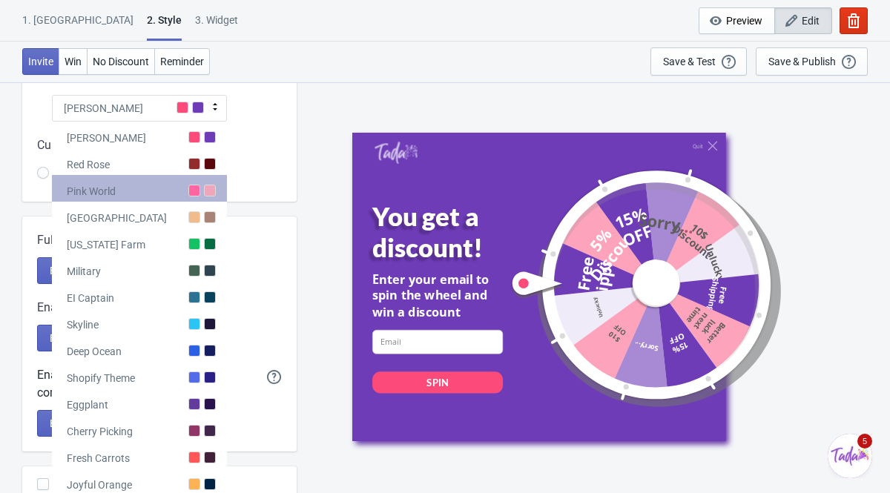
click at [199, 186] on div at bounding box center [194, 191] width 12 height 12
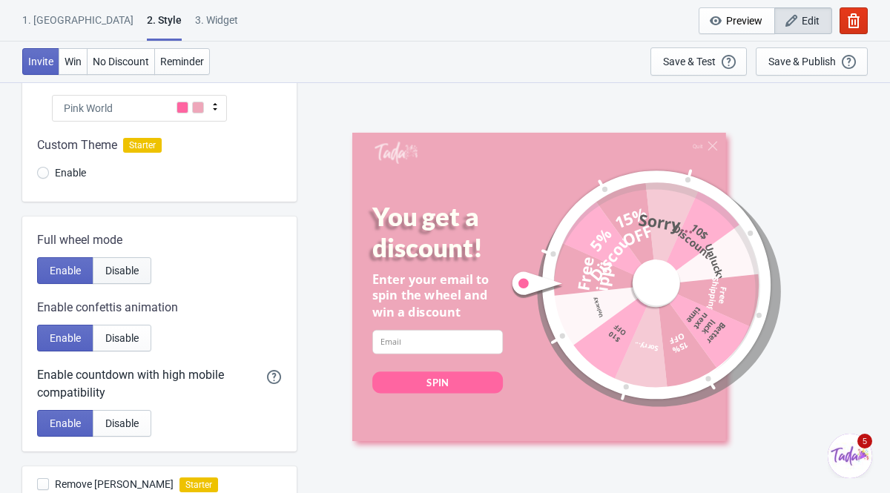
click at [123, 265] on span "Disable" at bounding box center [121, 271] width 33 height 12
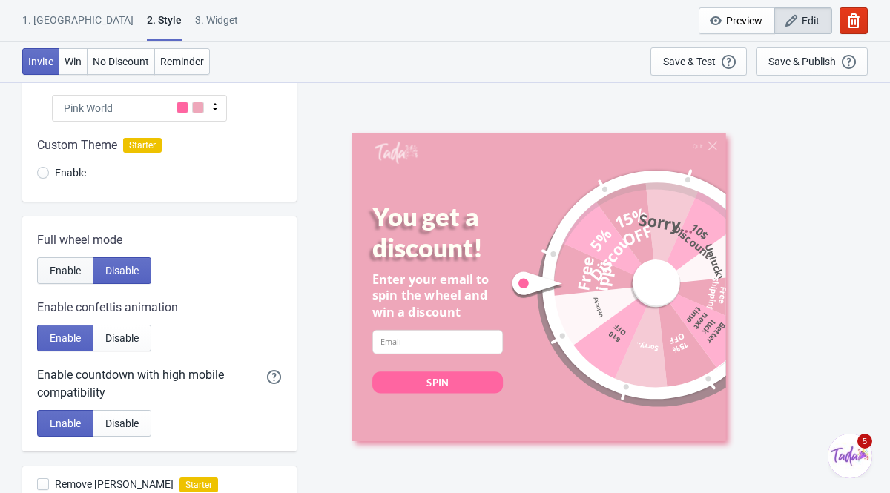
click at [79, 271] on span "Enable" at bounding box center [65, 271] width 31 height 12
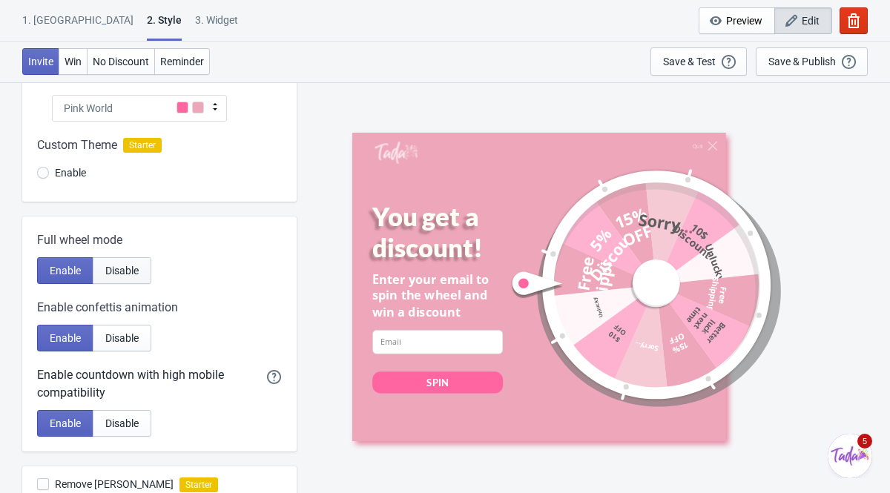
click at [133, 276] on button "Disable" at bounding box center [122, 270] width 59 height 27
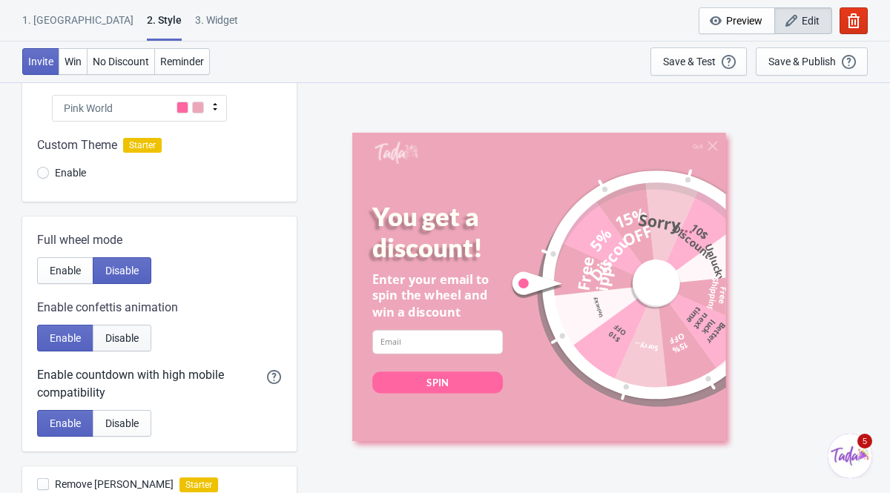
click at [124, 329] on button "Disable" at bounding box center [122, 338] width 59 height 27
click at [70, 334] on span "Enable" at bounding box center [65, 338] width 31 height 12
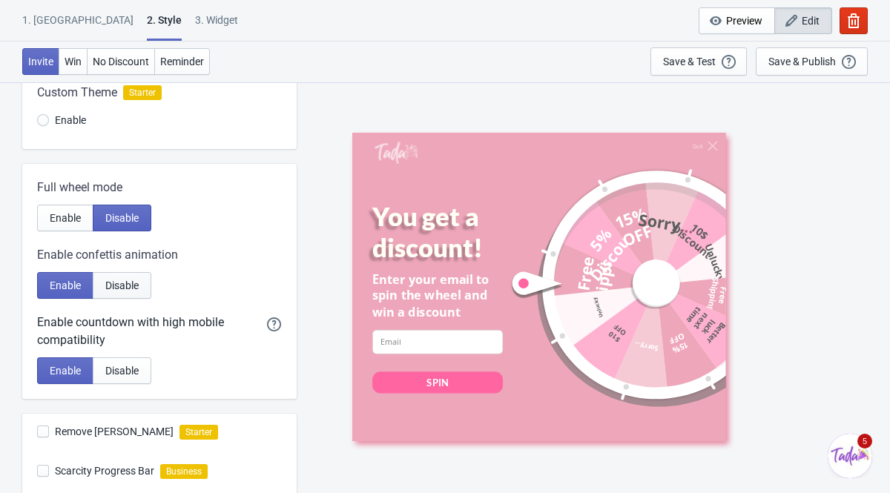
scroll to position [212, 0]
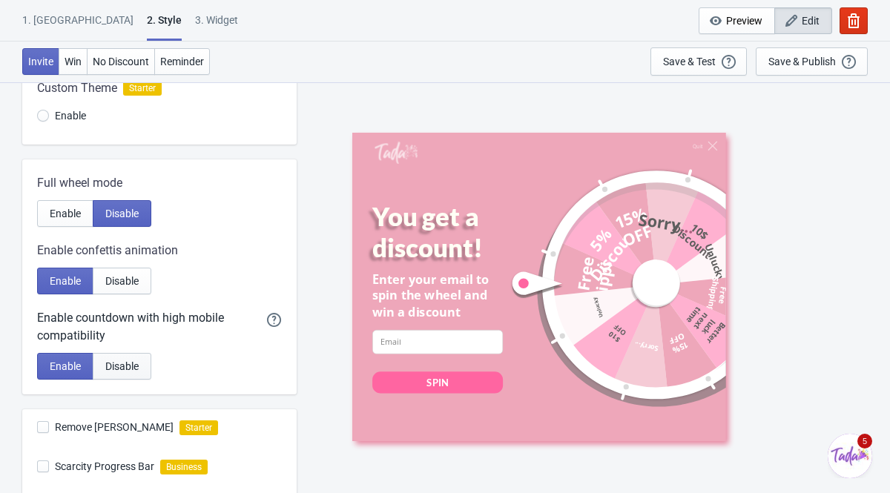
click at [115, 357] on button "Disable" at bounding box center [122, 366] width 59 height 27
click at [72, 362] on span "Enable" at bounding box center [65, 366] width 31 height 12
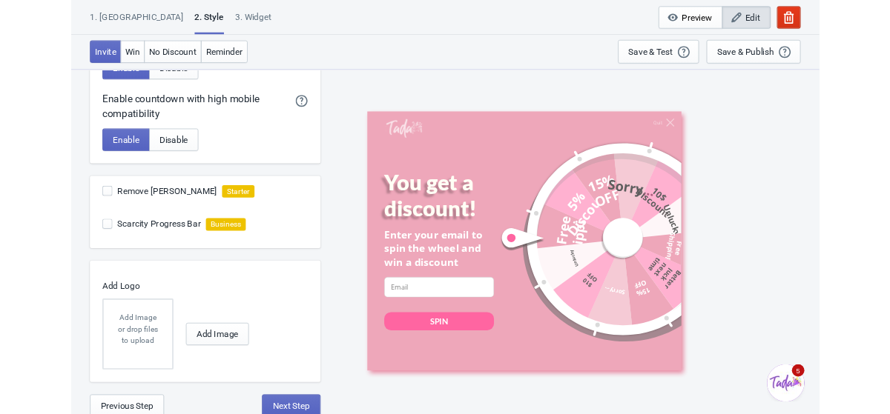
scroll to position [415, 0]
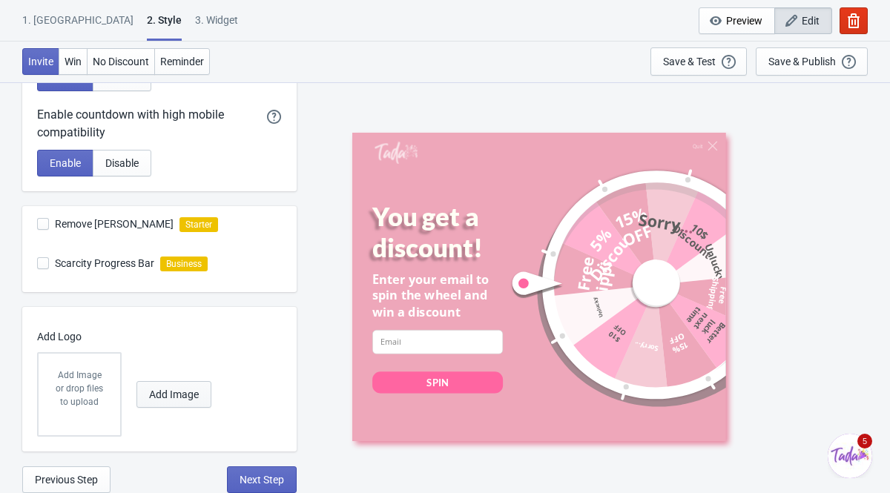
click at [153, 397] on span "Add Image" at bounding box center [174, 394] width 50 height 12
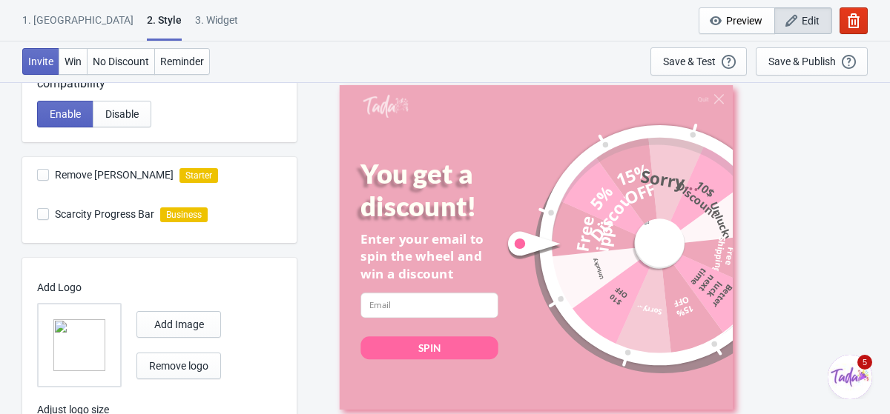
scroll to position [468, 0]
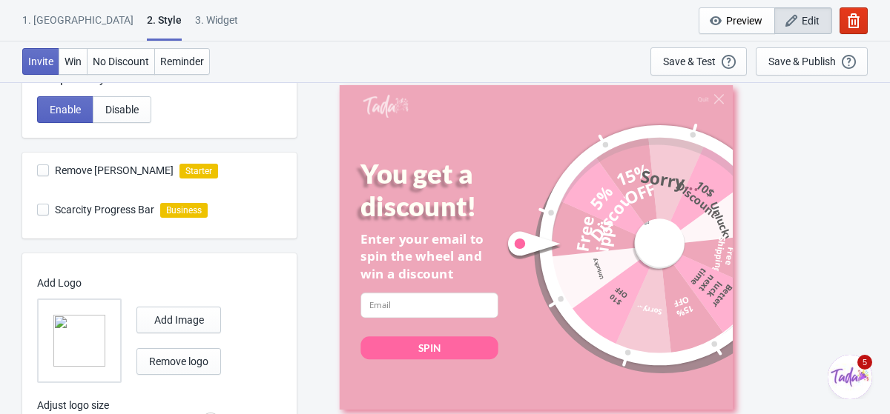
click at [82, 348] on img at bounding box center [79, 341] width 52 height 52
click at [0, 0] on input "file" at bounding box center [0, 0] width 0 height 0
click at [179, 357] on span "Remove logo" at bounding box center [178, 362] width 59 height 12
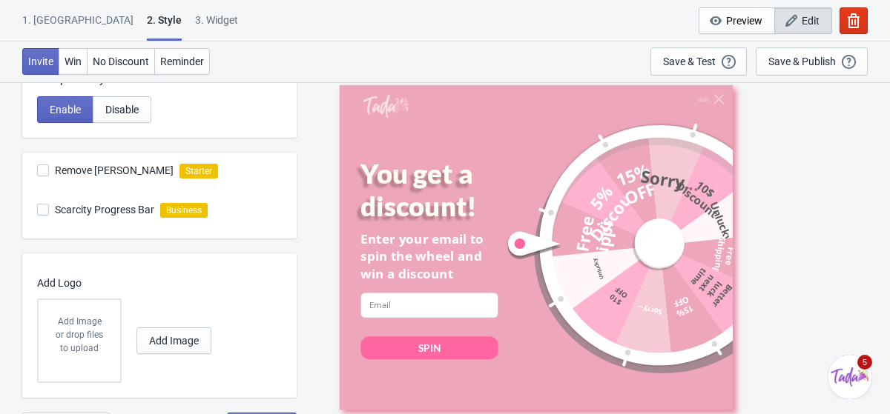
scroll to position [494, 0]
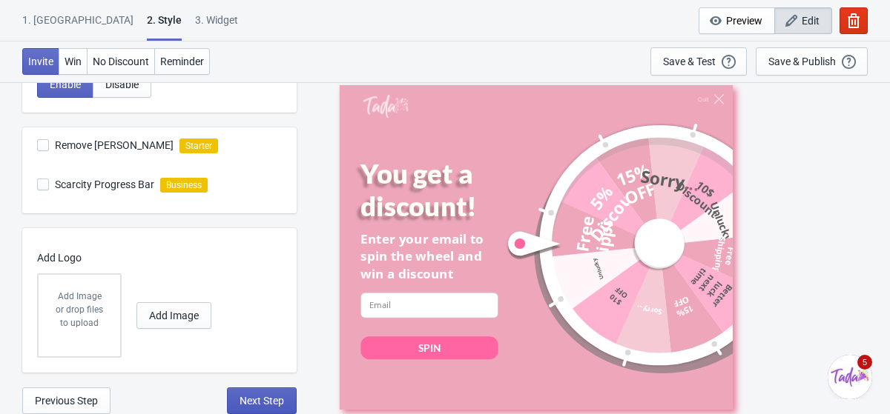
click at [253, 397] on span "Next Step" at bounding box center [261, 401] width 44 height 12
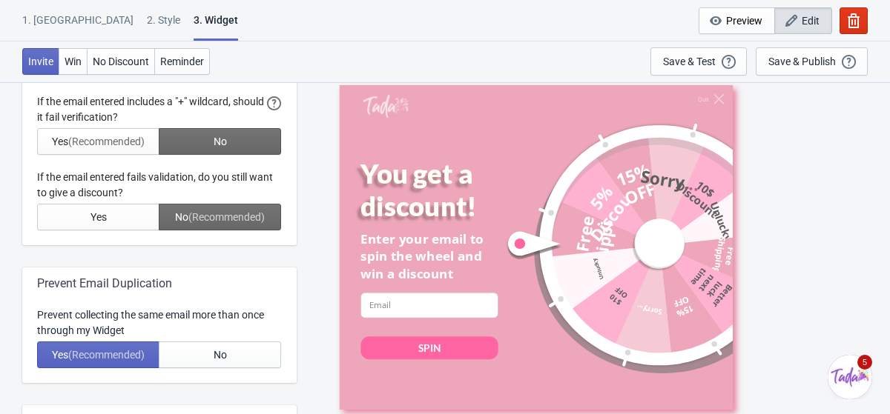
scroll to position [0, 0]
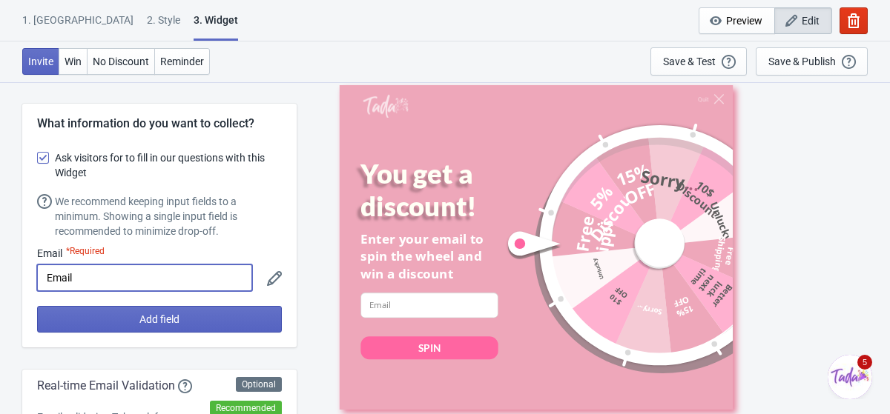
click at [142, 270] on input "Email" at bounding box center [144, 278] width 215 height 27
click at [142, 314] on span "Add field" at bounding box center [159, 320] width 40 height 12
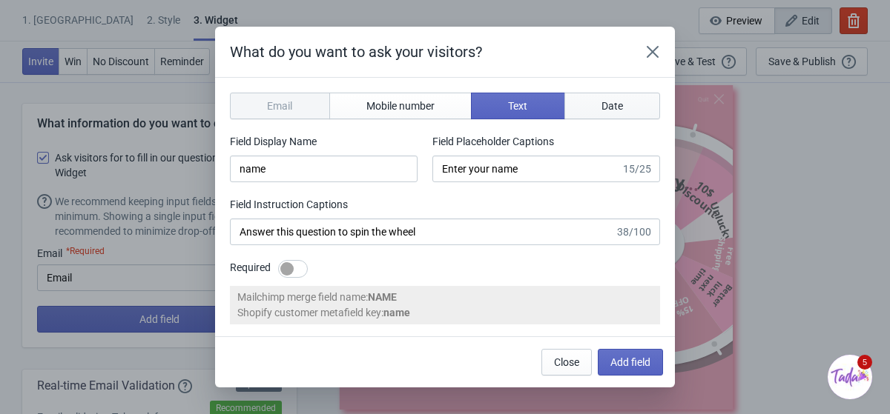
click at [597, 113] on button "Date" at bounding box center [612, 106] width 96 height 27
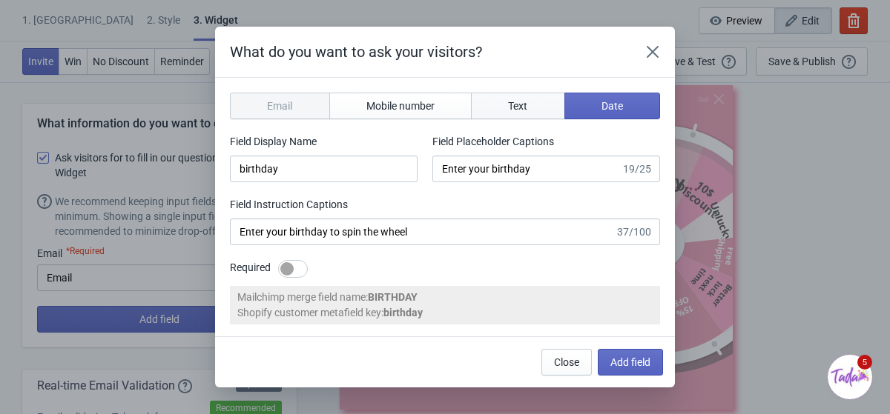
click at [517, 112] on button "Text" at bounding box center [518, 106] width 94 height 27
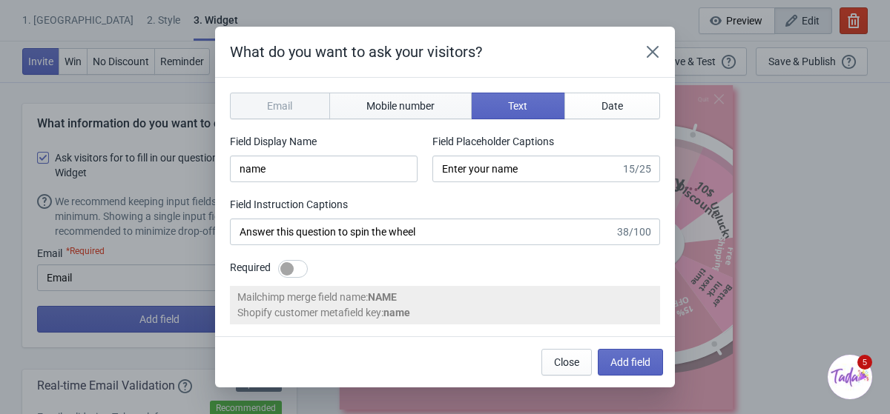
click at [423, 105] on span "Mobile number" at bounding box center [400, 106] width 68 height 12
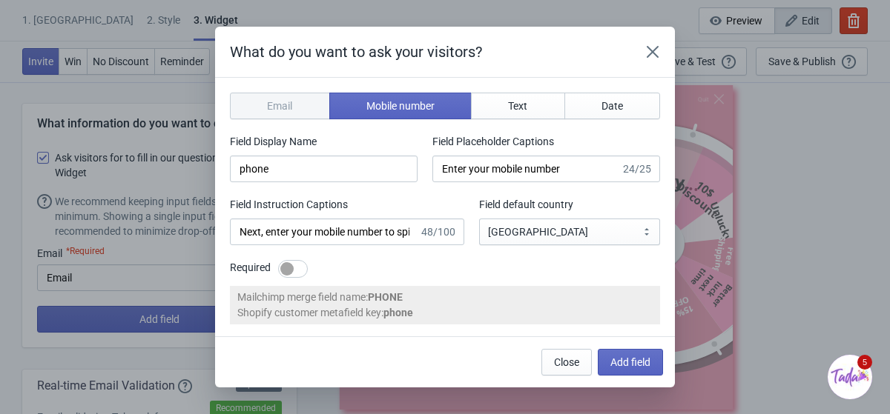
click at [288, 101] on div "Email" at bounding box center [280, 106] width 100 height 27
click at [648, 50] on icon "Close" at bounding box center [652, 51] width 15 height 15
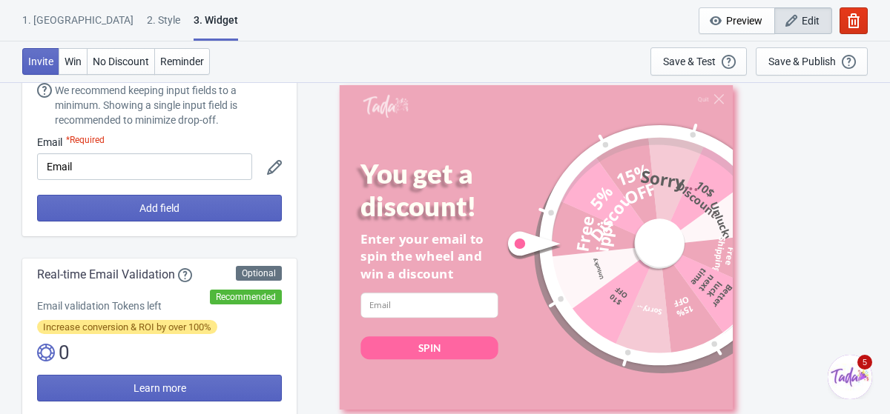
scroll to position [113, 0]
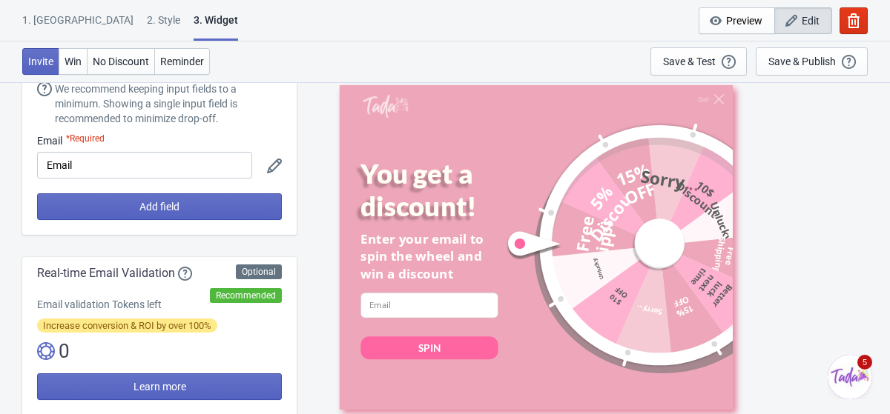
click at [277, 167] on icon at bounding box center [274, 166] width 15 height 15
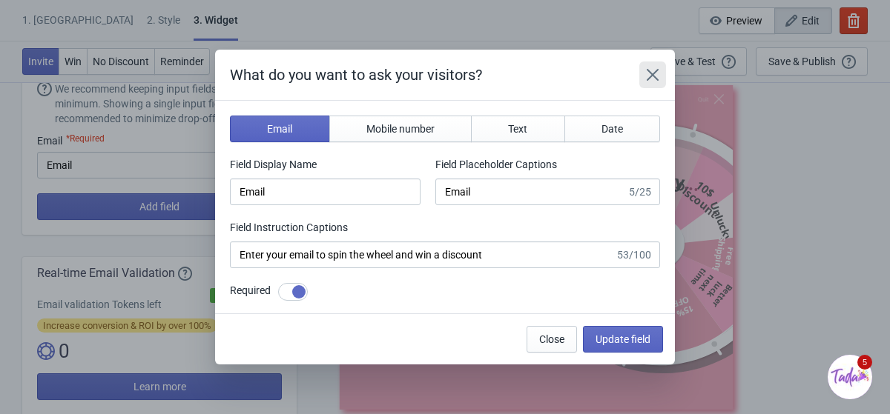
click at [649, 75] on icon "Close" at bounding box center [652, 74] width 15 height 15
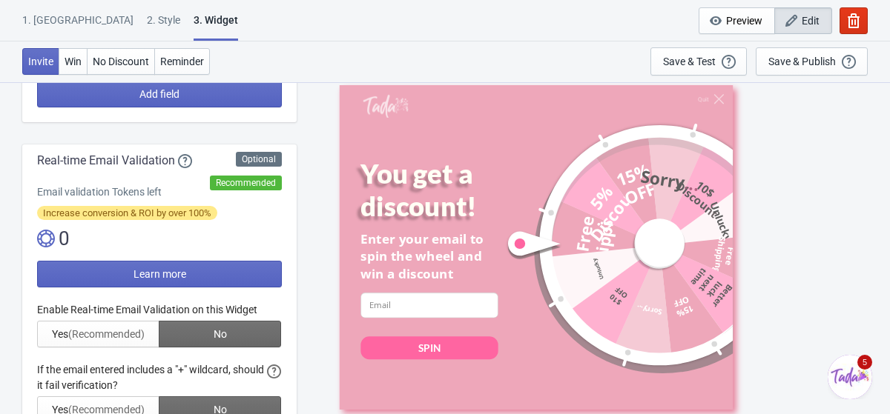
scroll to position [235, 0]
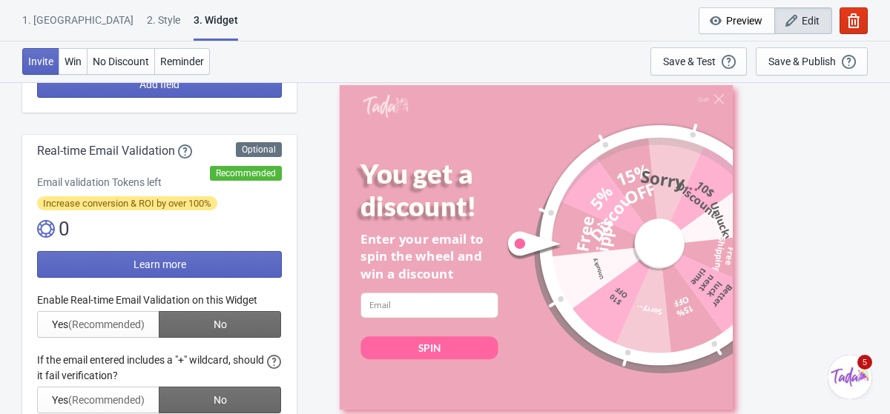
click at [135, 325] on div at bounding box center [159, 391] width 245 height 196
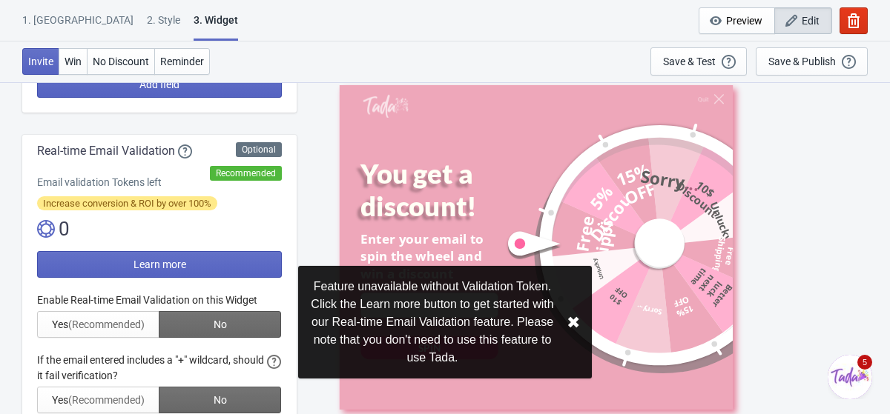
click at [571, 322] on button "✖︎" at bounding box center [572, 323] width 13 height 19
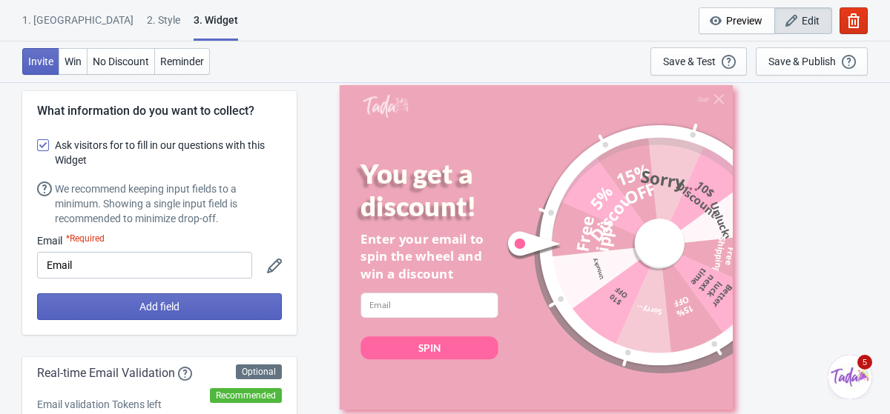
scroll to position [11, 0]
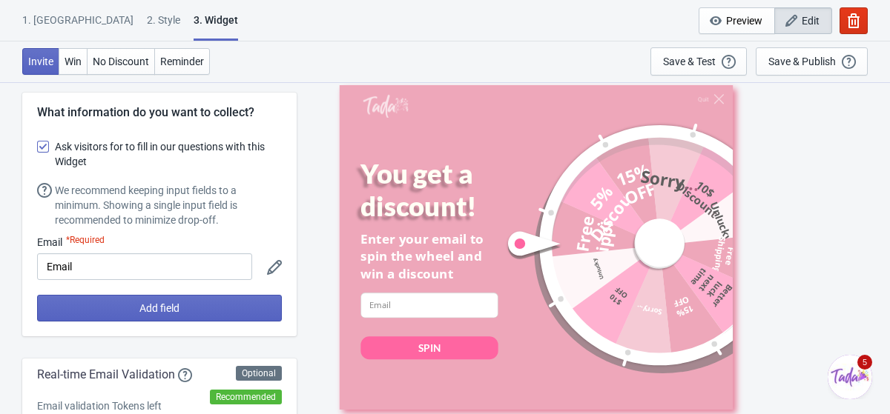
click at [274, 265] on icon at bounding box center [274, 267] width 15 height 15
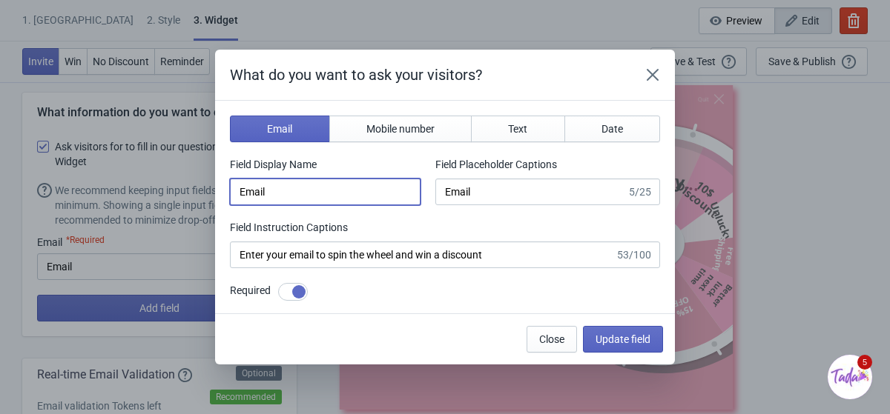
click at [308, 186] on input "Email" at bounding box center [325, 192] width 191 height 27
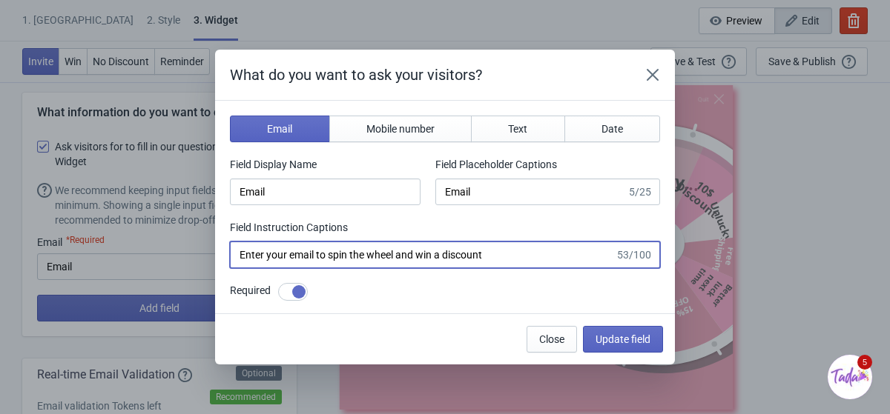
drag, startPoint x: 500, startPoint y: 259, endPoint x: 320, endPoint y: 261, distance: 180.1
click at [320, 261] on input "Enter your email to spin the wheel and win a discount" at bounding box center [422, 255] width 385 height 27
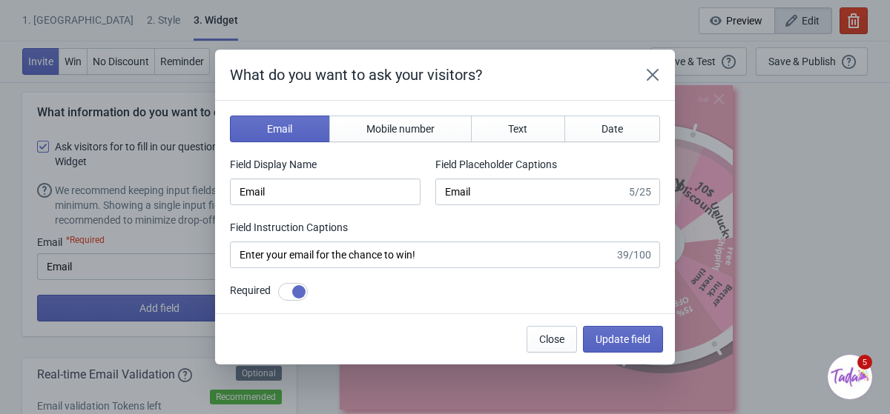
click at [397, 291] on div "Required" at bounding box center [445, 292] width 430 height 19
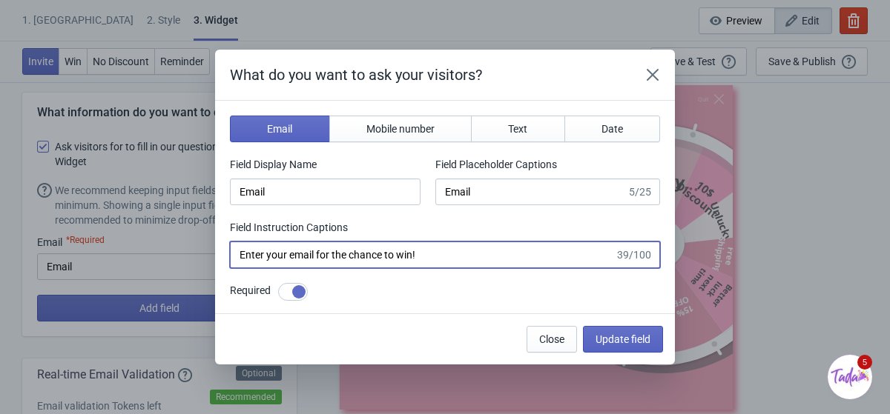
click at [345, 254] on input "Enter your email for the chance to win!" at bounding box center [422, 255] width 385 height 27
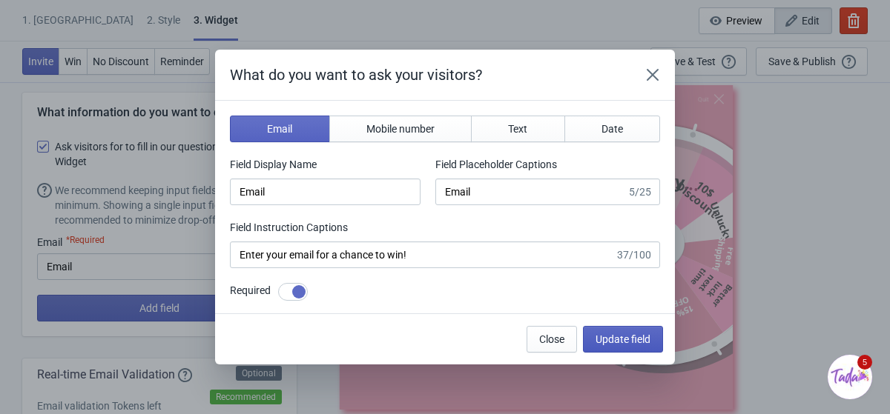
click at [635, 343] on span "Update field" at bounding box center [622, 340] width 55 height 12
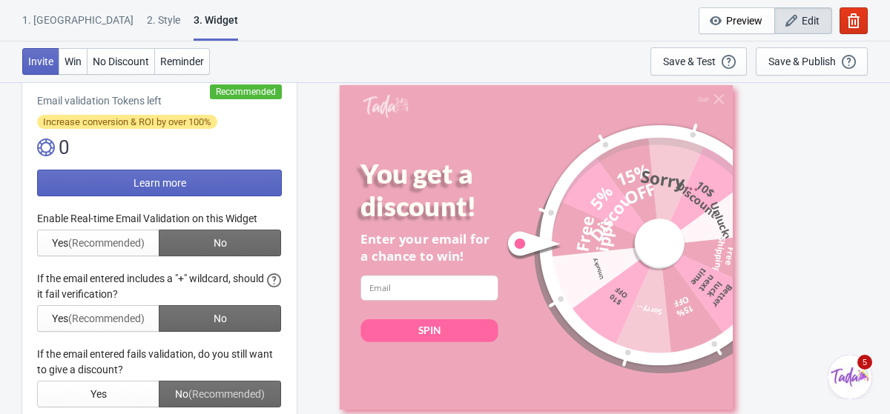
scroll to position [318, 0]
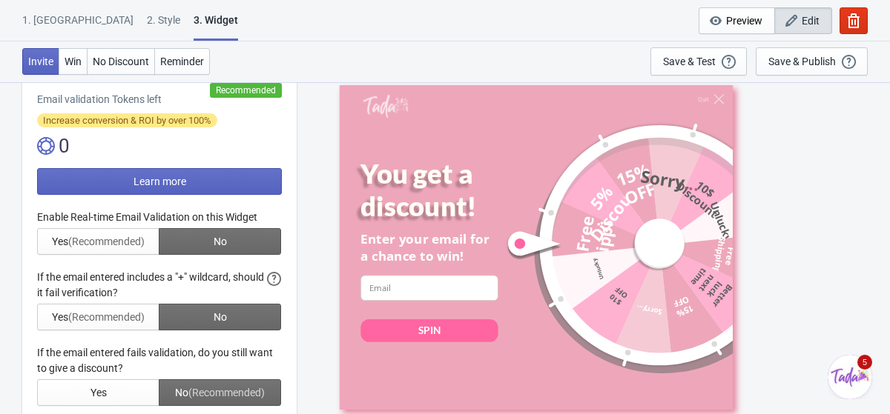
click at [141, 315] on div at bounding box center [159, 308] width 245 height 196
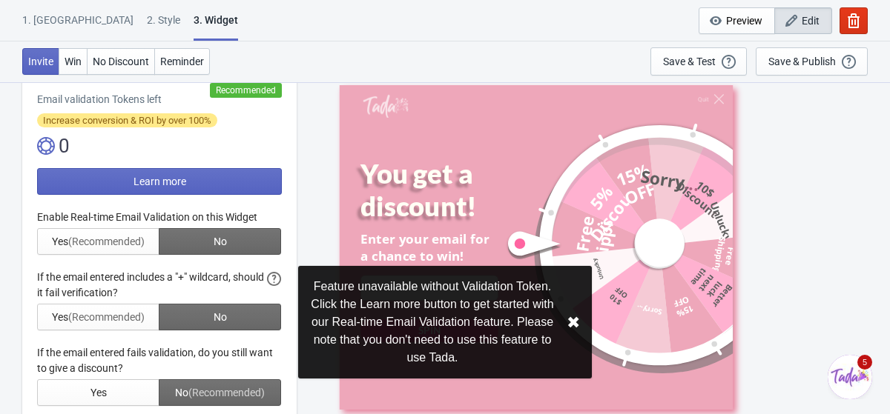
click at [570, 321] on button "✖︎" at bounding box center [572, 323] width 13 height 19
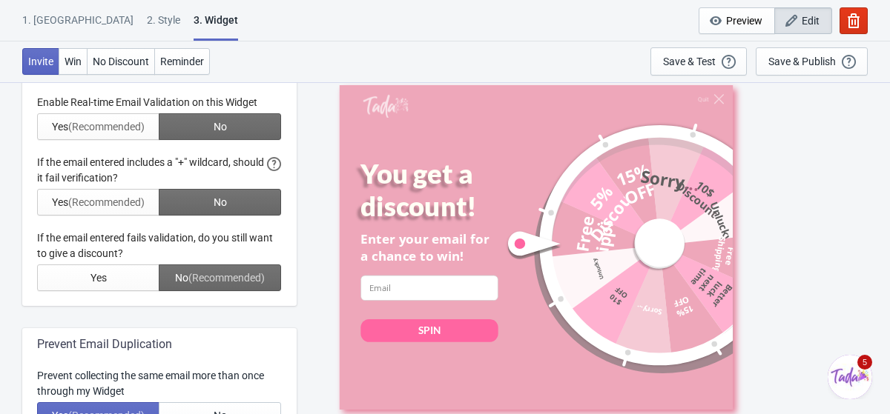
scroll to position [437, 0]
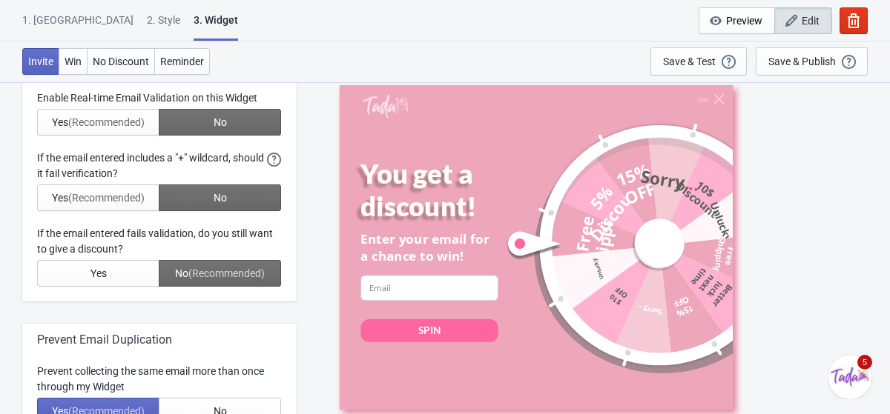
click at [274, 162] on div at bounding box center [159, 188] width 245 height 196
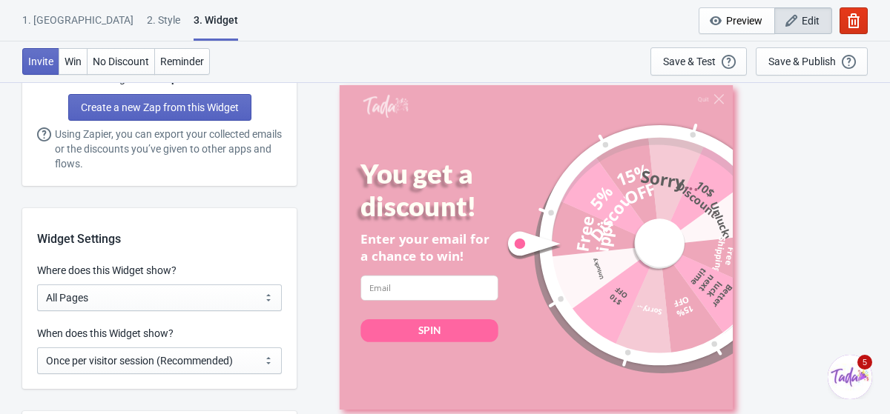
scroll to position [1042, 0]
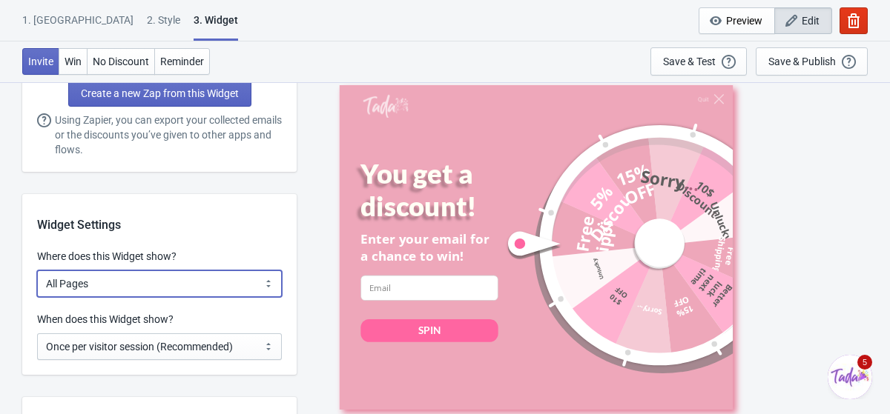
click at [171, 276] on select "All Pages All Product Pages All Blog Pages All Static Pages Specific Product(s)…" at bounding box center [159, 284] width 245 height 27
click at [37, 271] on select "All Pages All Product Pages All Blog Pages All Static Pages Specific Product(s)…" at bounding box center [159, 284] width 245 height 27
click at [172, 285] on select "All Pages All Product Pages All Blog Pages All Static Pages Specific Product(s)…" at bounding box center [159, 284] width 245 height 27
click at [37, 271] on select "All Pages All Product Pages All Blog Pages All Static Pages Specific Product(s)…" at bounding box center [159, 284] width 245 height 27
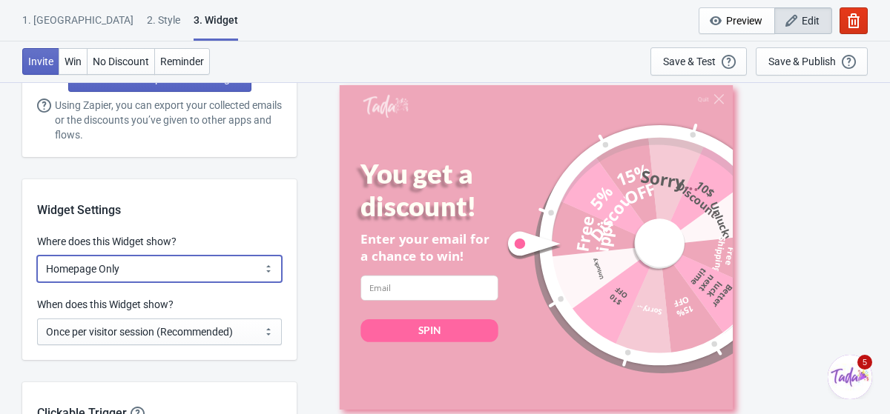
scroll to position [1065, 0]
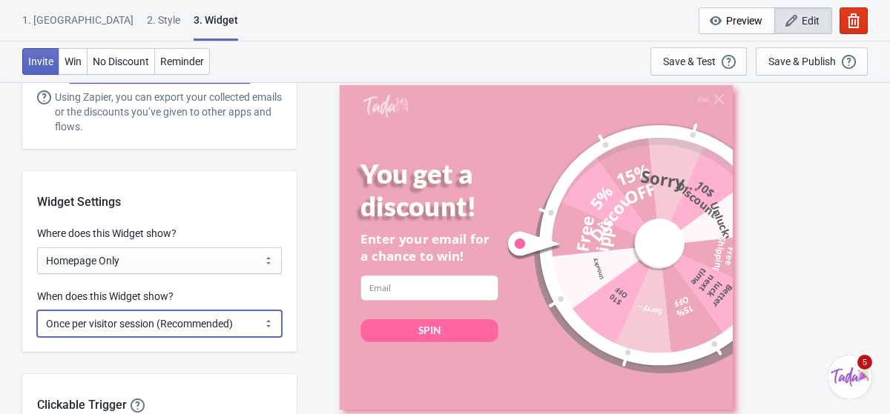
click at [174, 327] on select "Every new visit of page Once every period of time Once per visitor session (Rec…" at bounding box center [159, 324] width 245 height 27
click at [191, 320] on select "Every new visit of page Once every period of time Once per visitor session (Rec…" at bounding box center [159, 324] width 245 height 27
click at [37, 311] on select "Every new visit of page Once every period of time Once per visitor session (Rec…" at bounding box center [159, 324] width 245 height 27
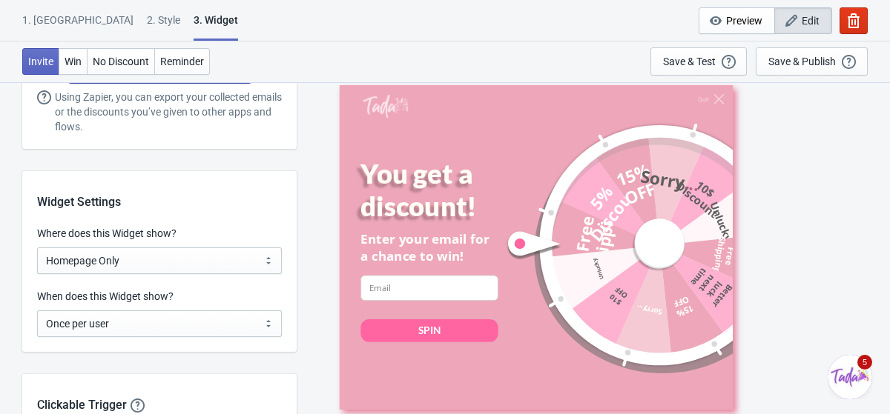
click at [234, 220] on div "Widget Settings Where does this Widget show? All Pages All Product Pages All Bl…" at bounding box center [159, 261] width 274 height 181
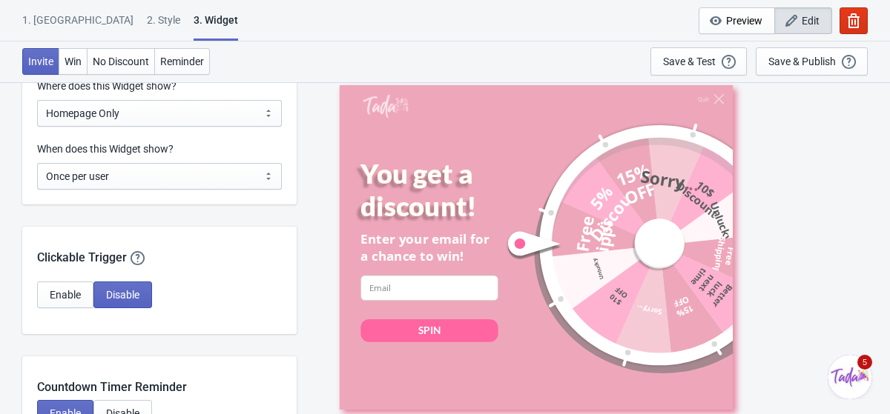
scroll to position [1219, 0]
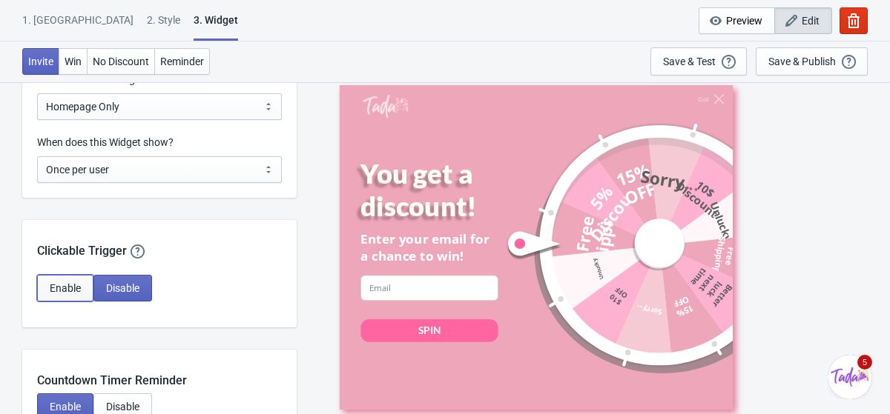
click at [79, 287] on span "Enable" at bounding box center [65, 288] width 31 height 12
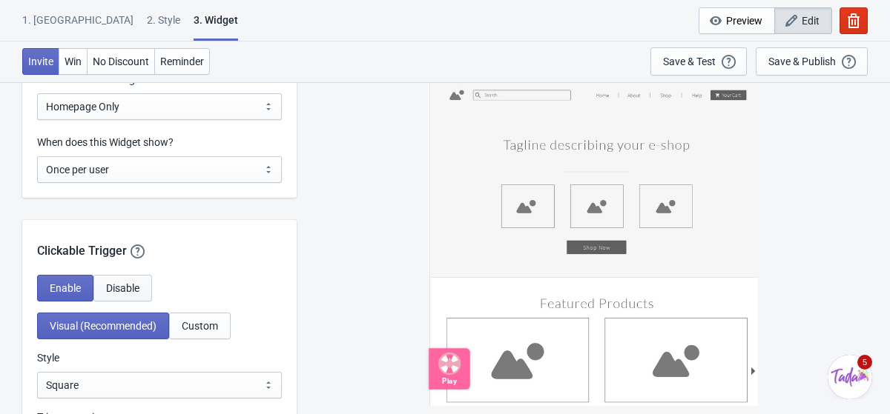
click at [115, 285] on span "Disable" at bounding box center [122, 288] width 33 height 12
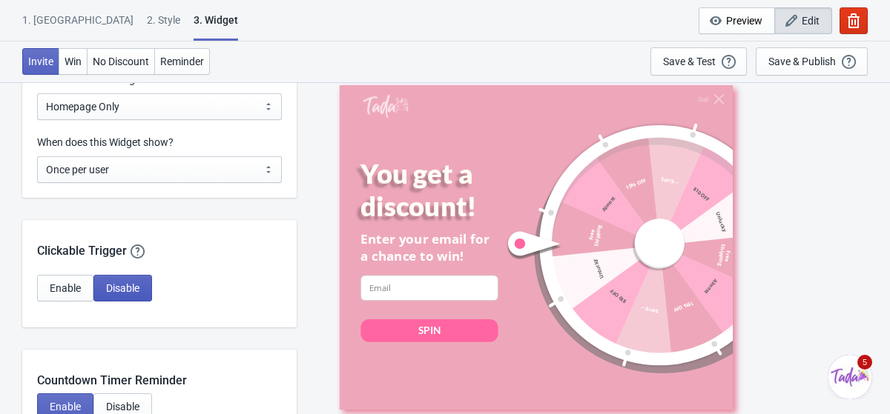
scroll to position [1237, 0]
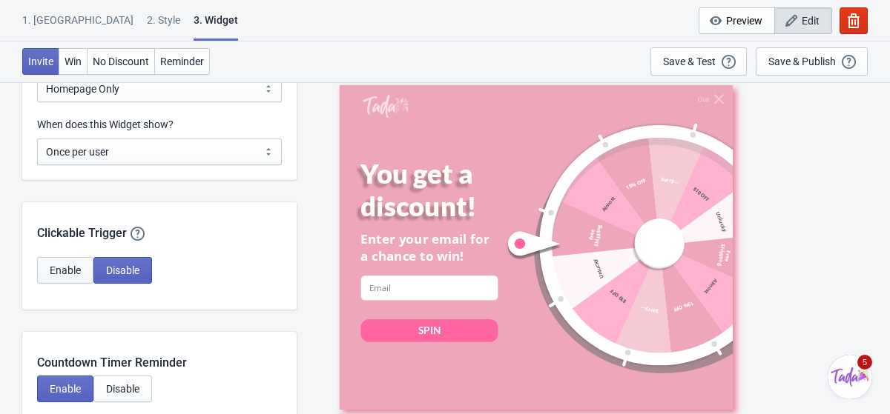
click at [81, 266] on span "Enable" at bounding box center [65, 271] width 31 height 12
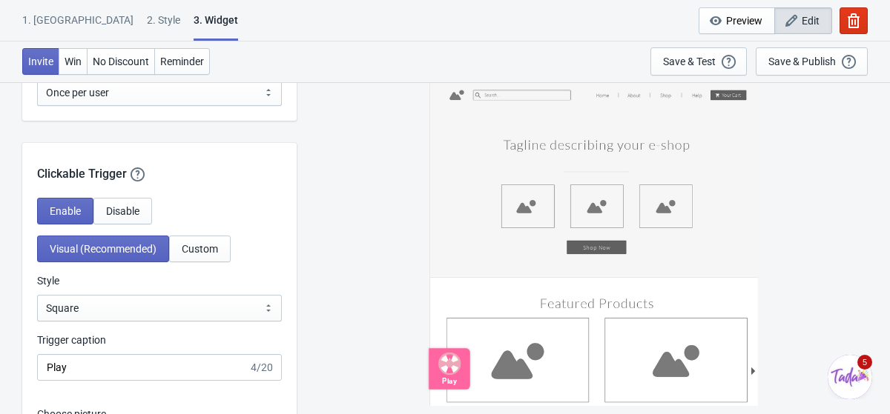
scroll to position [1298, 0]
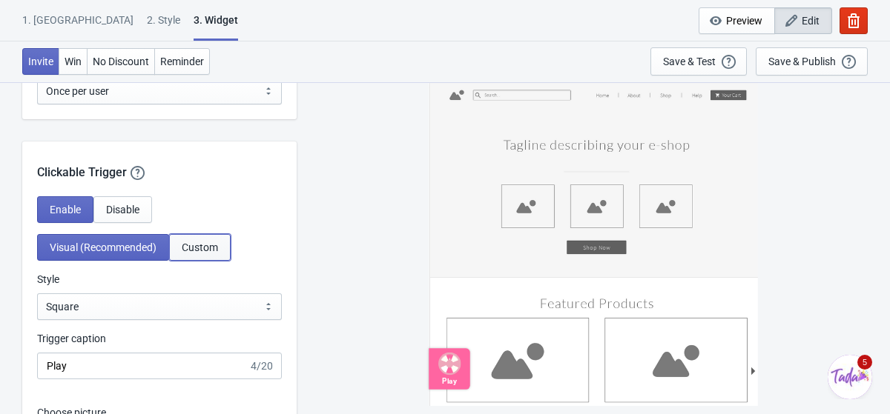
click at [194, 244] on span "Custom" at bounding box center [200, 248] width 36 height 12
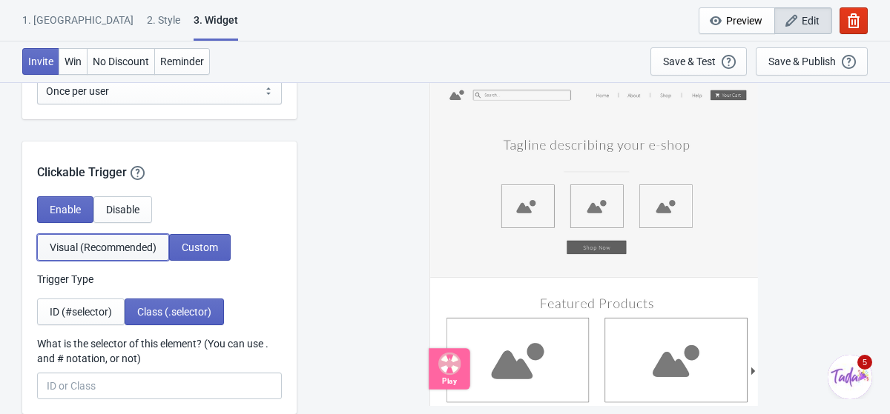
click at [142, 245] on span "Visual (Recommended)" at bounding box center [103, 248] width 107 height 12
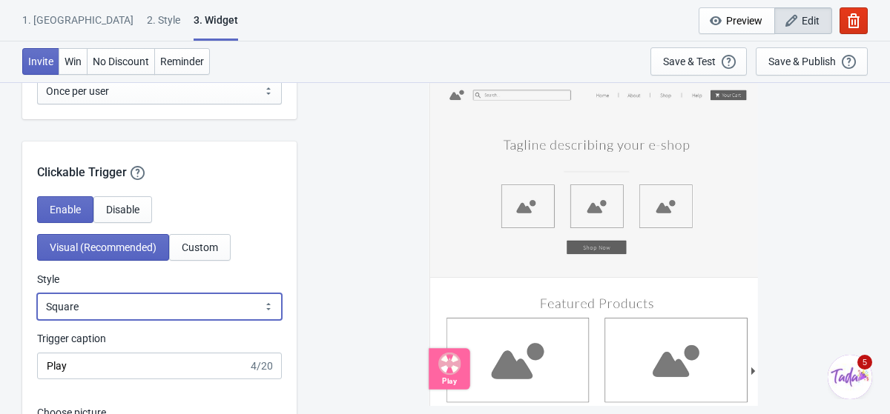
click at [138, 302] on select "Square Circle Tab" at bounding box center [159, 307] width 245 height 27
click at [37, 294] on select "Square Circle Tab" at bounding box center [159, 307] width 245 height 27
click at [145, 303] on select "Square Circle Tab" at bounding box center [159, 307] width 245 height 27
click at [37, 294] on select "Square Circle Tab" at bounding box center [159, 307] width 245 height 27
click at [143, 313] on select "Square Circle Tab" at bounding box center [159, 307] width 245 height 27
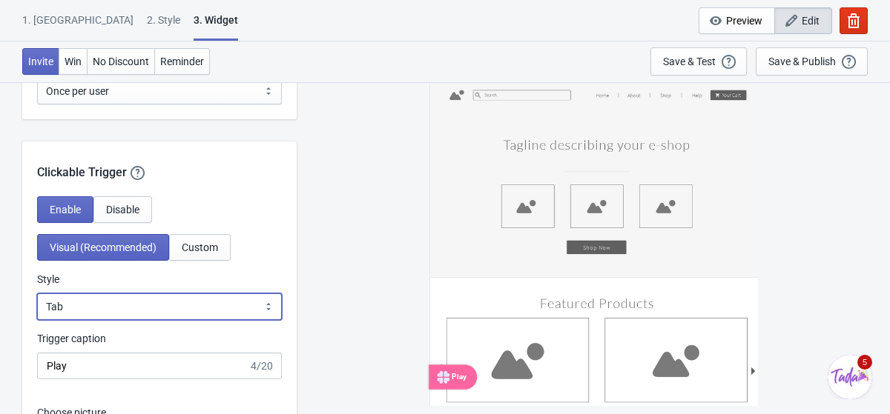
click at [37, 294] on select "Square Circle Tab" at bounding box center [159, 307] width 245 height 27
click at [141, 308] on select "Square Circle Tab" at bounding box center [159, 307] width 245 height 27
click at [37, 294] on select "Square Circle Tab" at bounding box center [159, 307] width 245 height 27
click at [141, 305] on select "Square Circle Tab" at bounding box center [159, 307] width 245 height 27
click at [37, 294] on select "Square Circle Tab" at bounding box center [159, 307] width 245 height 27
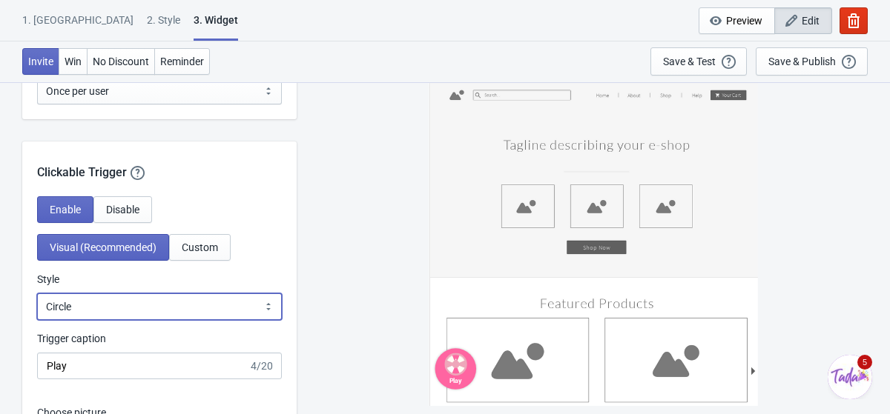
click at [140, 314] on select "Square Circle Tab" at bounding box center [159, 307] width 245 height 27
click at [37, 294] on select "Square Circle Tab" at bounding box center [159, 307] width 245 height 27
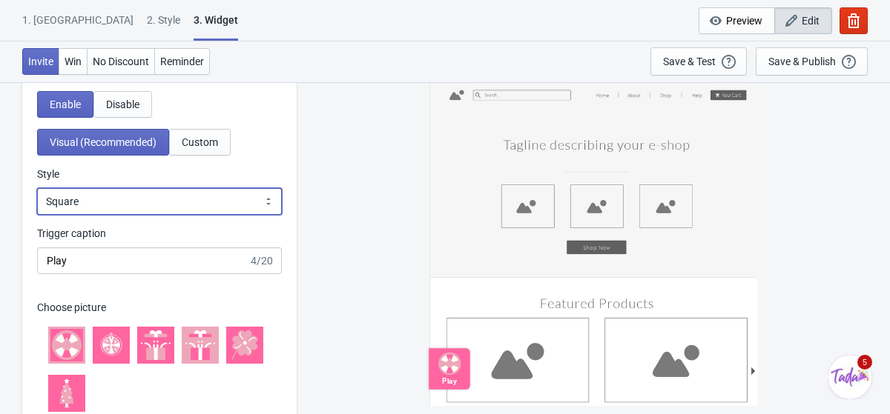
scroll to position [1404, 0]
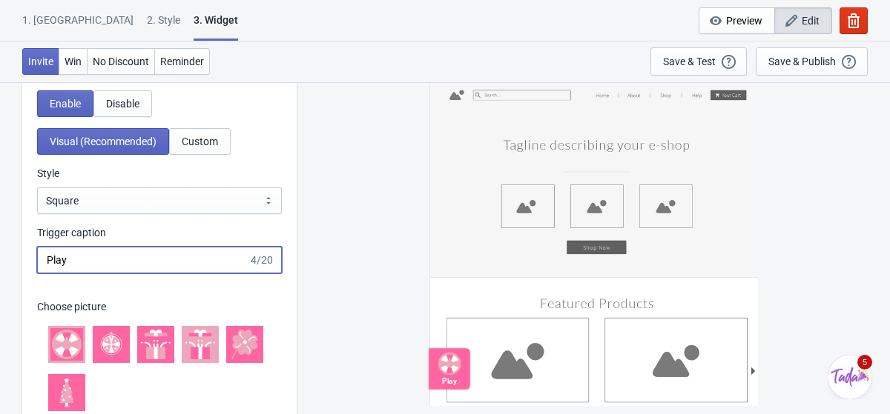
drag, startPoint x: 86, startPoint y: 265, endPoint x: 32, endPoint y: 248, distance: 56.7
click at [32, 248] on div "Enable Disable Visual (Recommended) Custom Style Square Circle Tab Square Trigg…" at bounding box center [159, 313] width 274 height 447
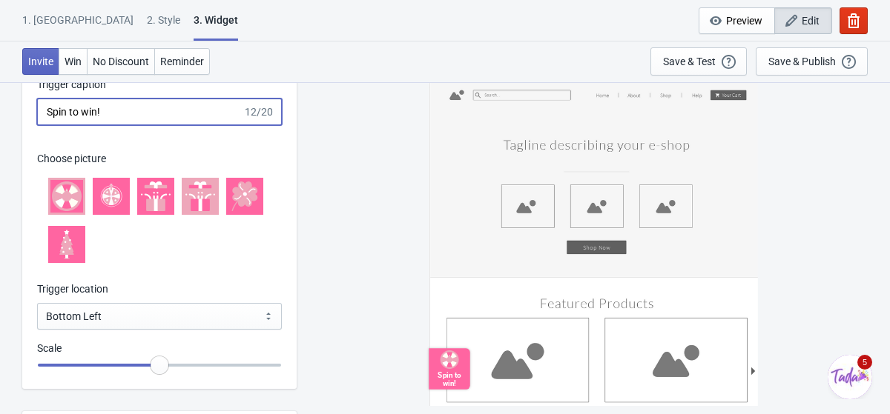
scroll to position [1556, 0]
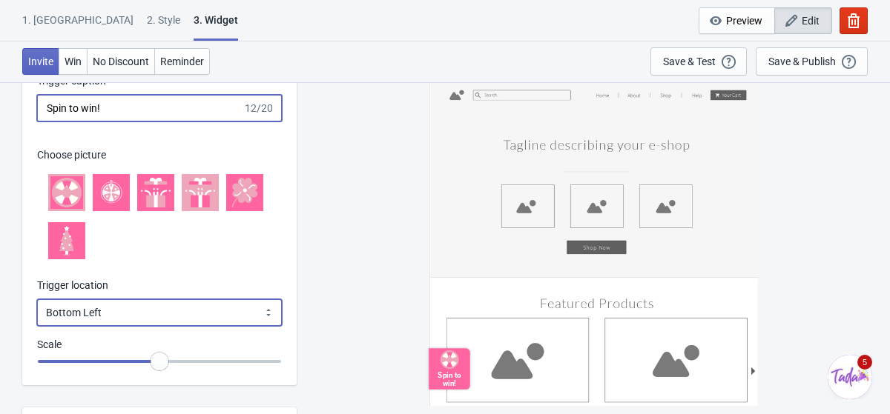
click at [104, 315] on select "Bottom Left Bottom Right Middle Left Middle Right Top Left Top Right" at bounding box center [159, 312] width 245 height 27
click at [37, 299] on select "Bottom Left Bottom Right Middle Left Middle Right Top Left Top Right" at bounding box center [159, 312] width 245 height 27
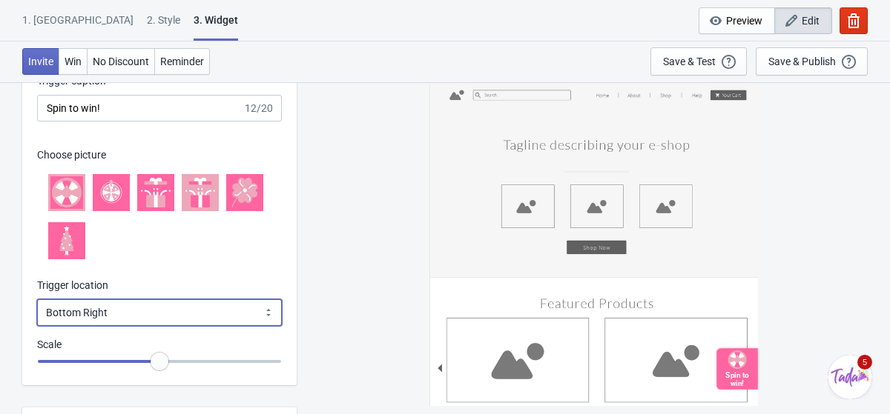
click at [112, 321] on select "Bottom Left Bottom Right Middle Left Middle Right Top Left Top Right" at bounding box center [159, 312] width 245 height 27
click at [37, 299] on select "Bottom Left Bottom Right Middle Left Middle Right Top Left Top Right" at bounding box center [159, 312] width 245 height 27
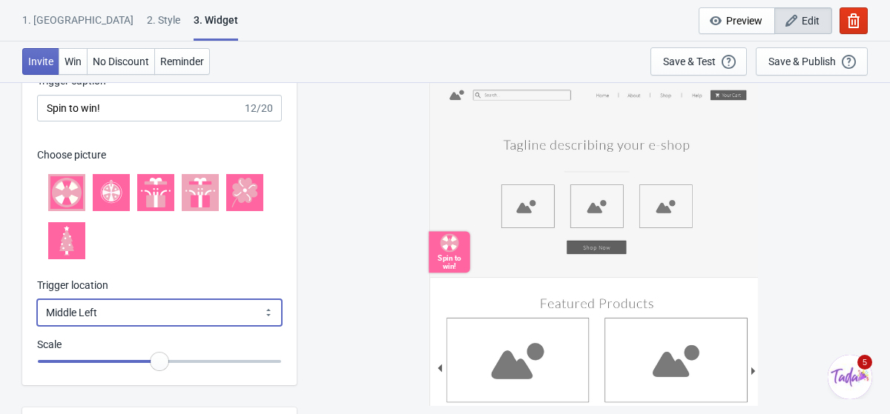
click at [113, 325] on select "Bottom Left Bottom Right Middle Left Middle Right Top Left Top Right" at bounding box center [159, 312] width 245 height 27
click at [37, 299] on select "Bottom Left Bottom Right Middle Left Middle Right Top Left Top Right" at bounding box center [159, 312] width 245 height 27
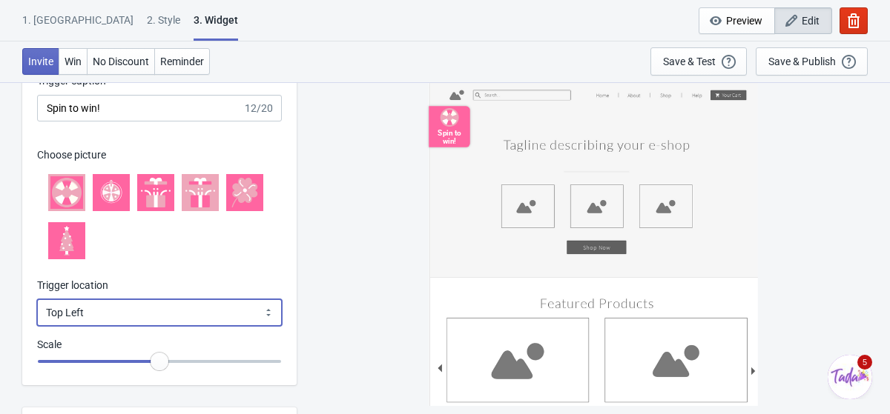
click at [114, 320] on select "Bottom Left Bottom Right Middle Left Middle Right Top Left Top Right" at bounding box center [159, 312] width 245 height 27
click at [37, 299] on select "Bottom Left Bottom Right Middle Left Middle Right Top Left Top Right" at bounding box center [159, 312] width 245 height 27
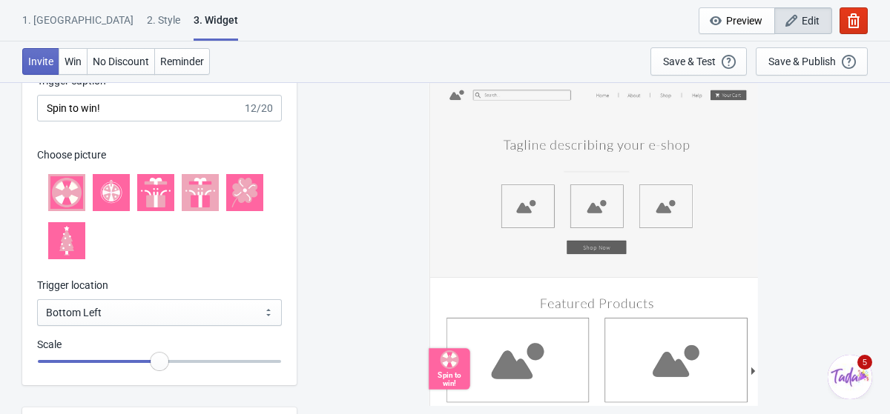
drag, startPoint x: 155, startPoint y: 364, endPoint x: 159, endPoint y: 387, distance: 23.3
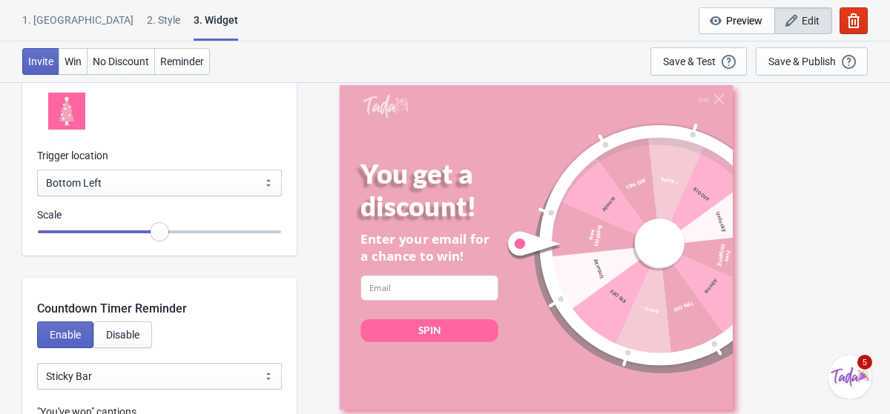
scroll to position [1697, 0]
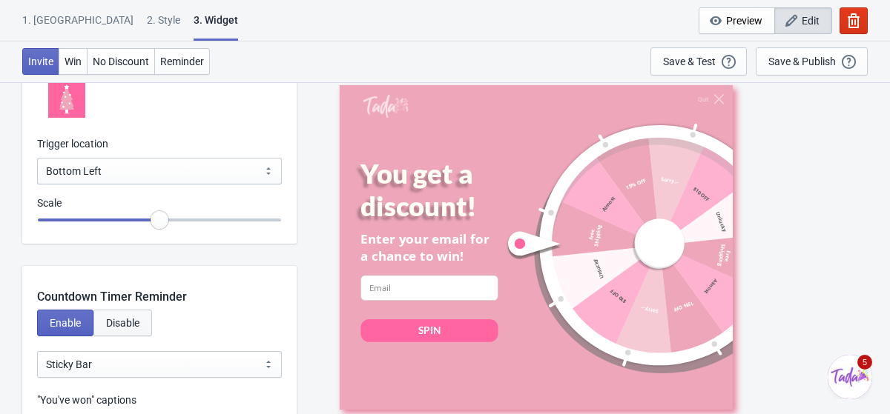
click at [139, 314] on button "Disable" at bounding box center [122, 323] width 59 height 27
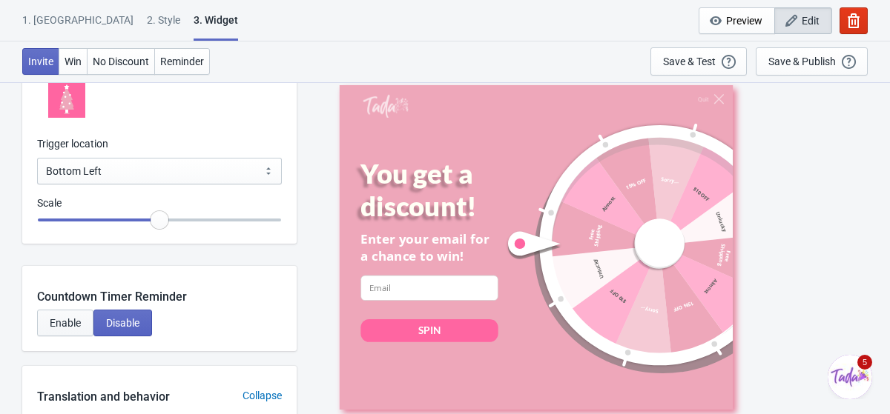
click at [74, 316] on button "Enable" at bounding box center [65, 323] width 56 height 27
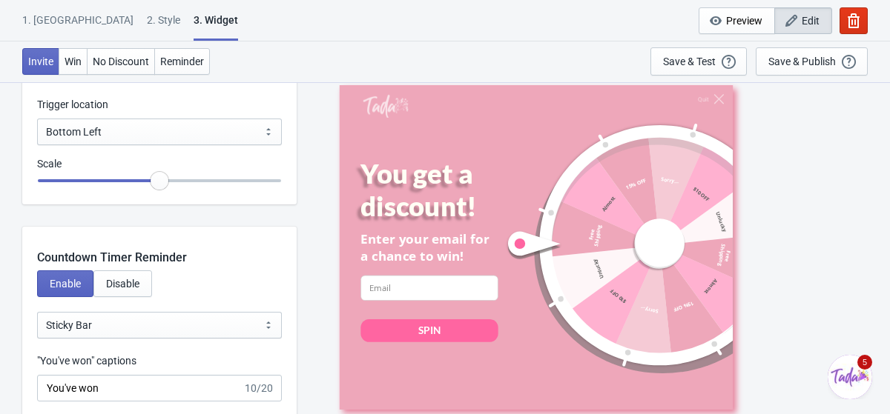
scroll to position [1741, 0]
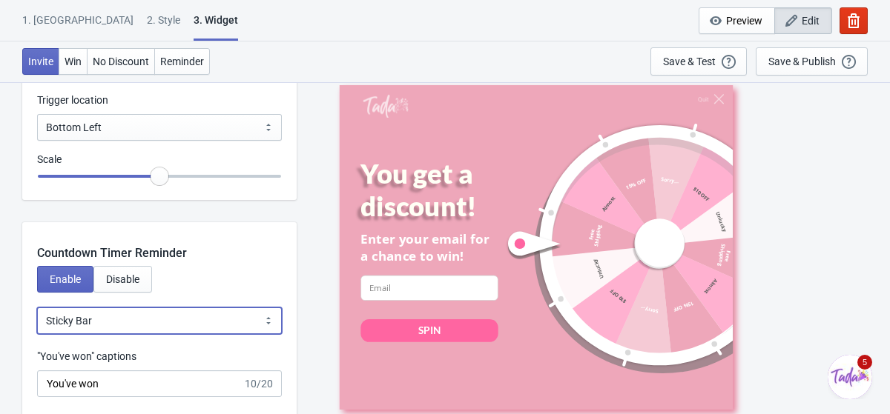
click at [180, 324] on select "Bubble Sticky Bar" at bounding box center [159, 321] width 245 height 27
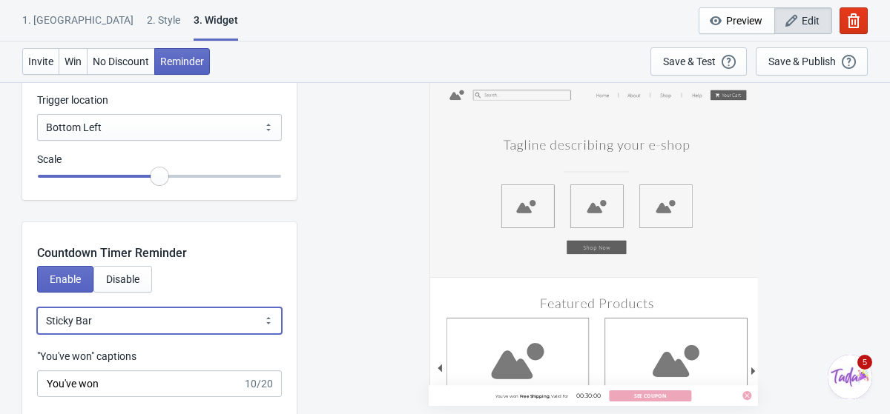
click at [37, 308] on select "Bubble Sticky Bar" at bounding box center [159, 321] width 245 height 27
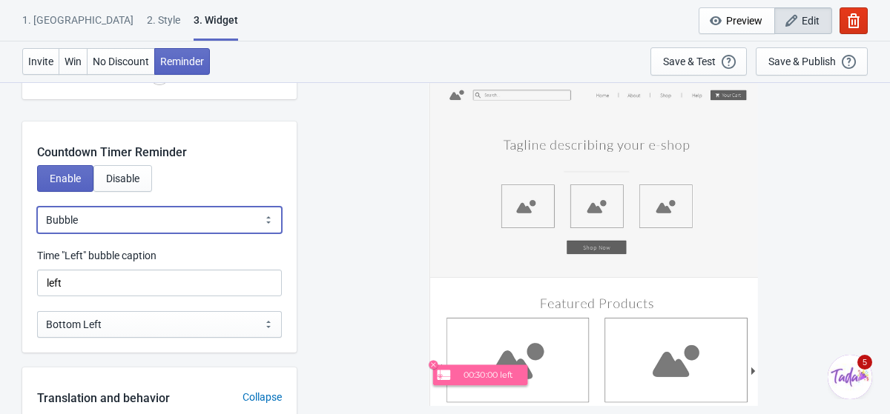
scroll to position [1846, 0]
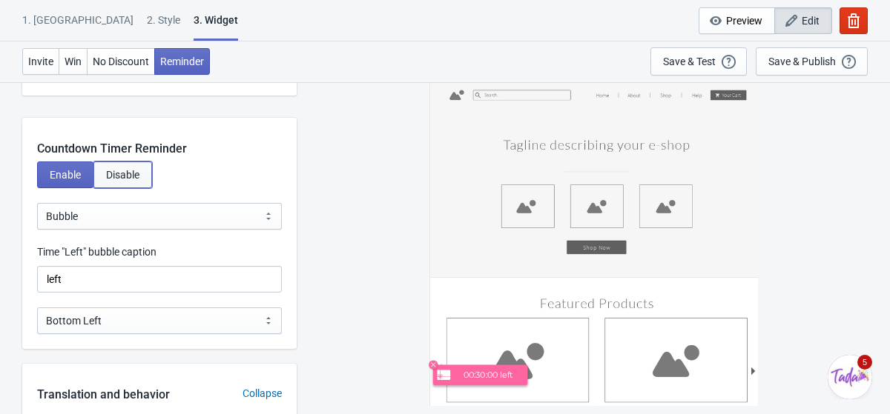
click at [127, 166] on button "Disable" at bounding box center [122, 175] width 59 height 27
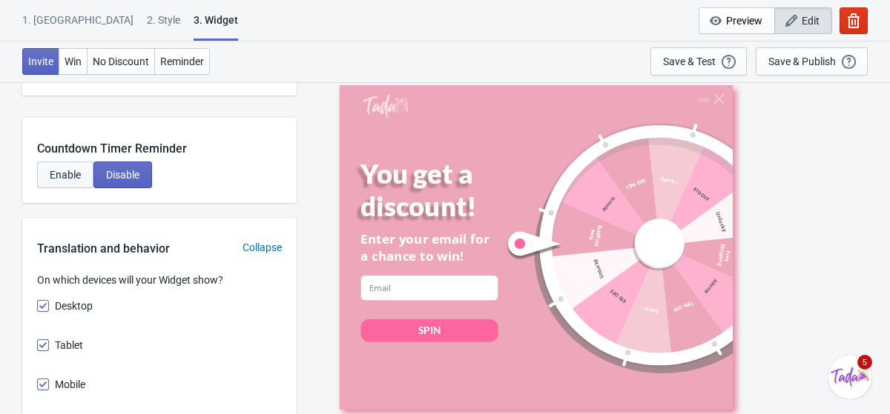
click at [73, 172] on span "Enable" at bounding box center [65, 175] width 31 height 12
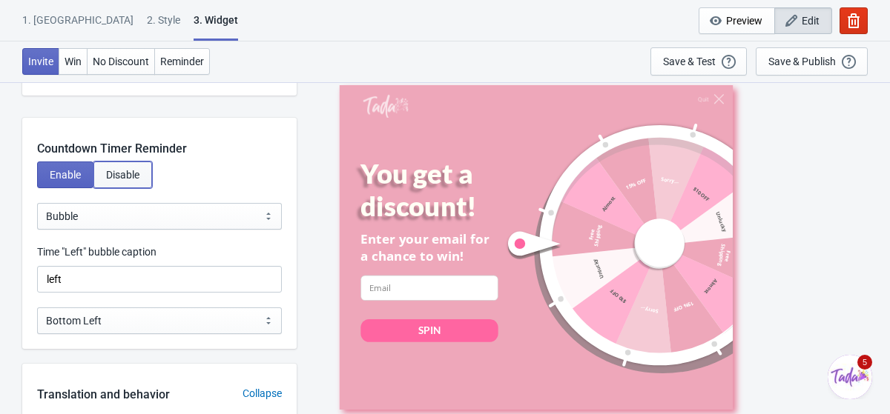
click at [120, 172] on span "Disable" at bounding box center [122, 175] width 33 height 12
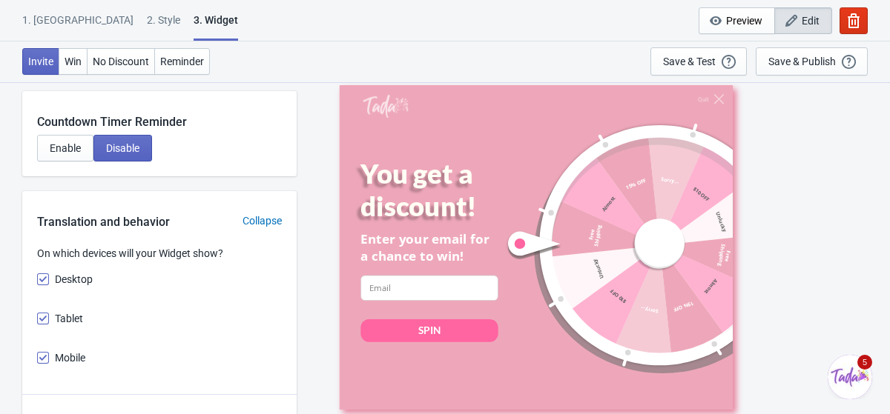
scroll to position [1870, 0]
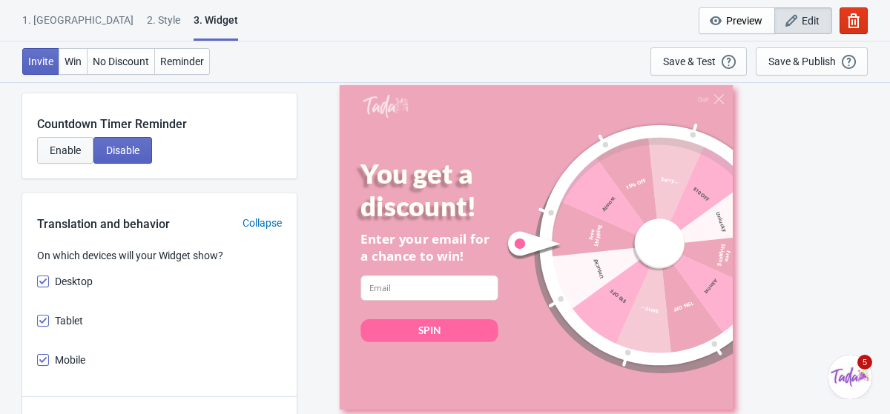
click at [79, 145] on span "Enable" at bounding box center [65, 151] width 31 height 12
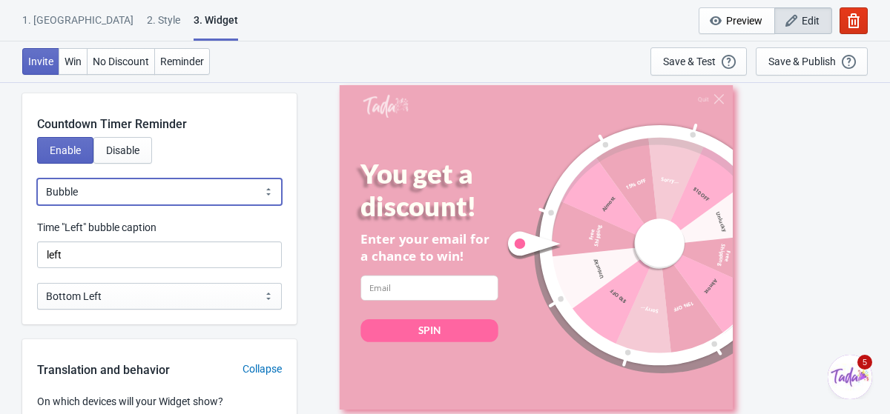
click at [102, 199] on select "Bubble Sticky Bar" at bounding box center [159, 192] width 245 height 27
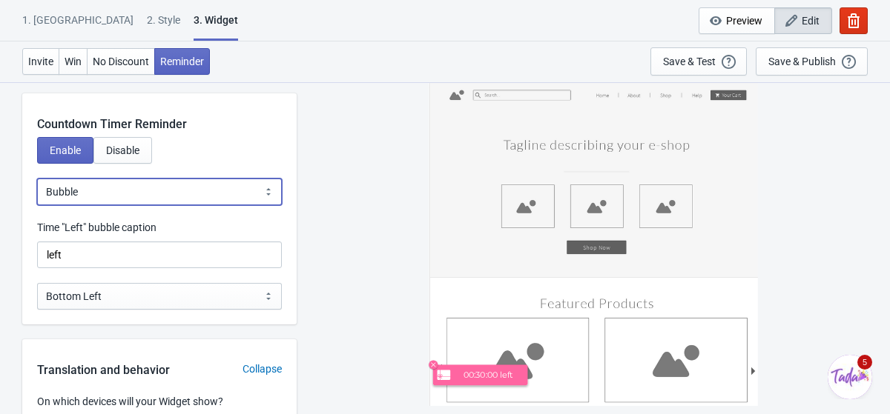
click at [37, 179] on select "Bubble Sticky Bar" at bounding box center [159, 192] width 245 height 27
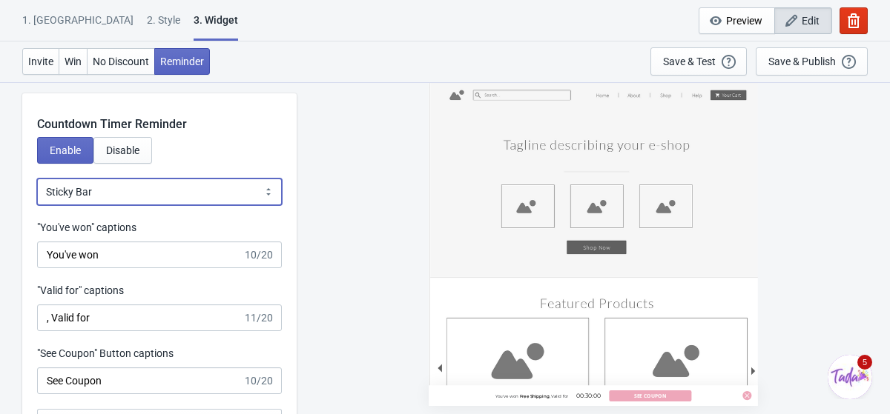
click at [108, 188] on select "Bubble Sticky Bar" at bounding box center [159, 192] width 245 height 27
click at [37, 179] on select "Bubble Sticky Bar" at bounding box center [159, 192] width 245 height 27
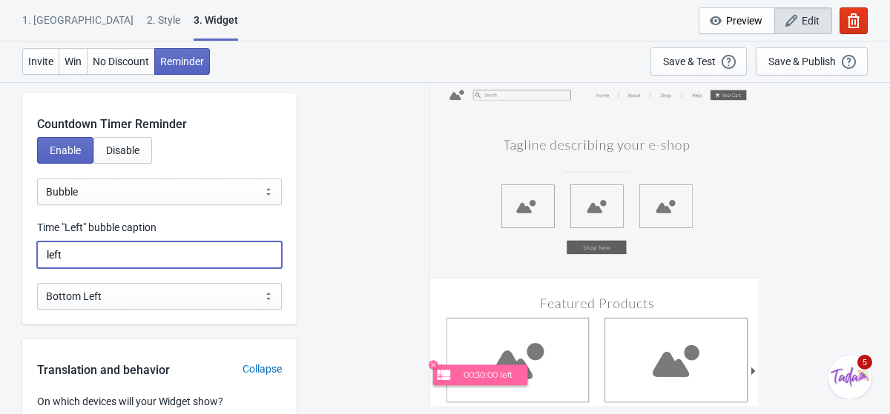
drag, startPoint x: 105, startPoint y: 252, endPoint x: 10, endPoint y: 236, distance: 96.1
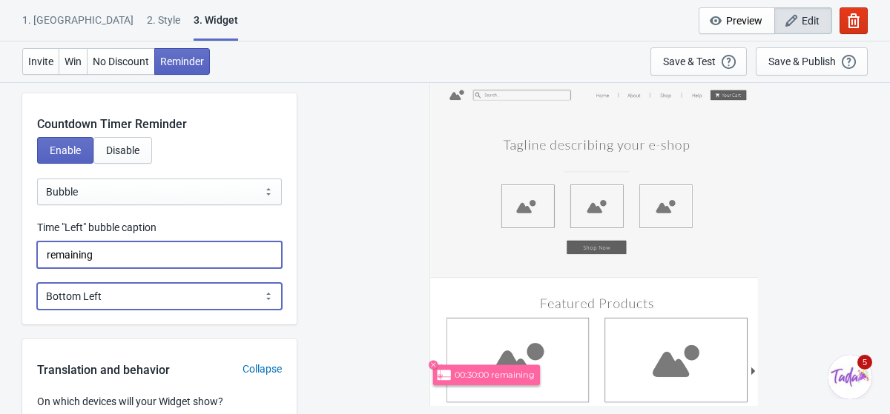
click at [96, 295] on select "Bottom Left Bottom Right Middle Left Middle Right Top Left Top Right" at bounding box center [159, 296] width 245 height 27
click at [37, 283] on select "Bottom Left Bottom Right Middle Left Middle Right Top Left Top Right" at bounding box center [159, 296] width 245 height 27
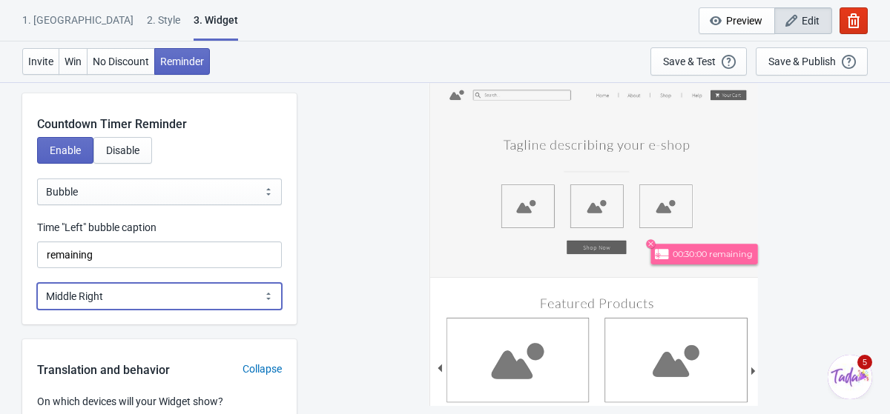
click at [122, 295] on select "Bottom Left Bottom Right Middle Left Middle Right Top Left Top Right" at bounding box center [159, 296] width 245 height 27
click at [37, 283] on select "Bottom Left Bottom Right Middle Left Middle Right Top Left Top Right" at bounding box center [159, 296] width 245 height 27
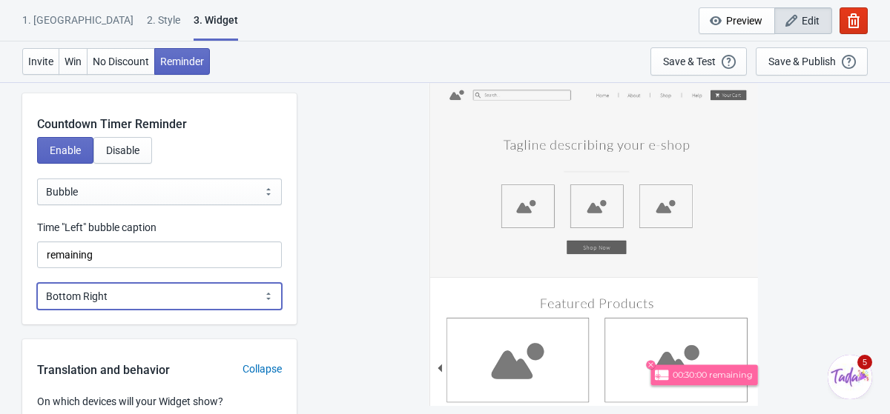
click at [120, 299] on select "Bottom Left Bottom Right Middle Left Middle Right Top Left Top Right" at bounding box center [159, 296] width 245 height 27
click at [37, 283] on select "Bottom Left Bottom Right Middle Left Middle Right Top Left Top Right" at bounding box center [159, 296] width 245 height 27
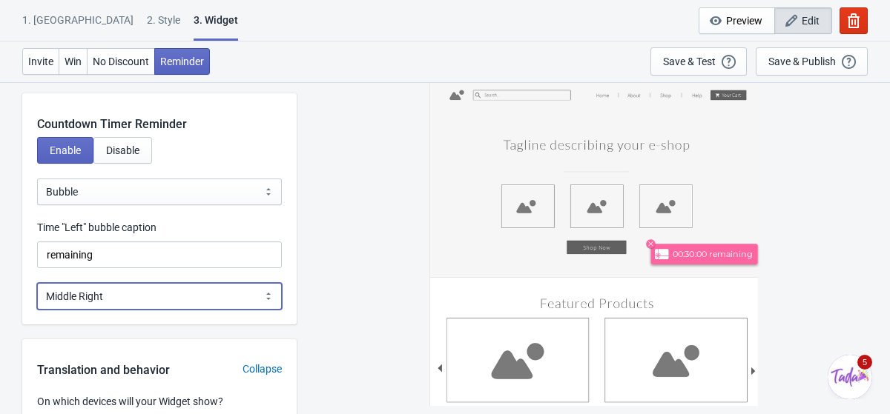
click at [109, 299] on select "Bottom Left Bottom Right Middle Left Middle Right Top Left Top Right" at bounding box center [159, 296] width 245 height 27
click at [37, 283] on select "Bottom Left Bottom Right Middle Left Middle Right Top Left Top Right" at bounding box center [159, 296] width 245 height 27
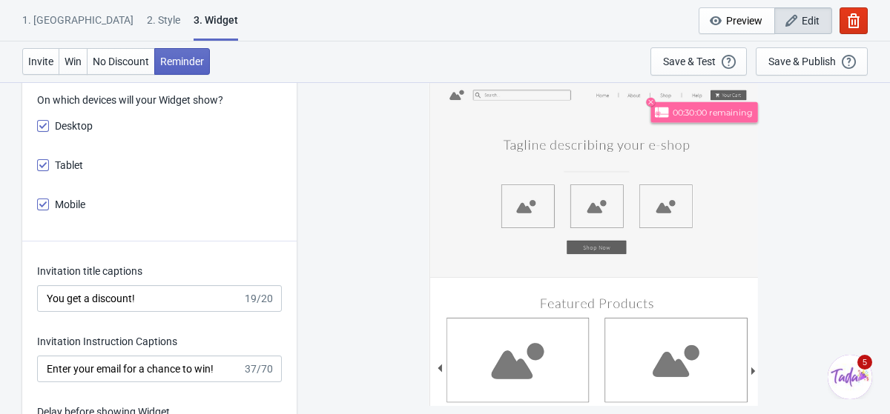
scroll to position [2177, 0]
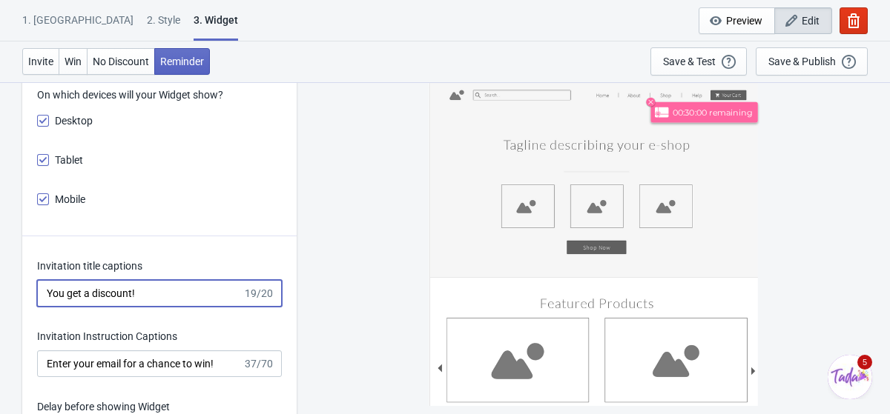
click at [155, 294] on input "You get a discount!" at bounding box center [139, 293] width 205 height 27
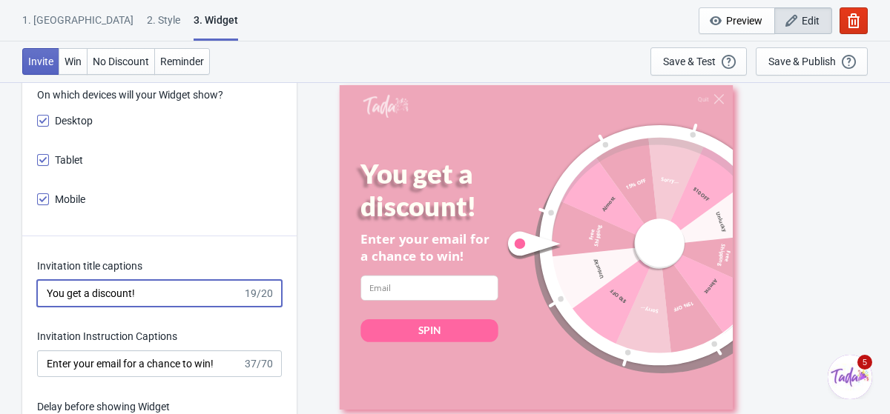
drag, startPoint x: 155, startPoint y: 294, endPoint x: 26, endPoint y: 291, distance: 129.0
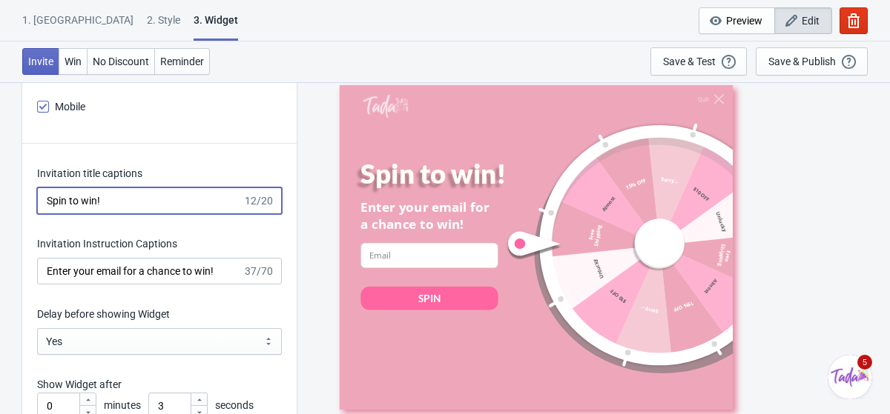
scroll to position [2270, 0]
click at [79, 345] on select "Yes No" at bounding box center [159, 341] width 245 height 27
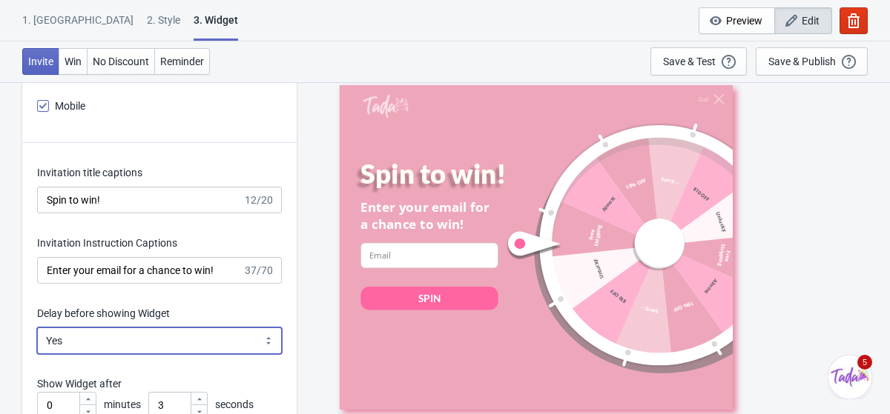
click at [37, 328] on select "Yes No" at bounding box center [159, 341] width 245 height 27
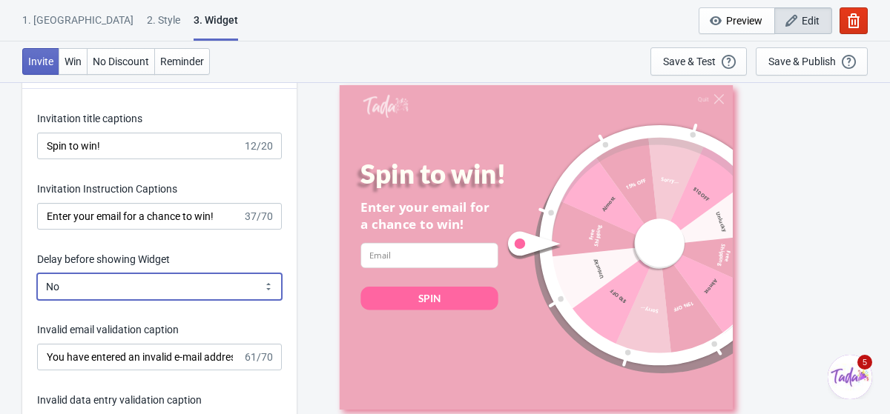
scroll to position [2328, 0]
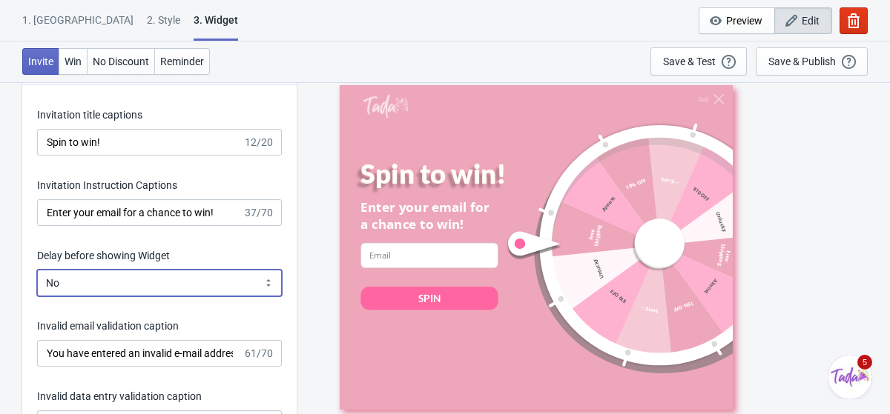
click at [95, 284] on select "Yes No" at bounding box center [159, 283] width 245 height 27
click at [37, 270] on select "Yes No" at bounding box center [159, 283] width 245 height 27
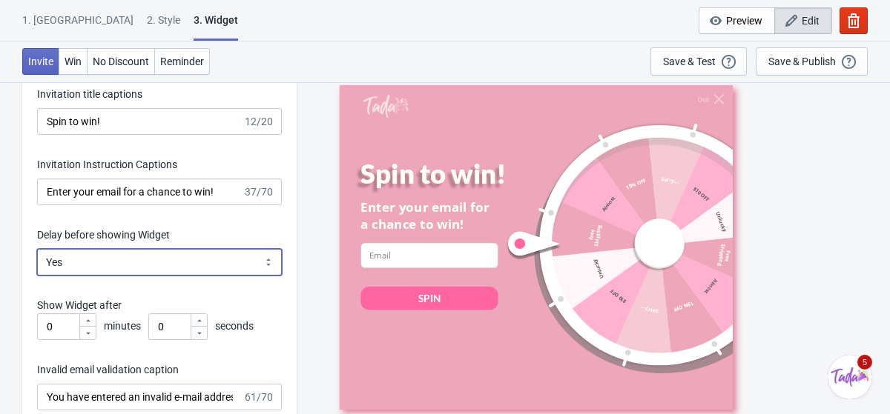
scroll to position [2351, 0]
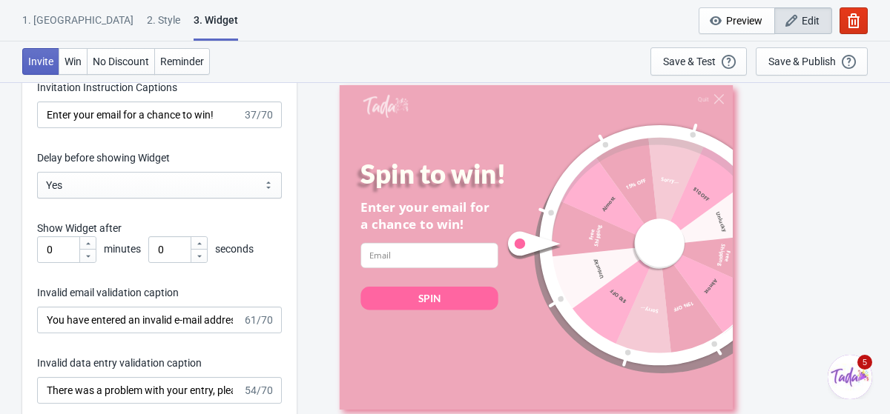
scroll to position [2427, 0]
click at [200, 245] on icon at bounding box center [199, 243] width 9 height 9
click at [202, 254] on icon at bounding box center [199, 255] width 4 height 2
click at [202, 254] on icon at bounding box center [199, 255] width 9 height 9
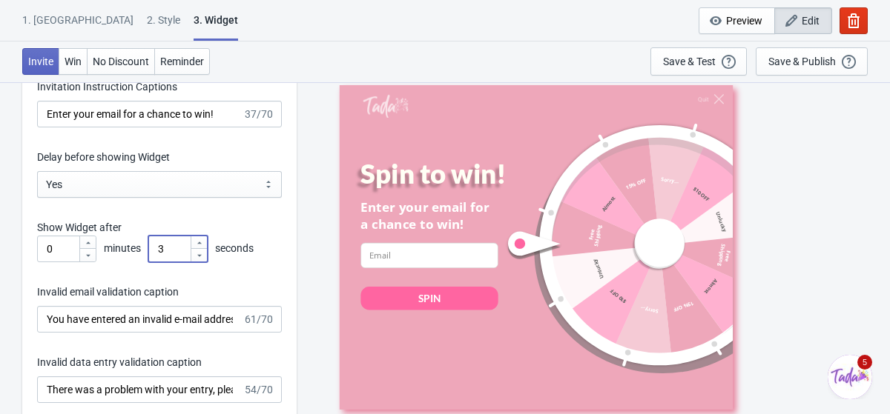
click at [202, 254] on icon at bounding box center [199, 255] width 9 height 9
click at [202, 242] on icon at bounding box center [199, 243] width 9 height 9
click at [201, 254] on icon at bounding box center [199, 255] width 4 height 2
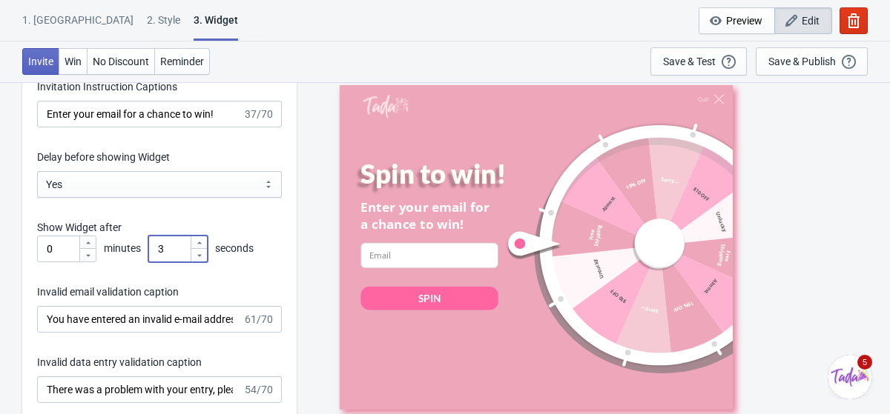
click at [228, 228] on p "Show Widget after" at bounding box center [159, 228] width 245 height 16
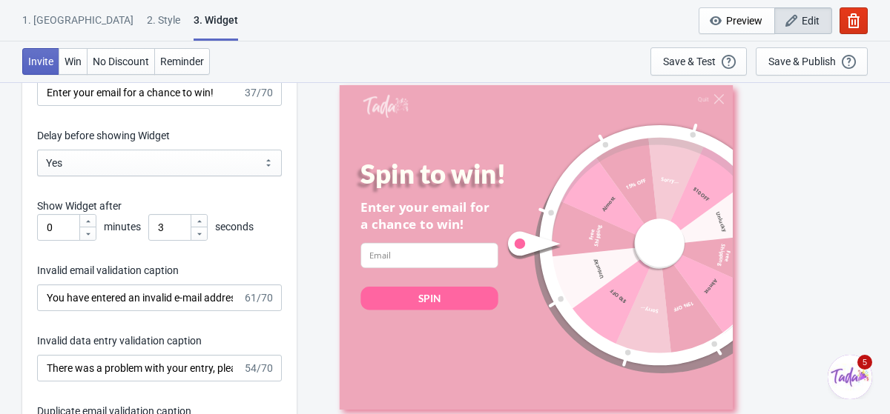
scroll to position [2450, 0]
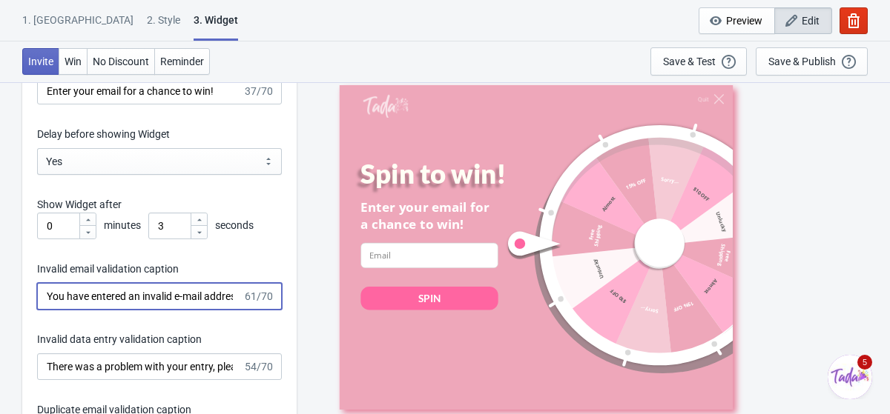
click at [173, 291] on input "You have entered an invalid e-mail address. Please try again." at bounding box center [139, 296] width 205 height 27
click at [191, 296] on input "You have entered an invalid e-mail address. Please try again." at bounding box center [139, 296] width 205 height 27
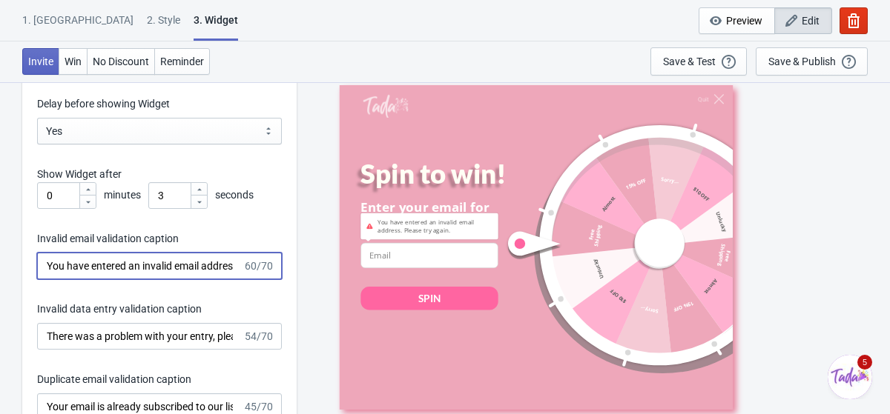
scroll to position [2486, 0]
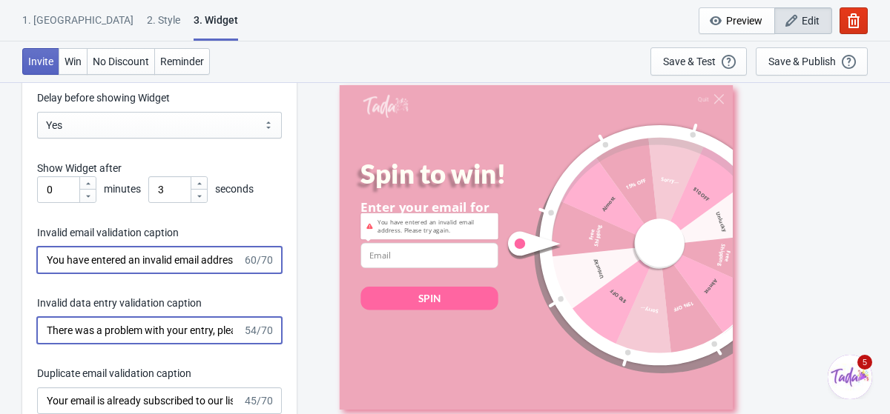
click at [185, 328] on input "There was a problem with your entry, please try again." at bounding box center [139, 330] width 205 height 27
click at [187, 273] on div "Invitation title captions Spin to win! 12/20 Invitation Instruction Captions En…" at bounding box center [159, 313] width 274 height 773
click at [182, 315] on div "Invalid data entry validation caption There was a problem with your entry, plea…" at bounding box center [159, 320] width 245 height 48
click at [183, 321] on input "There was a problem with your entry, please try again." at bounding box center [139, 330] width 205 height 27
click at [222, 335] on input "There was a problem with your entry, please try again." at bounding box center [139, 330] width 205 height 27
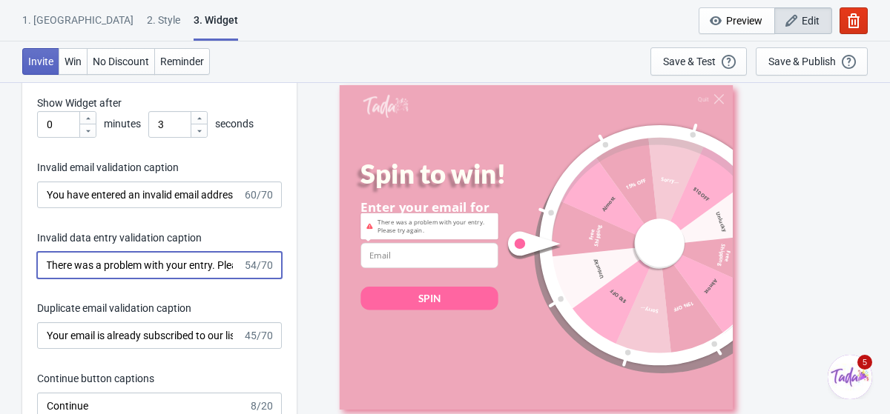
scroll to position [2555, 0]
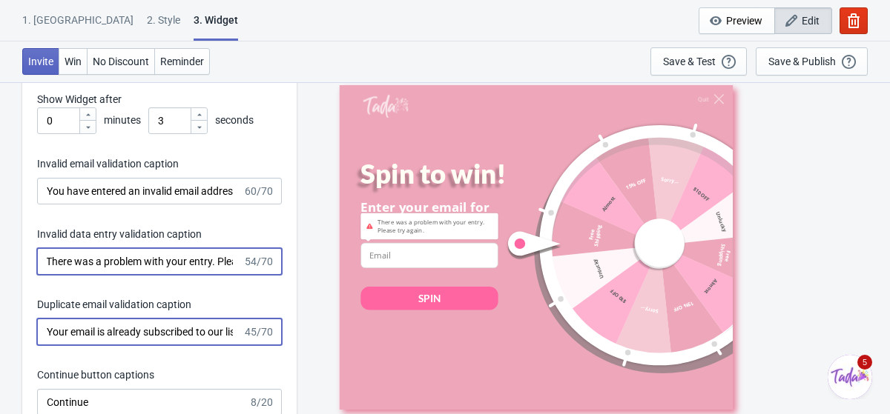
click at [189, 337] on input "Your email is already subscribed to our list." at bounding box center [139, 332] width 205 height 27
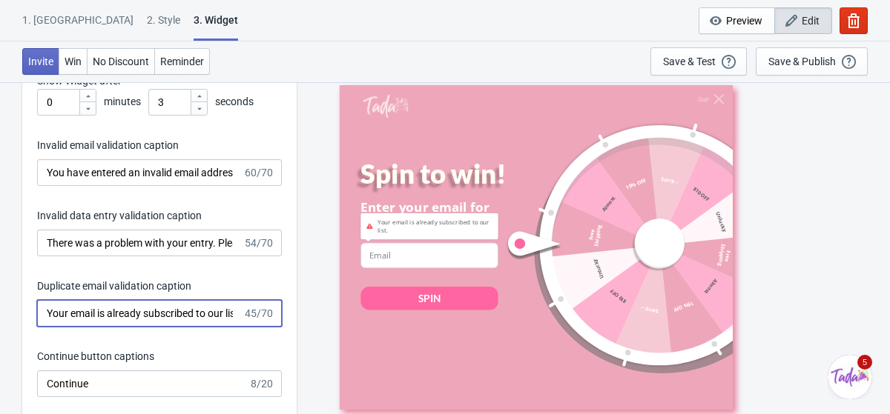
scroll to position [0, 19]
drag, startPoint x: 47, startPoint y: 313, endPoint x: 298, endPoint y: 314, distance: 250.5
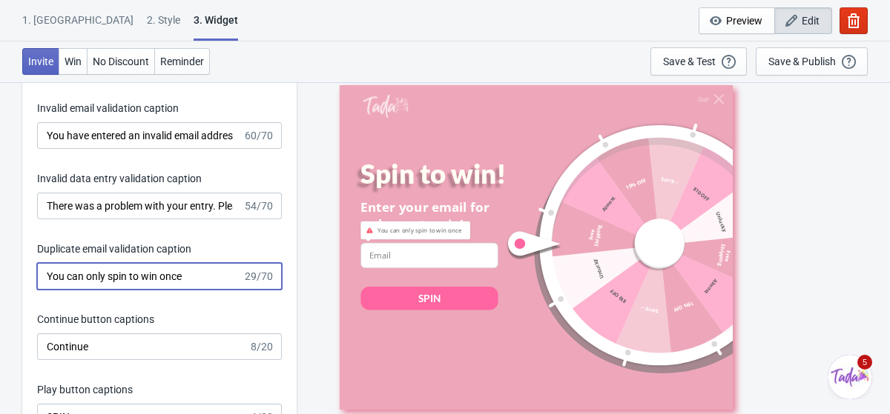
scroll to position [2617, 0]
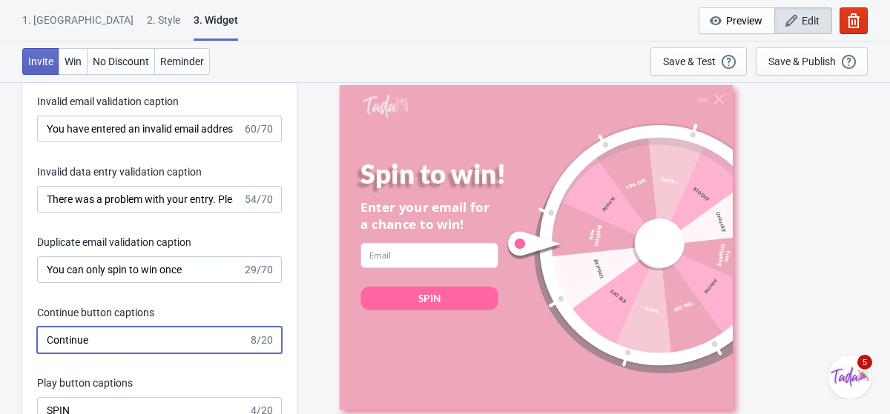
click at [176, 339] on input "Continue" at bounding box center [142, 340] width 211 height 27
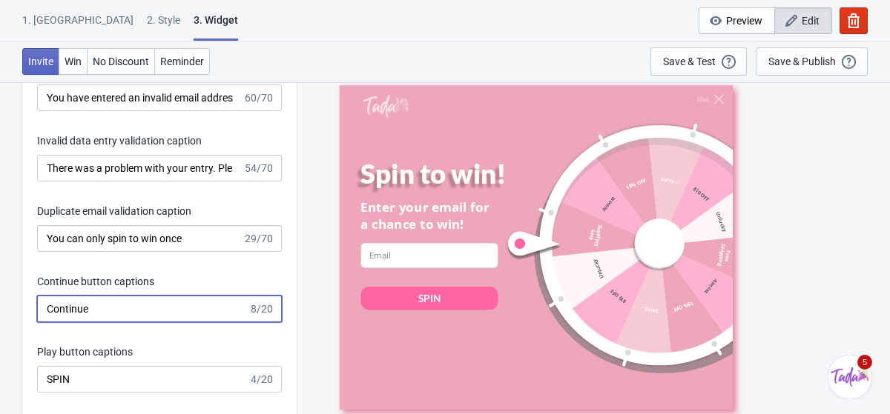
scroll to position [2649, 0]
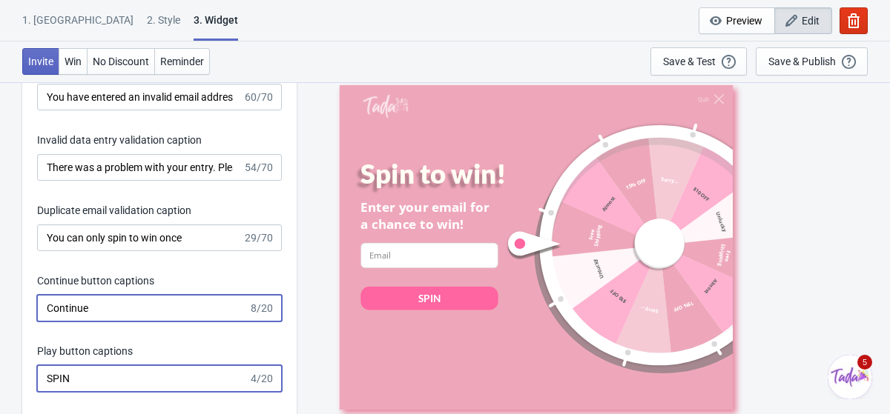
click at [113, 378] on input "SPIN" at bounding box center [142, 378] width 211 height 27
click at [145, 305] on input "Continue" at bounding box center [142, 308] width 211 height 27
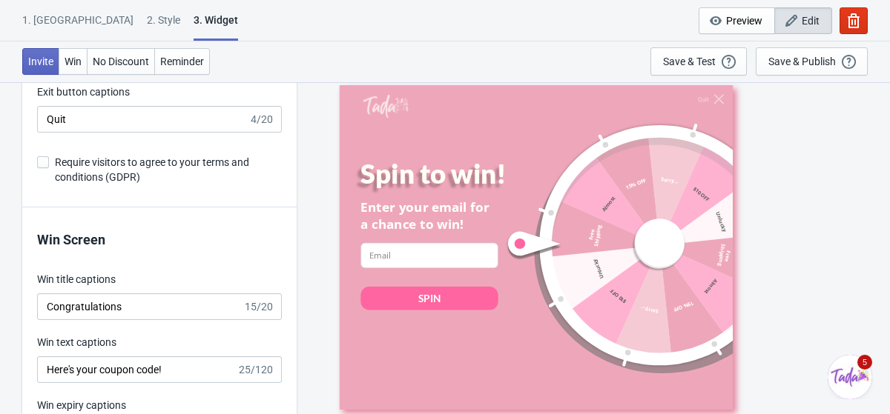
scroll to position [2985, 0]
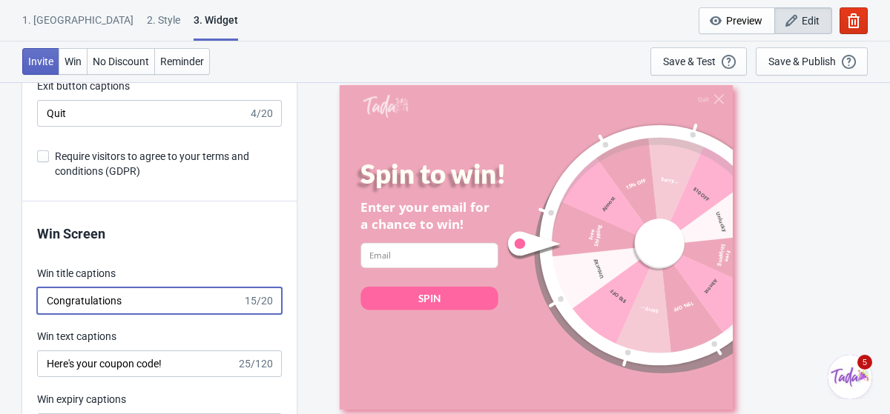
click at [130, 301] on input "Congratulations" at bounding box center [139, 301] width 205 height 27
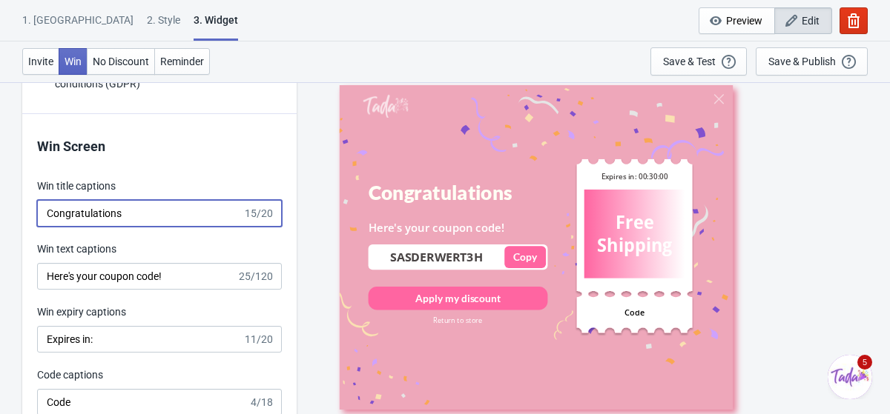
scroll to position [3077, 0]
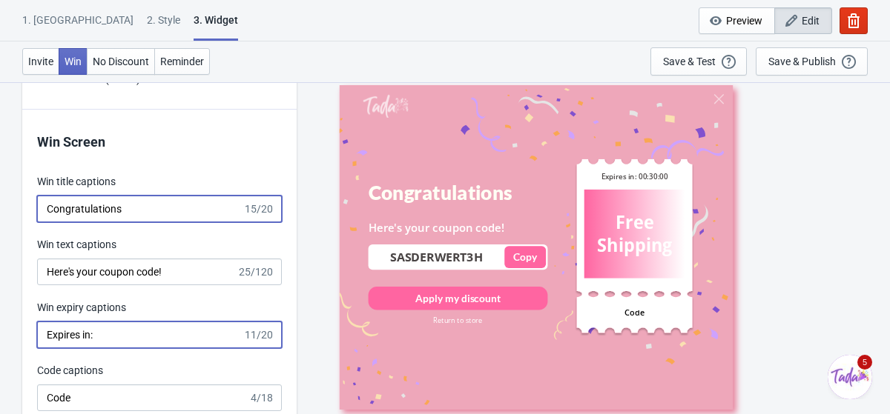
click at [112, 337] on input "Expires in:" at bounding box center [139, 335] width 205 height 27
click at [122, 337] on input "Expires in:" at bounding box center [139, 335] width 205 height 27
click at [216, 158] on div "Win Screen Win title captions Congratulations 15/20 Win text captions Here's yo…" at bounding box center [159, 394] width 274 height 569
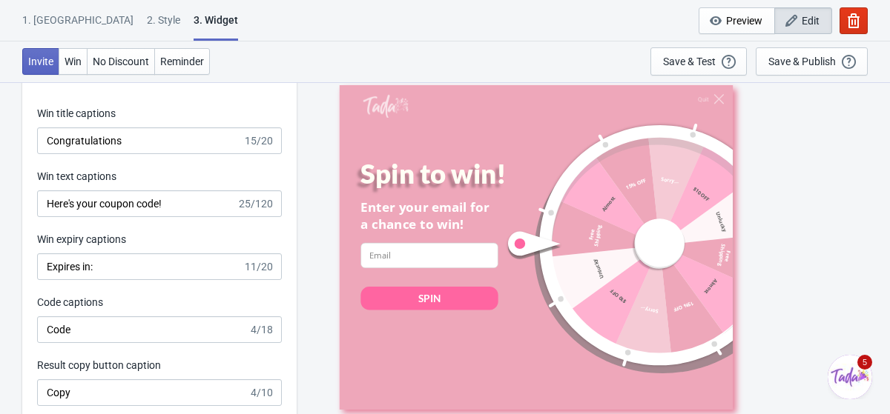
scroll to position [3147, 0]
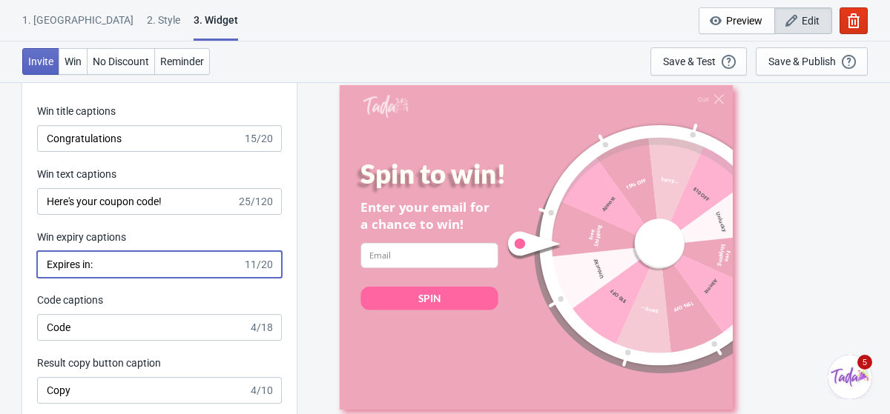
click at [164, 266] on input "Expires in:" at bounding box center [139, 264] width 205 height 27
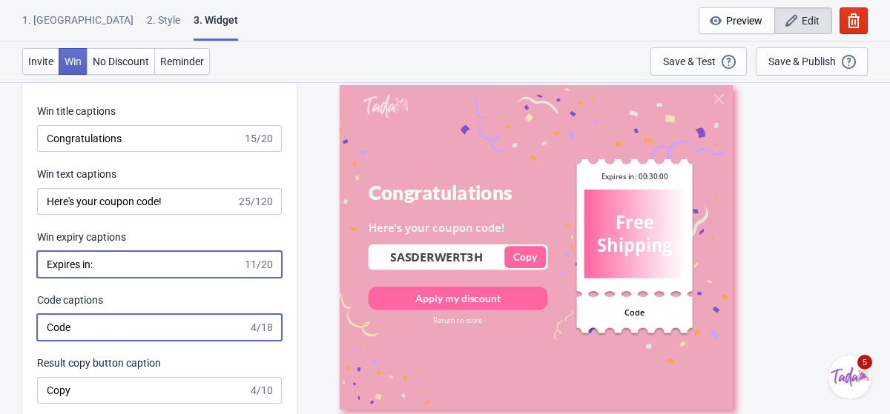
click at [156, 324] on input "Code" at bounding box center [142, 327] width 211 height 27
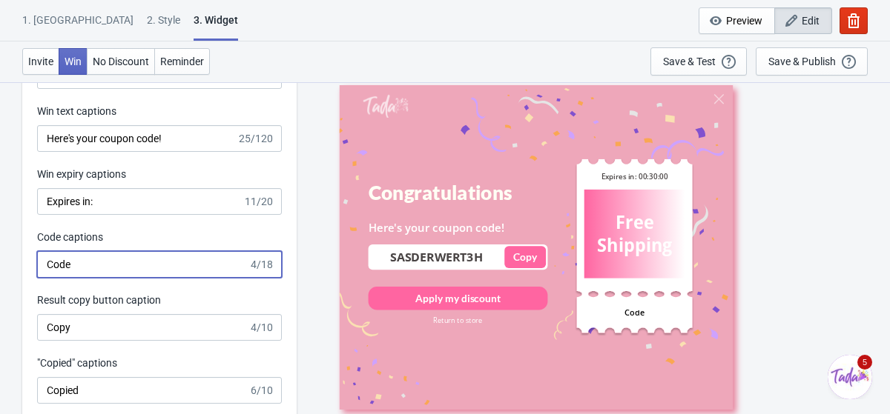
scroll to position [3213, 0]
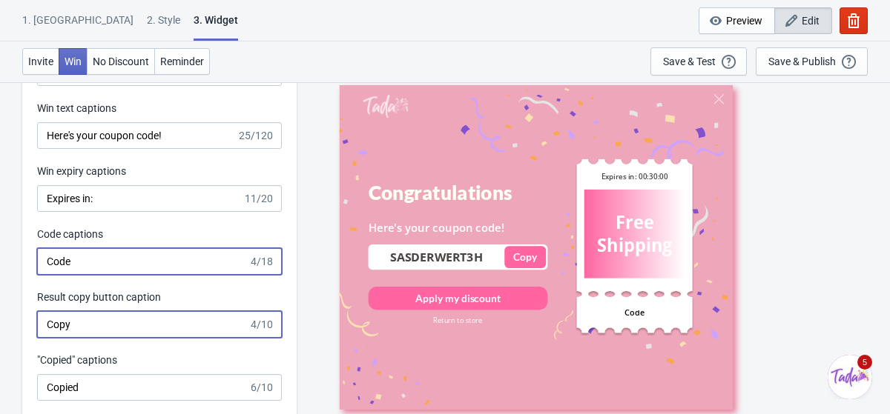
click at [130, 328] on input "Copy" at bounding box center [142, 324] width 211 height 27
click at [182, 299] on div "Result copy button caption" at bounding box center [159, 299] width 245 height 19
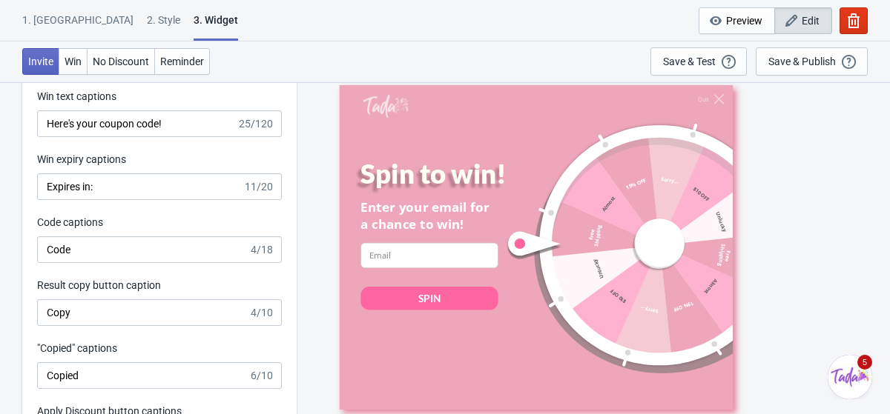
scroll to position [3231, 0]
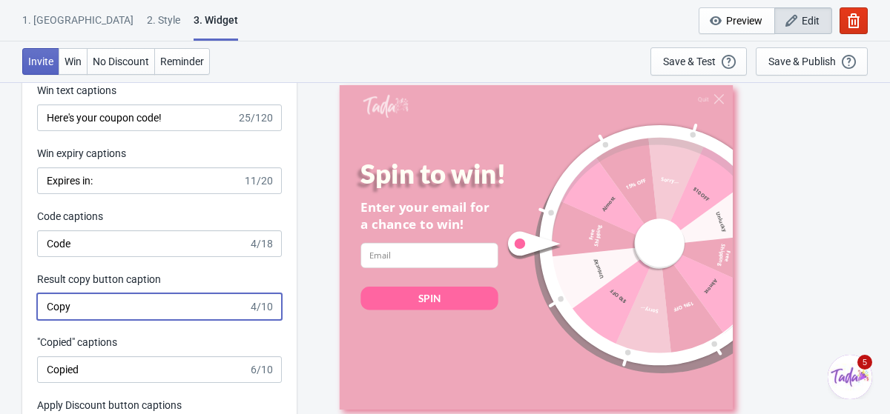
click at [133, 302] on input "Copy" at bounding box center [142, 307] width 211 height 27
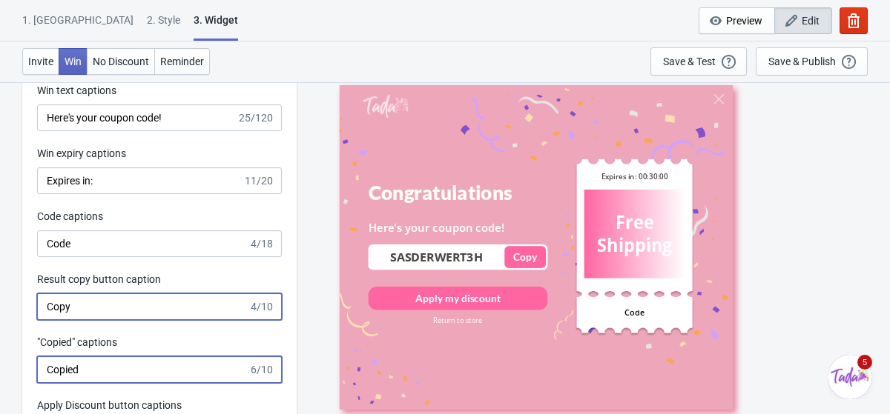
click at [110, 369] on input "Copied" at bounding box center [142, 370] width 211 height 27
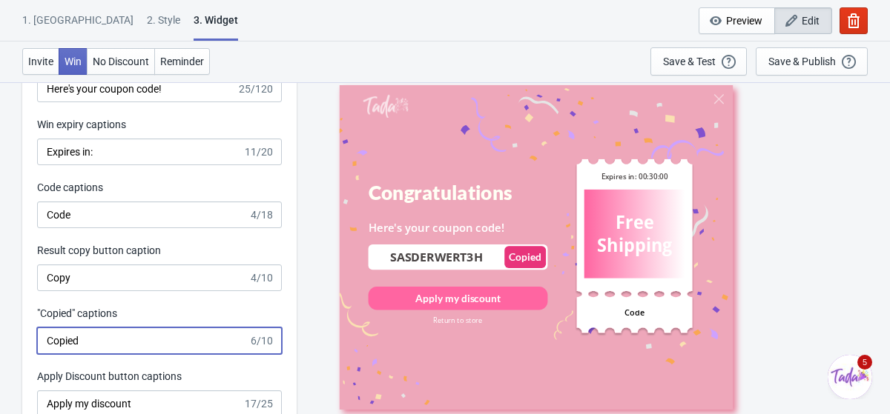
scroll to position [3271, 0]
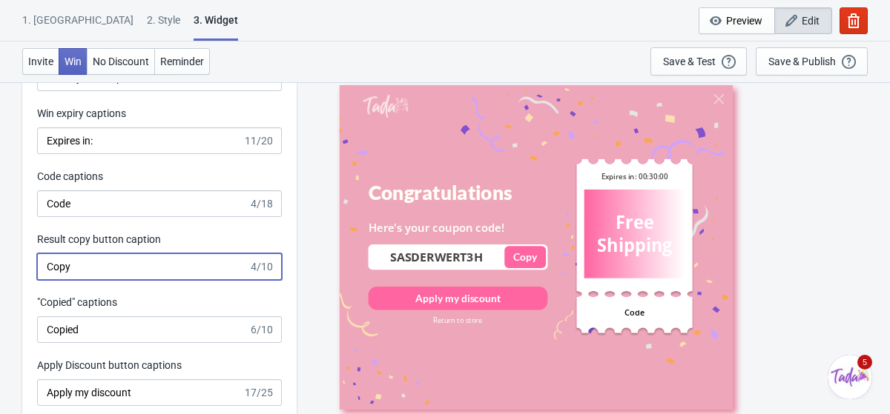
click at [107, 263] on input "Copy" at bounding box center [142, 267] width 211 height 27
click at [97, 330] on input "Copied" at bounding box center [142, 330] width 211 height 27
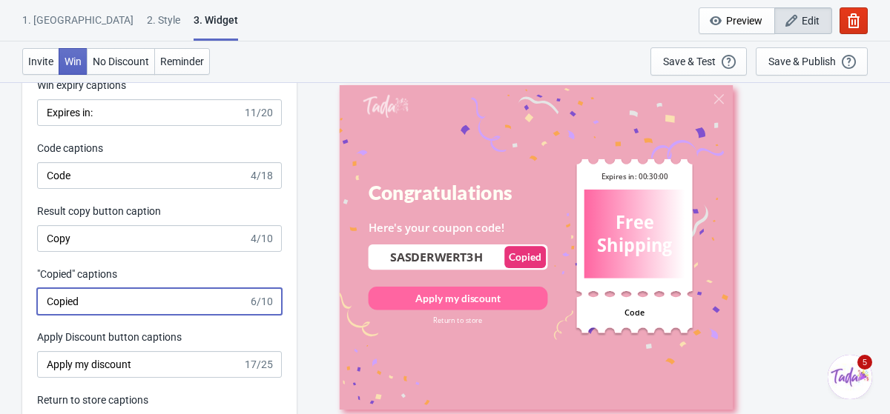
scroll to position [3312, 0]
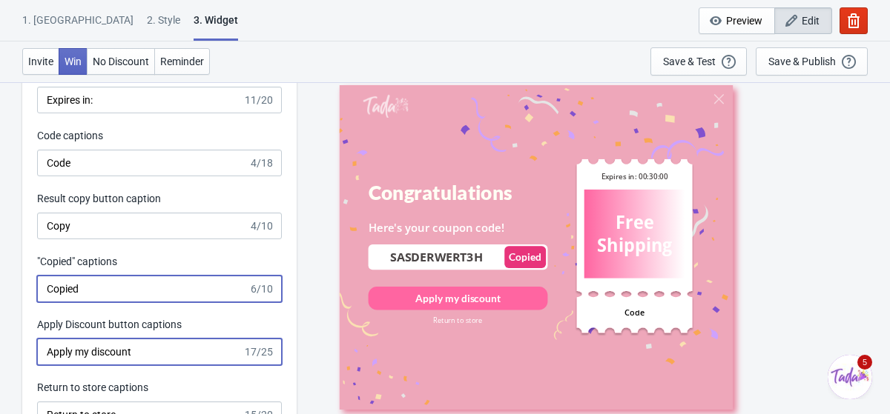
click at [137, 354] on input "Apply my discount" at bounding box center [139, 352] width 205 height 27
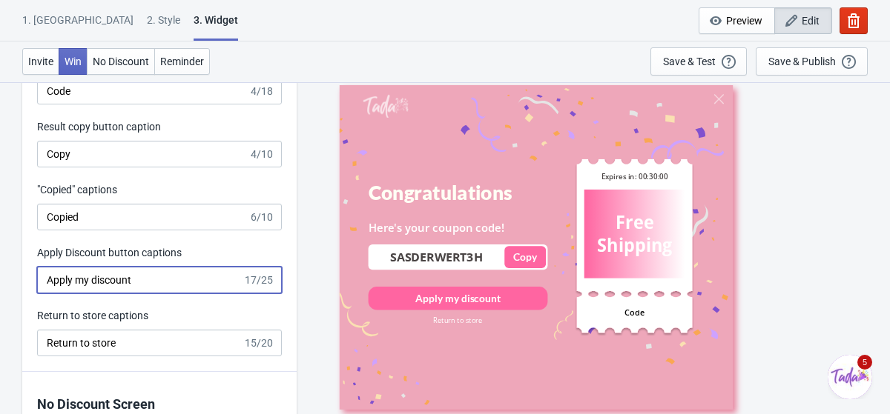
scroll to position [3387, 0]
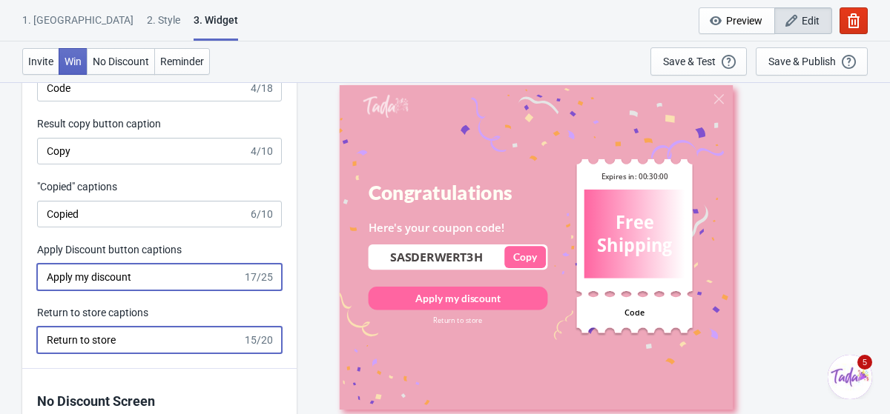
click at [135, 339] on input "Return to store" at bounding box center [139, 340] width 205 height 27
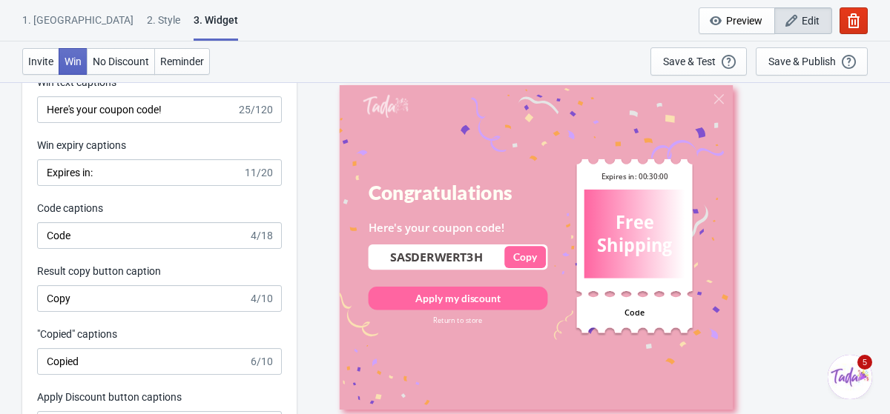
scroll to position [3236, 0]
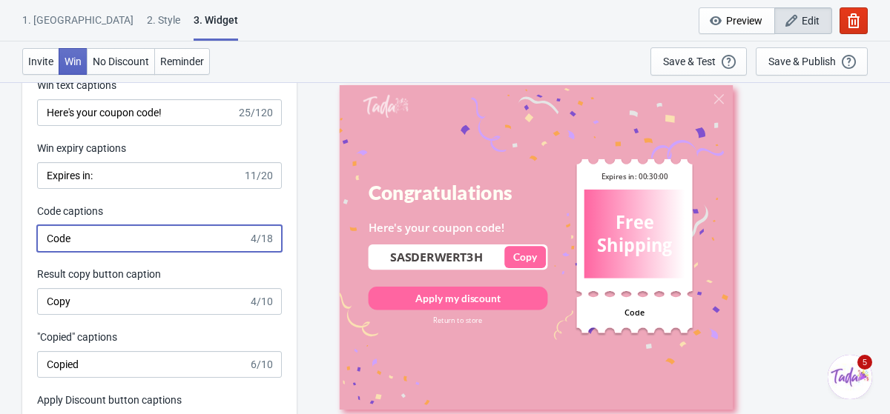
click at [140, 236] on input "Code" at bounding box center [142, 238] width 211 height 27
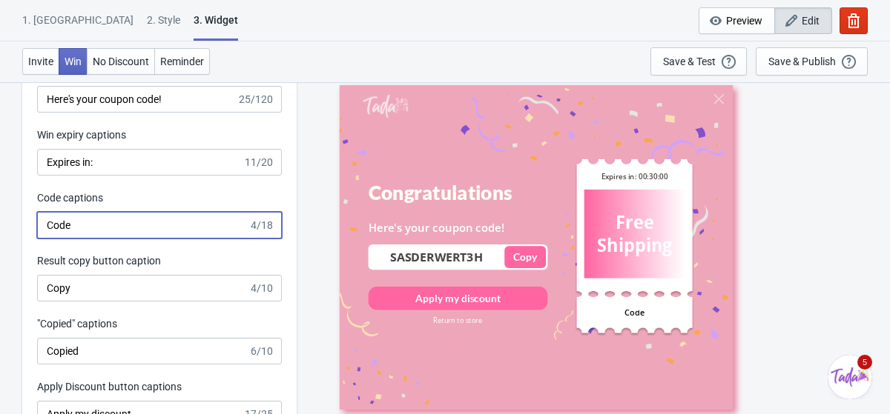
scroll to position [3252, 0]
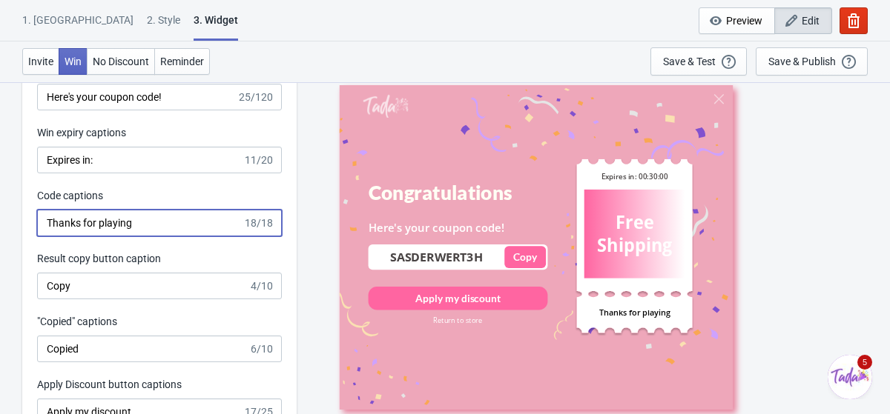
click at [234, 179] on div "Win Screen Win title captions Congratulations 15/20 Win text captions Here's yo…" at bounding box center [159, 219] width 274 height 569
click at [221, 216] on input "Thanks for playing" at bounding box center [139, 223] width 205 height 27
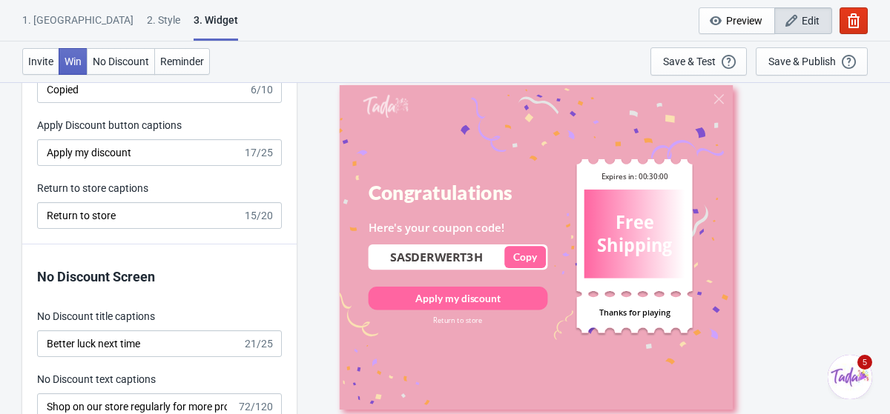
scroll to position [3523, 0]
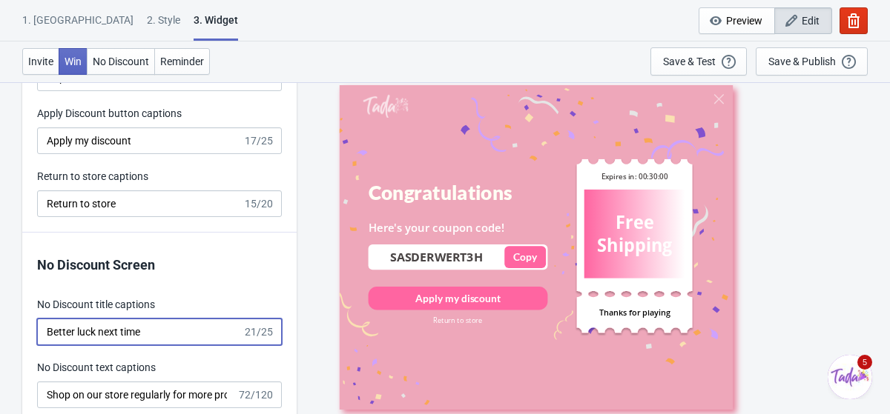
click at [170, 334] on input "Better luck next time" at bounding box center [139, 332] width 205 height 27
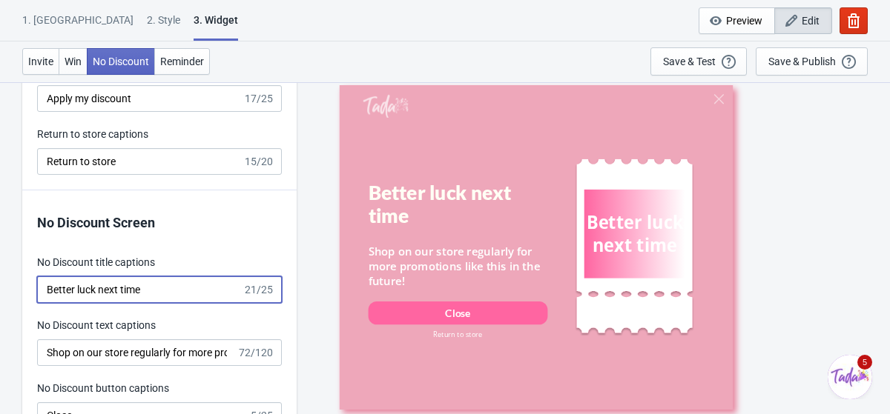
scroll to position [3574, 0]
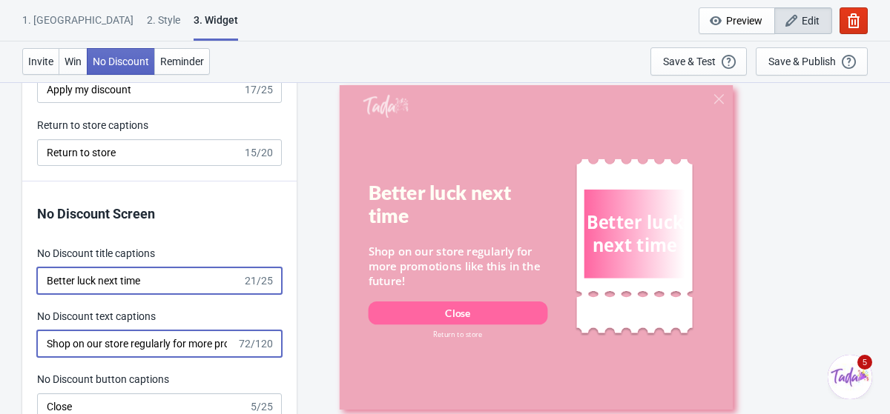
click at [162, 342] on input "Shop on our store regularly for more promotions like this in the future!" at bounding box center [136, 344] width 199 height 27
click at [47, 345] on input "Shop on our store regularly for more promotions like this in the future!" at bounding box center [136, 344] width 199 height 27
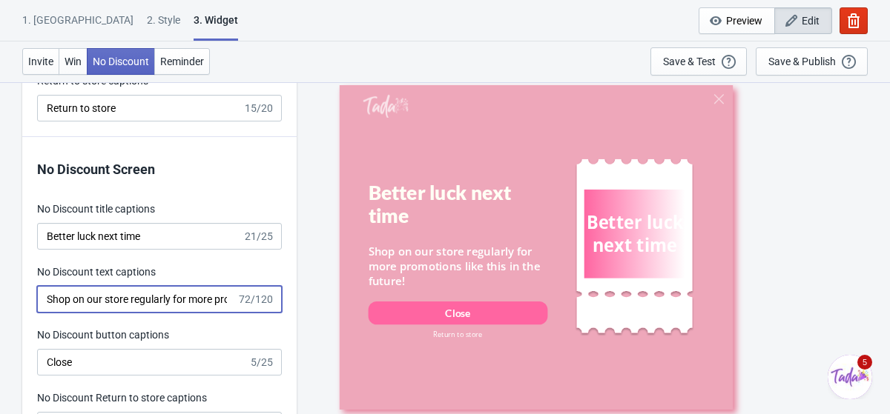
scroll to position [3625, 0]
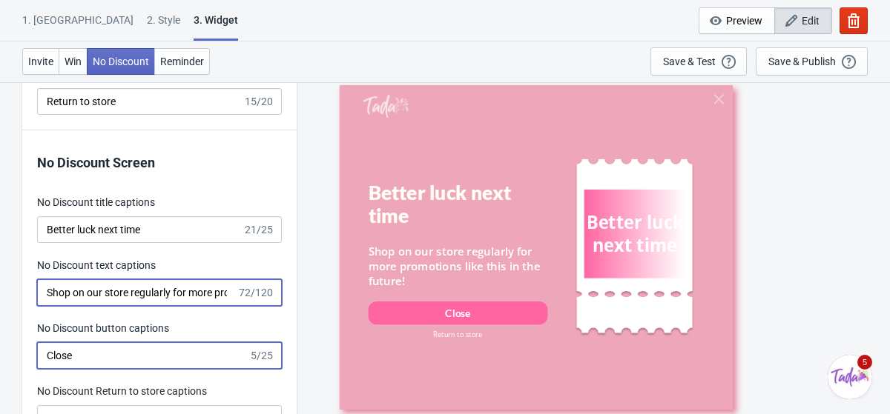
click at [86, 358] on input "Close" at bounding box center [142, 355] width 211 height 27
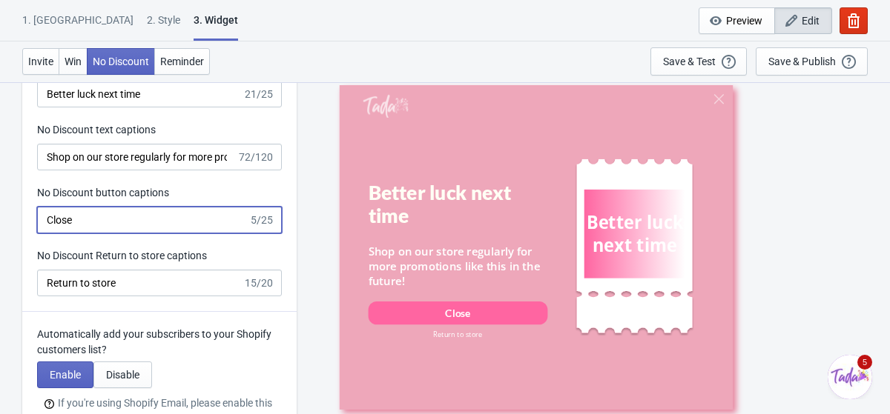
scroll to position [3768, 0]
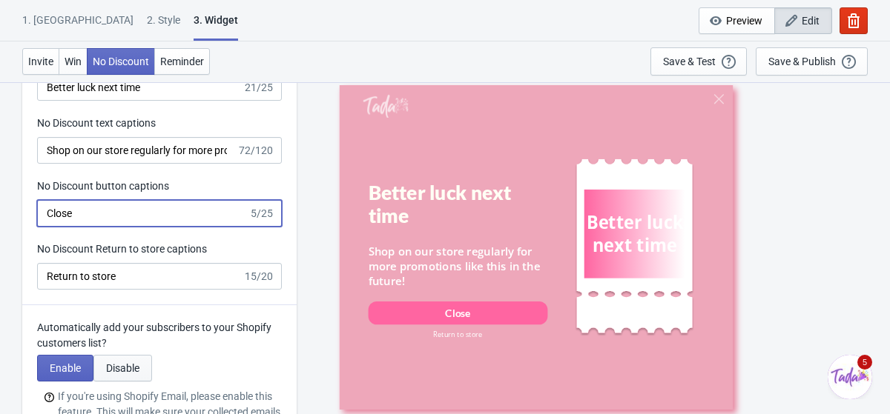
click at [109, 365] on span "Disable" at bounding box center [122, 368] width 33 height 12
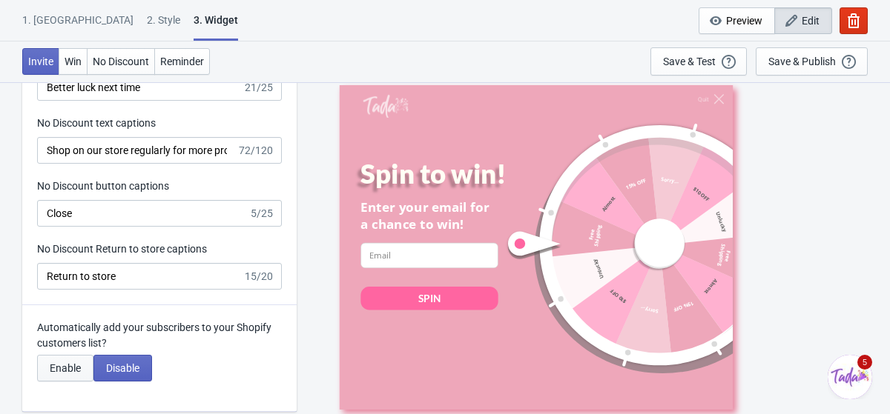
click at [74, 362] on span "Enable" at bounding box center [65, 368] width 31 height 12
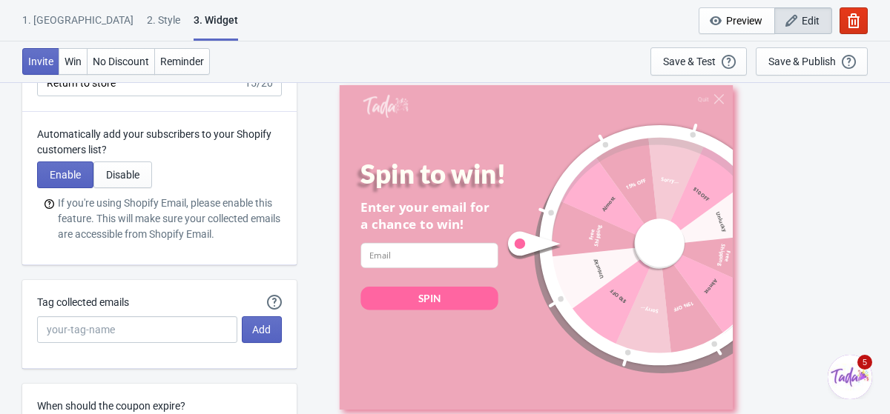
scroll to position [3962, 0]
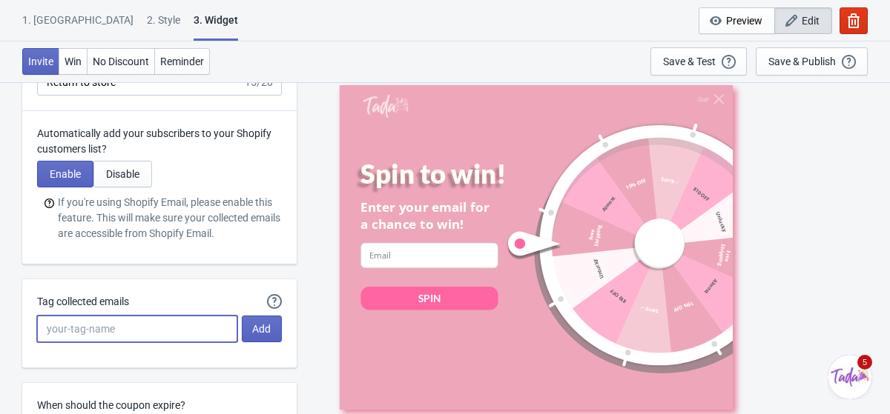
click at [82, 334] on input "Tag collected emails" at bounding box center [137, 329] width 200 height 27
click at [129, 297] on label "Tag collected emails" at bounding box center [83, 301] width 92 height 15
click at [134, 316] on input "Tag collected emails" at bounding box center [137, 329] width 200 height 27
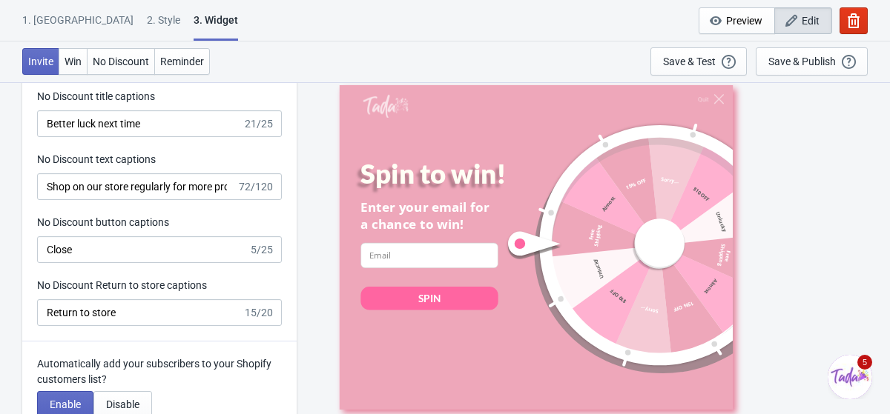
scroll to position [3726, 0]
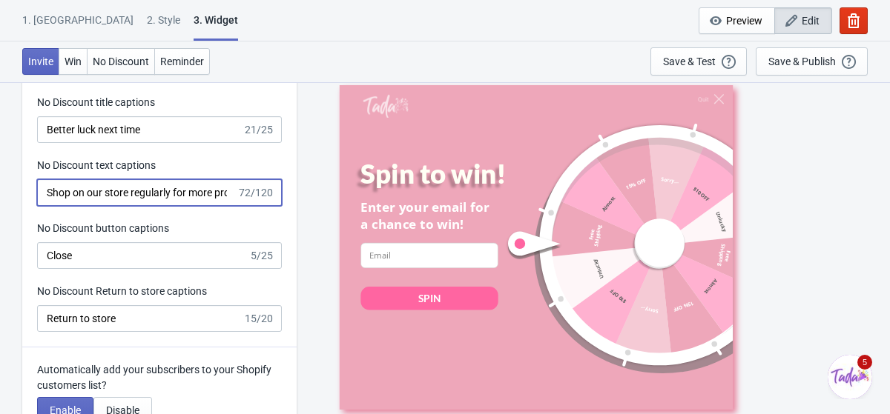
click at [169, 188] on input "Shop on our store regularly for more promotions like this in the future!" at bounding box center [136, 192] width 199 height 27
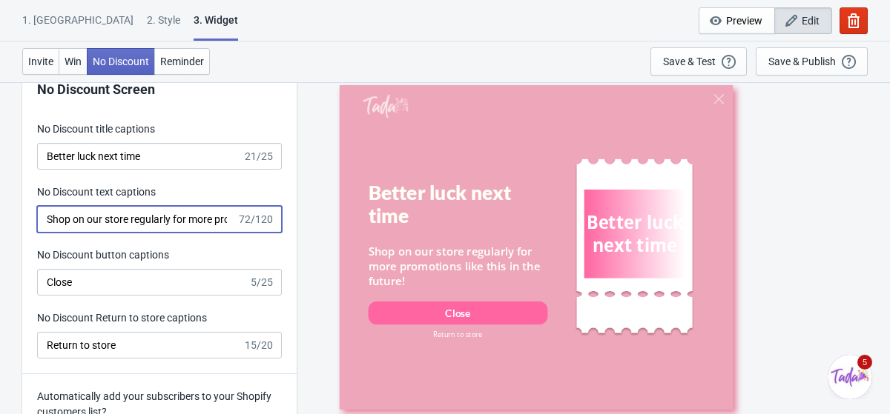
scroll to position [3701, 0]
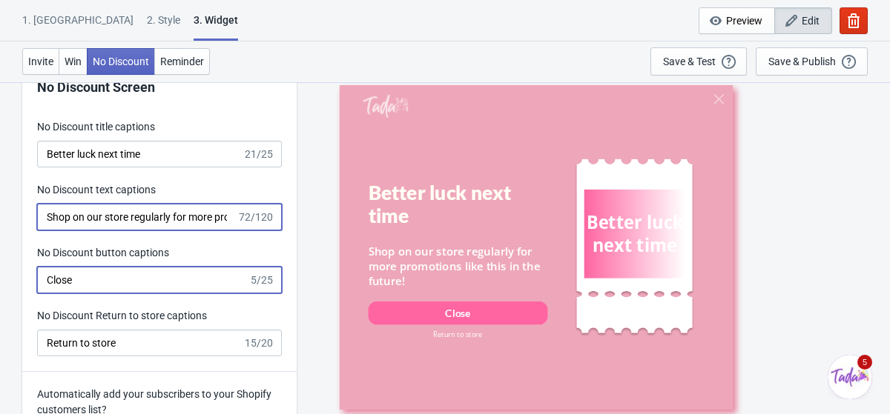
click at [140, 278] on input "Close" at bounding box center [142, 280] width 211 height 27
click at [162, 225] on input "Shop on our store regularly for more promotions like this in the future!" at bounding box center [136, 217] width 199 height 27
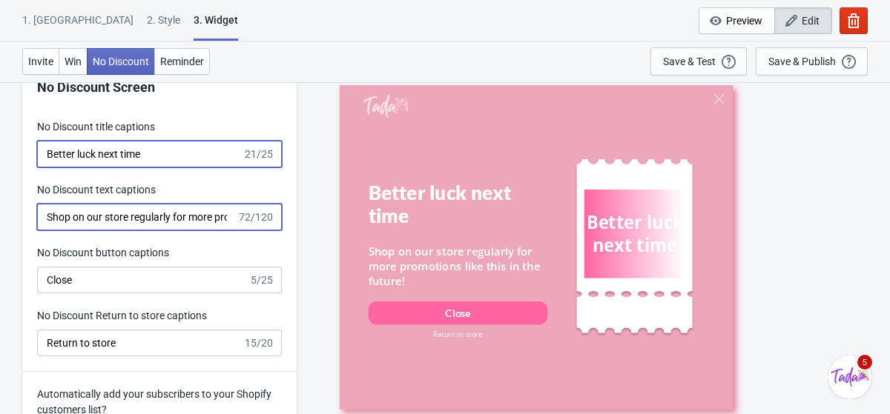
click at [161, 154] on input "Better luck next time" at bounding box center [139, 154] width 205 height 27
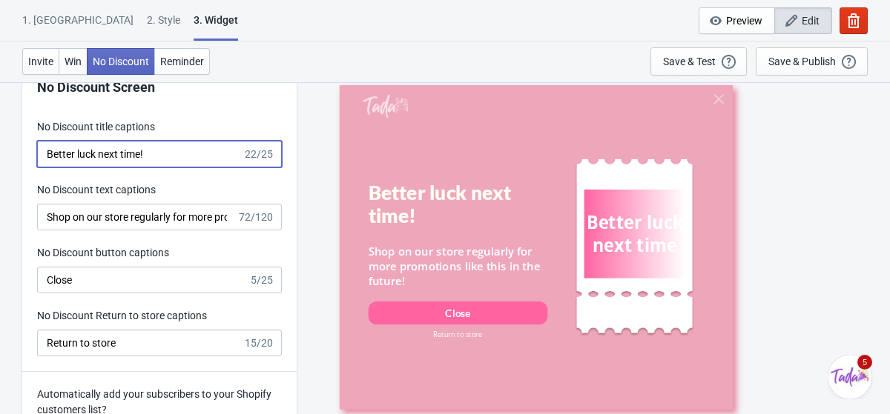
click at [53, 156] on input "Better luck next time!" at bounding box center [139, 154] width 205 height 27
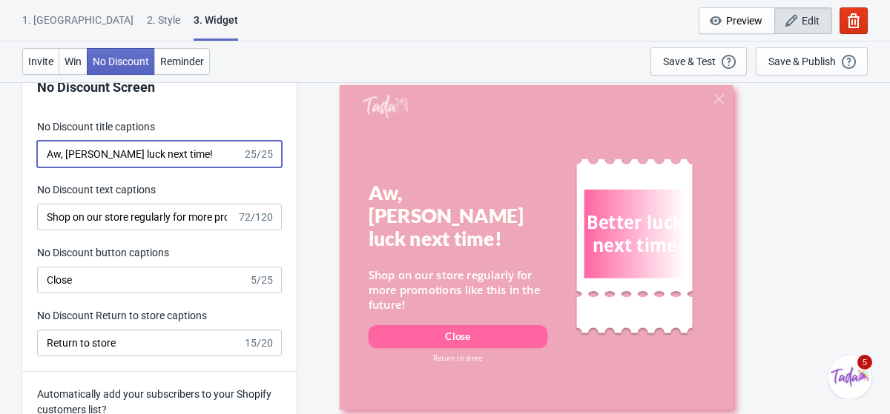
click at [170, 156] on input "Aw, etter luck next time!" at bounding box center [139, 154] width 205 height 27
click at [68, 158] on input "Aw, etter luck next time" at bounding box center [139, 154] width 205 height 27
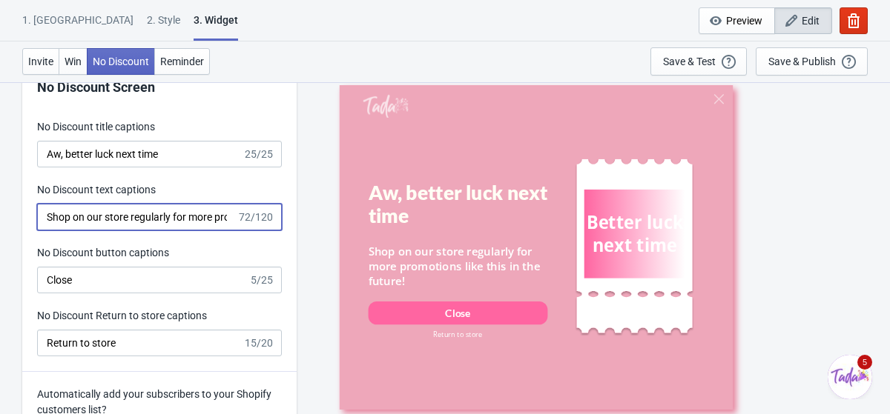
scroll to position [0, 152]
drag, startPoint x: 46, startPoint y: 219, endPoint x: 257, endPoint y: 232, distance: 211.7
click at [257, 232] on div "No Discount Screen No Discount title captions Aw, better luck next time 25/25 N…" at bounding box center [159, 213] width 274 height 317
click at [215, 222] on input "Shop on our store regularly for more promotions like this in the future!" at bounding box center [136, 217] width 199 height 27
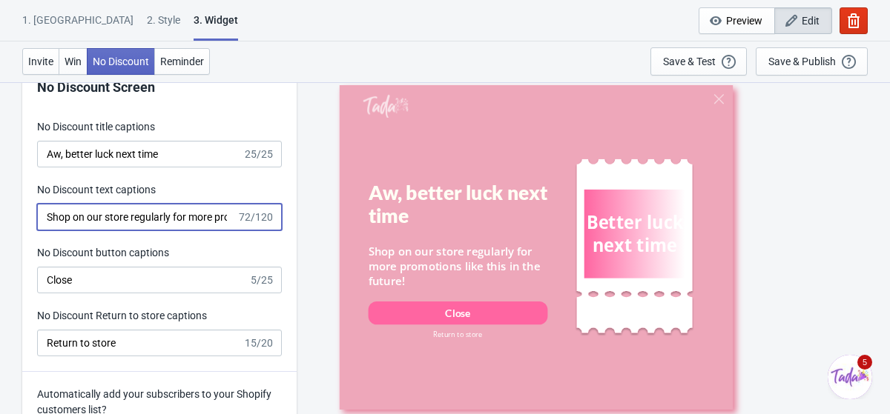
drag, startPoint x: 65, startPoint y: 217, endPoint x: 21, endPoint y: 211, distance: 45.0
click at [67, 220] on input "Shop on our store regularly for more promotions like this in the future!" at bounding box center [136, 217] width 199 height 27
drag, startPoint x: 70, startPoint y: 219, endPoint x: 43, endPoint y: 219, distance: 26.7
click at [43, 219] on input "Shop on our store regularly for more promotions like this in the future!" at bounding box center [136, 217] width 199 height 27
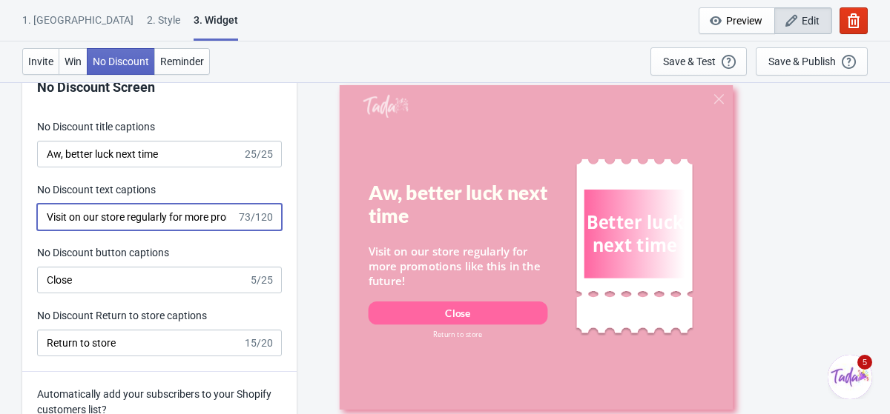
click at [71, 213] on input "Visit on our store regularly for more promotions like this in the future!" at bounding box center [136, 217] width 199 height 27
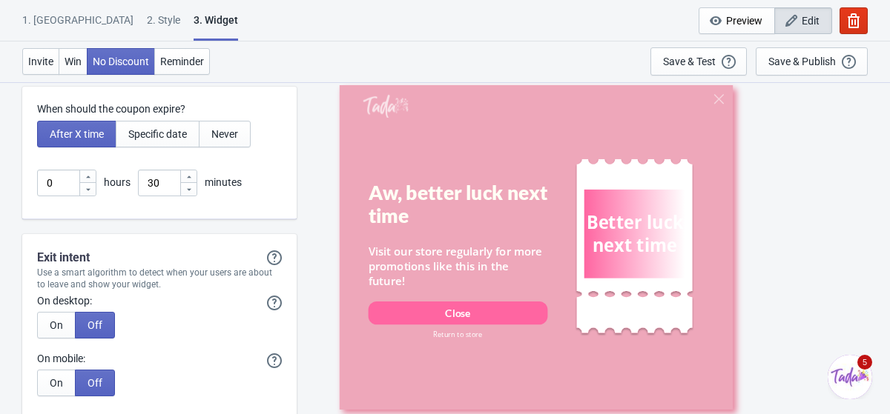
scroll to position [4284, 0]
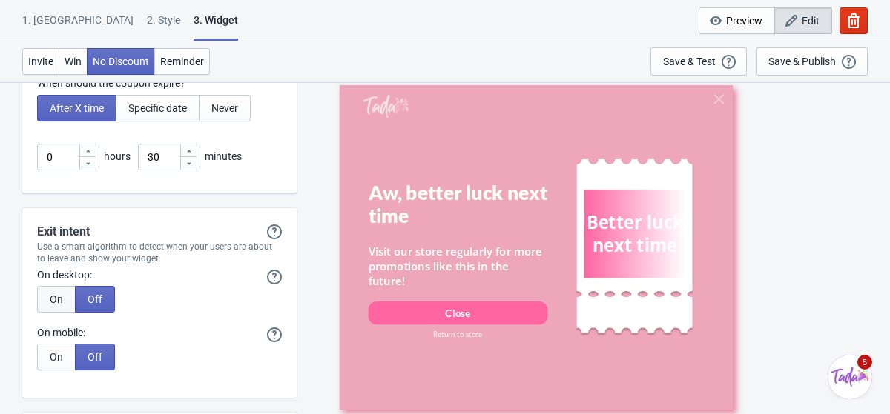
click at [56, 297] on span "On" at bounding box center [56, 300] width 13 height 12
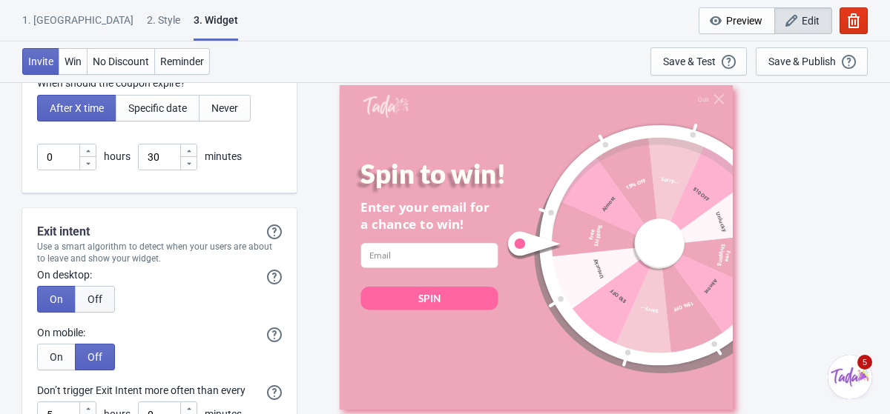
click at [86, 297] on button "Off" at bounding box center [95, 299] width 40 height 27
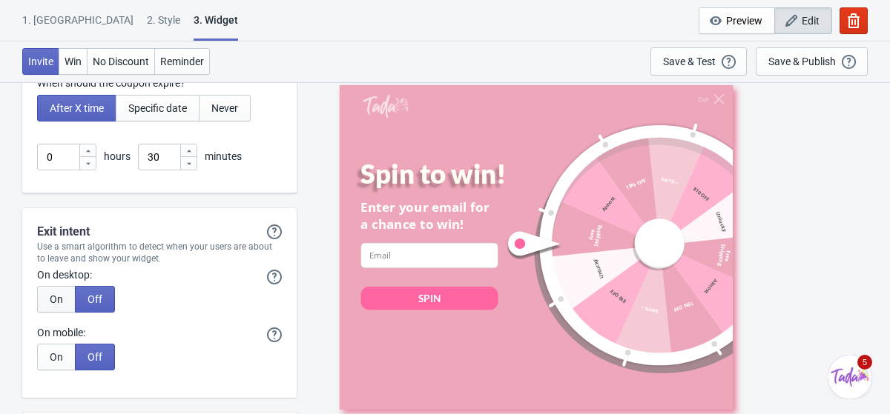
click at [61, 294] on span "On" at bounding box center [56, 300] width 13 height 12
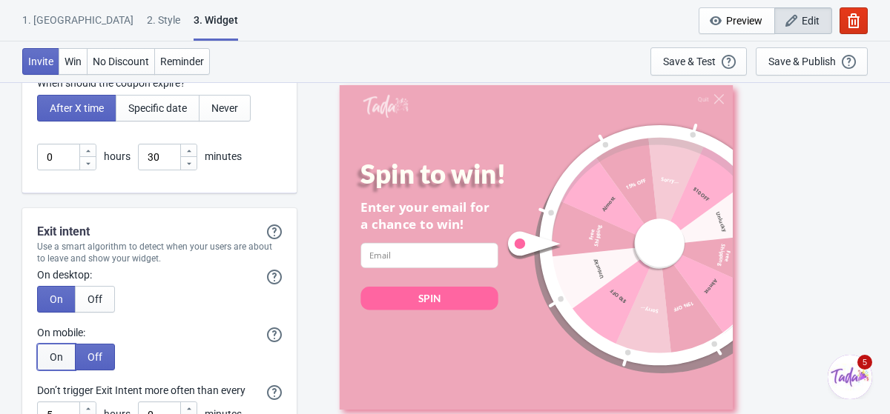
click at [54, 344] on button "On" at bounding box center [56, 357] width 39 height 27
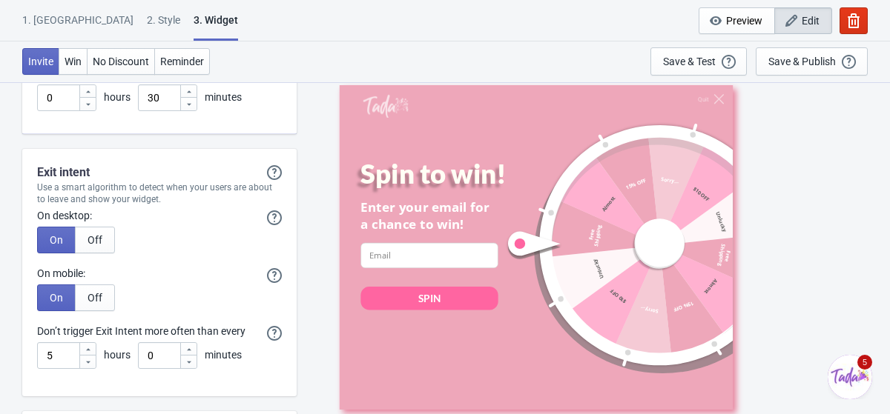
scroll to position [4349, 0]
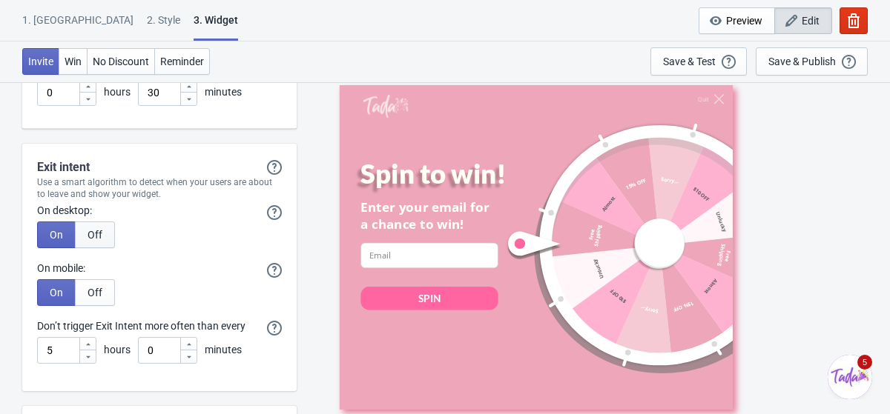
click at [102, 230] on span "Off" at bounding box center [94, 235] width 15 height 12
click at [102, 283] on button "Off" at bounding box center [95, 292] width 40 height 27
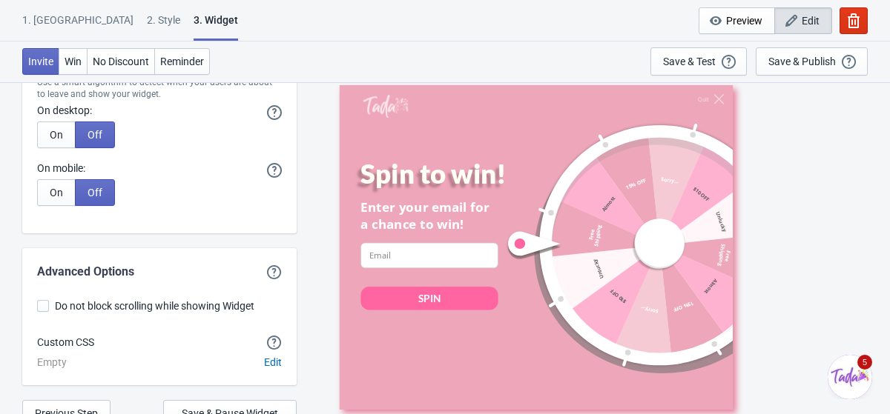
scroll to position [4454, 0]
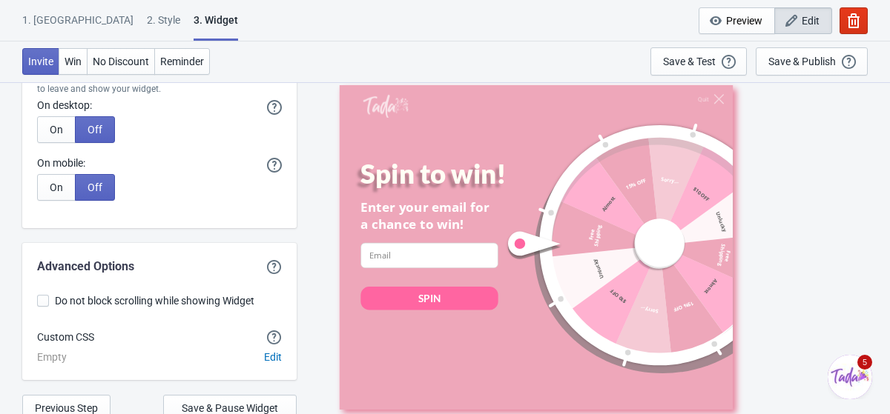
click at [42, 306] on label "Do not block scrolling while showing Widget" at bounding box center [159, 301] width 245 height 21
click at [38, 306] on input "Do not block scrolling while showing Widget" at bounding box center [37, 308] width 1 height 27
click at [42, 302] on span at bounding box center [43, 301] width 12 height 12
click at [38, 302] on input "Do not block scrolling while showing Widget" at bounding box center [37, 308] width 1 height 27
click at [153, 354] on div "Empty Edit" at bounding box center [159, 357] width 245 height 16
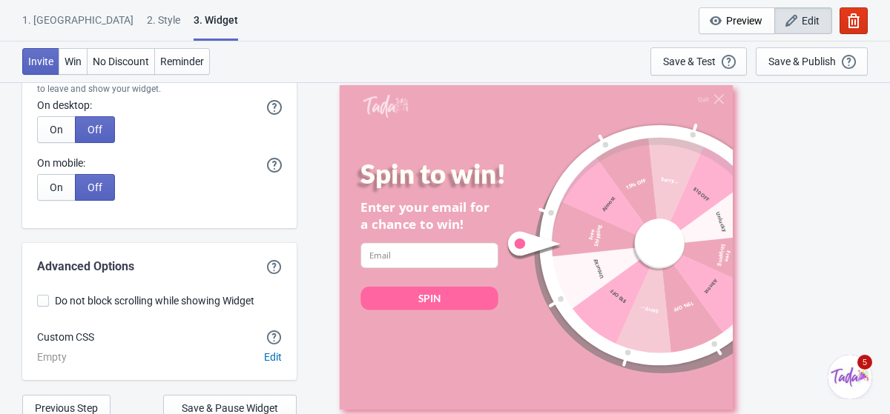
scroll to position [4492, 0]
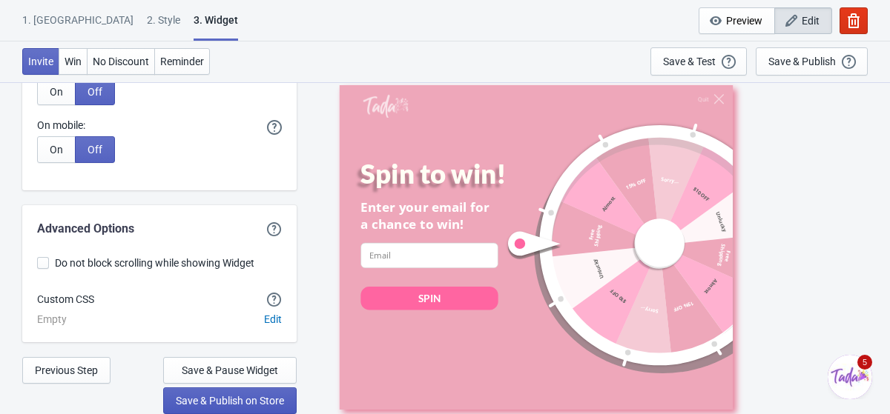
click at [187, 393] on button "Save & Publish on Store" at bounding box center [229, 401] width 133 height 27
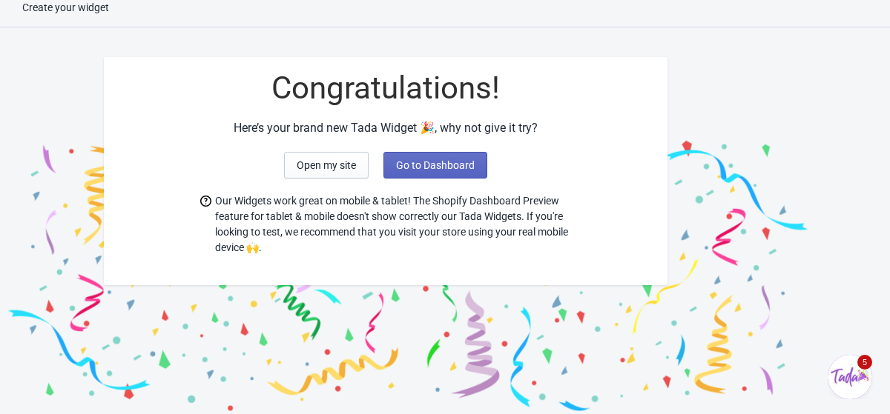
scroll to position [17, 0]
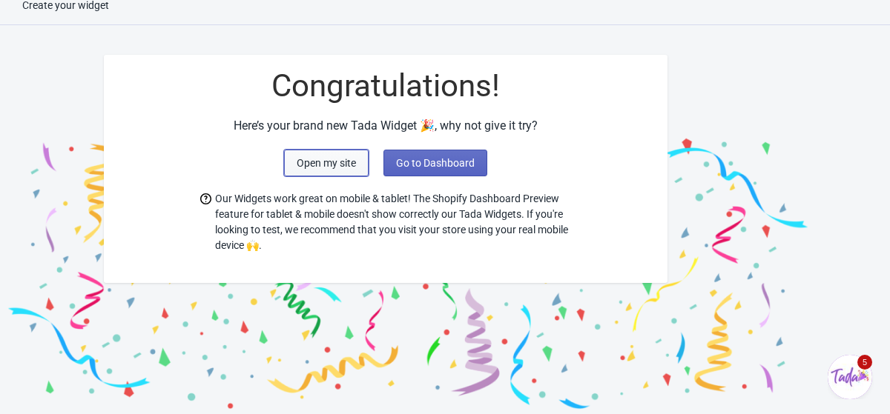
click at [341, 171] on button "Open my site" at bounding box center [326, 163] width 85 height 27
click at [423, 159] on span "Go to Dashboard" at bounding box center [435, 163] width 79 height 12
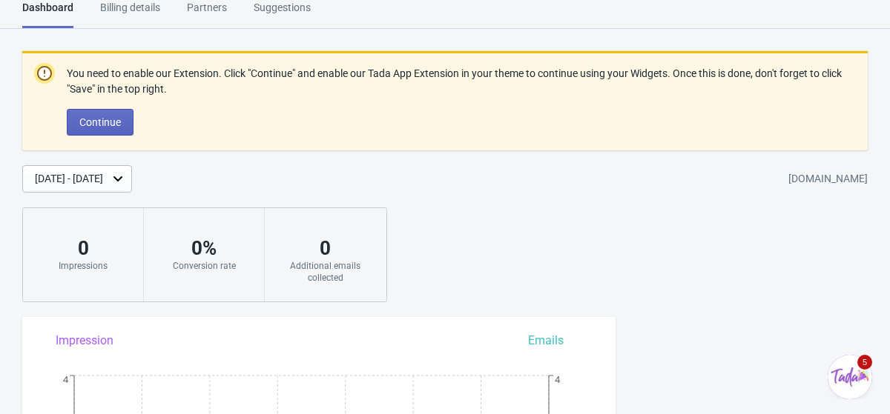
scroll to position [17, 0]
